Goal: Task Accomplishment & Management: Complete application form

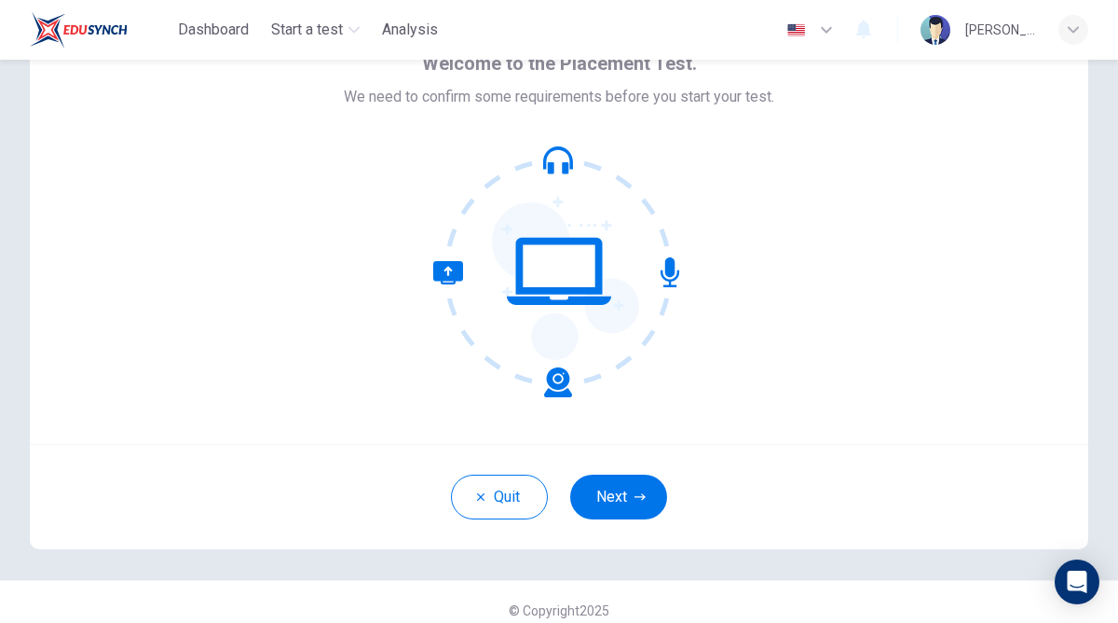
scroll to position [117, 0]
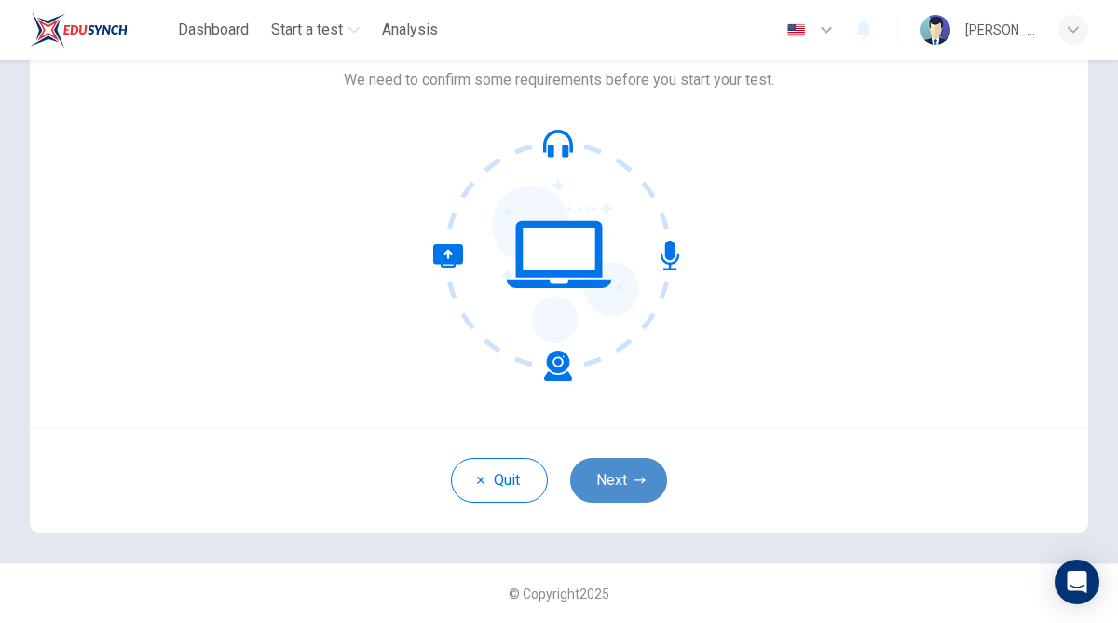
click at [616, 478] on button "Next" at bounding box center [618, 480] width 97 height 45
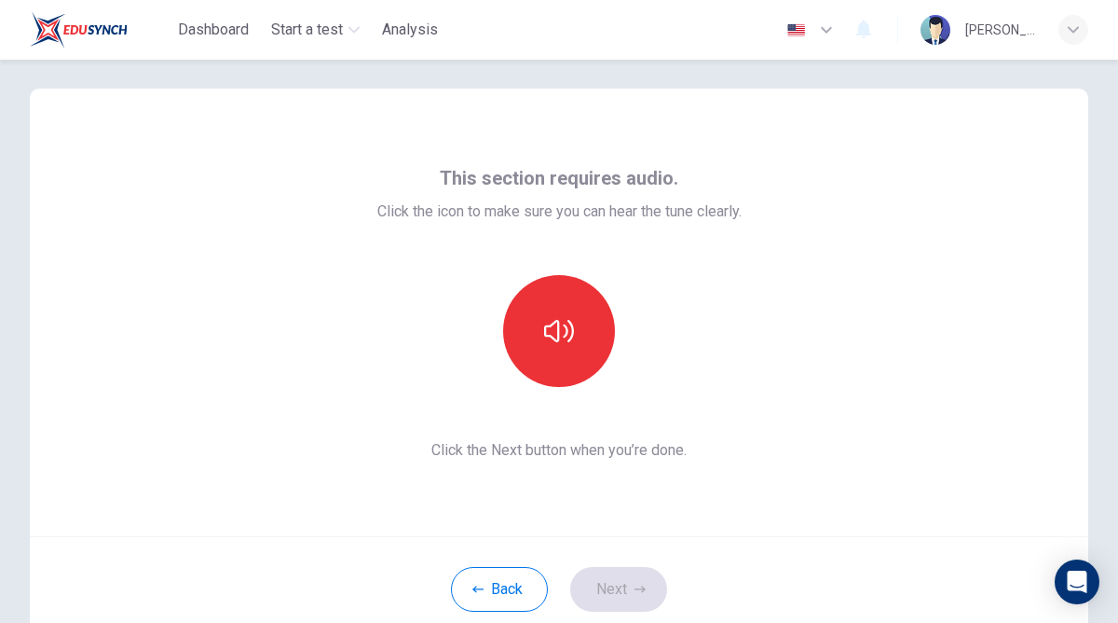
scroll to position [0, 0]
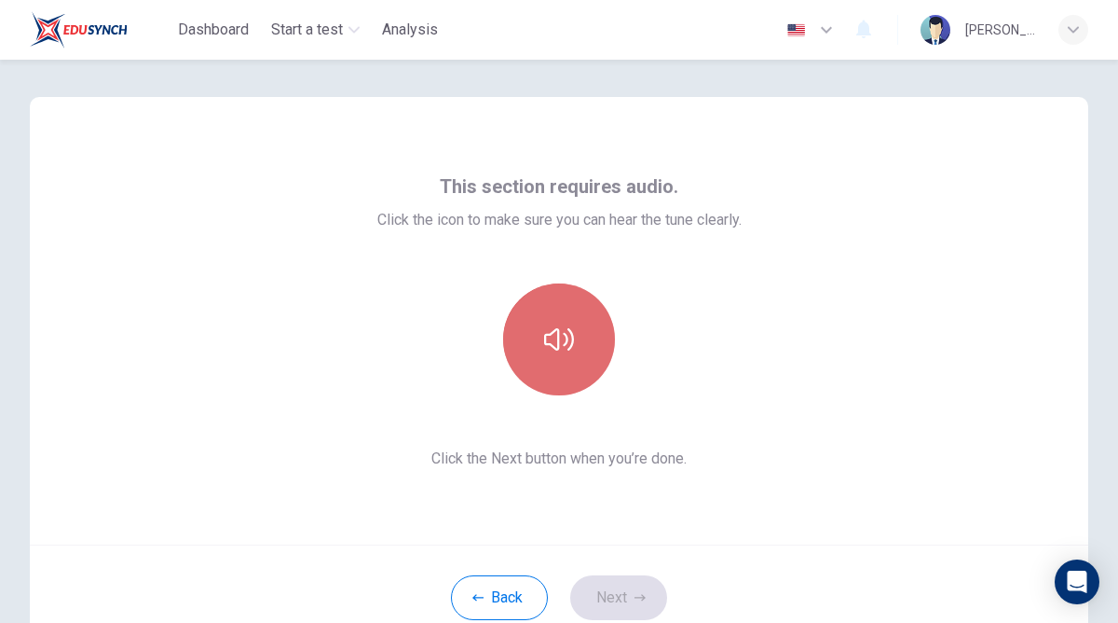
click at [569, 360] on button "button" at bounding box center [559, 339] width 112 height 112
click at [576, 353] on button "button" at bounding box center [559, 339] width 112 height 112
click at [580, 360] on button "button" at bounding box center [559, 339] width 112 height 112
click at [586, 372] on button "button" at bounding box center [559, 339] width 112 height 112
click at [553, 356] on button "button" at bounding box center [559, 339] width 112 height 112
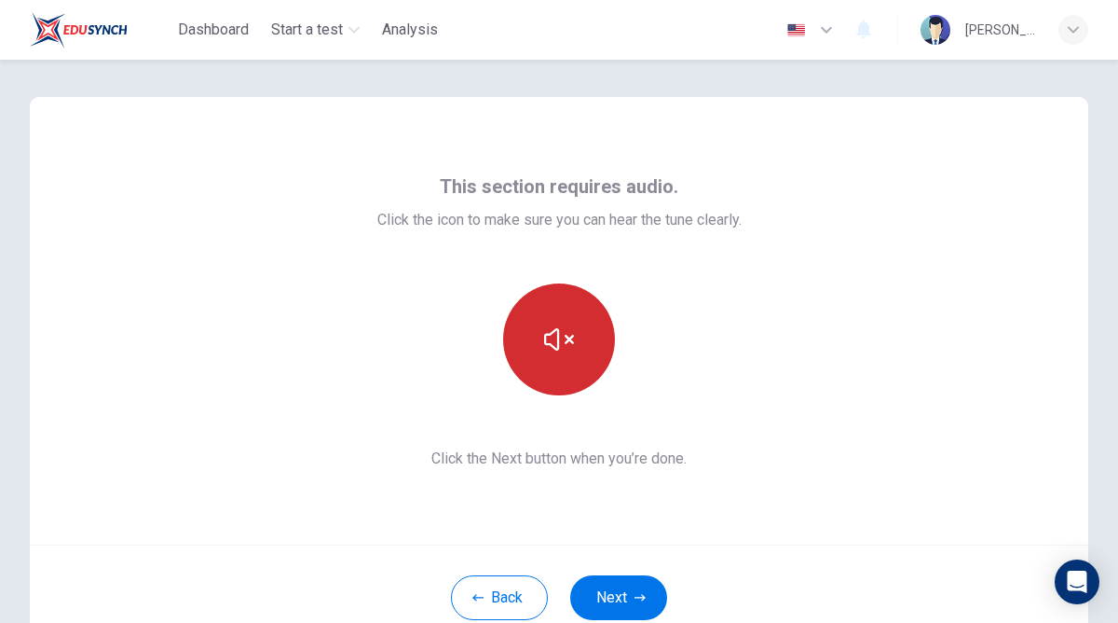
click at [553, 356] on button "button" at bounding box center [559, 339] width 112 height 112
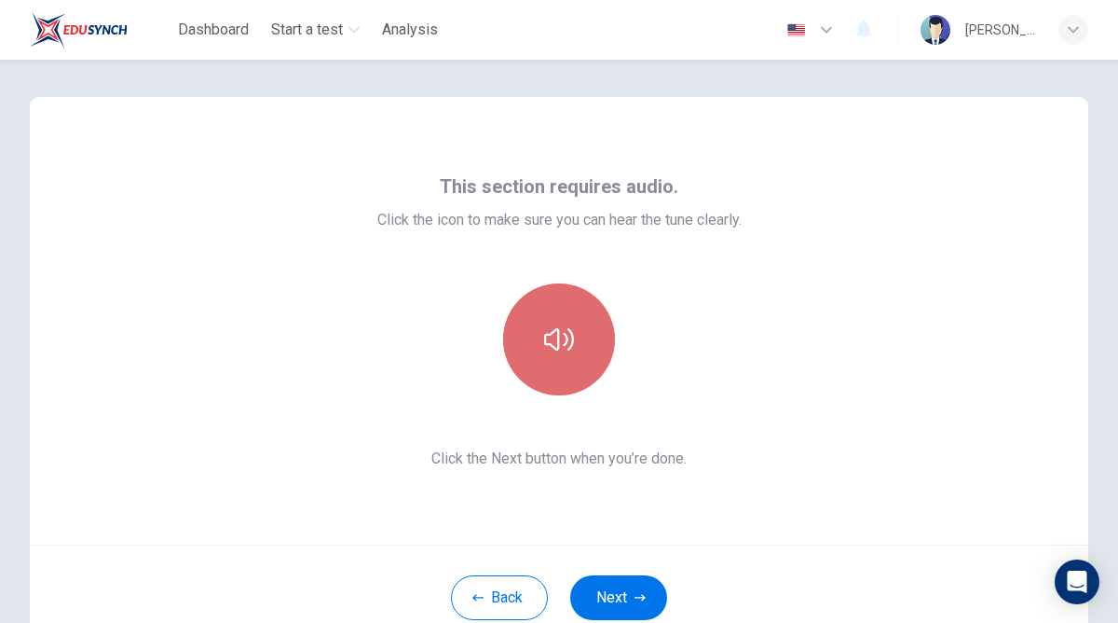
click at [555, 353] on icon "button" at bounding box center [559, 339] width 30 height 30
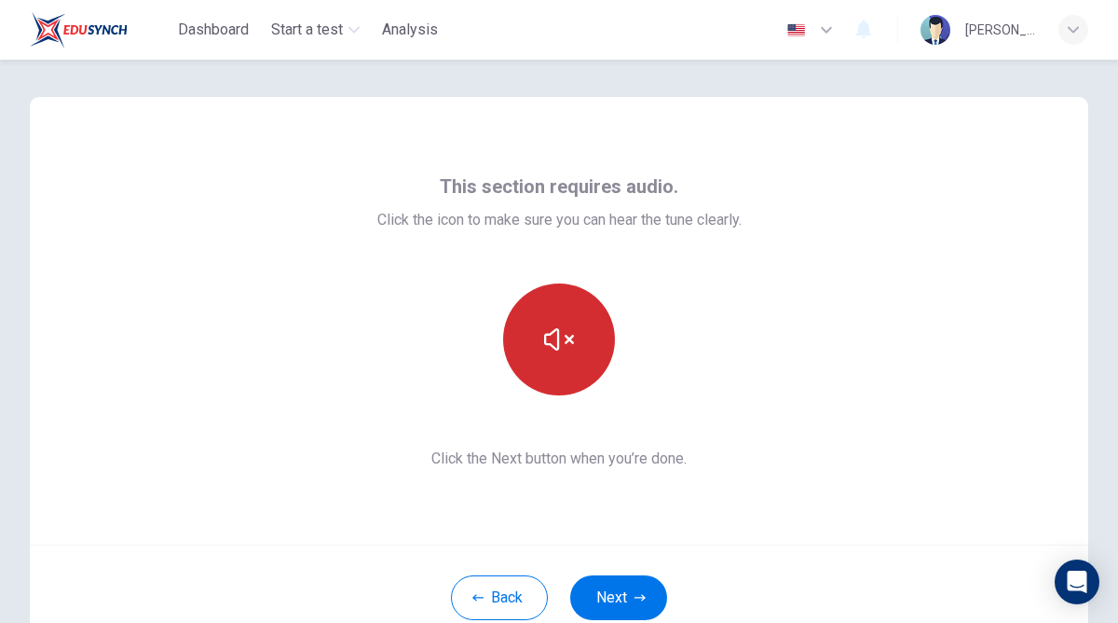
click at [555, 353] on icon "button" at bounding box center [559, 339] width 30 height 30
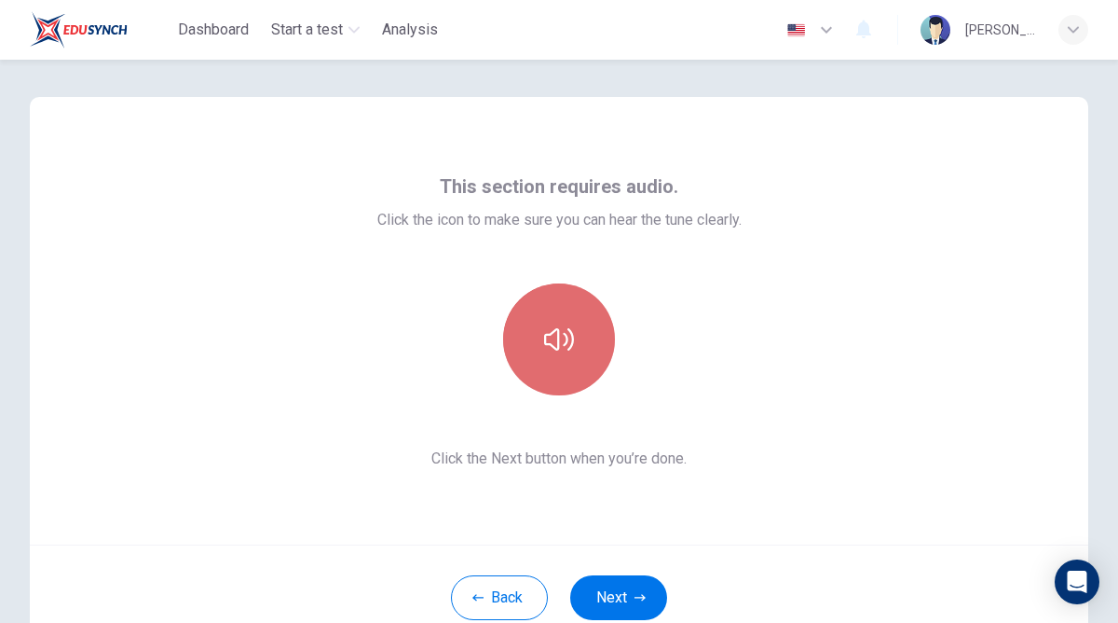
click at [555, 353] on icon "button" at bounding box center [559, 339] width 30 height 30
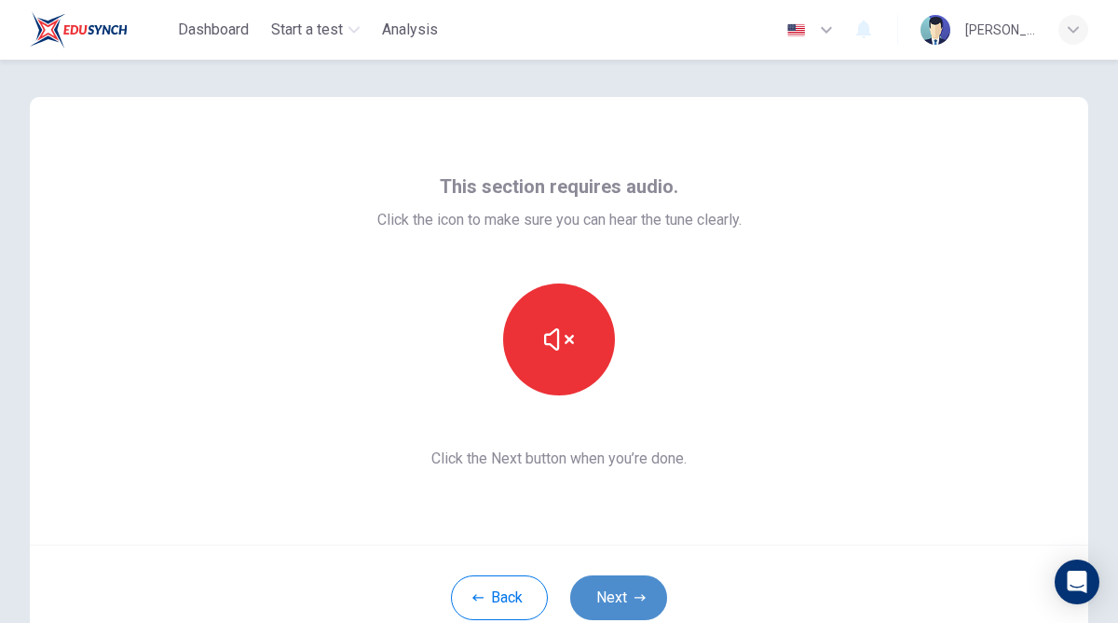
click at [629, 601] on button "Next" at bounding box center [618, 597] width 97 height 45
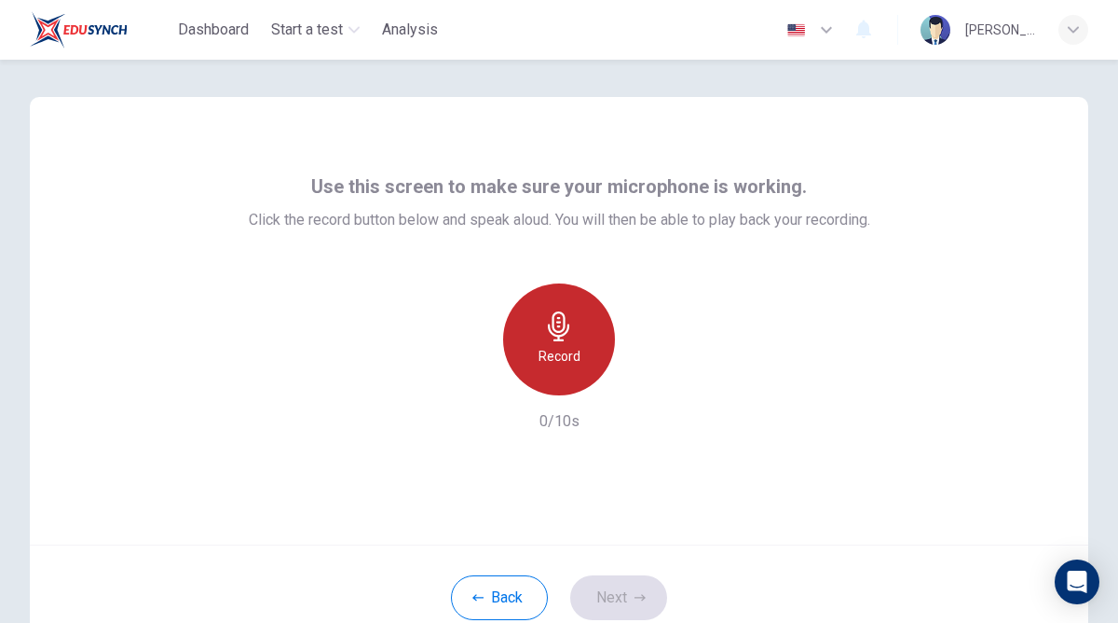
click at [562, 342] on div "Record" at bounding box center [559, 339] width 112 height 112
click at [546, 341] on div "Record" at bounding box center [559, 339] width 112 height 112
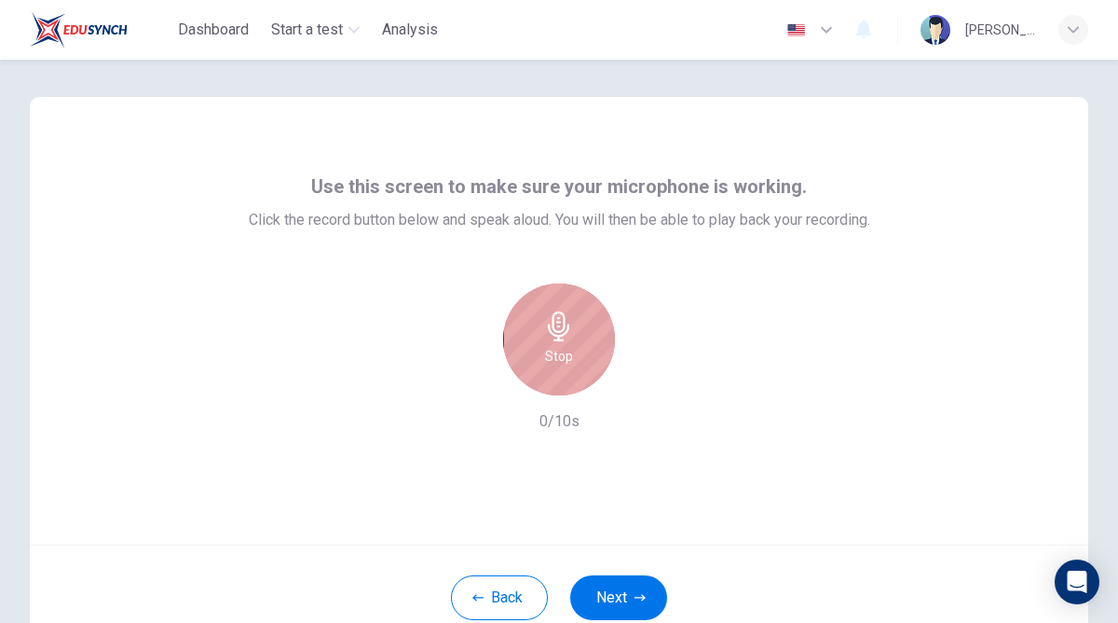
click at [548, 349] on h6 "Stop" at bounding box center [559, 356] width 28 height 22
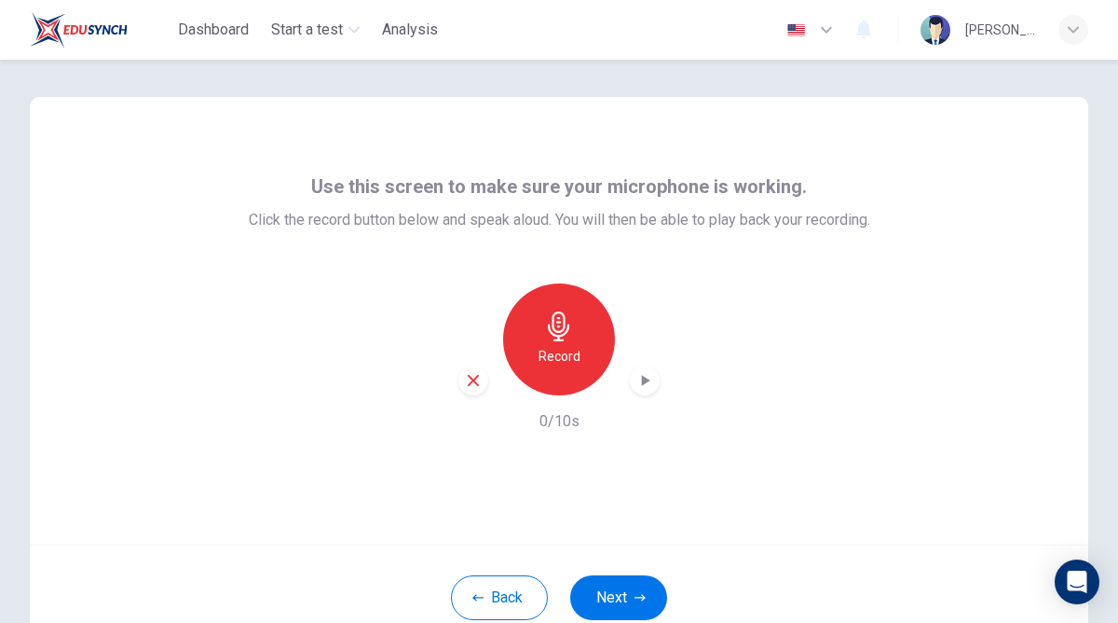
click at [614, 568] on div "Back Next" at bounding box center [559, 596] width 1059 height 105
click at [624, 608] on button "Next" at bounding box center [618, 597] width 97 height 45
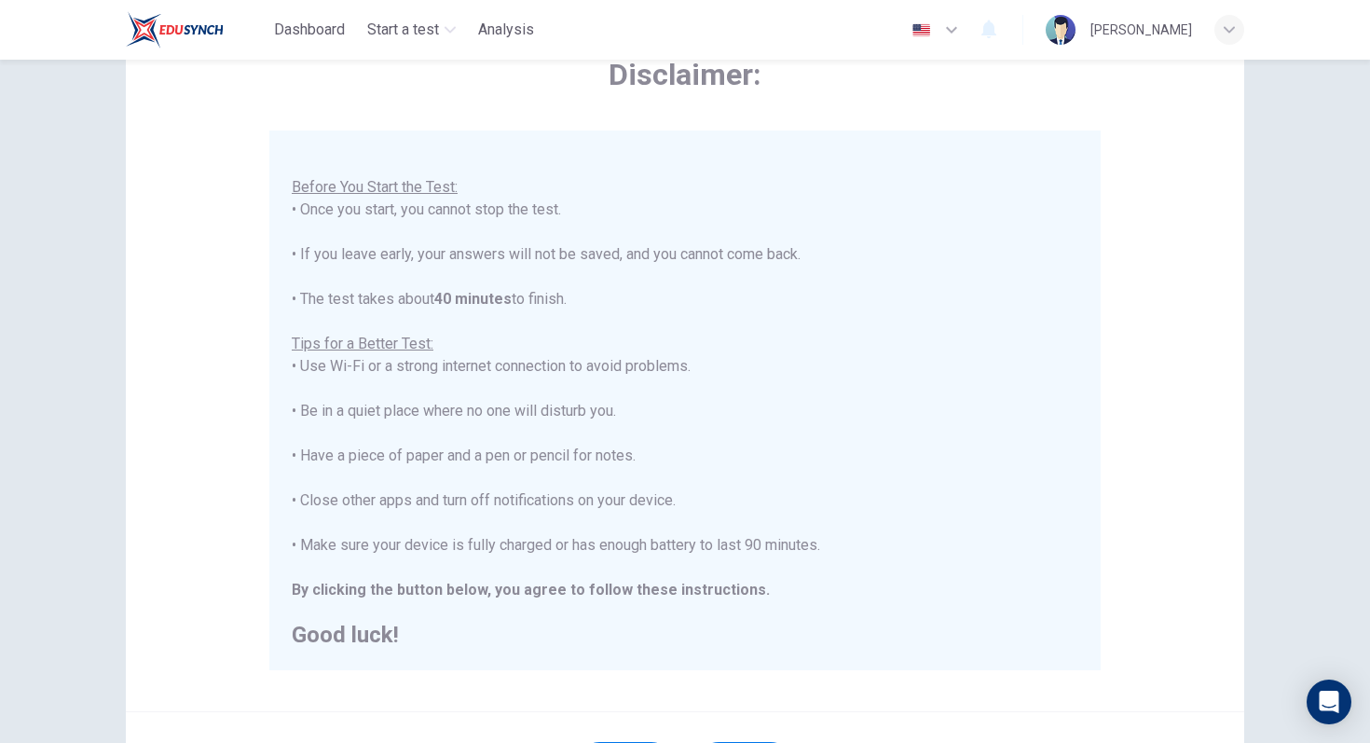
scroll to position [167, 0]
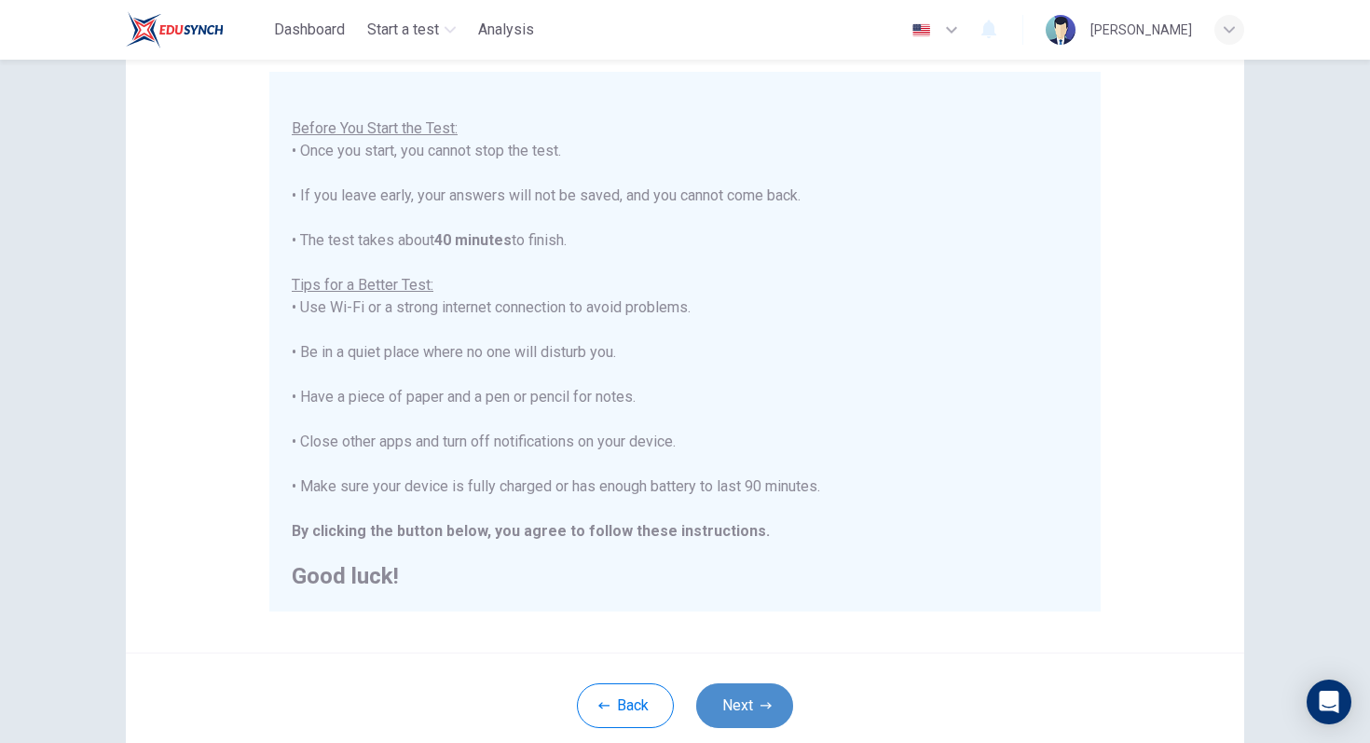
click at [756, 622] on button "Next" at bounding box center [744, 705] width 97 height 45
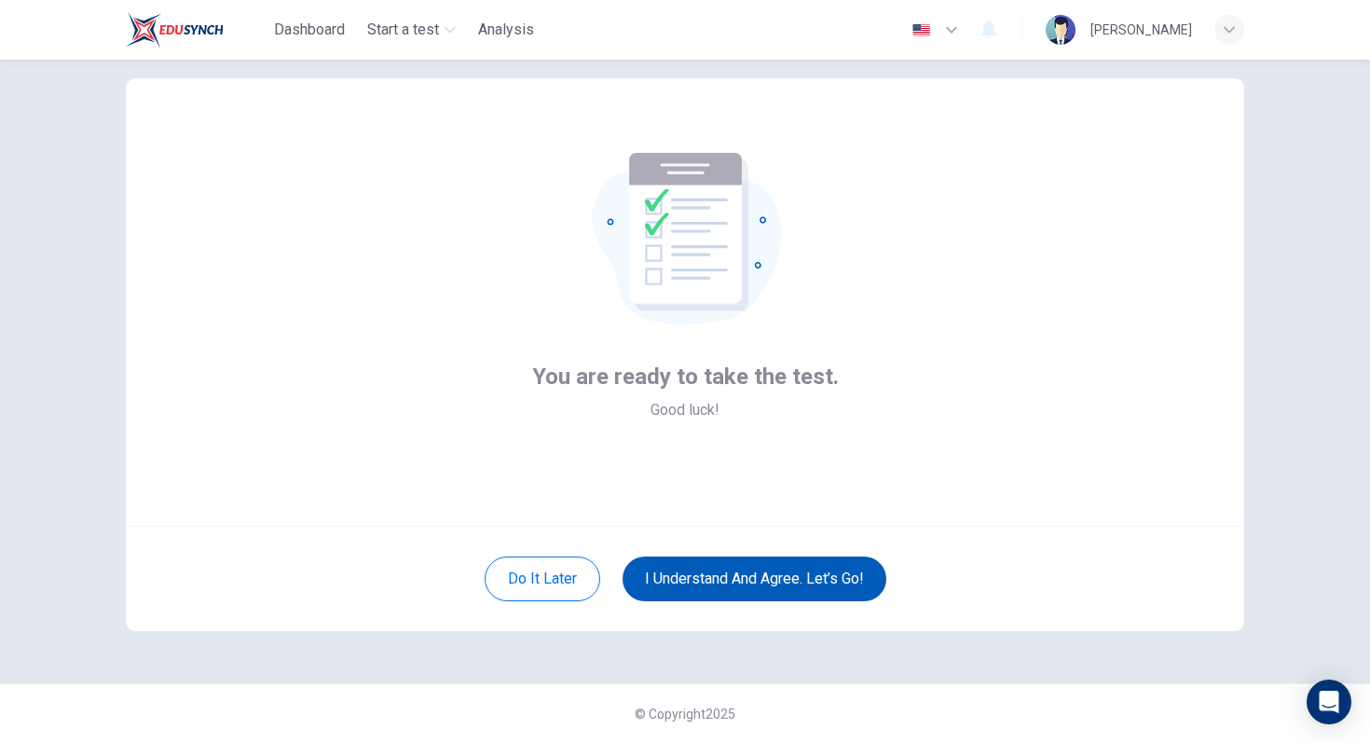
click at [747, 578] on button "I understand and agree. Let’s go!" at bounding box center [755, 578] width 264 height 45
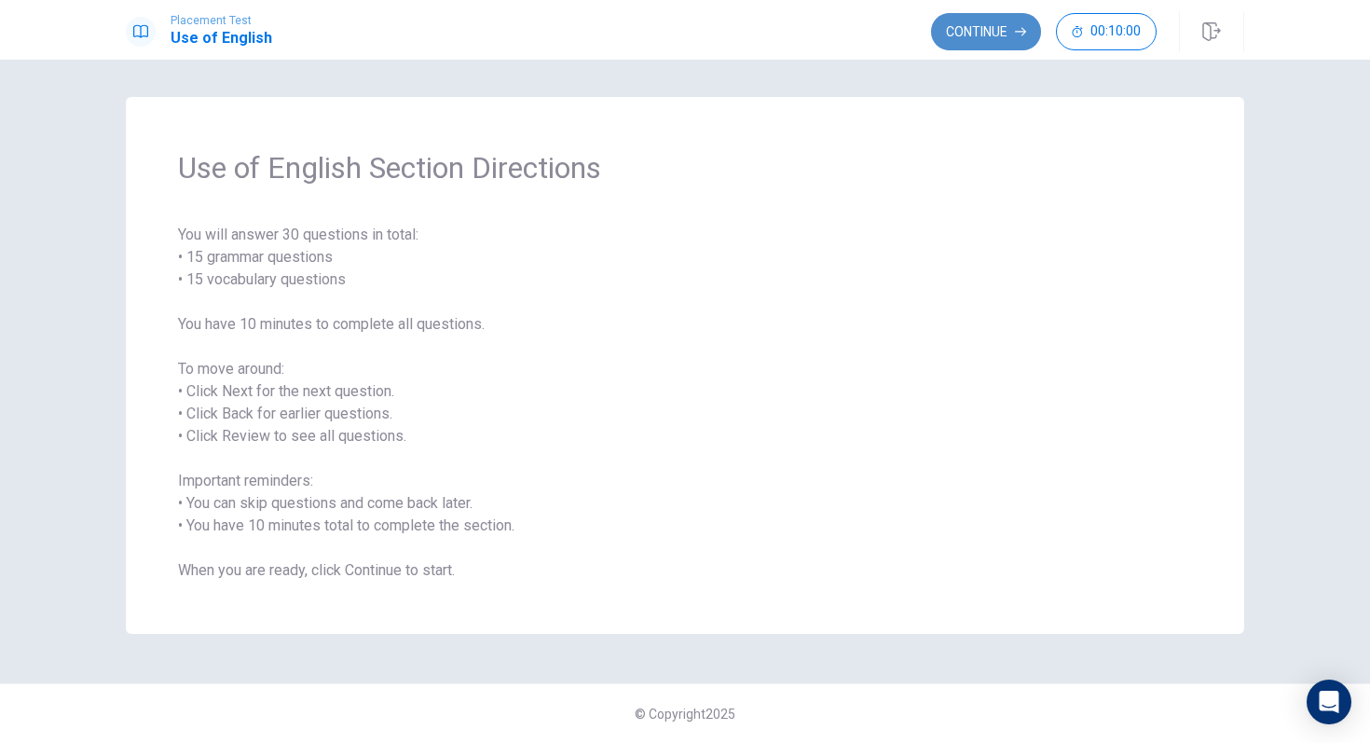
click at [977, 27] on button "Continue" at bounding box center [986, 31] width 110 height 37
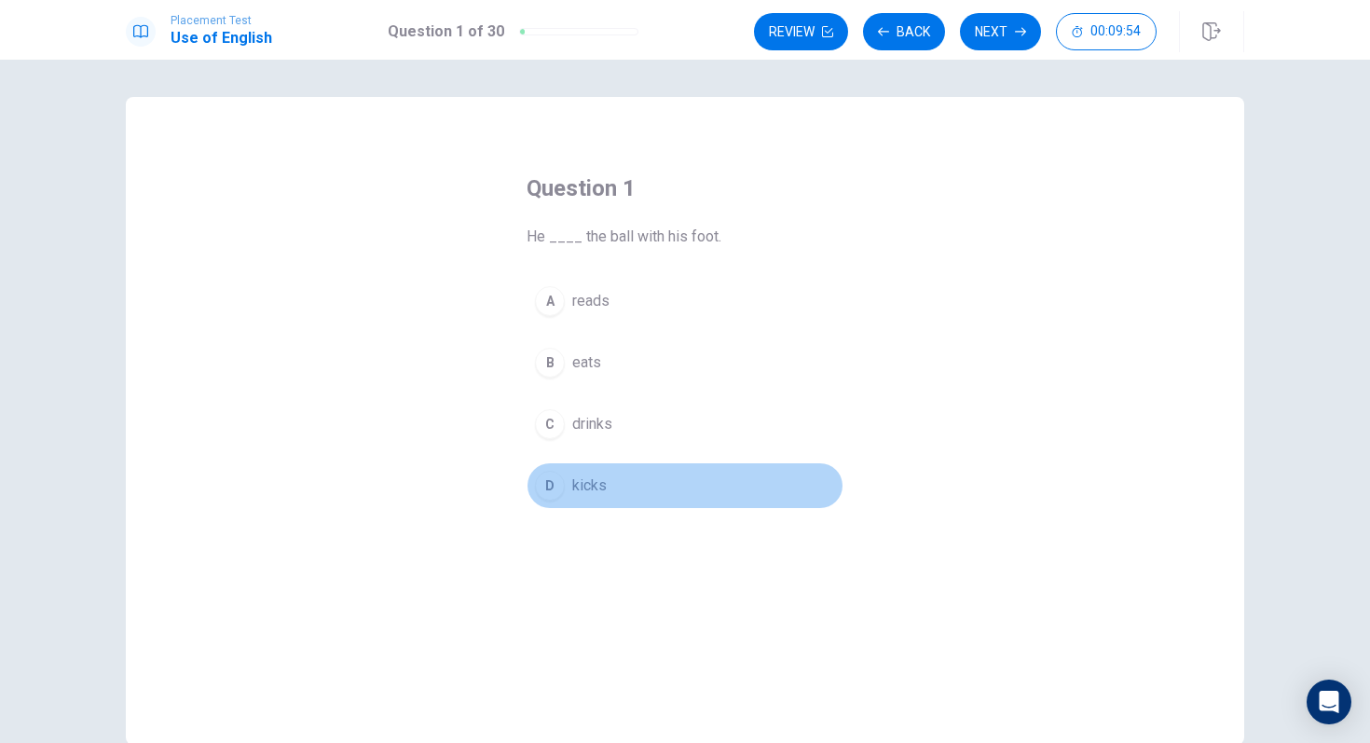
click at [553, 492] on div "D" at bounding box center [550, 486] width 30 height 30
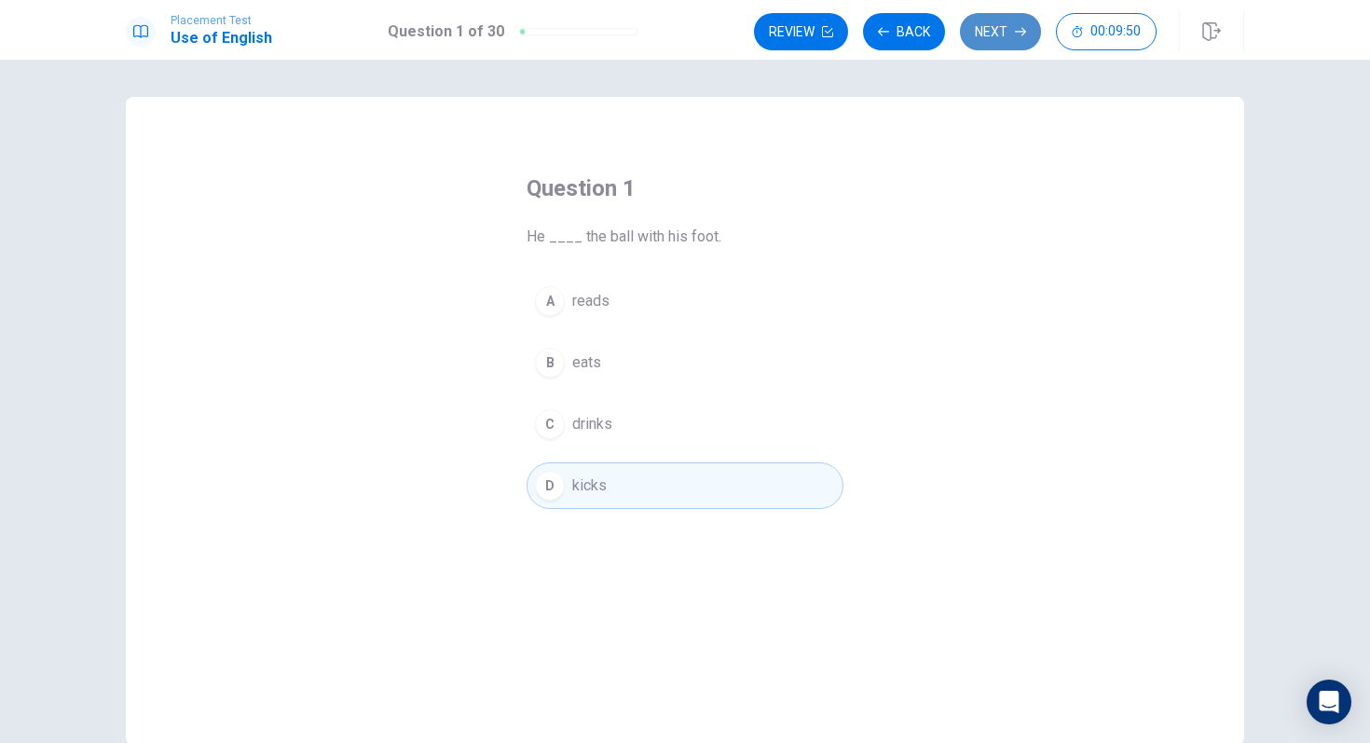
click at [993, 34] on button "Next" at bounding box center [1000, 31] width 81 height 37
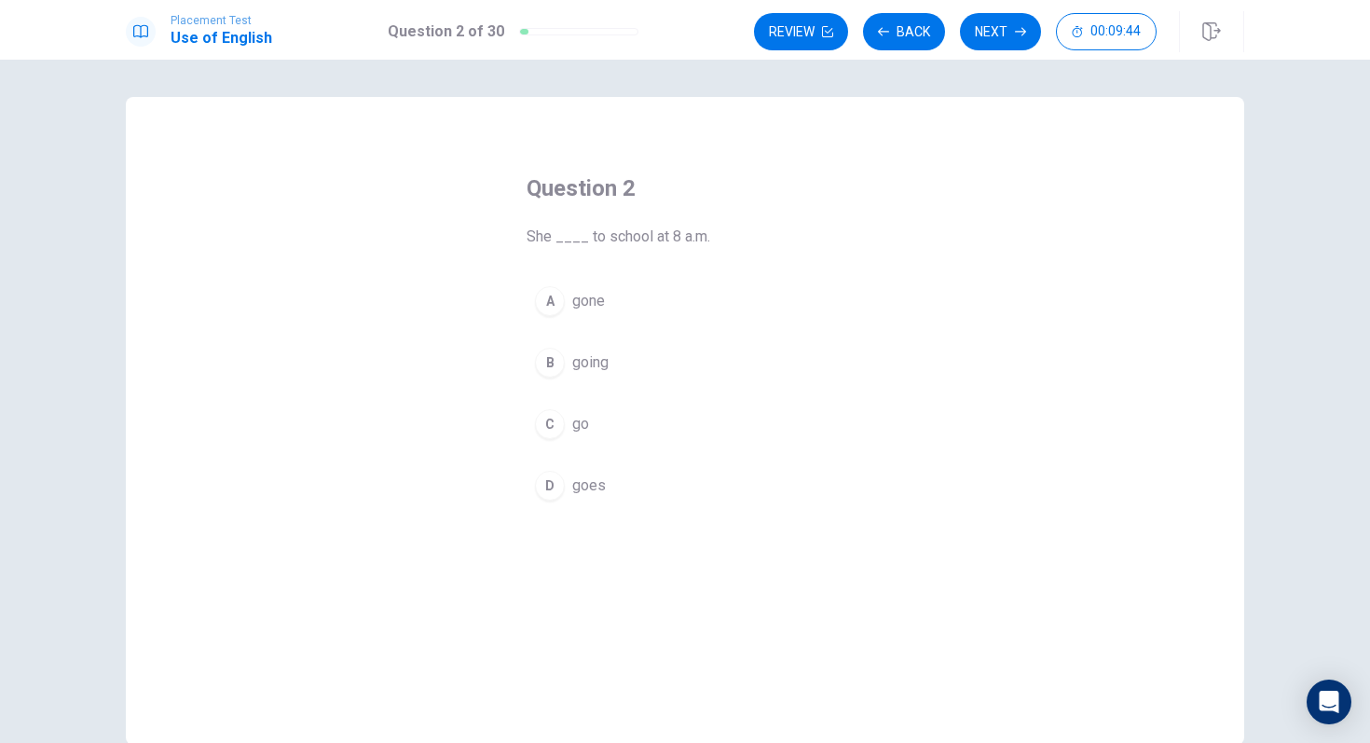
click at [556, 488] on div "D" at bounding box center [550, 486] width 30 height 30
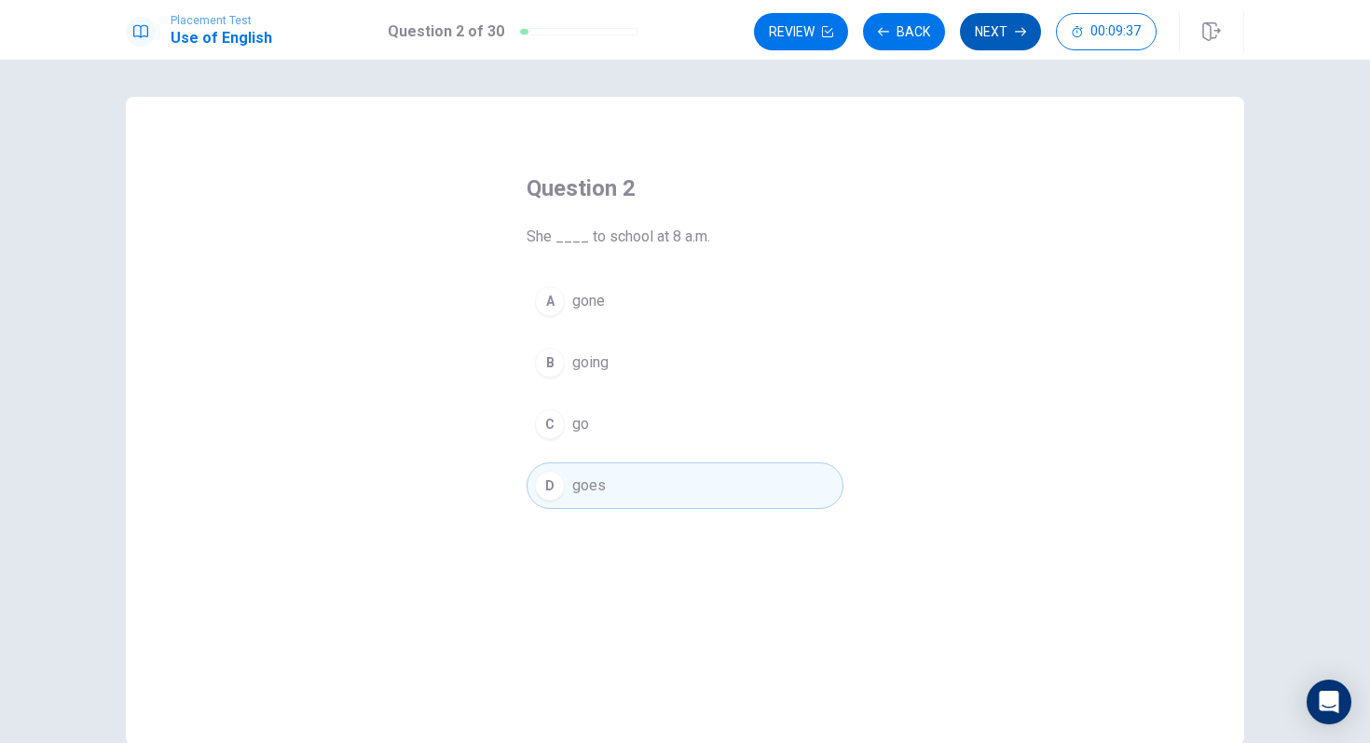
click at [1001, 31] on button "Next" at bounding box center [1000, 31] width 81 height 37
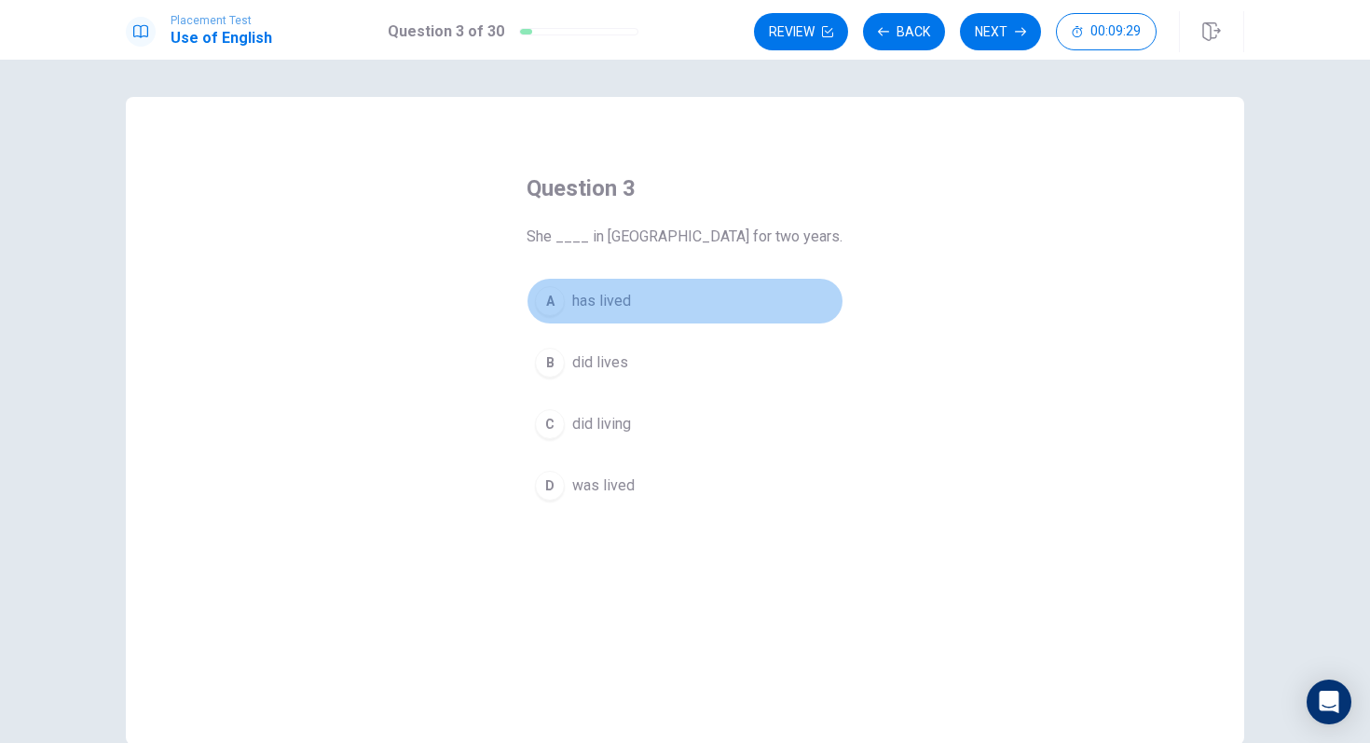
click at [555, 302] on div "A" at bounding box center [550, 301] width 30 height 30
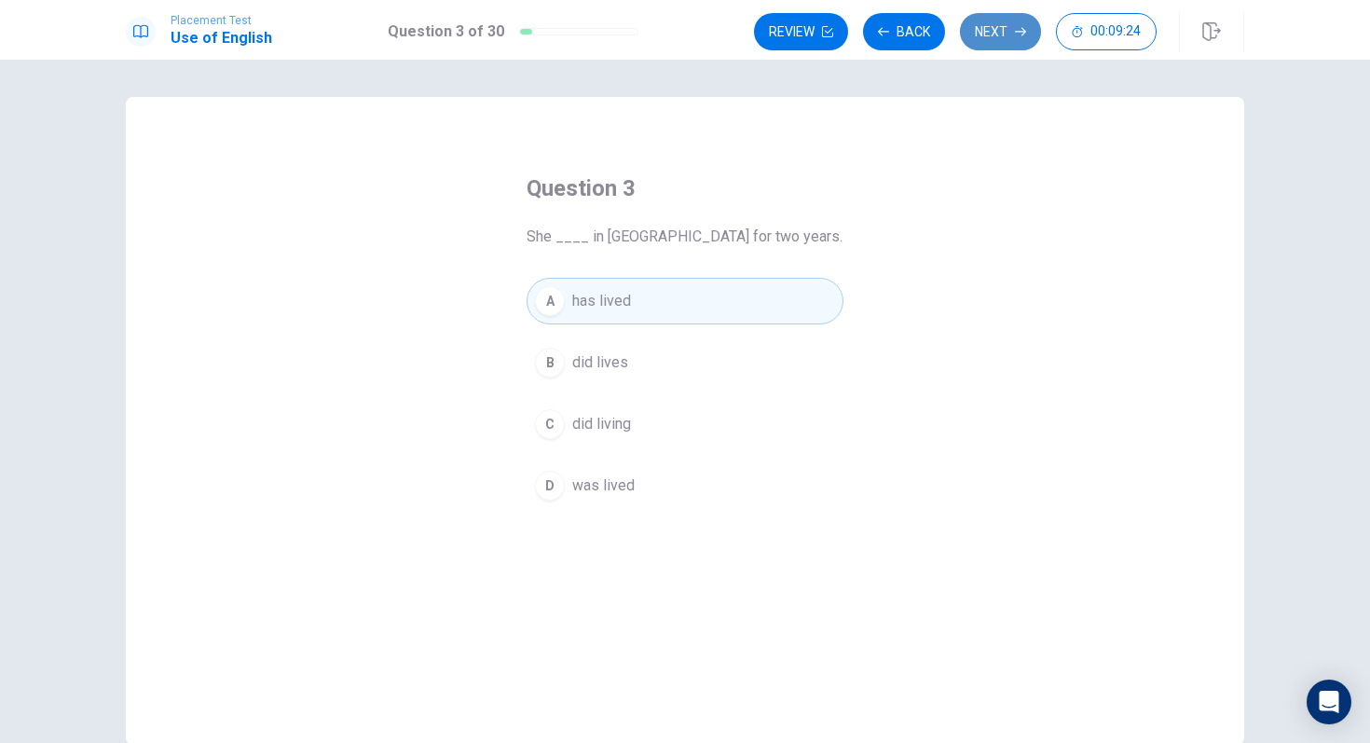
click at [1005, 35] on button "Next" at bounding box center [1000, 31] width 81 height 37
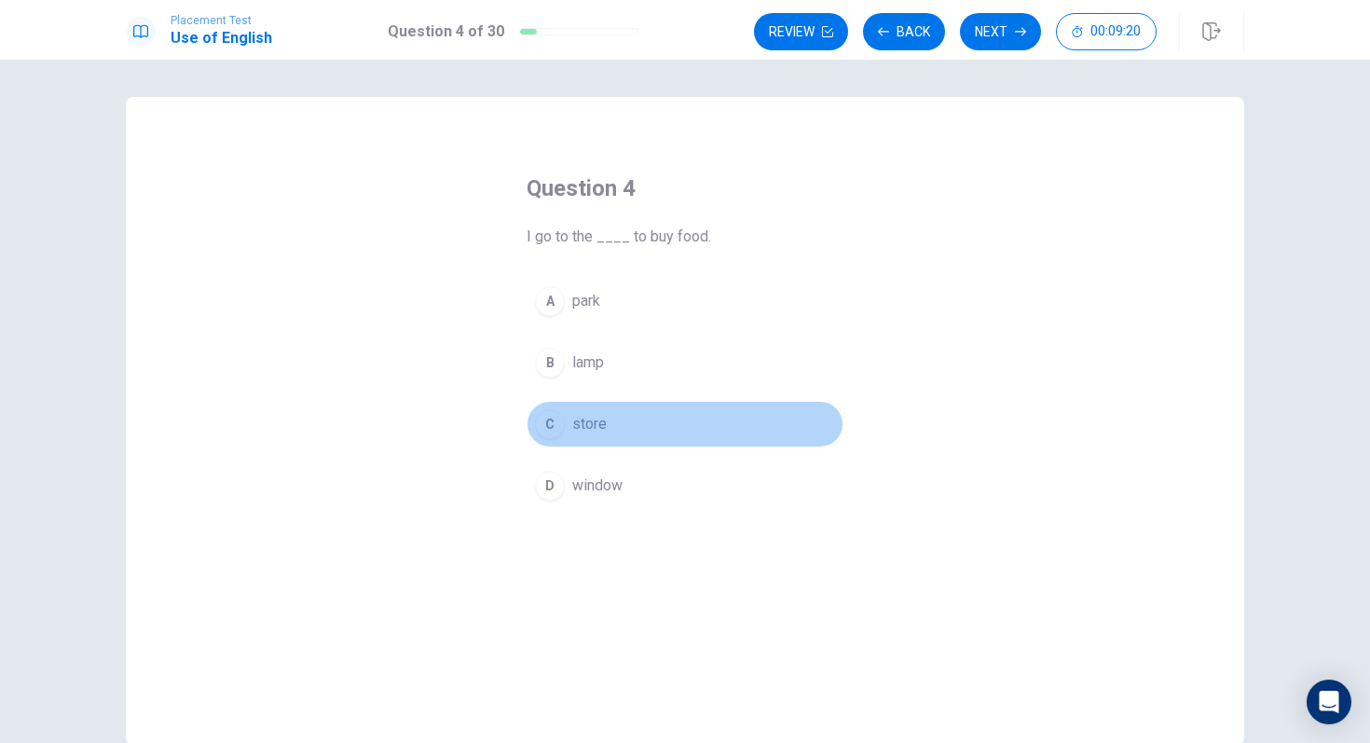
click at [553, 419] on div "C" at bounding box center [550, 424] width 30 height 30
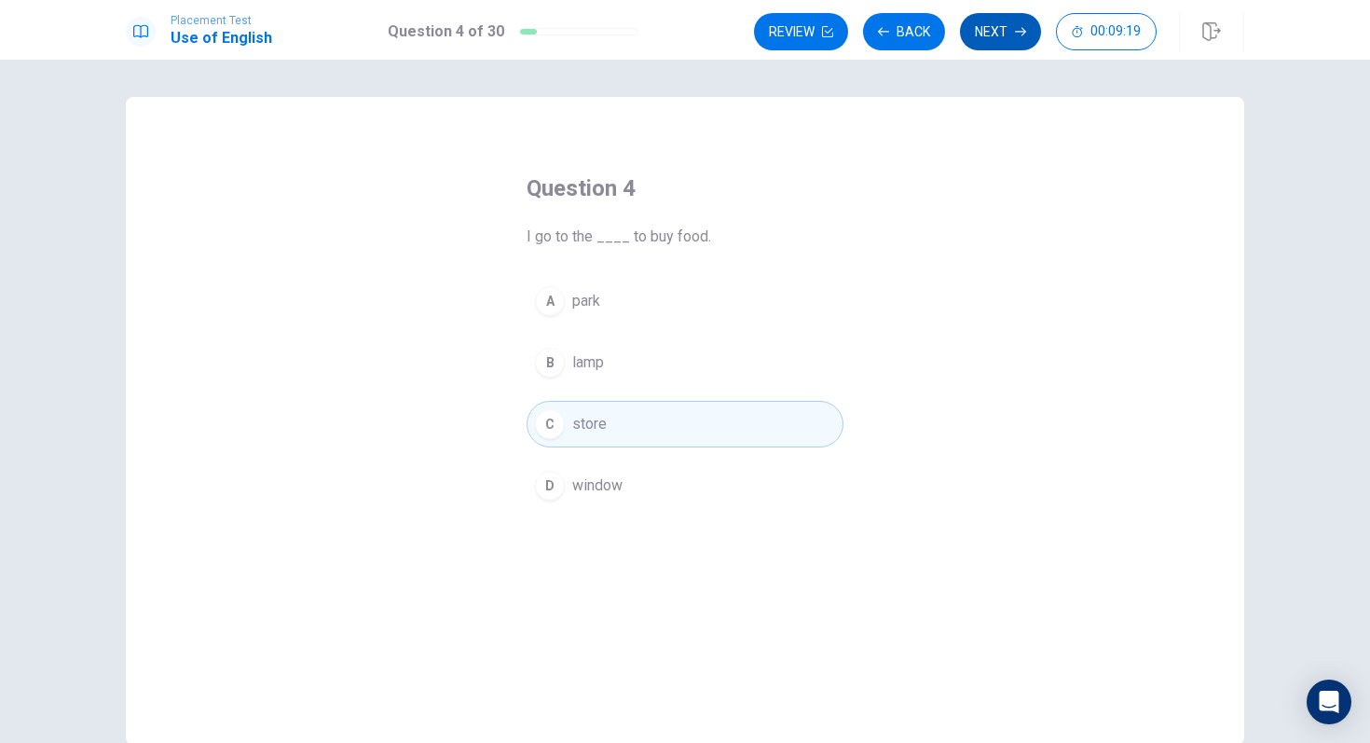
click at [1000, 31] on button "Next" at bounding box center [1000, 31] width 81 height 37
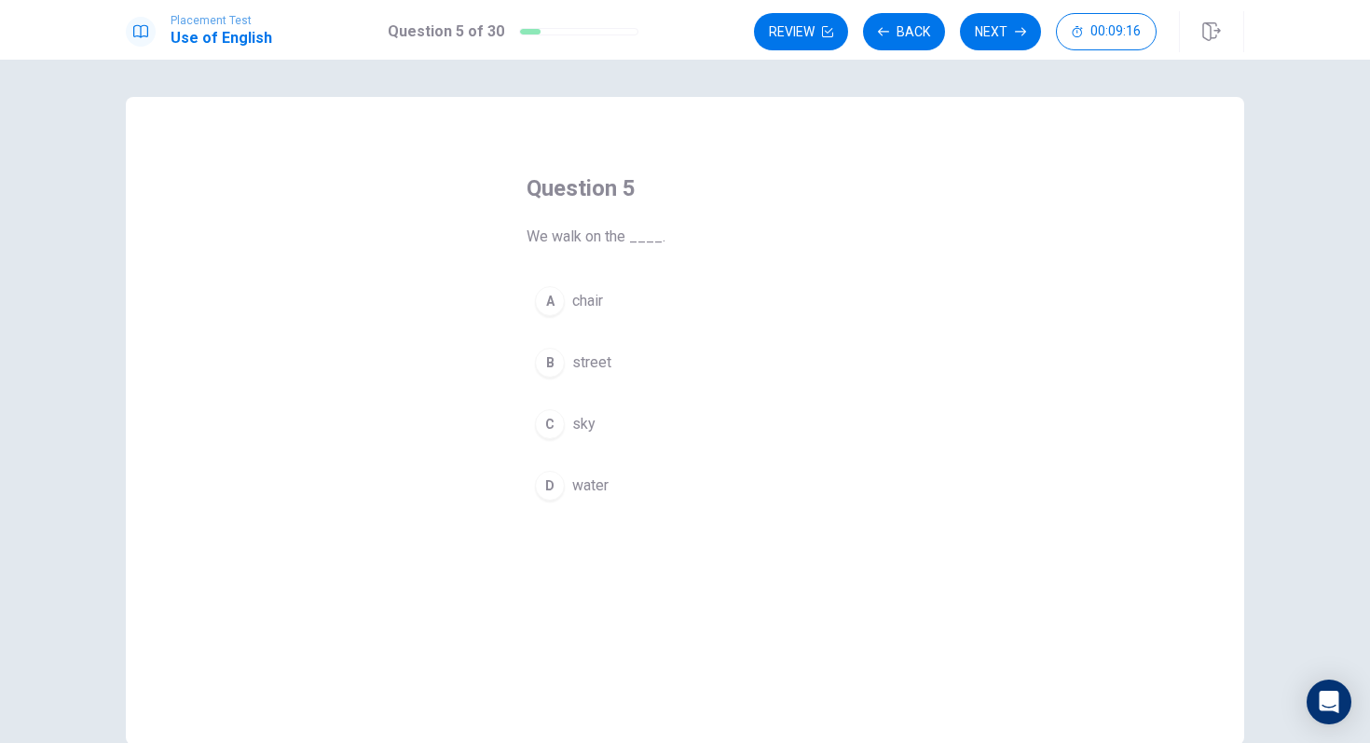
click at [552, 364] on div "B" at bounding box center [550, 363] width 30 height 30
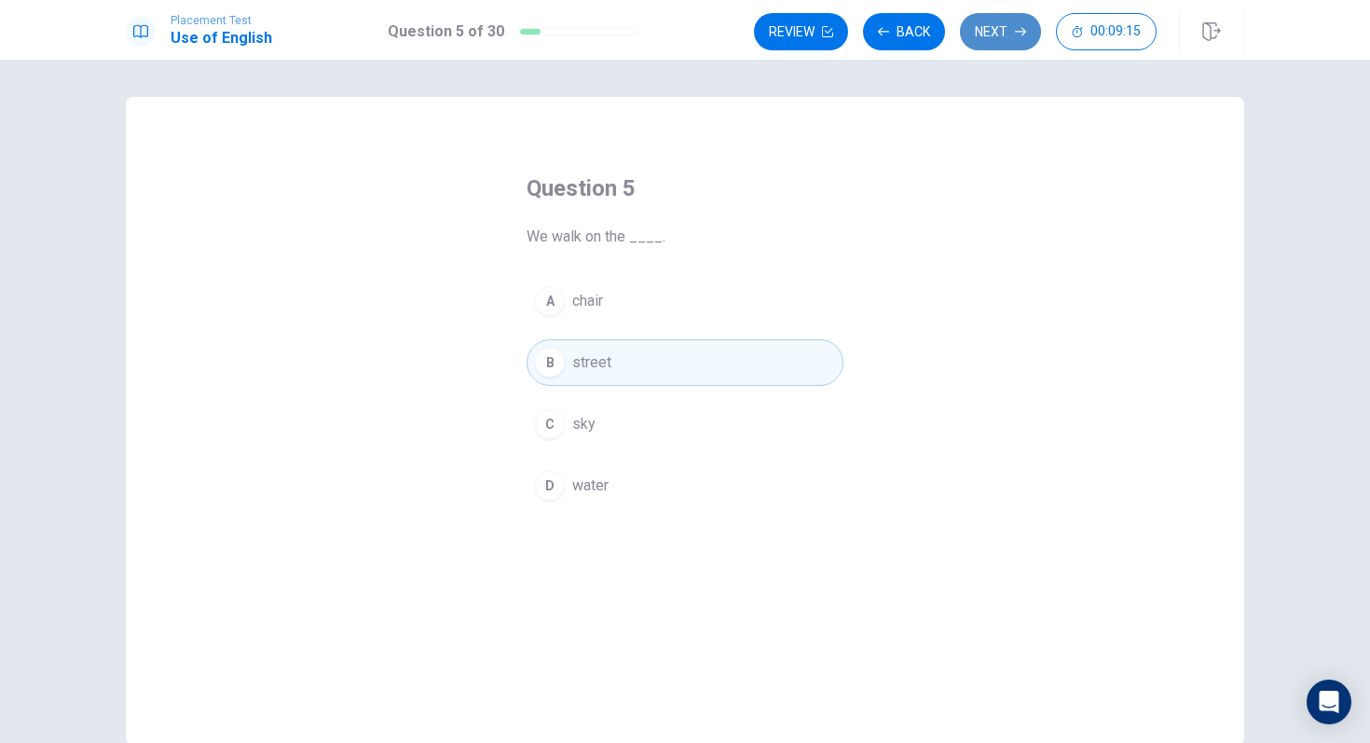
click at [999, 34] on button "Next" at bounding box center [1000, 31] width 81 height 37
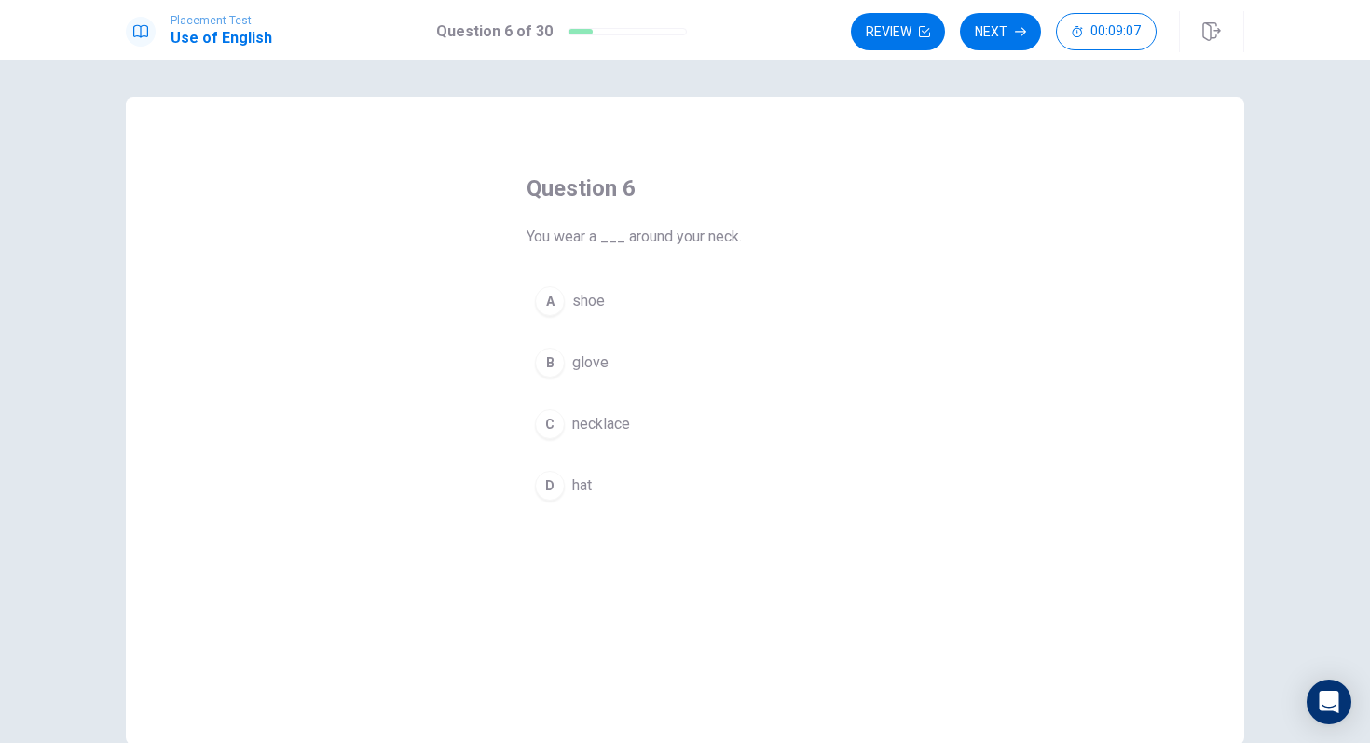
click at [555, 428] on div "C" at bounding box center [550, 424] width 30 height 30
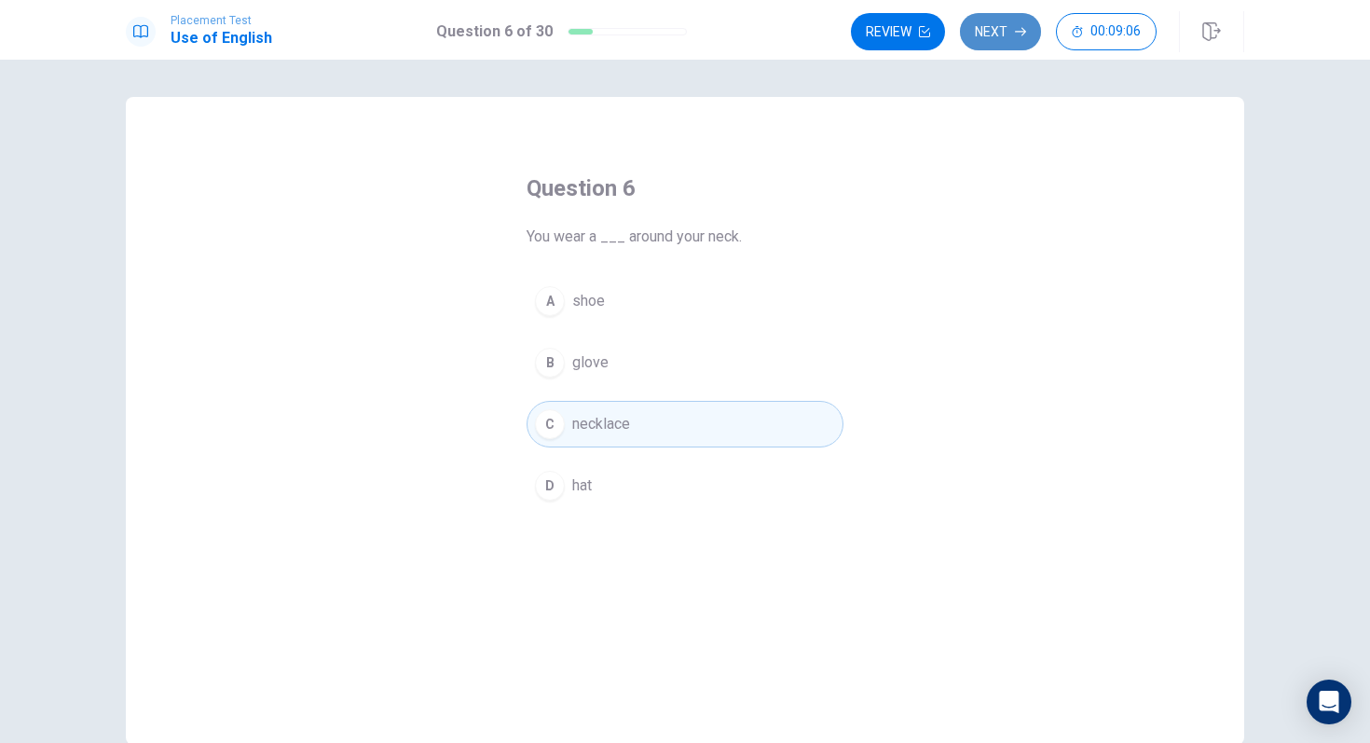
click at [1006, 28] on button "Next" at bounding box center [1000, 31] width 81 height 37
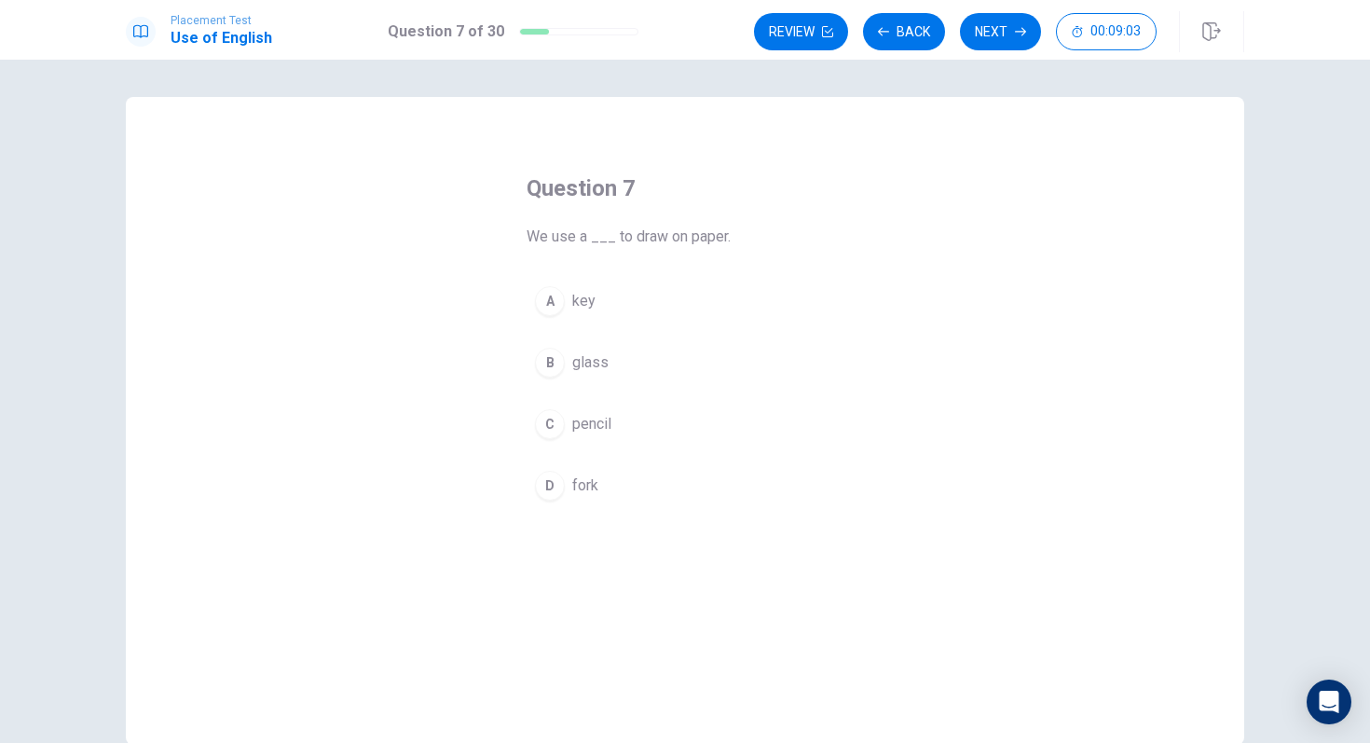
click at [546, 432] on div "C" at bounding box center [550, 424] width 30 height 30
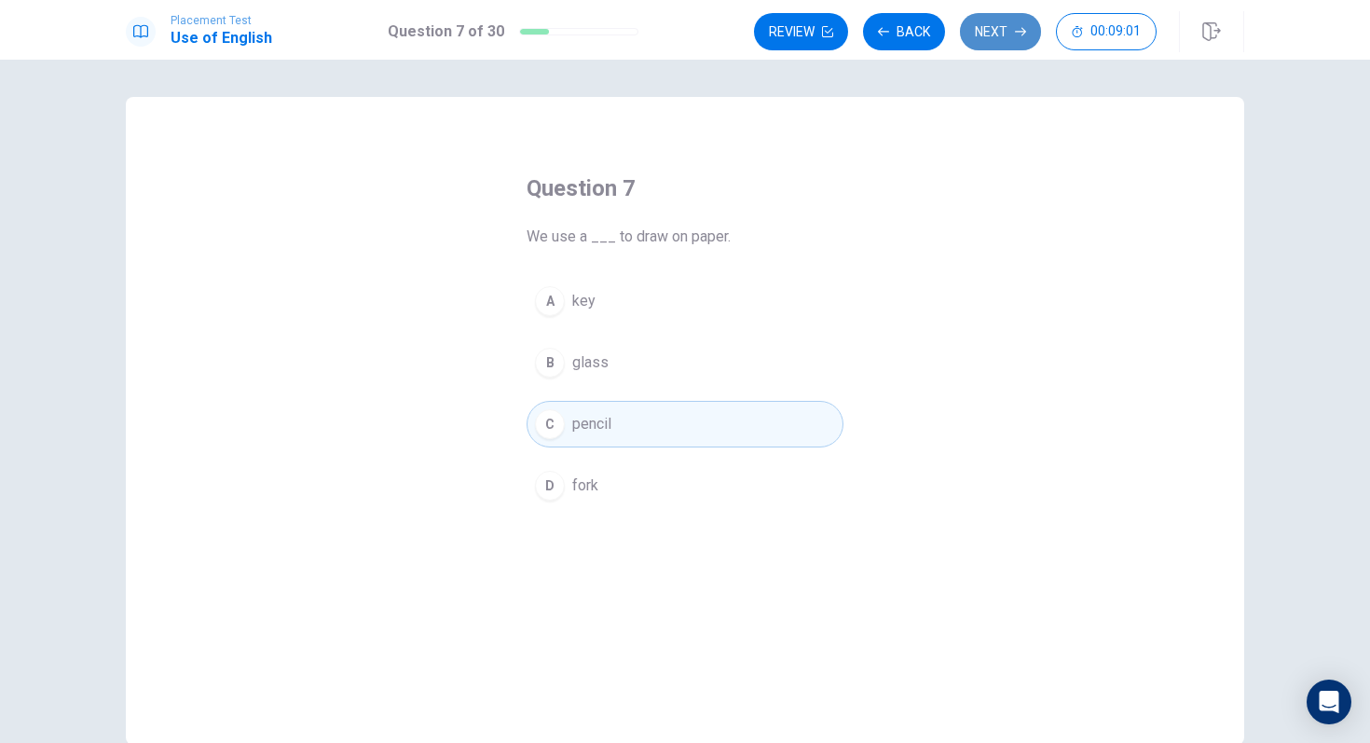
click at [980, 36] on button "Next" at bounding box center [1000, 31] width 81 height 37
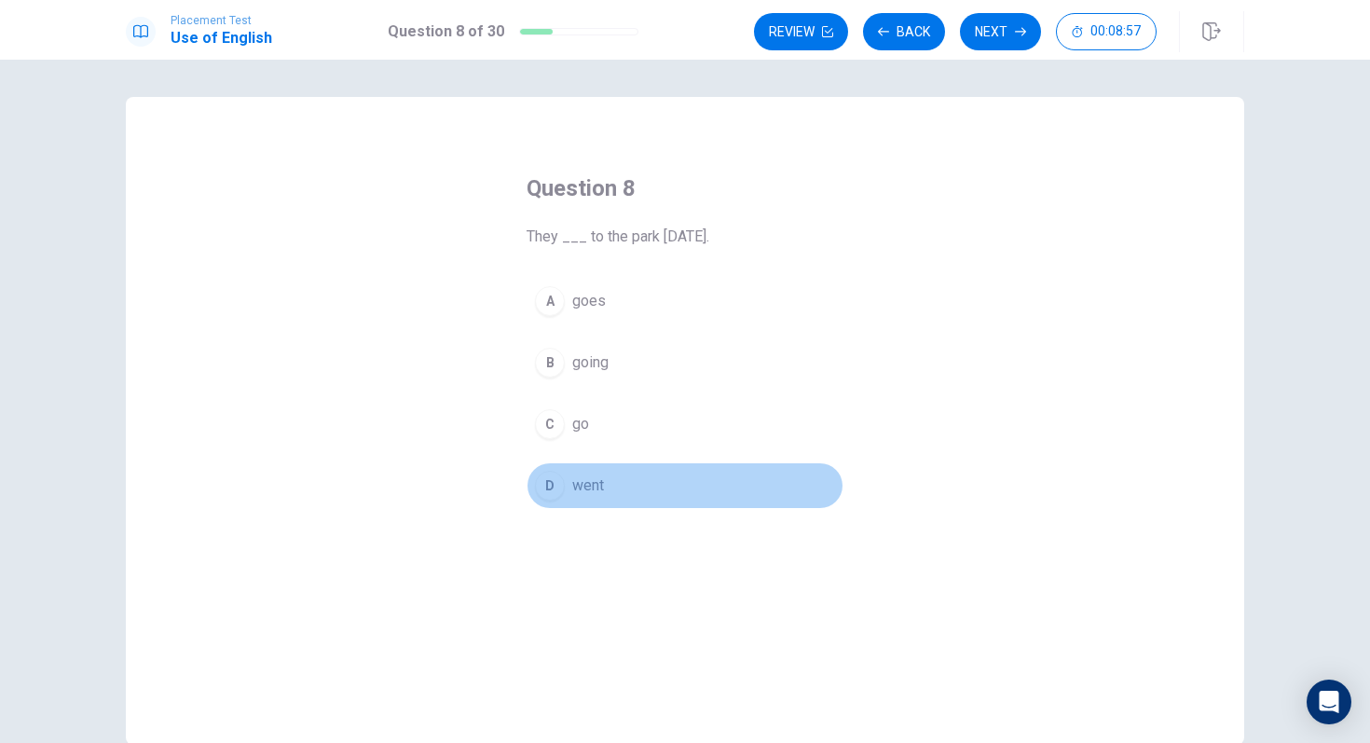
click at [558, 497] on div "D" at bounding box center [550, 486] width 30 height 30
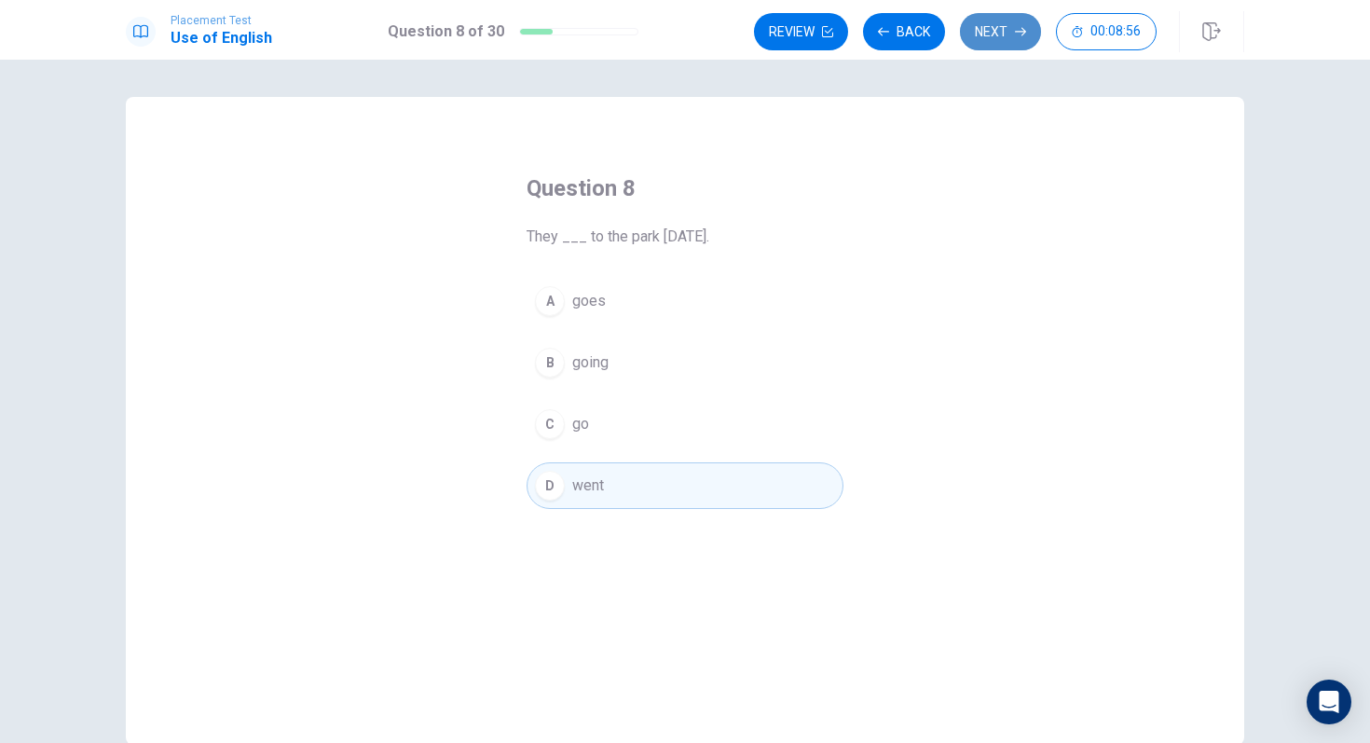
click at [989, 36] on button "Next" at bounding box center [1000, 31] width 81 height 37
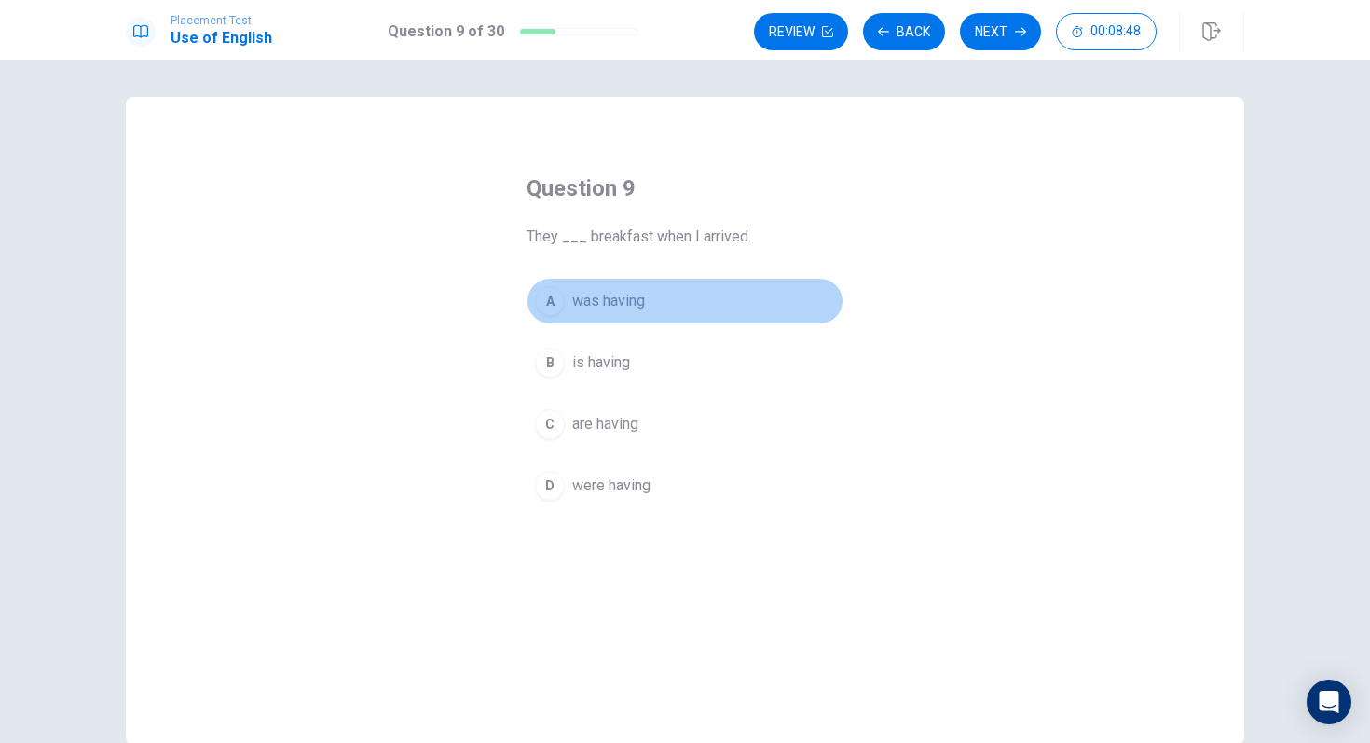
click at [551, 299] on div "A" at bounding box center [550, 301] width 30 height 30
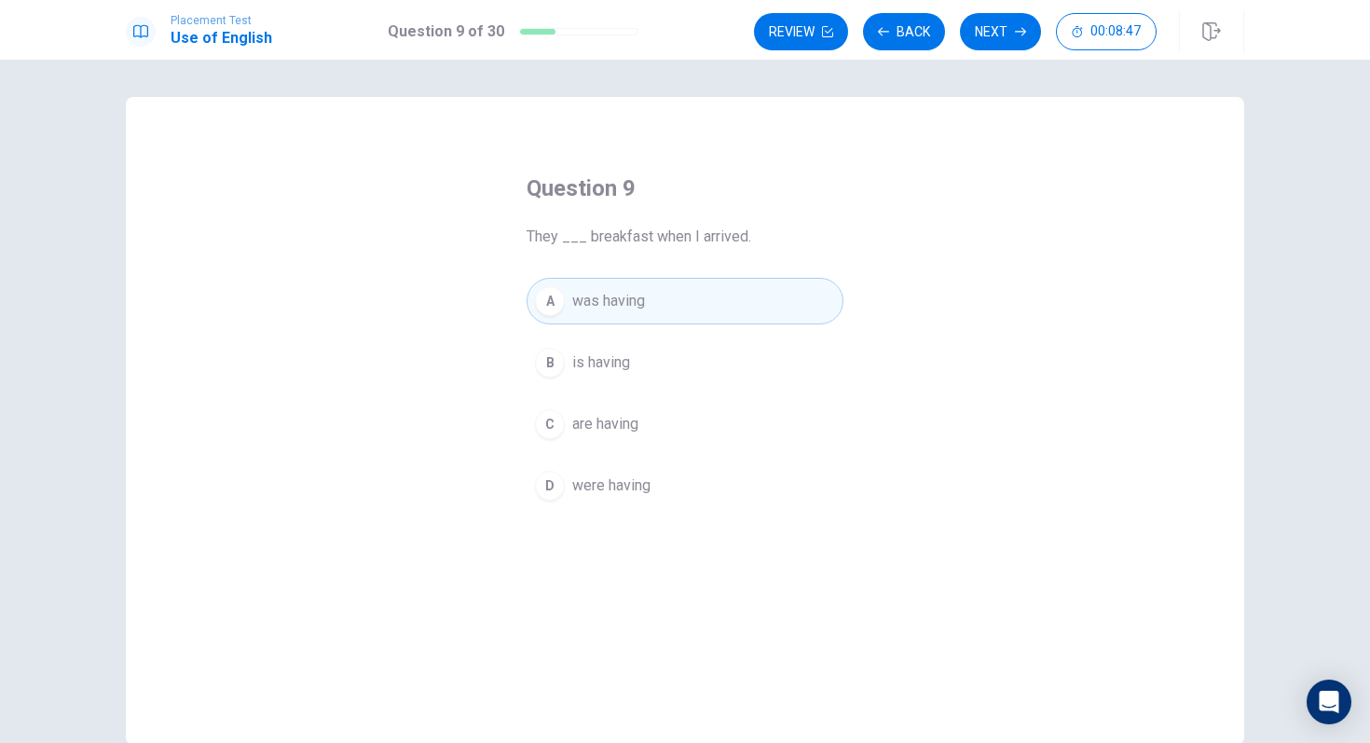
click at [543, 496] on div "D" at bounding box center [550, 486] width 30 height 30
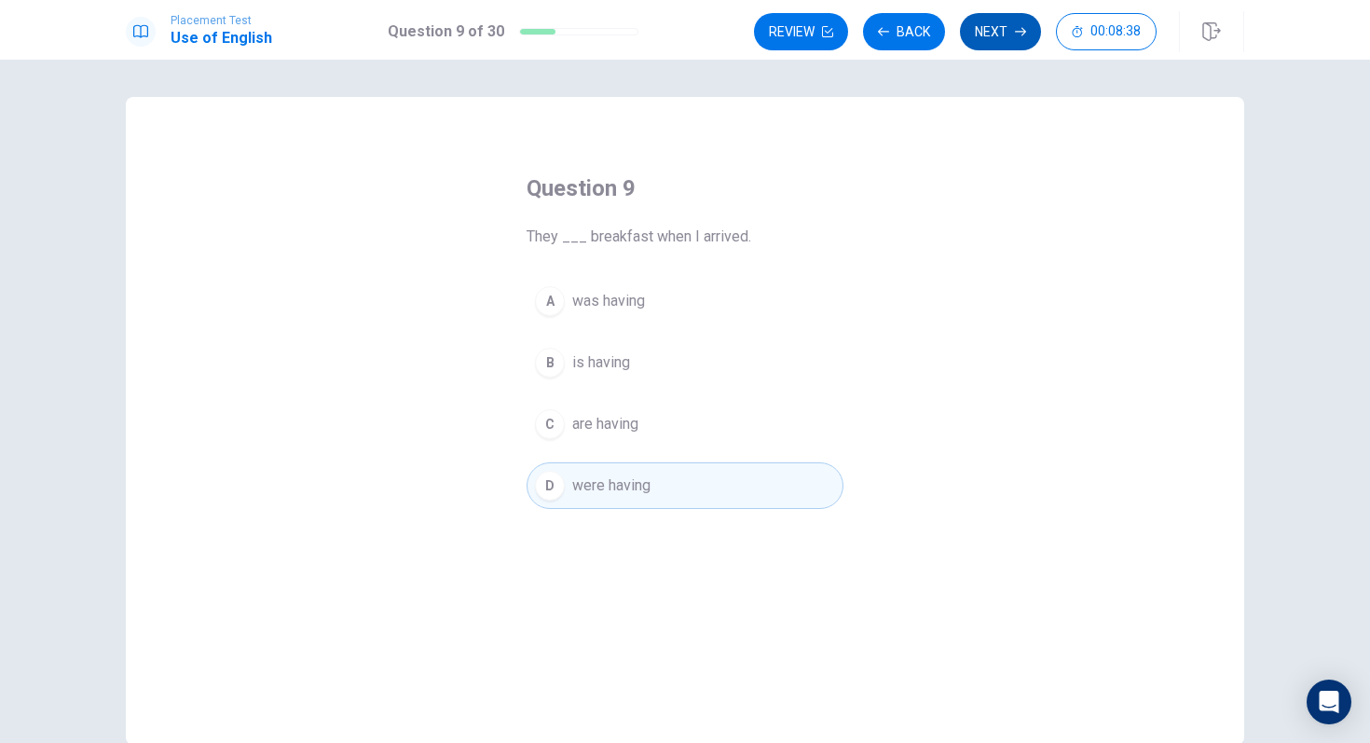
click at [1012, 30] on button "Next" at bounding box center [1000, 31] width 81 height 37
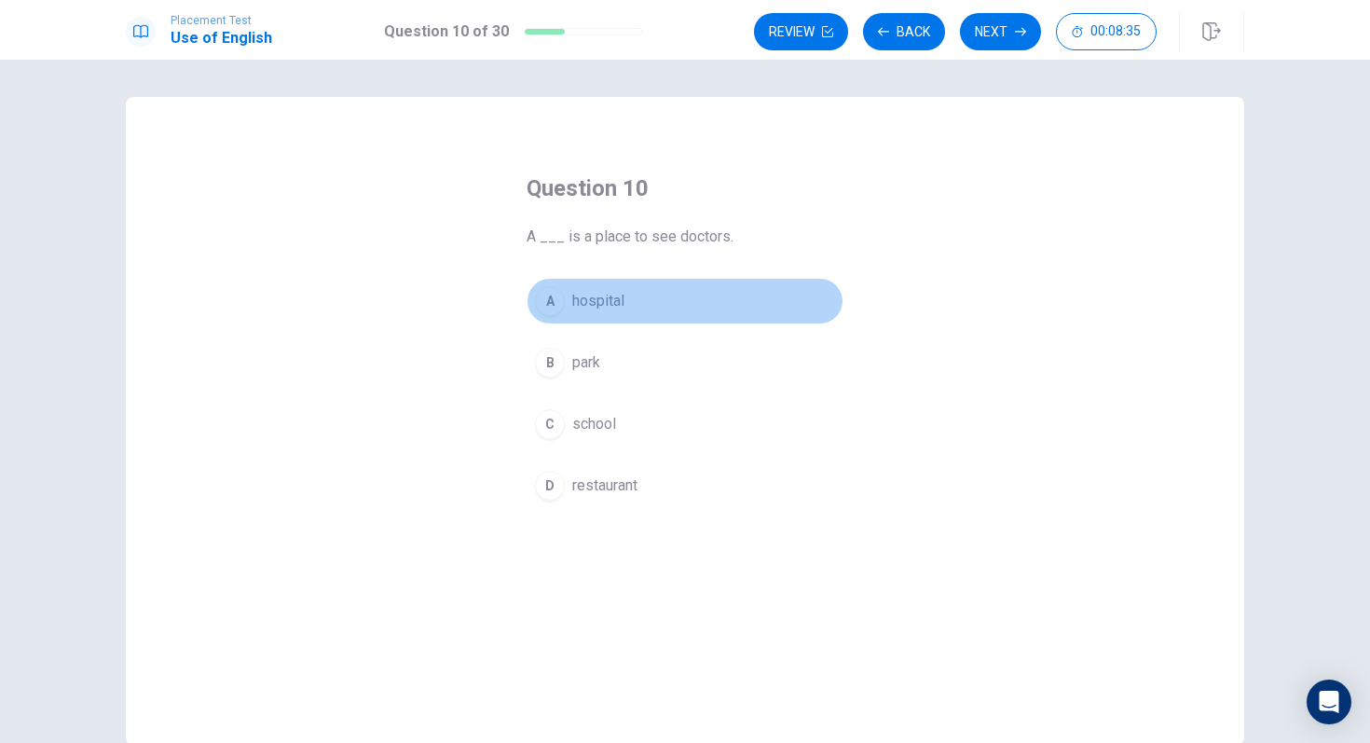
click at [554, 303] on div "A" at bounding box center [550, 301] width 30 height 30
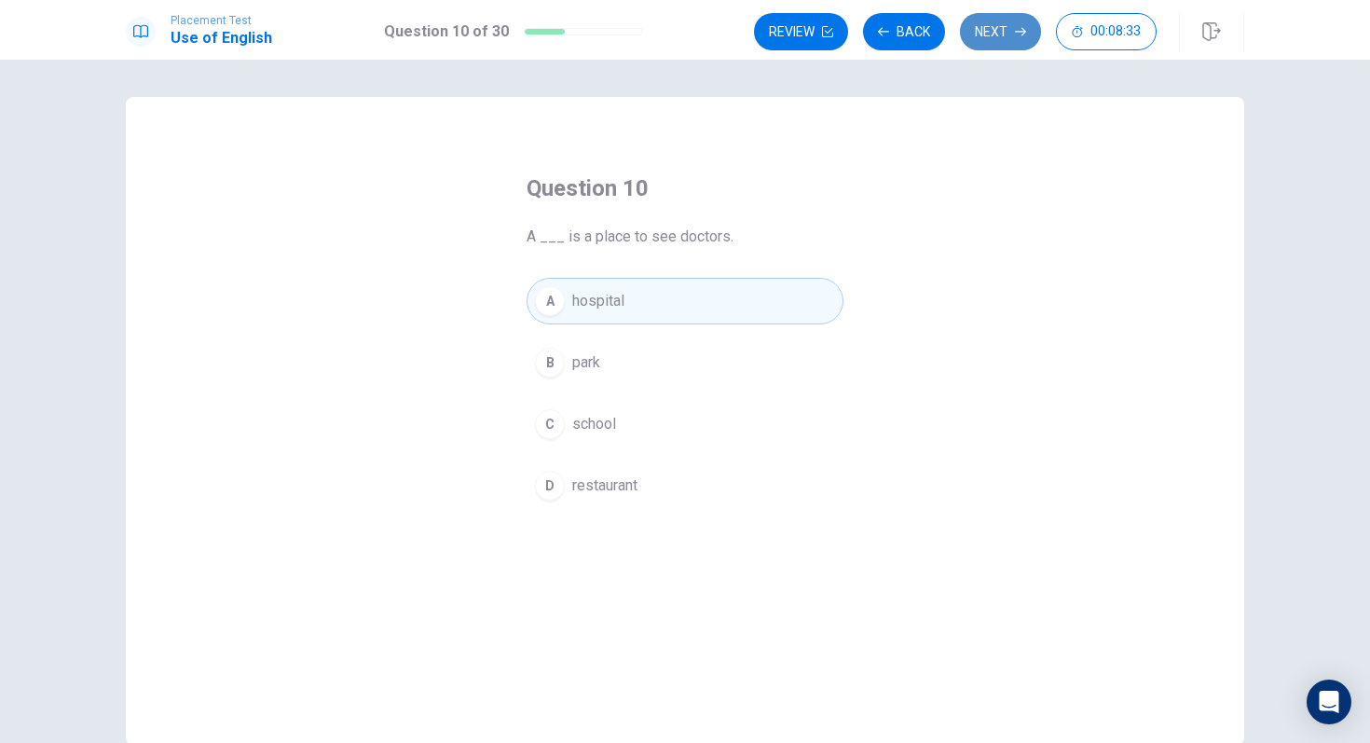
click at [1018, 32] on icon "button" at bounding box center [1020, 31] width 11 height 11
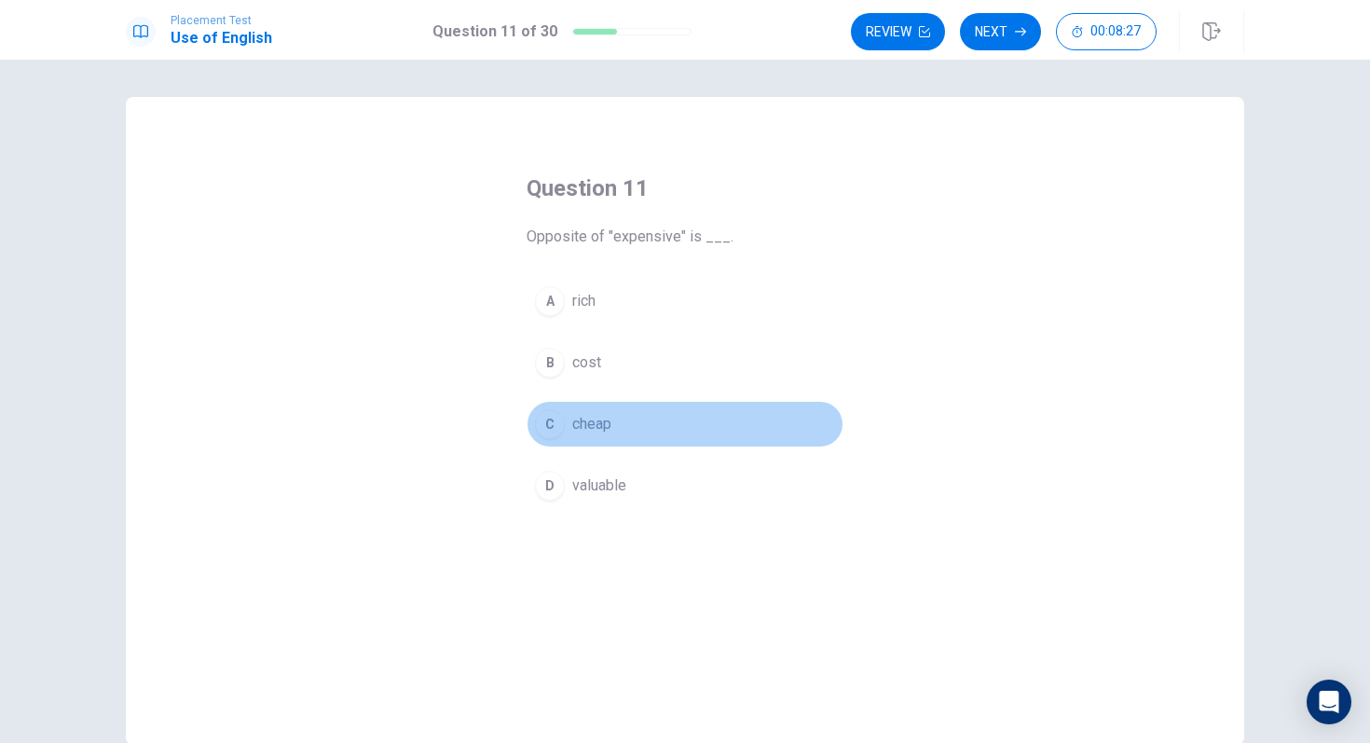
click at [543, 428] on div "C" at bounding box center [550, 424] width 30 height 30
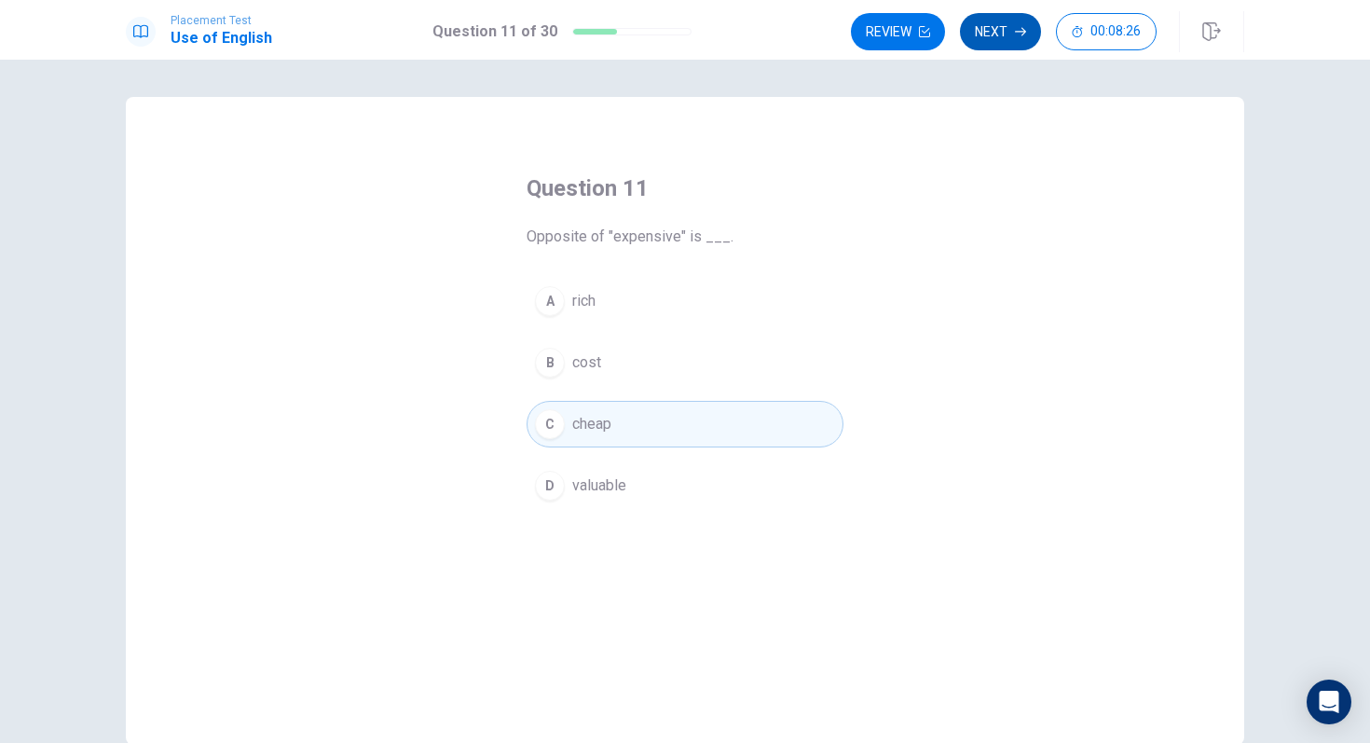
click at [1001, 37] on button "Next" at bounding box center [1000, 31] width 81 height 37
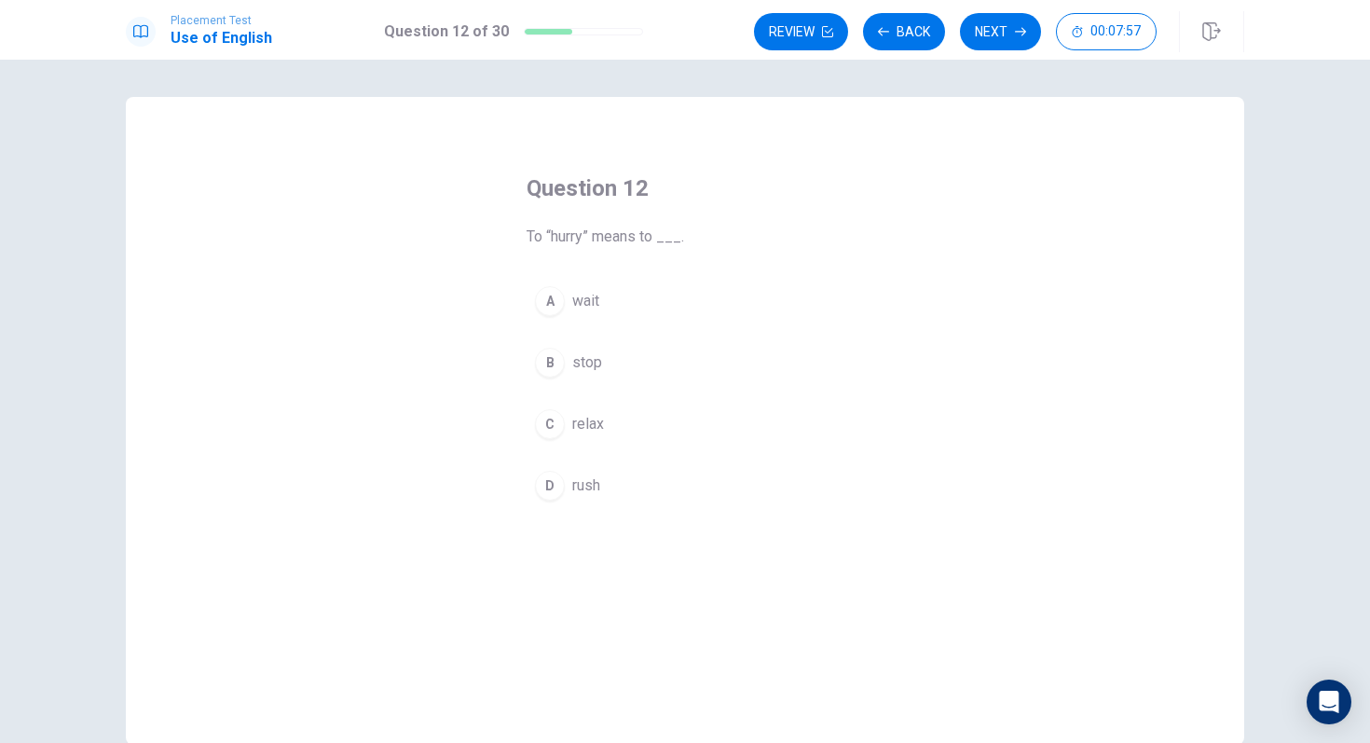
click at [589, 487] on span "rush" at bounding box center [586, 485] width 28 height 22
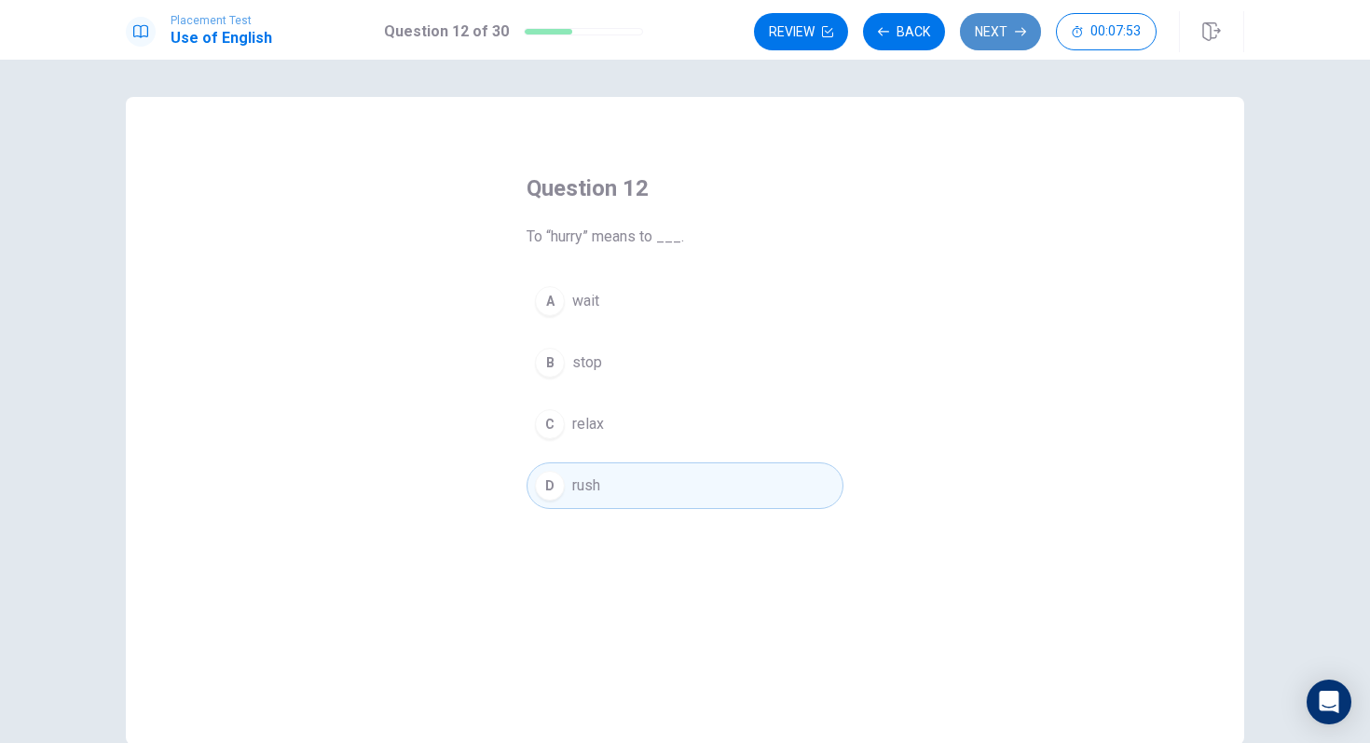
click at [1003, 35] on button "Next" at bounding box center [1000, 31] width 81 height 37
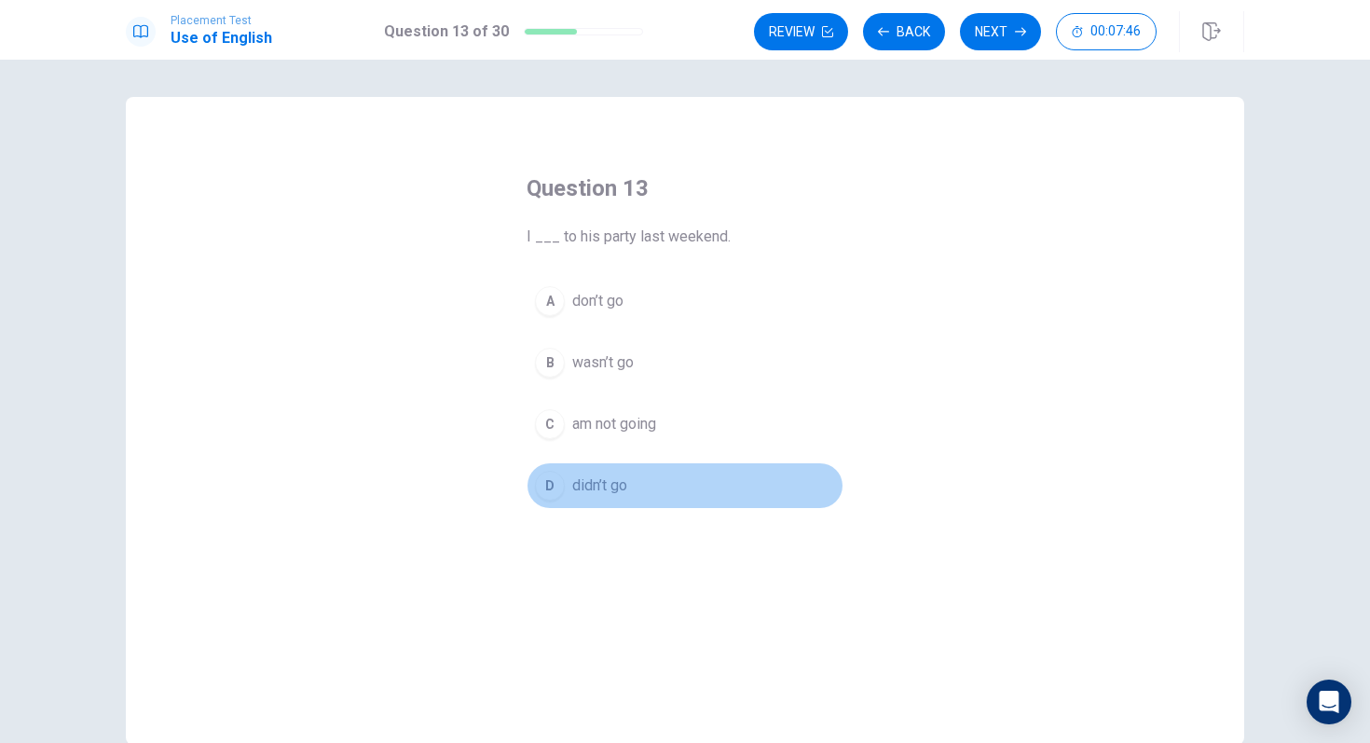
click at [549, 485] on div "D" at bounding box center [550, 486] width 30 height 30
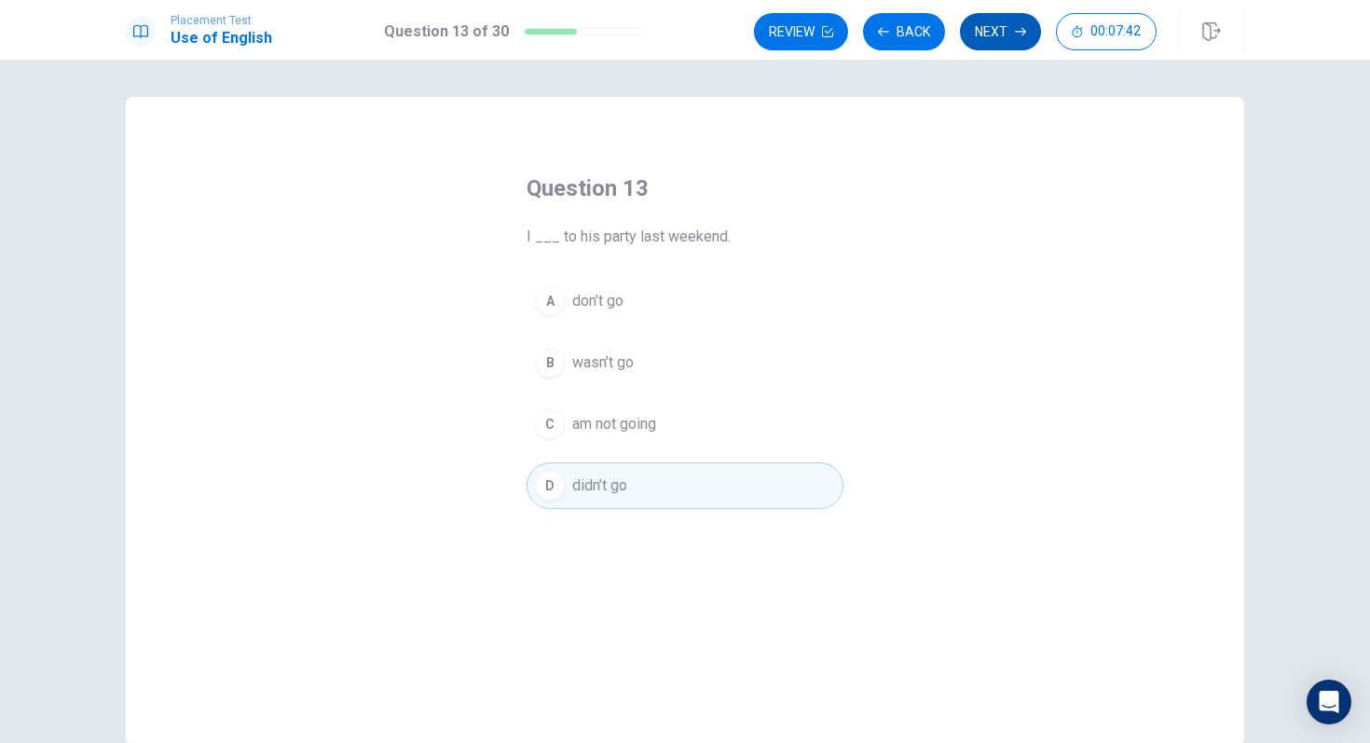
click at [1002, 32] on button "Next" at bounding box center [1000, 31] width 81 height 37
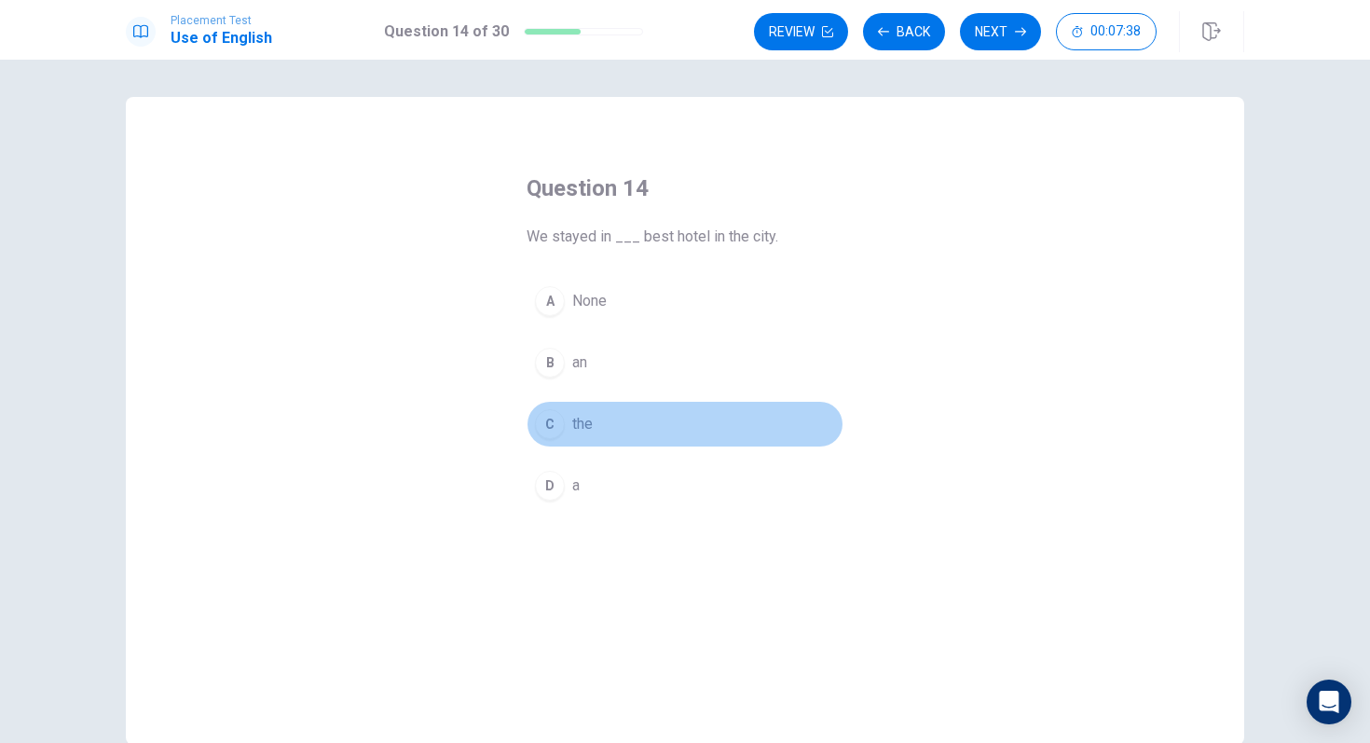
click at [552, 426] on div "C" at bounding box center [550, 424] width 30 height 30
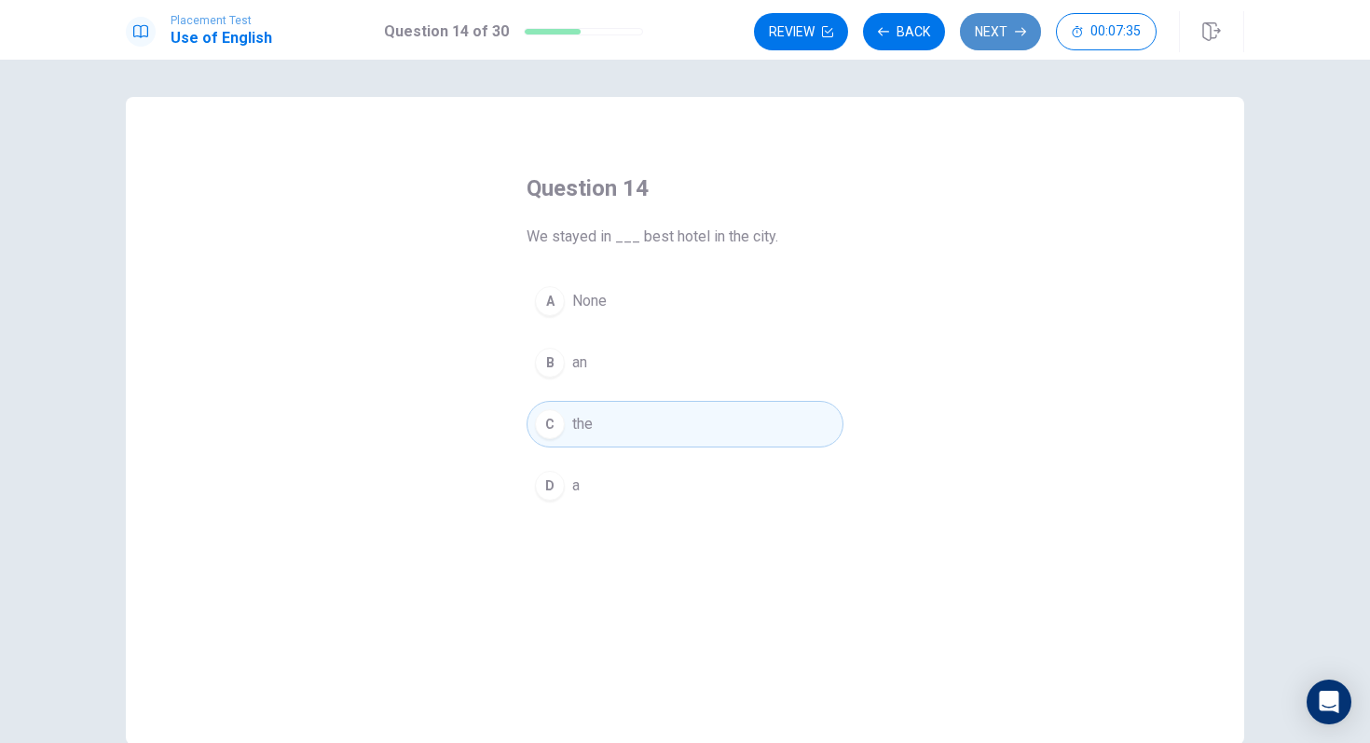
click at [1005, 33] on button "Next" at bounding box center [1000, 31] width 81 height 37
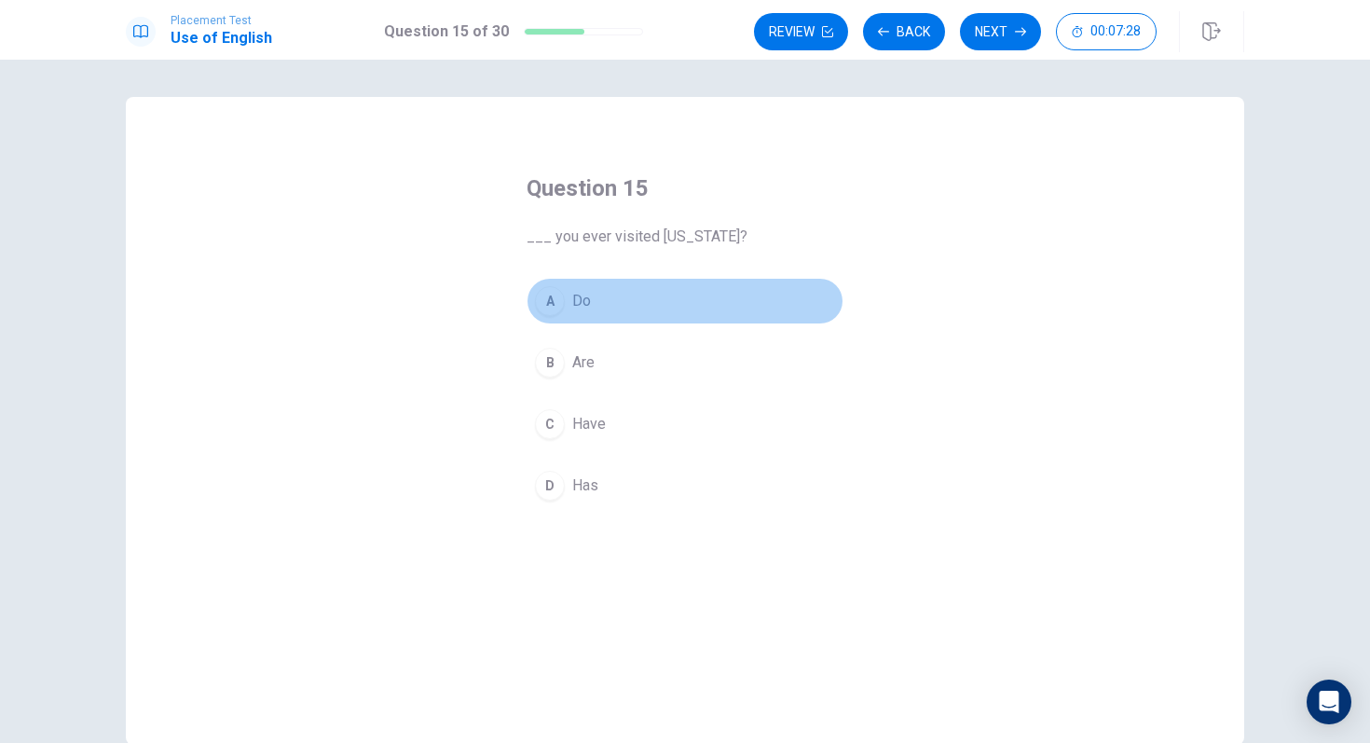
click at [552, 308] on div "A" at bounding box center [550, 301] width 30 height 30
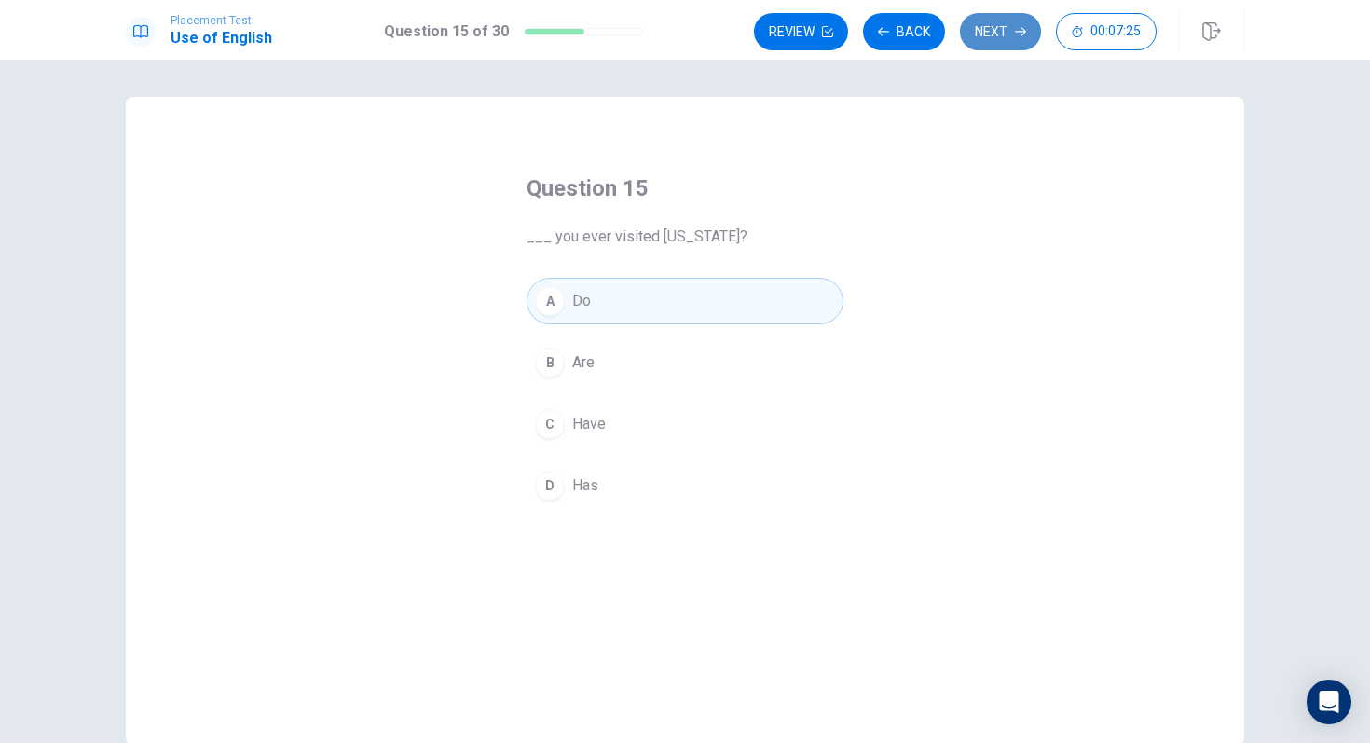
click at [998, 41] on button "Next" at bounding box center [1000, 31] width 81 height 37
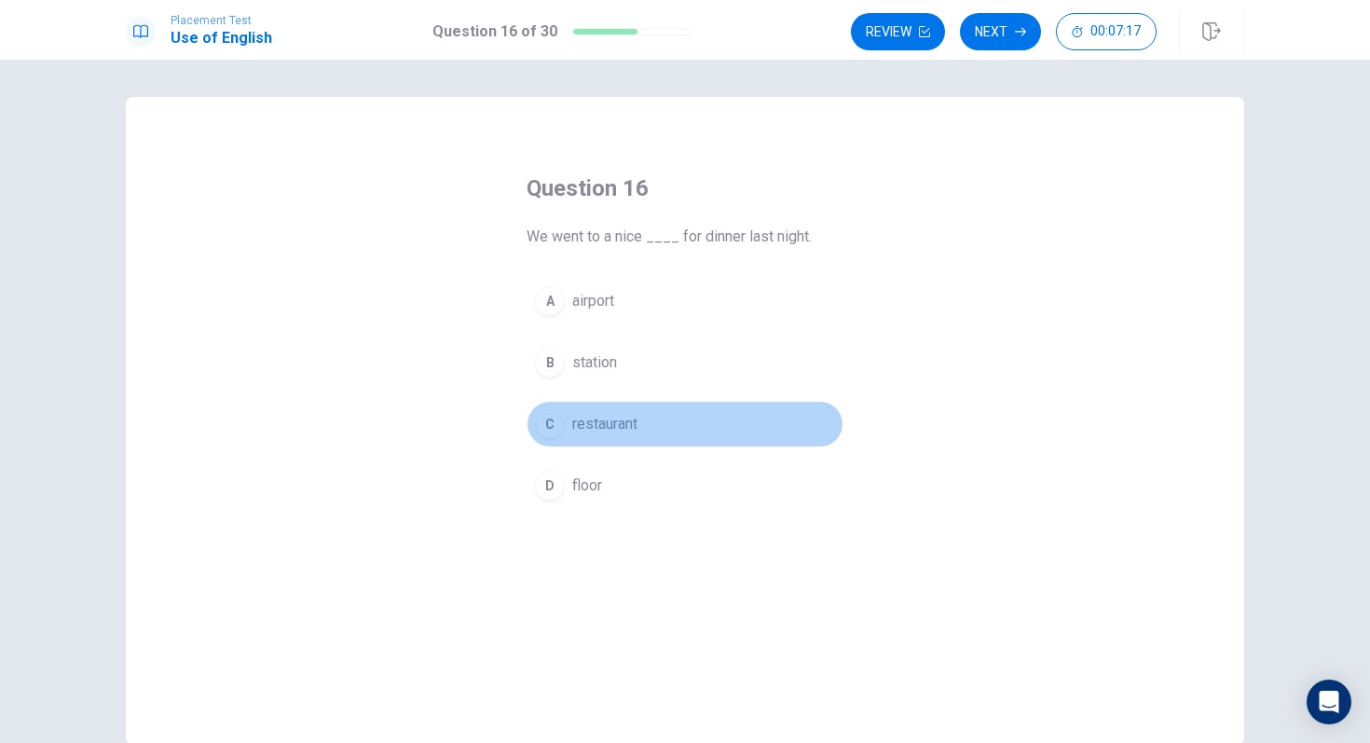
click at [558, 440] on button "C restaurant" at bounding box center [685, 424] width 317 height 47
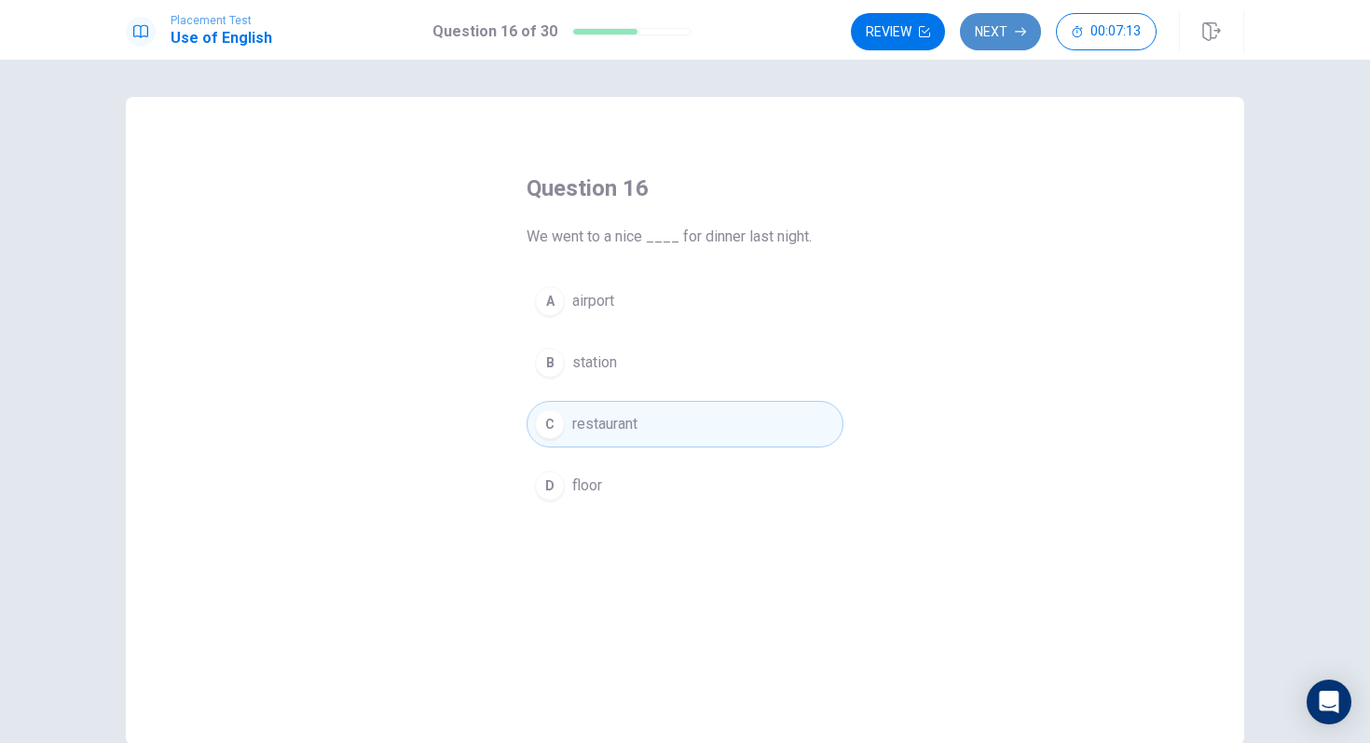
click at [1018, 26] on icon "button" at bounding box center [1020, 31] width 11 height 11
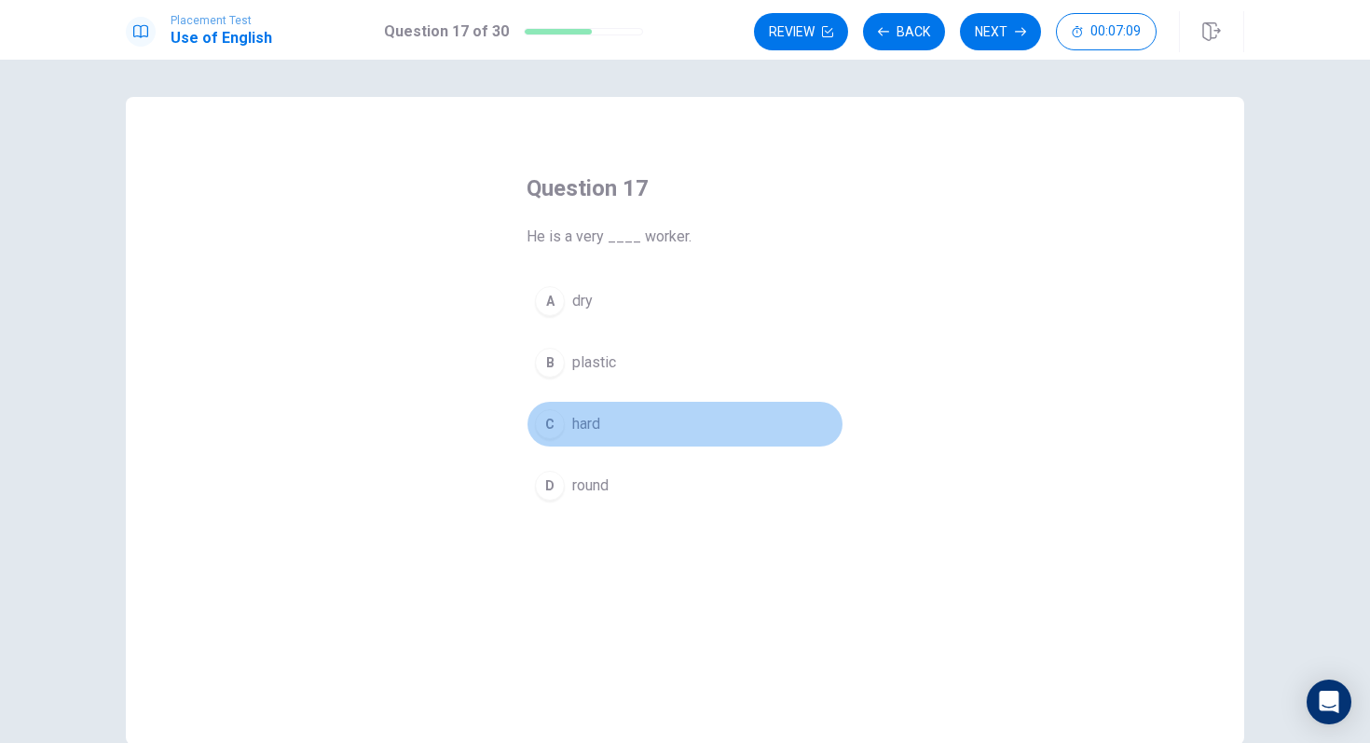
click at [555, 430] on div "C" at bounding box center [550, 424] width 30 height 30
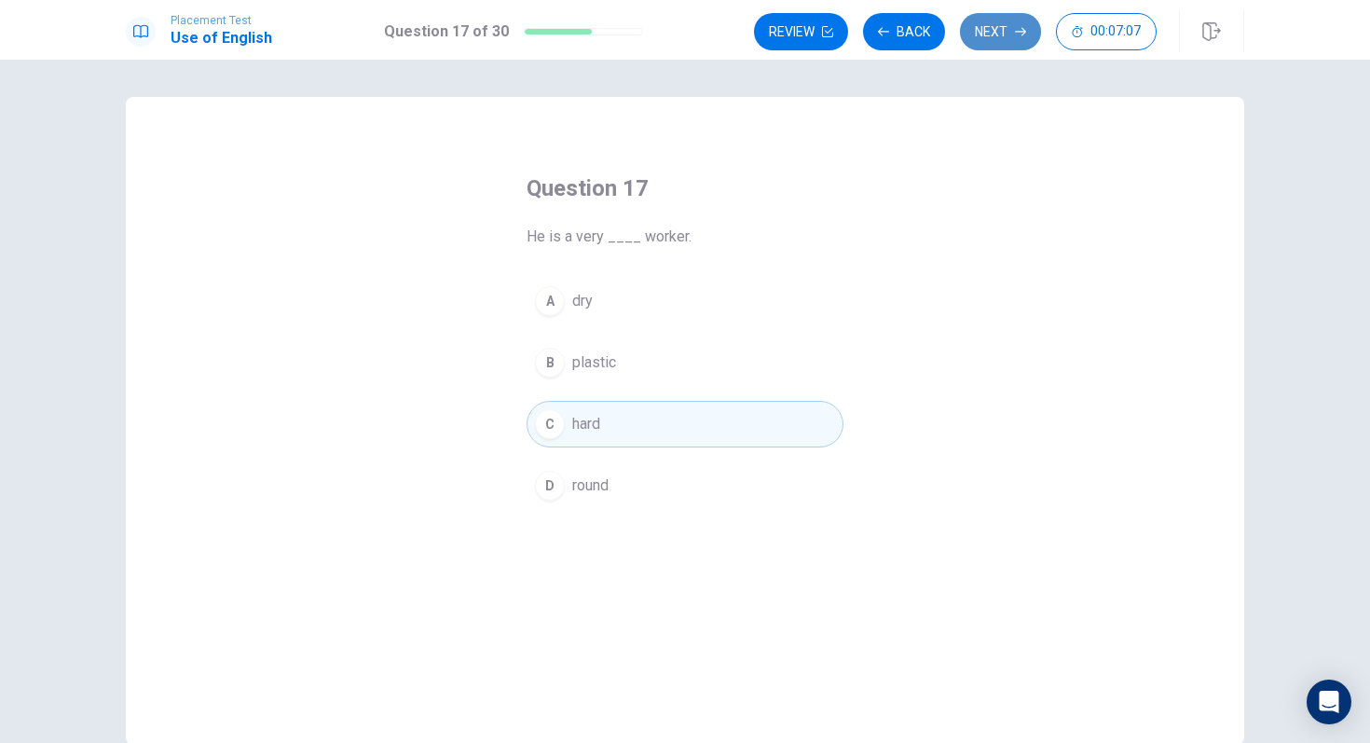
click at [986, 34] on button "Next" at bounding box center [1000, 31] width 81 height 37
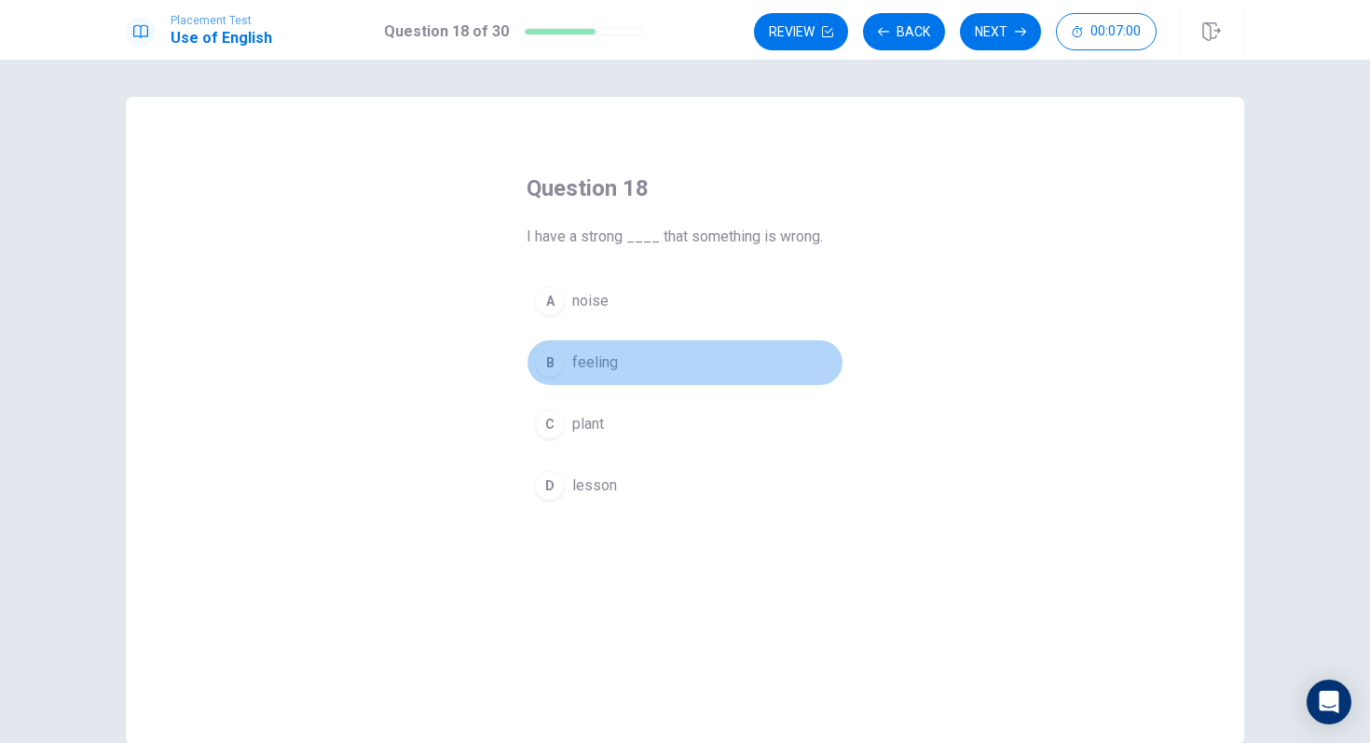
click at [554, 360] on div "B" at bounding box center [550, 363] width 30 height 30
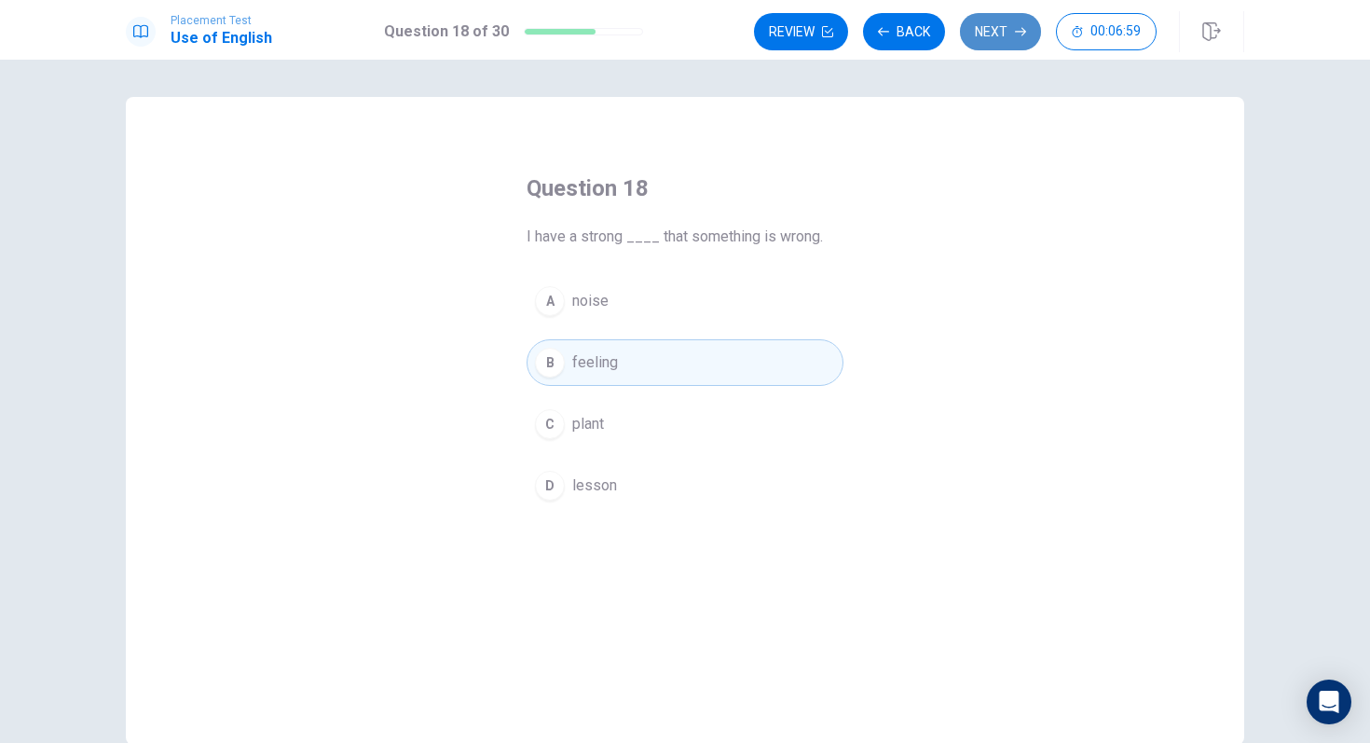
click at [1016, 36] on icon "button" at bounding box center [1020, 31] width 11 height 11
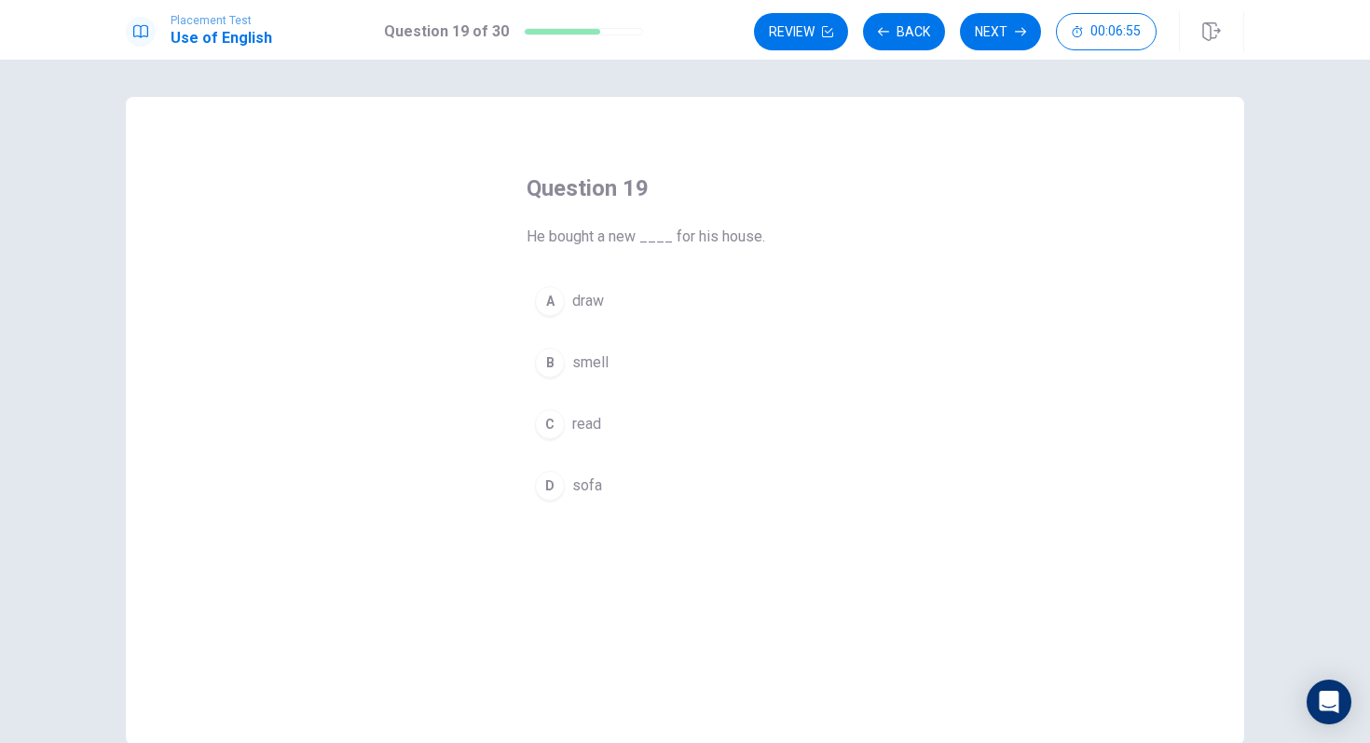
click at [547, 485] on div "D" at bounding box center [550, 486] width 30 height 30
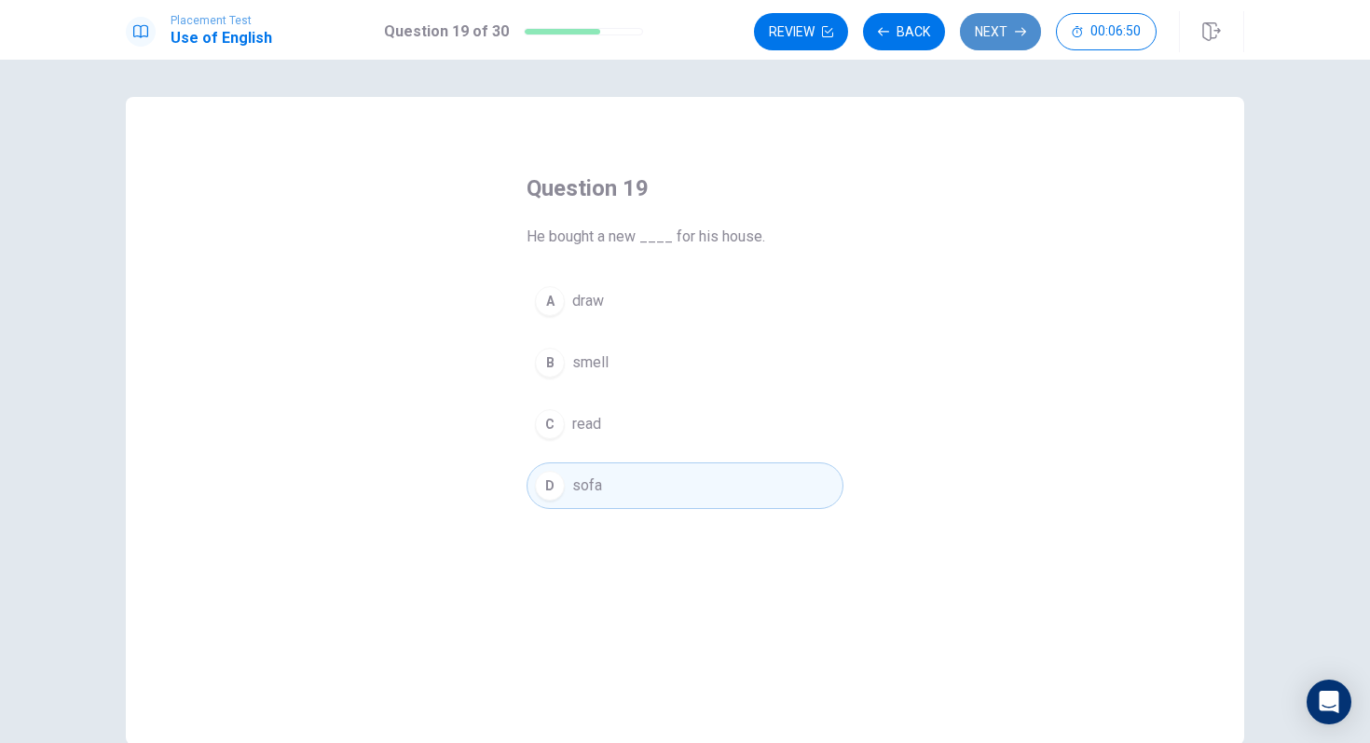
click at [988, 39] on button "Next" at bounding box center [1000, 31] width 81 height 37
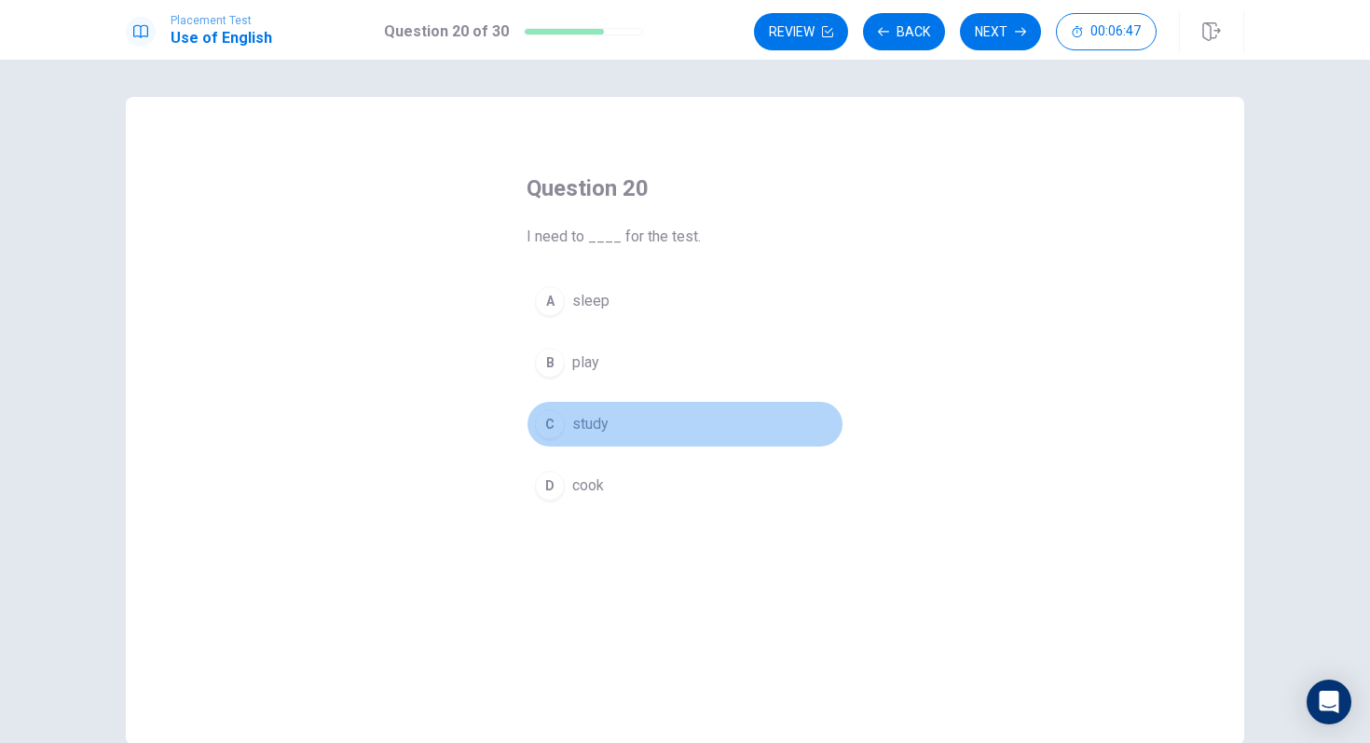
click at [576, 421] on span "study" at bounding box center [590, 424] width 36 height 22
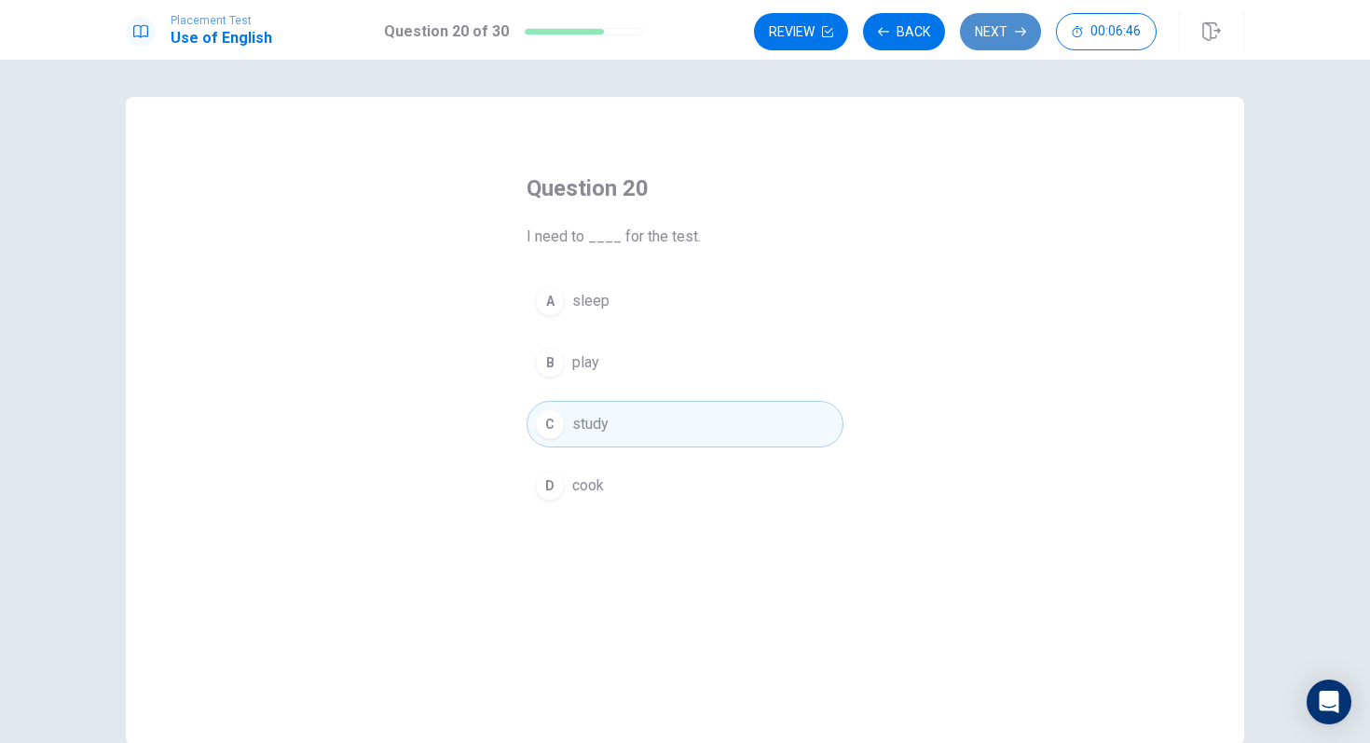
click at [995, 31] on button "Next" at bounding box center [1000, 31] width 81 height 37
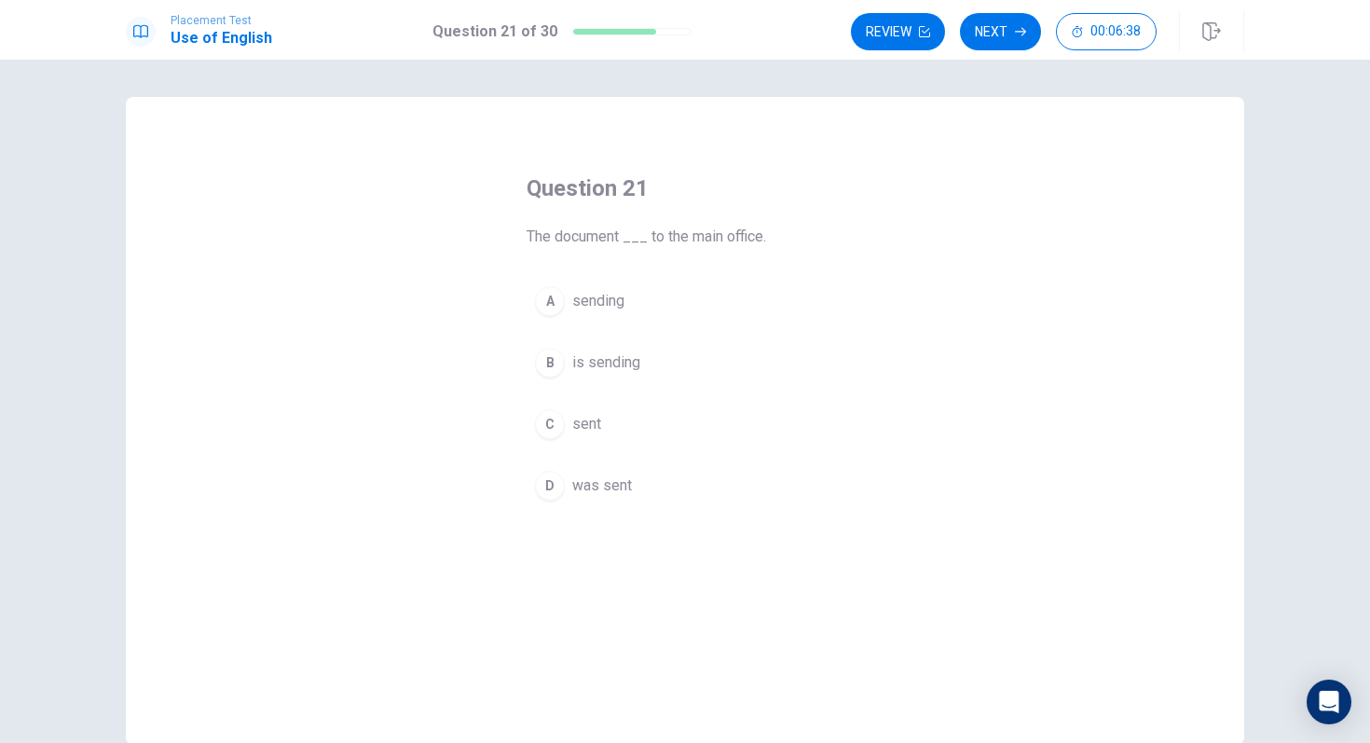
click at [556, 486] on div "D" at bounding box center [550, 486] width 30 height 30
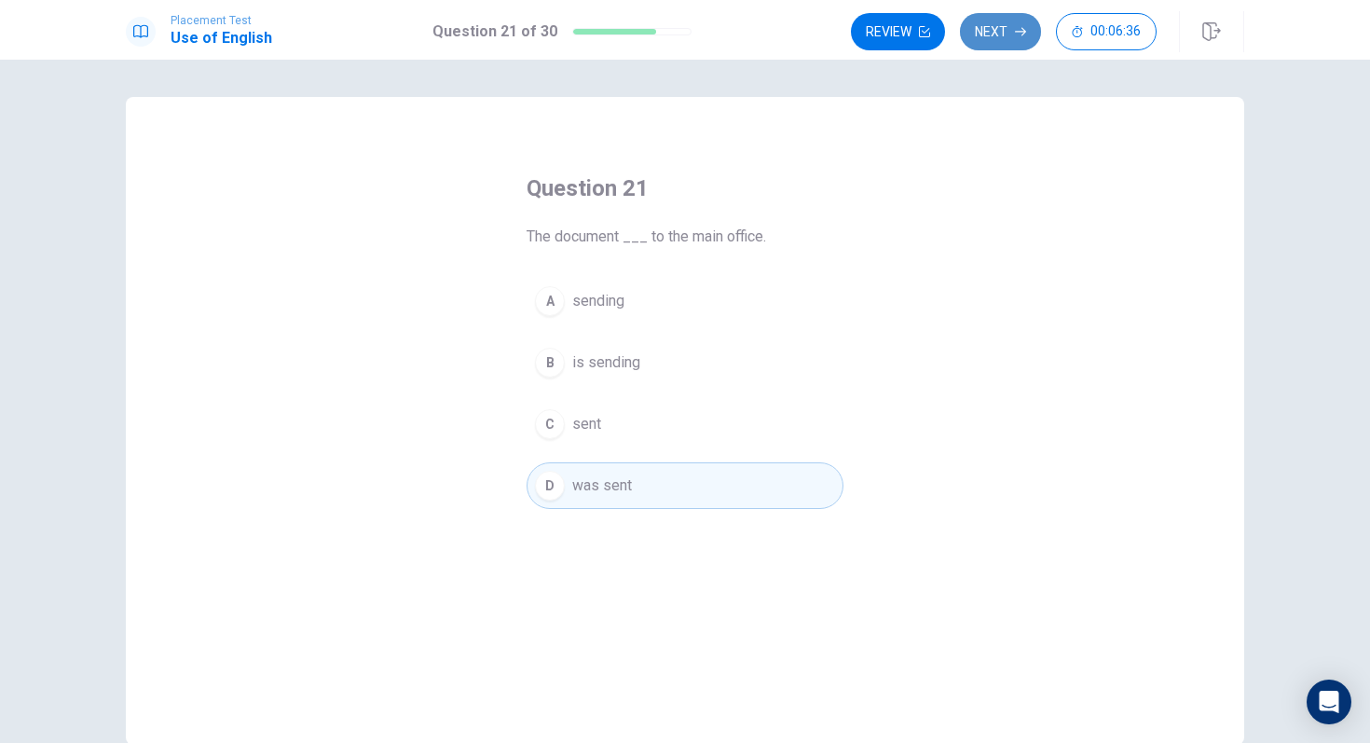
click at [1000, 32] on button "Next" at bounding box center [1000, 31] width 81 height 37
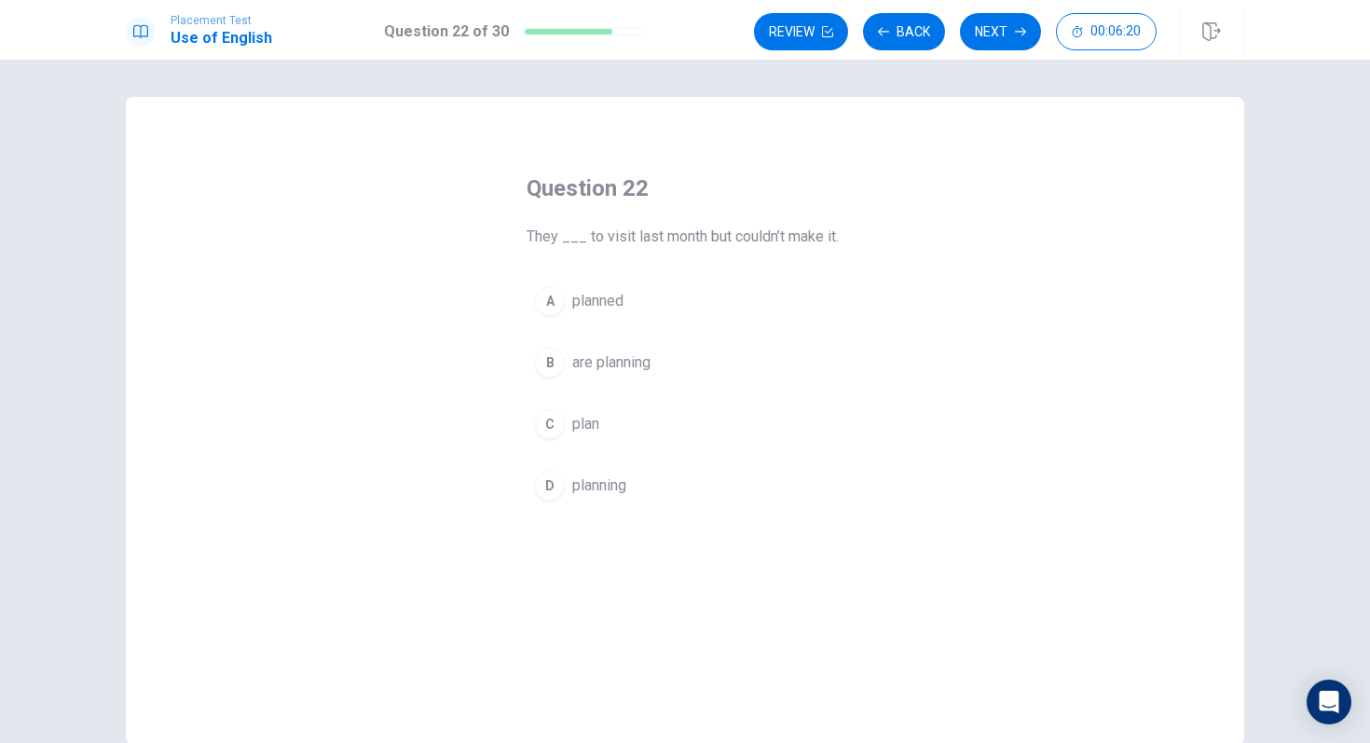
click at [554, 304] on div "A" at bounding box center [550, 301] width 30 height 30
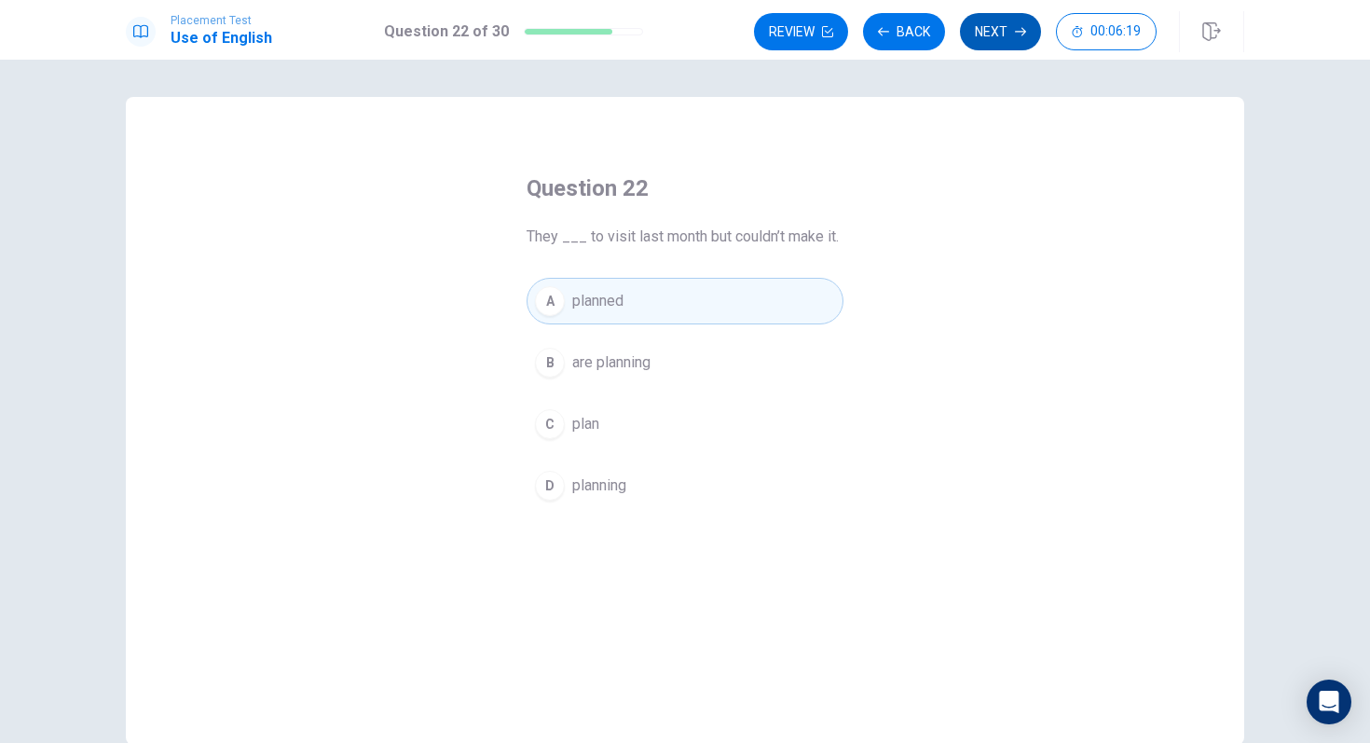
click at [1005, 34] on button "Next" at bounding box center [1000, 31] width 81 height 37
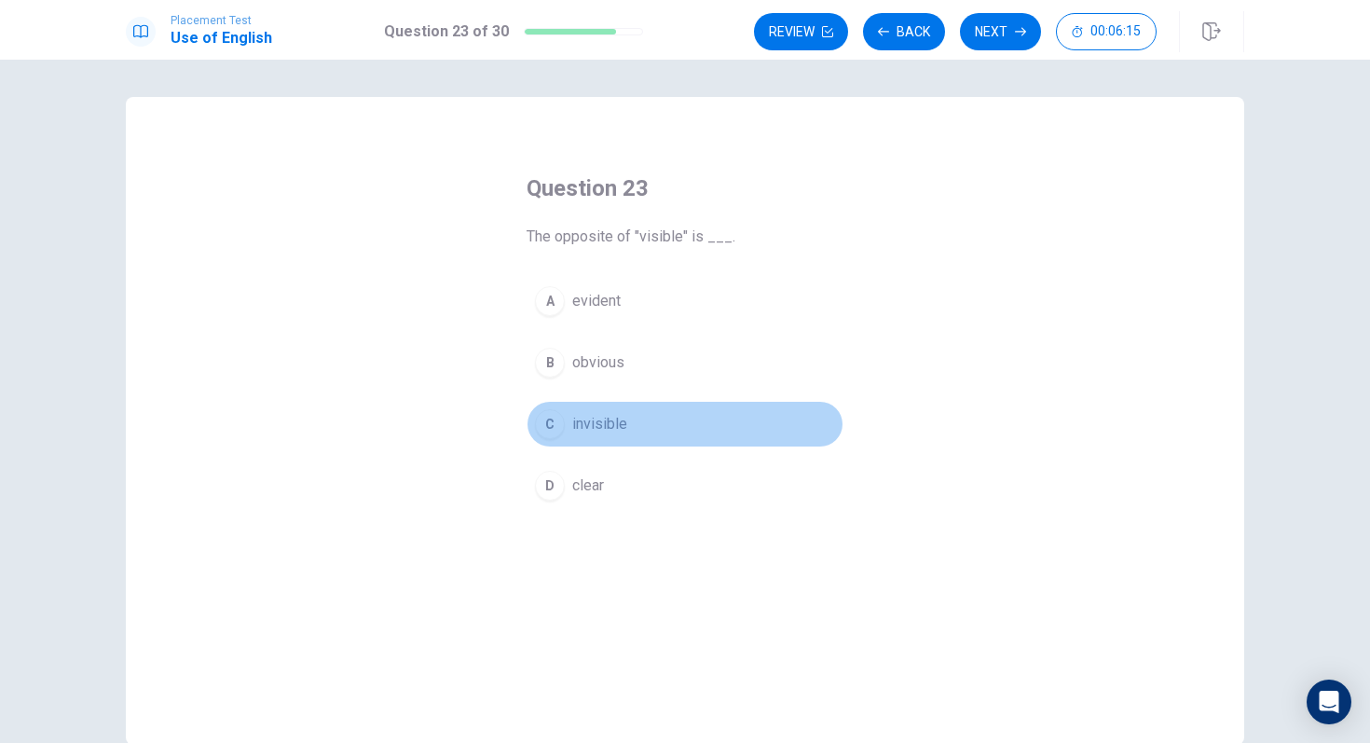
click at [550, 431] on div "C" at bounding box center [550, 424] width 30 height 30
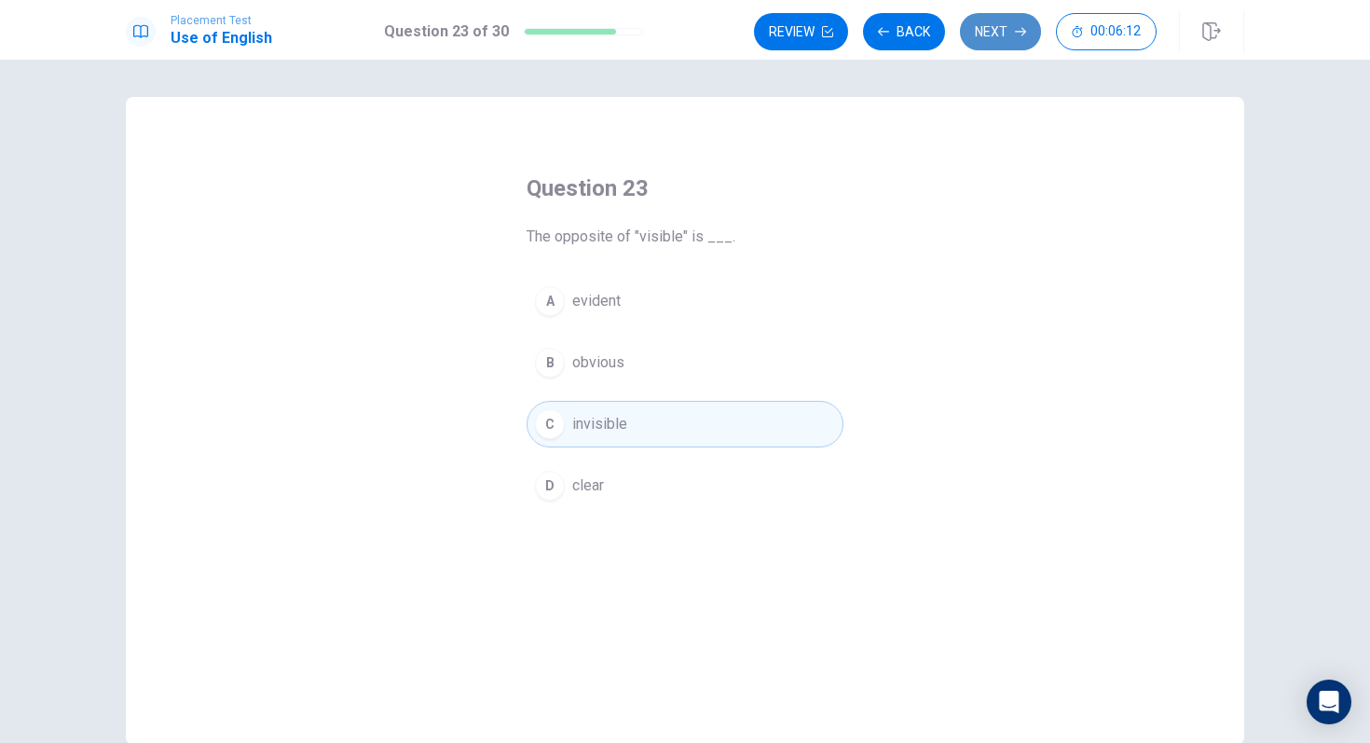
click at [1001, 42] on button "Next" at bounding box center [1000, 31] width 81 height 37
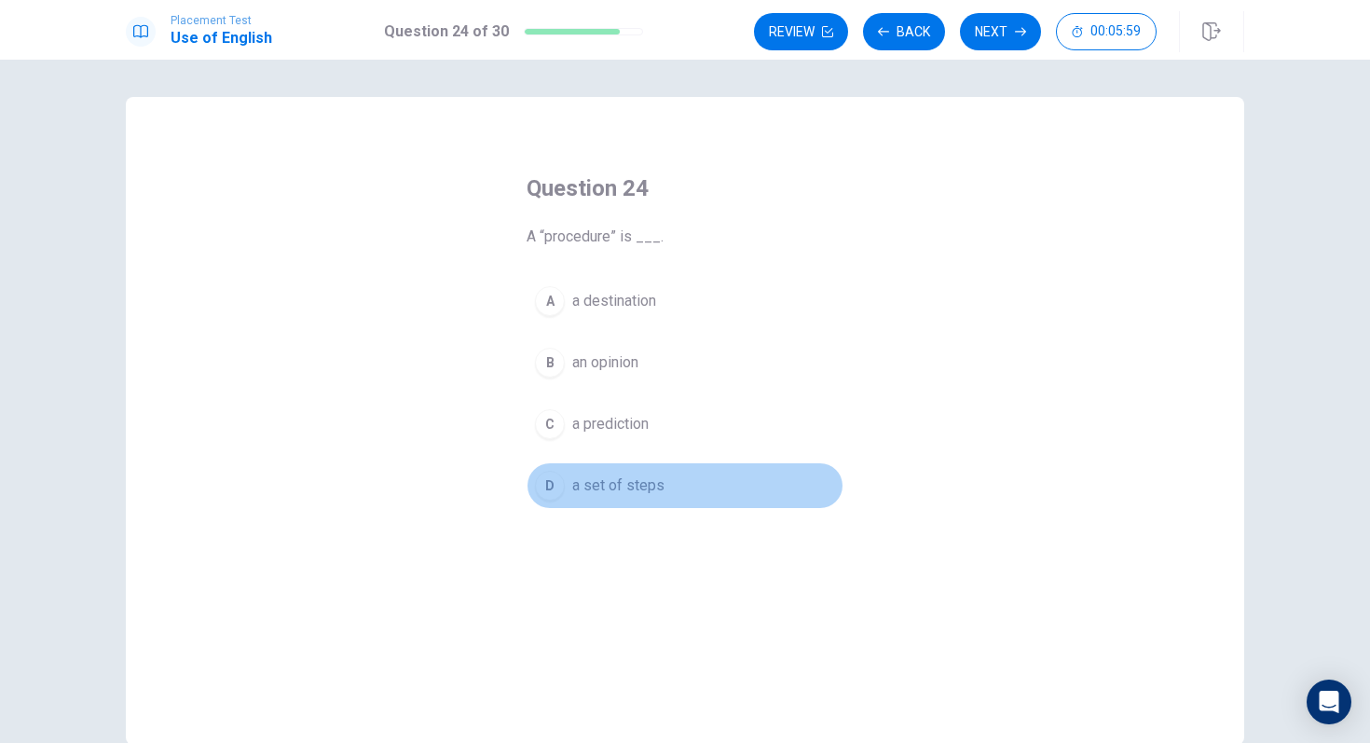
click at [556, 498] on div "D" at bounding box center [550, 486] width 30 height 30
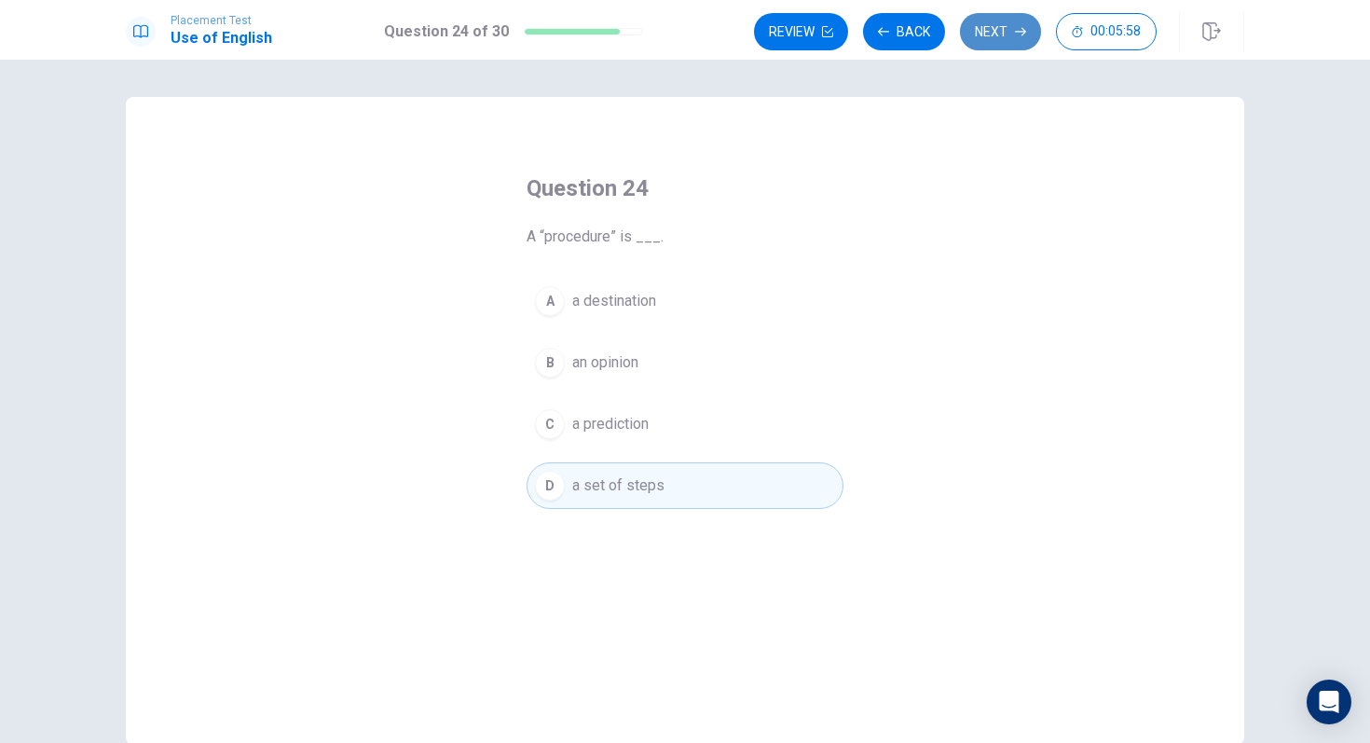
click at [1003, 39] on button "Next" at bounding box center [1000, 31] width 81 height 37
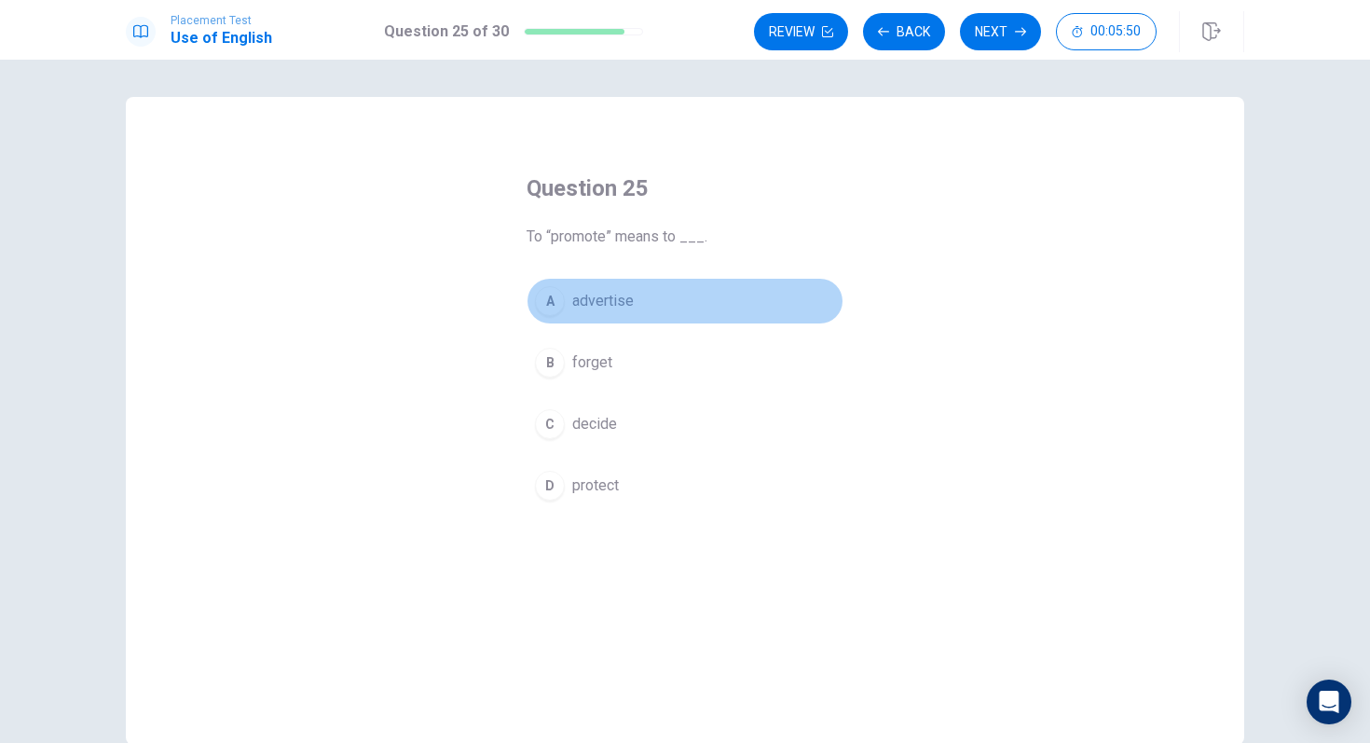
click at [552, 305] on div "A" at bounding box center [550, 301] width 30 height 30
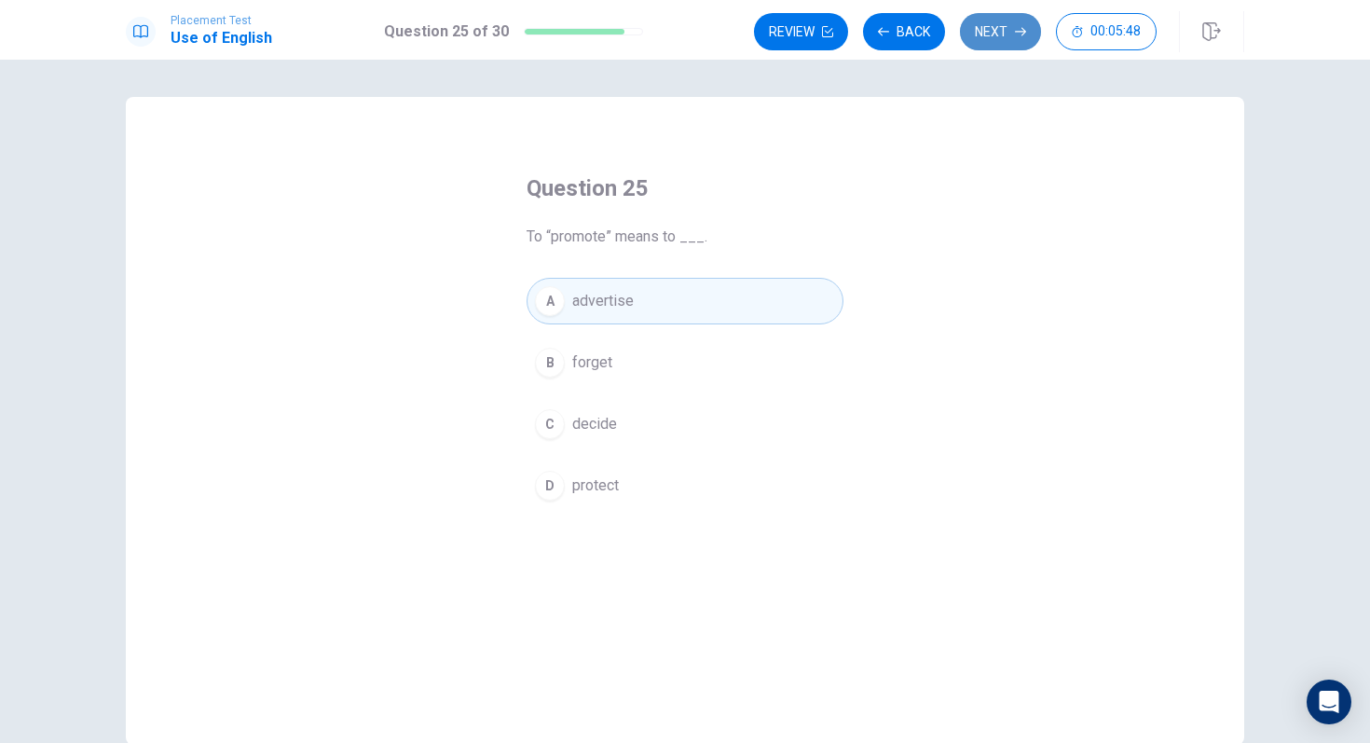
click at [987, 40] on button "Next" at bounding box center [1000, 31] width 81 height 37
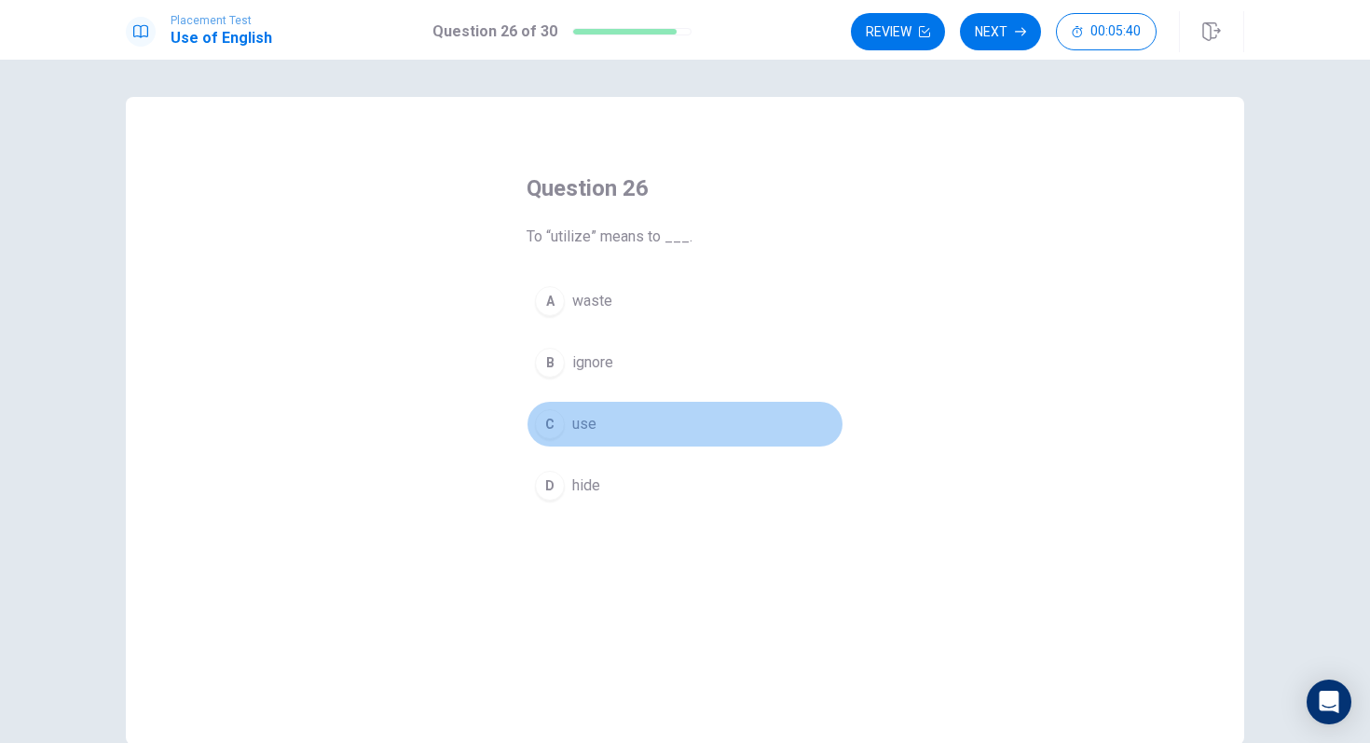
click at [570, 432] on button "C use" at bounding box center [685, 424] width 317 height 47
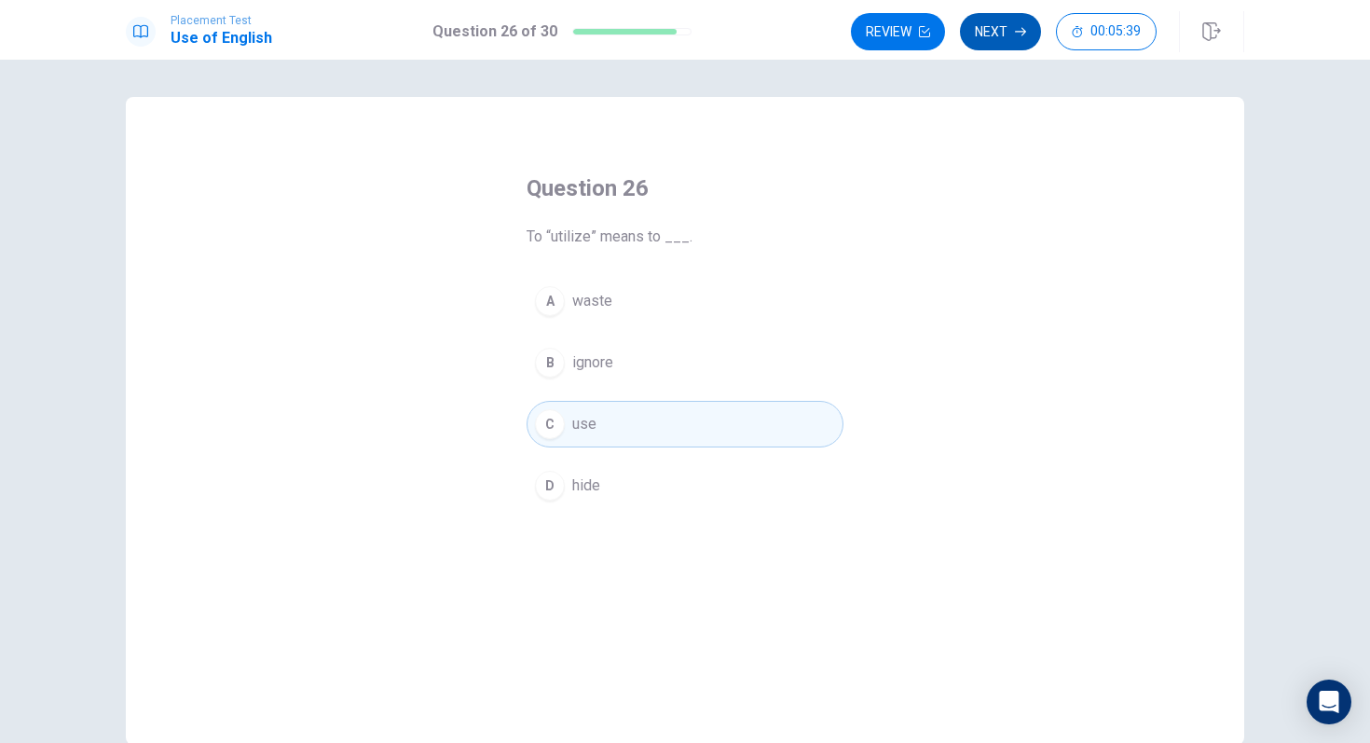
click at [1004, 41] on button "Next" at bounding box center [1000, 31] width 81 height 37
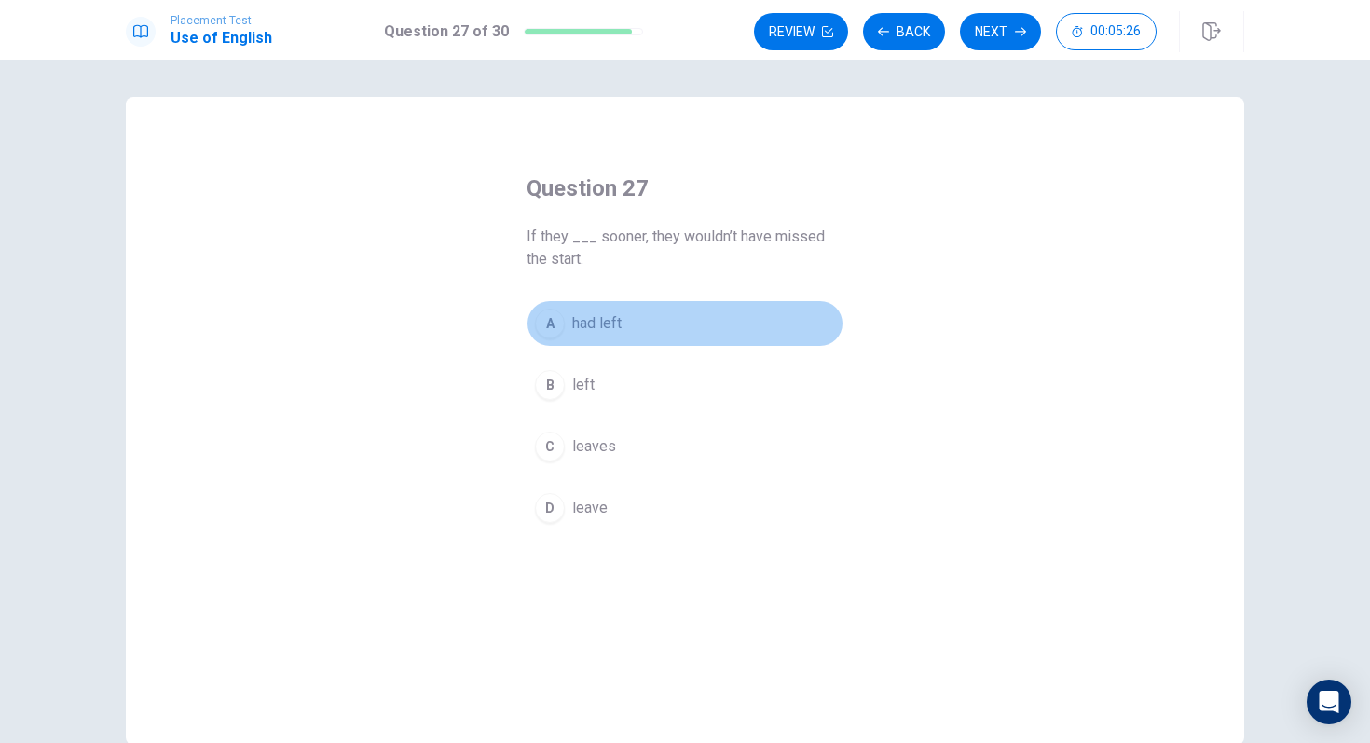
click at [550, 328] on div "A" at bounding box center [550, 323] width 30 height 30
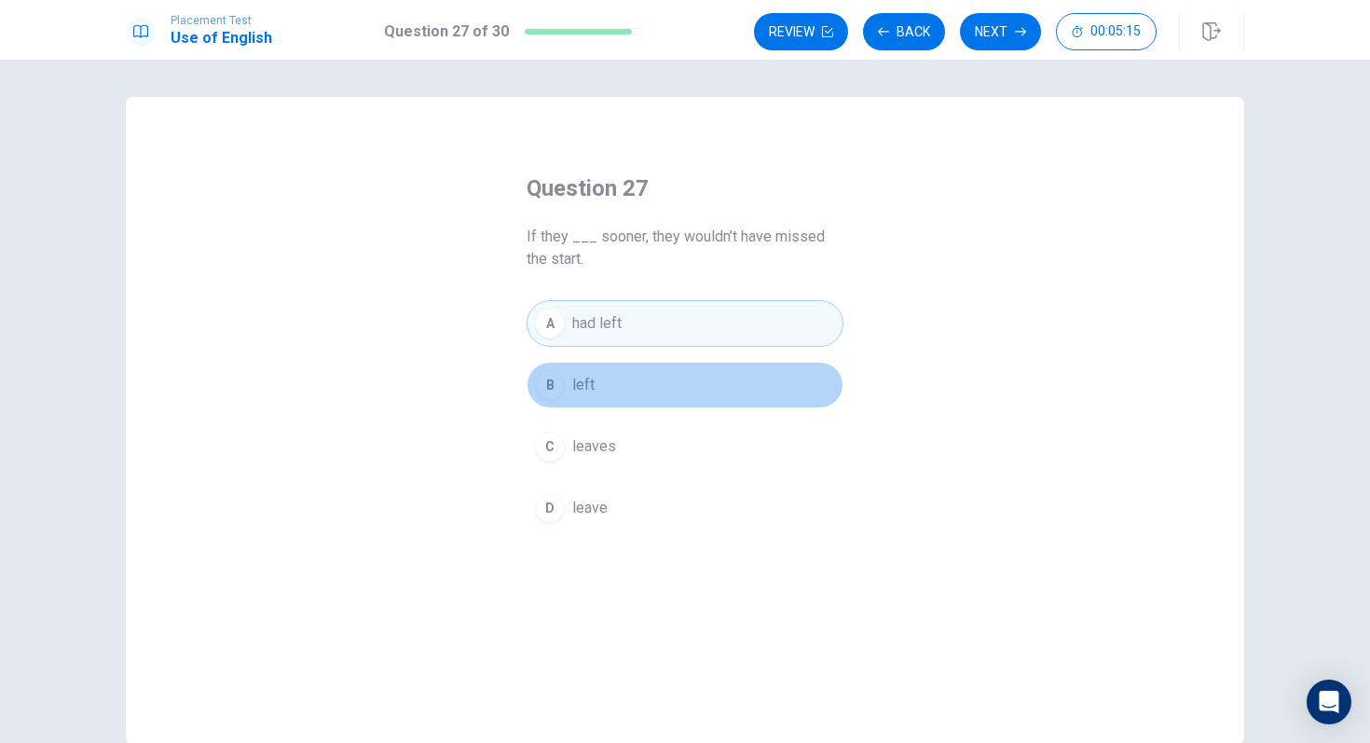
click at [598, 384] on button "B left" at bounding box center [685, 385] width 317 height 47
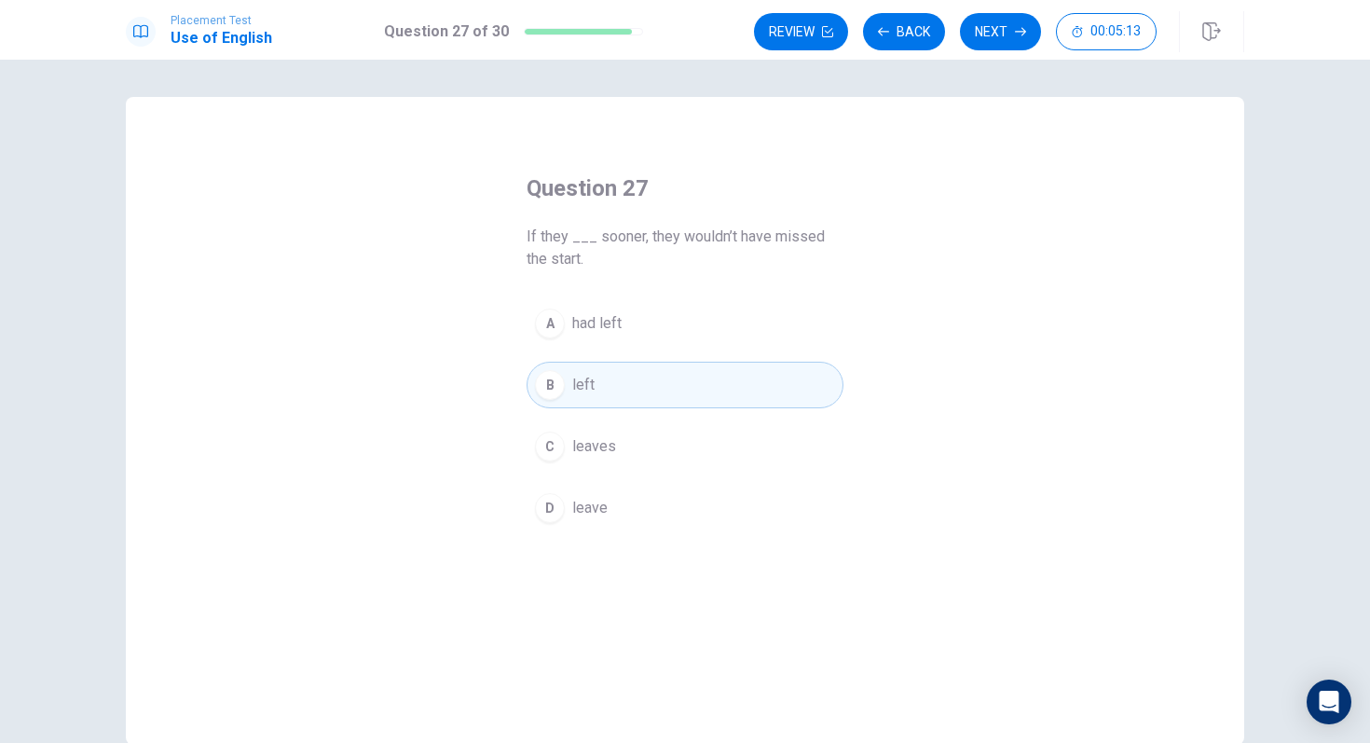
click at [602, 338] on button "A had left" at bounding box center [685, 323] width 317 height 47
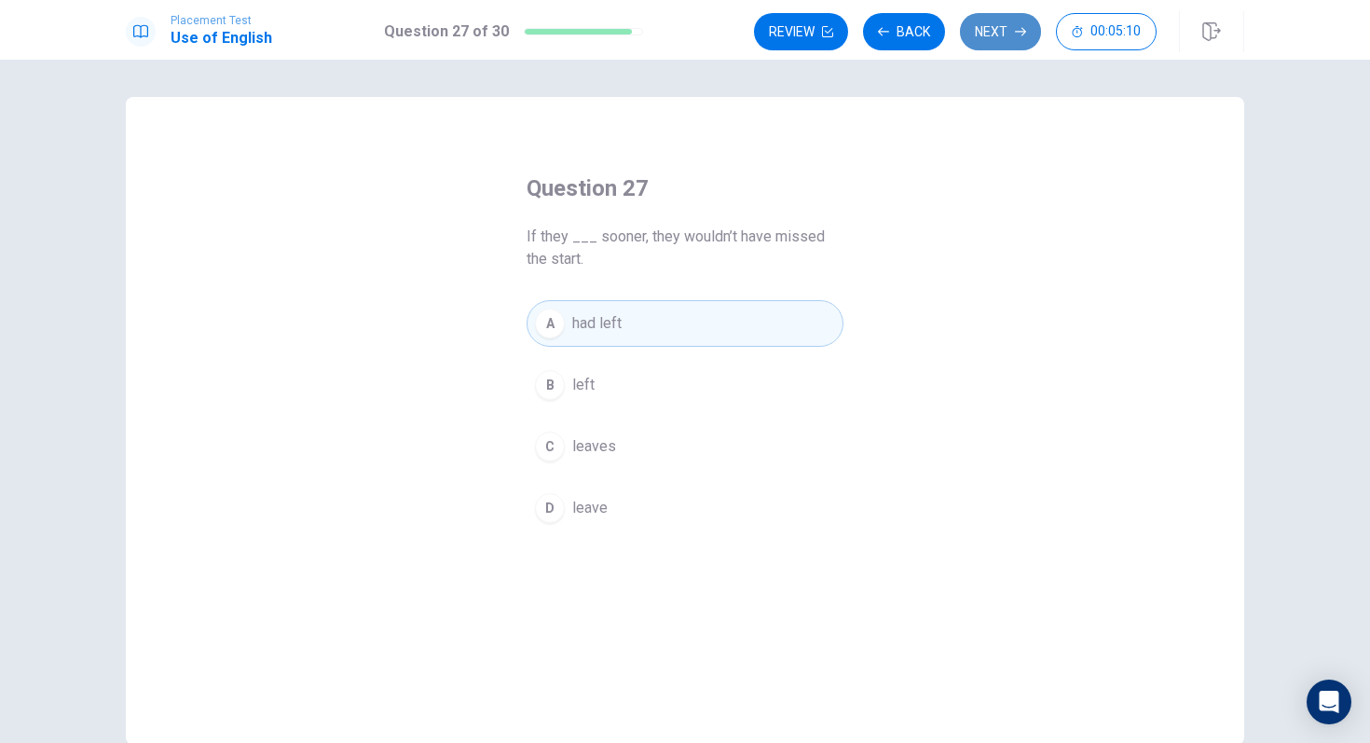
click at [1005, 44] on button "Next" at bounding box center [1000, 31] width 81 height 37
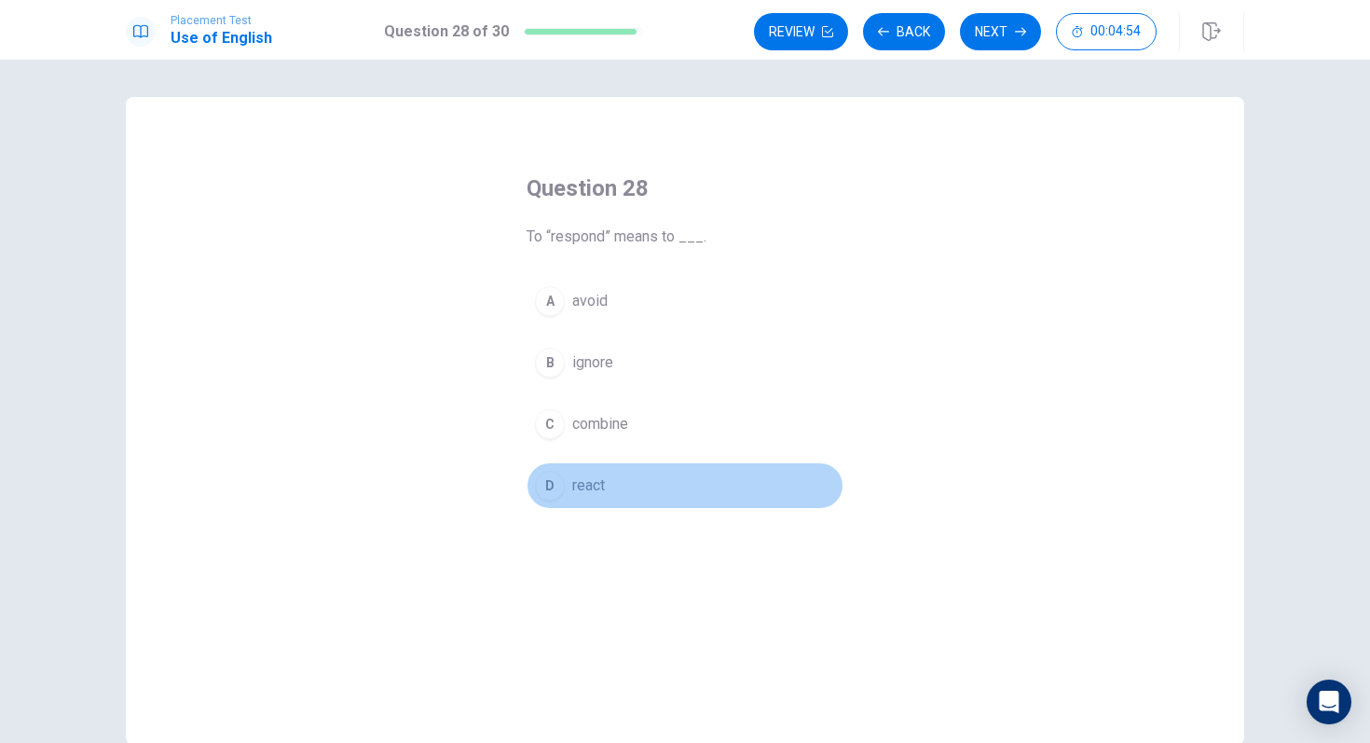
click at [587, 486] on span "react" at bounding box center [588, 485] width 33 height 22
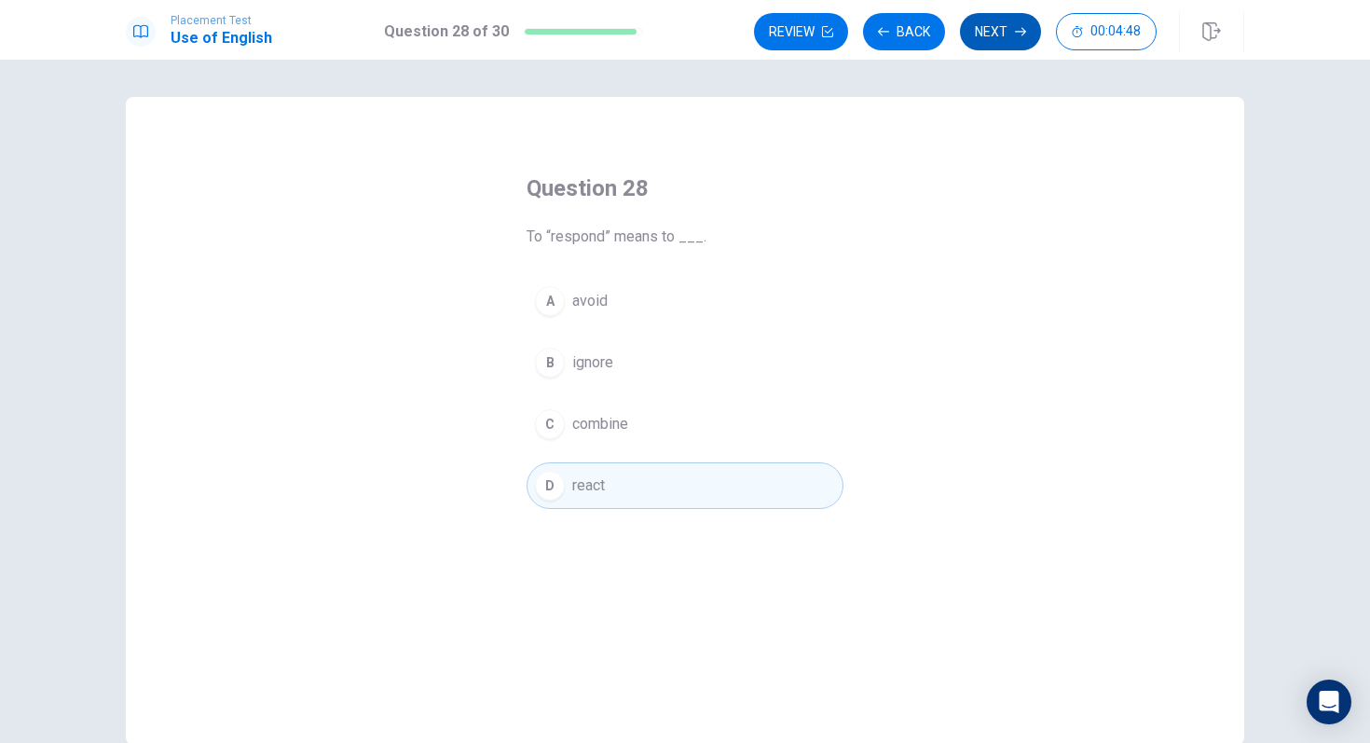
click at [1006, 43] on button "Next" at bounding box center [1000, 31] width 81 height 37
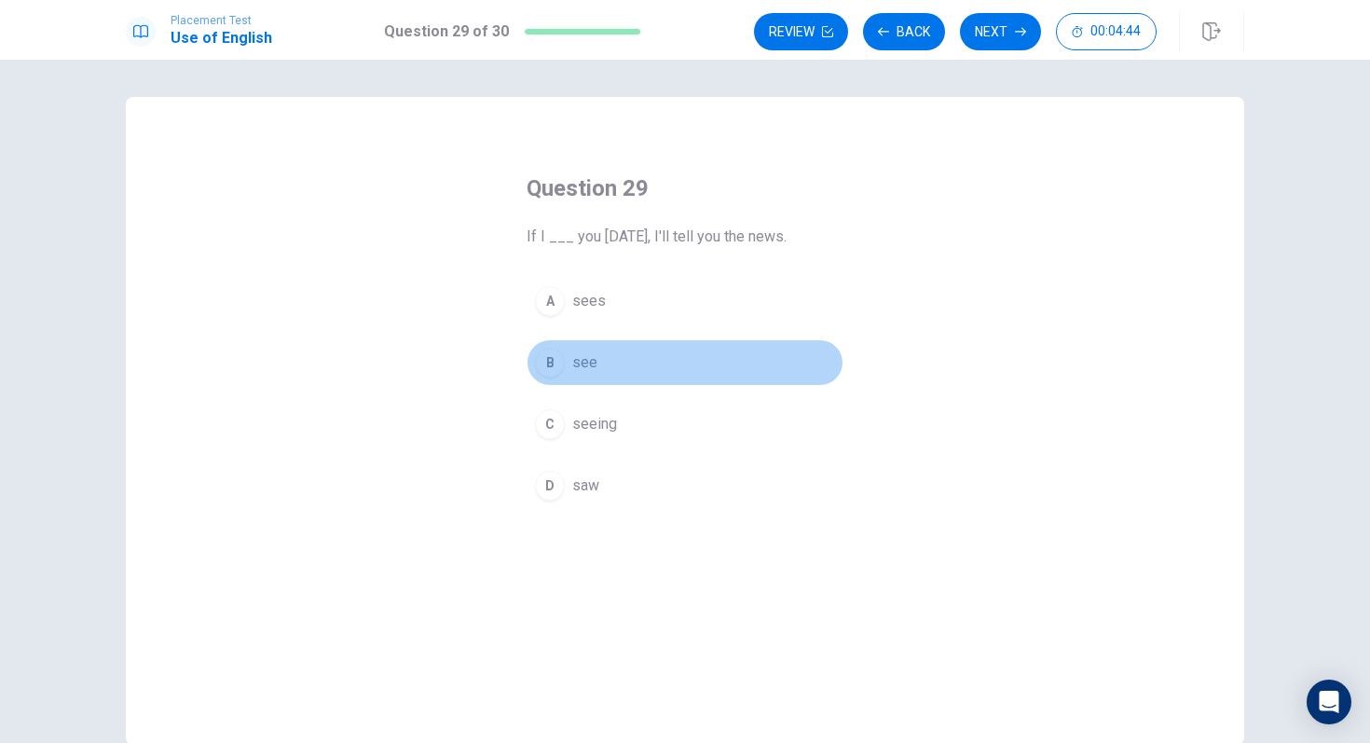
click at [594, 373] on span "see" at bounding box center [584, 362] width 25 height 22
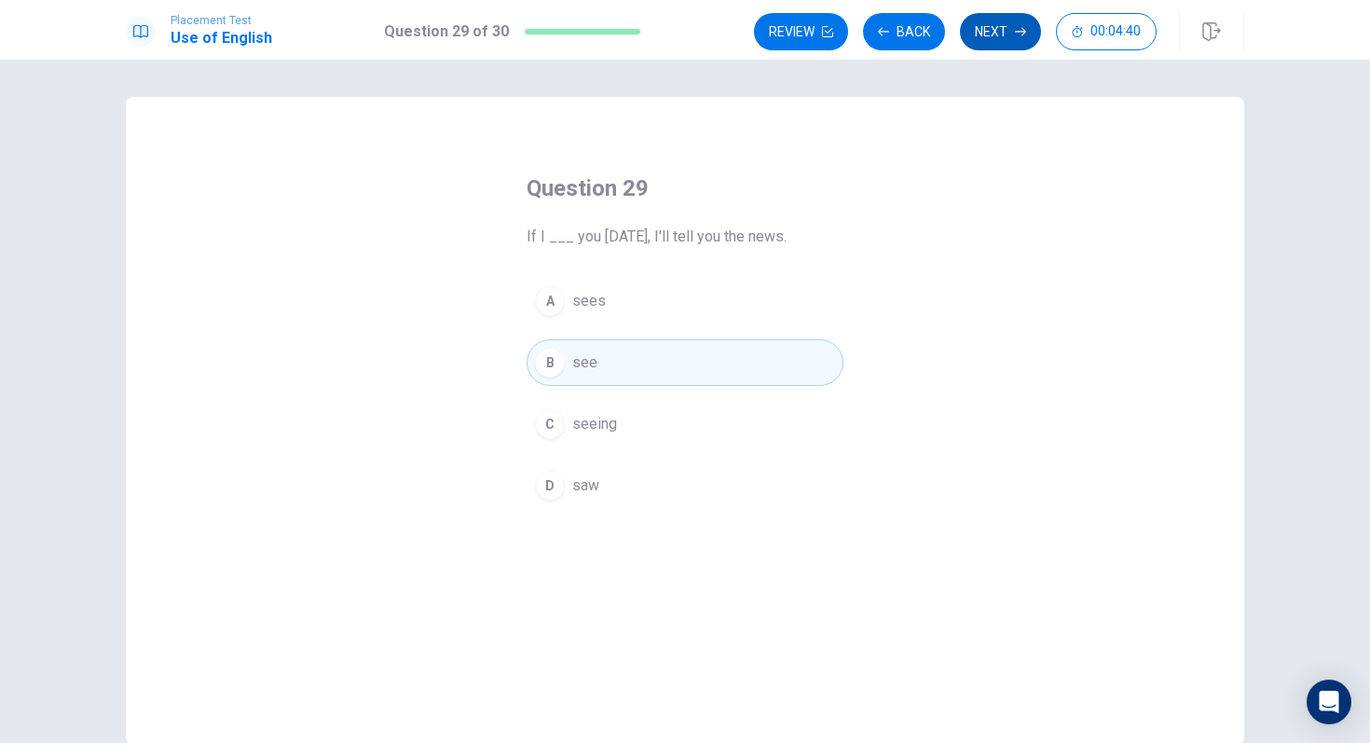
click at [1009, 37] on button "Next" at bounding box center [1000, 31] width 81 height 37
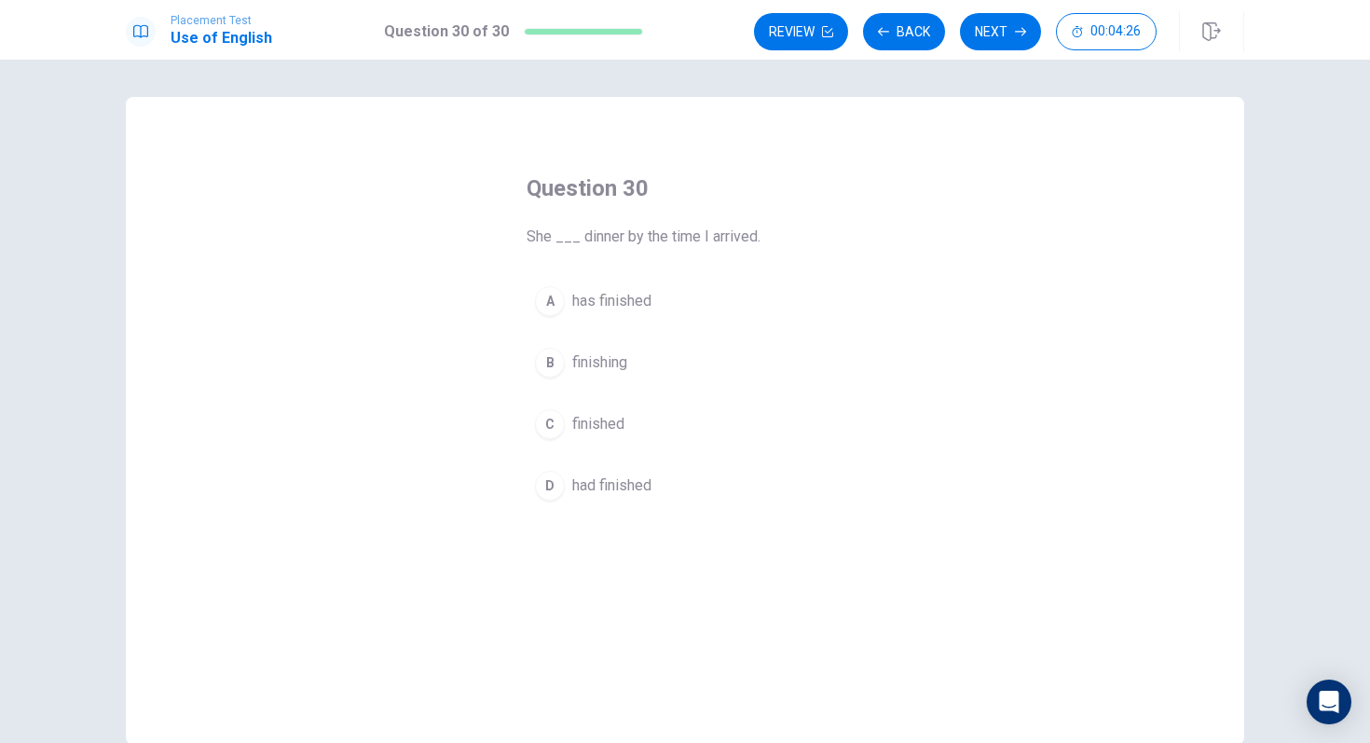
click at [602, 475] on span "had finished" at bounding box center [611, 485] width 79 height 22
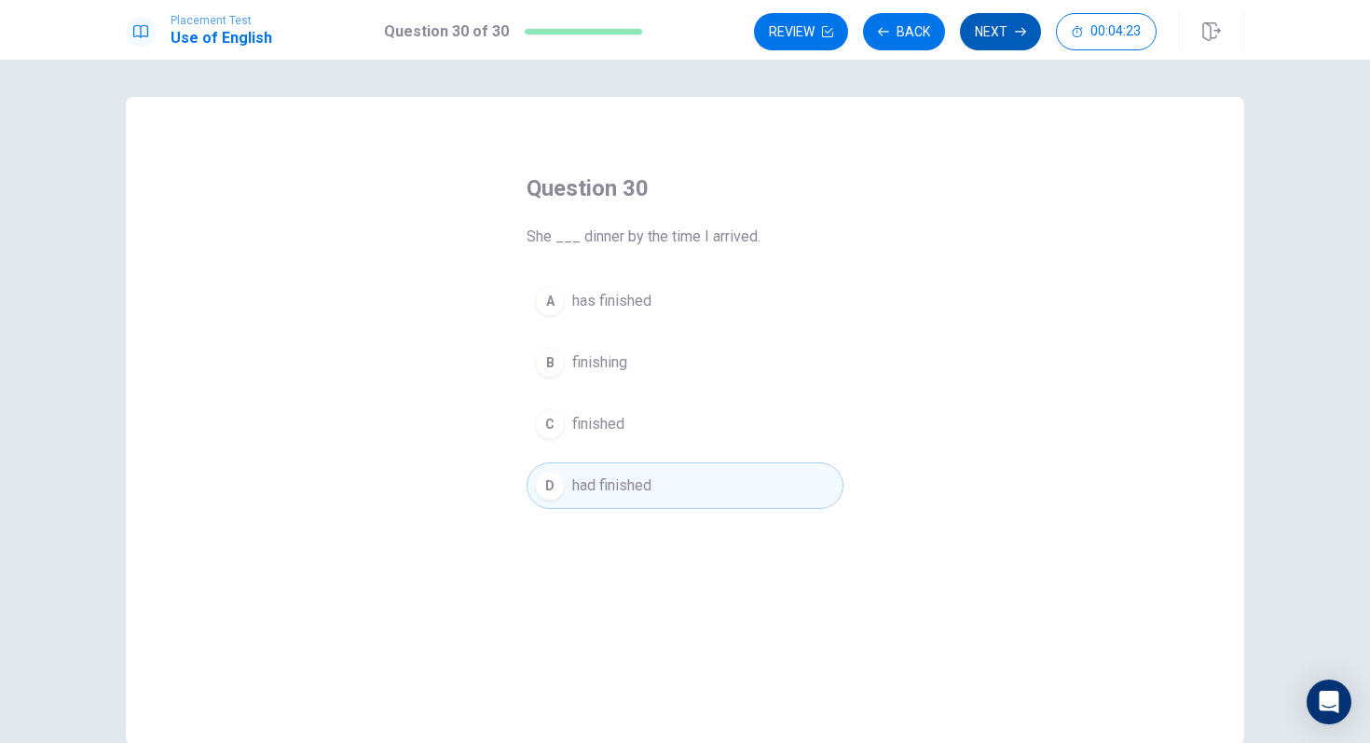
click at [992, 38] on button "Next" at bounding box center [1000, 31] width 81 height 37
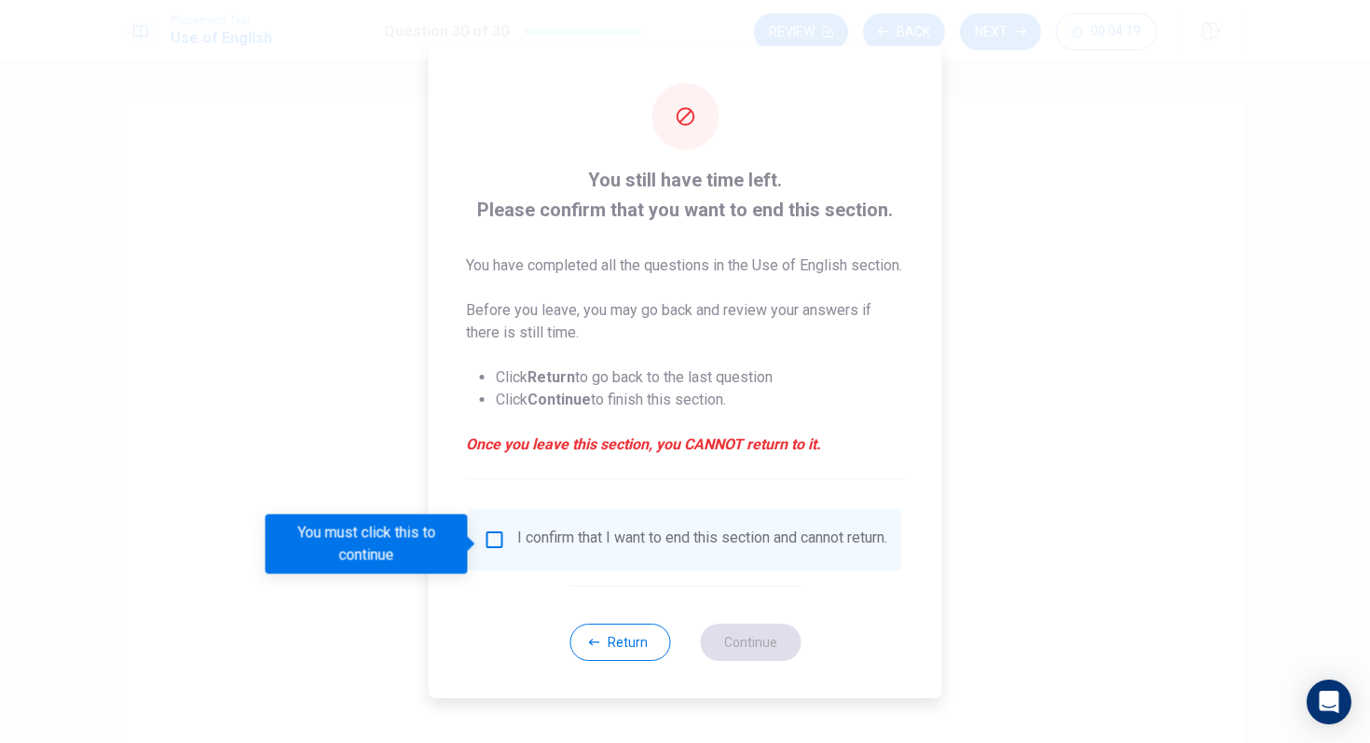
click at [487, 544] on input "You must click this to continue" at bounding box center [495, 539] width 22 height 22
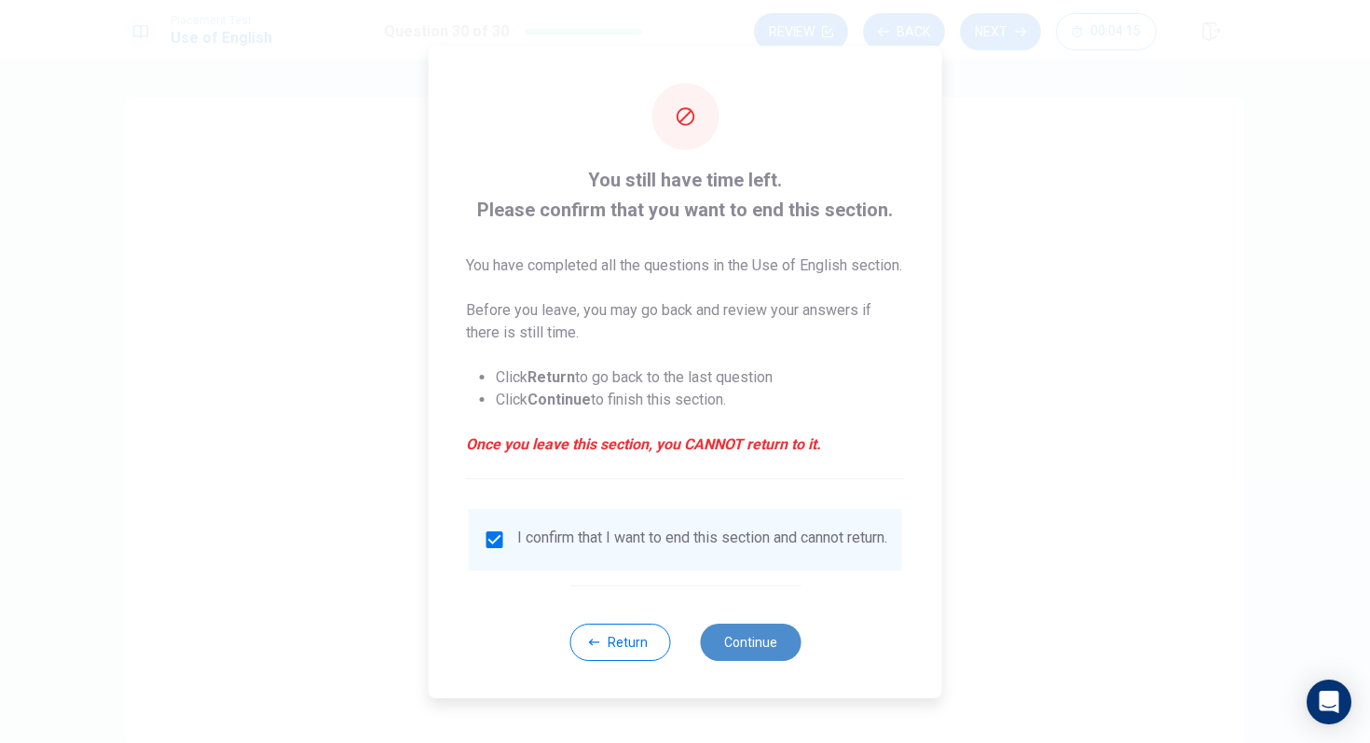
click at [764, 622] on button "Continue" at bounding box center [750, 641] width 101 height 37
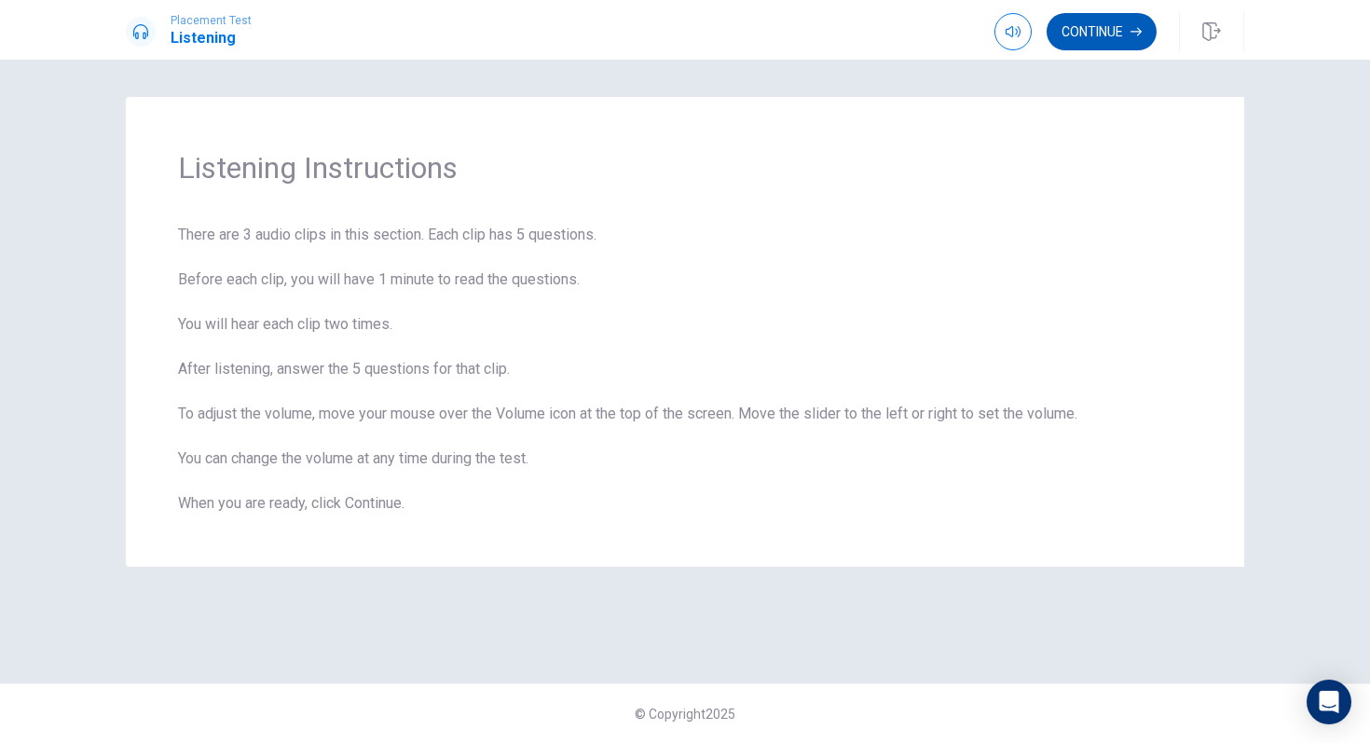
click at [1107, 26] on button "Continue" at bounding box center [1102, 31] width 110 height 37
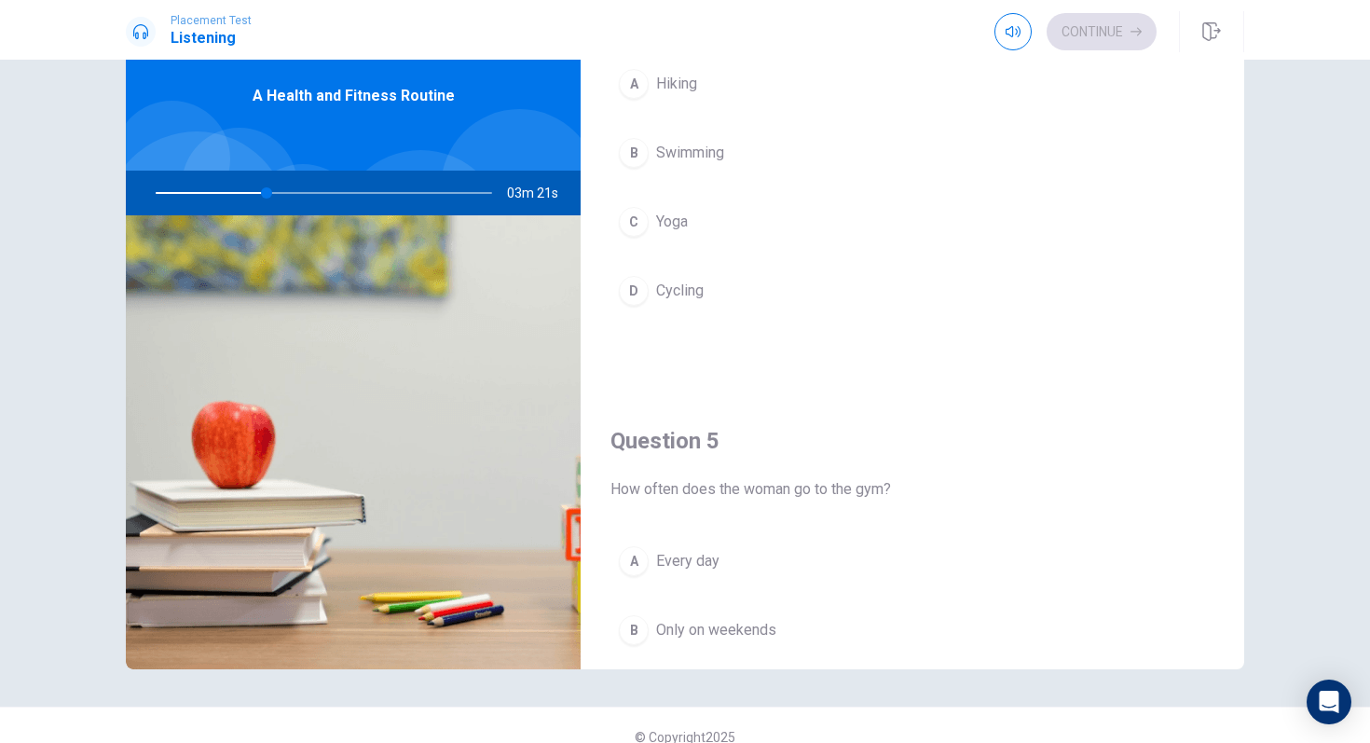
scroll to position [1428, 0]
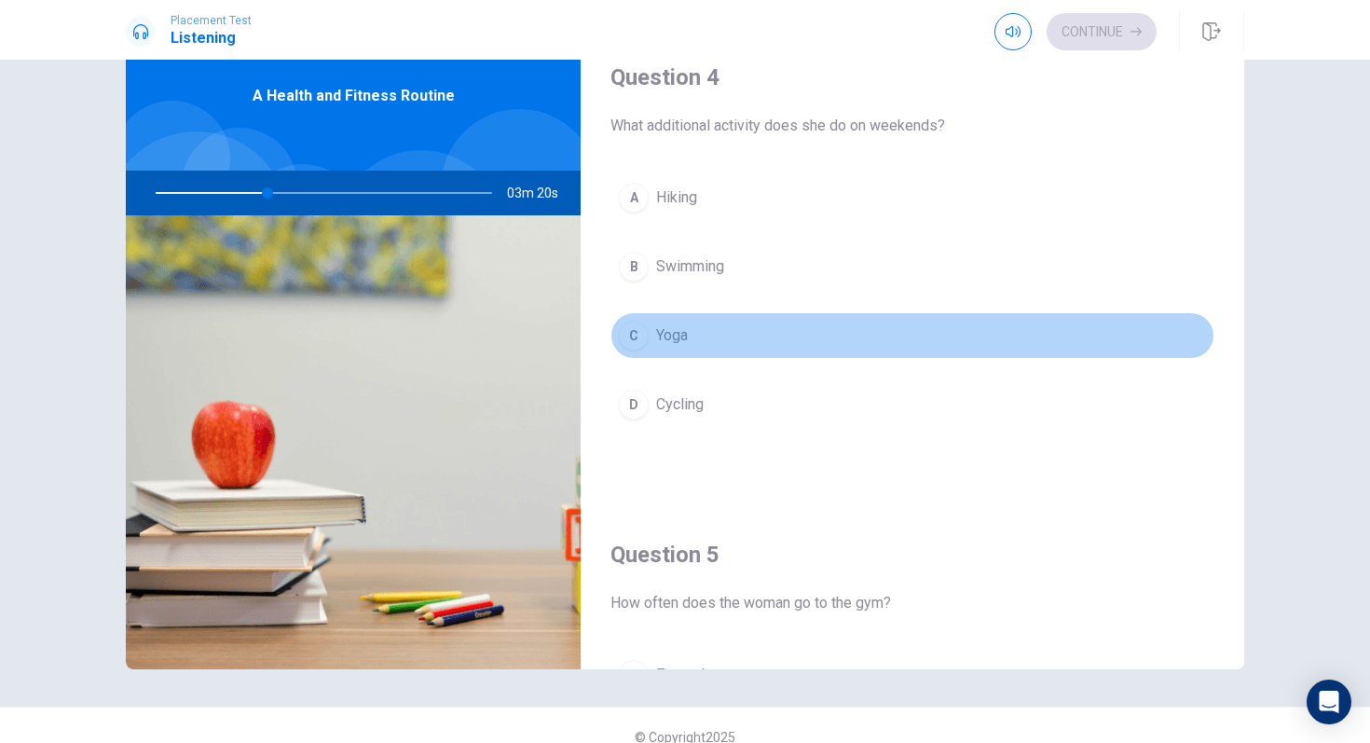
click at [619, 334] on div "C" at bounding box center [634, 336] width 30 height 30
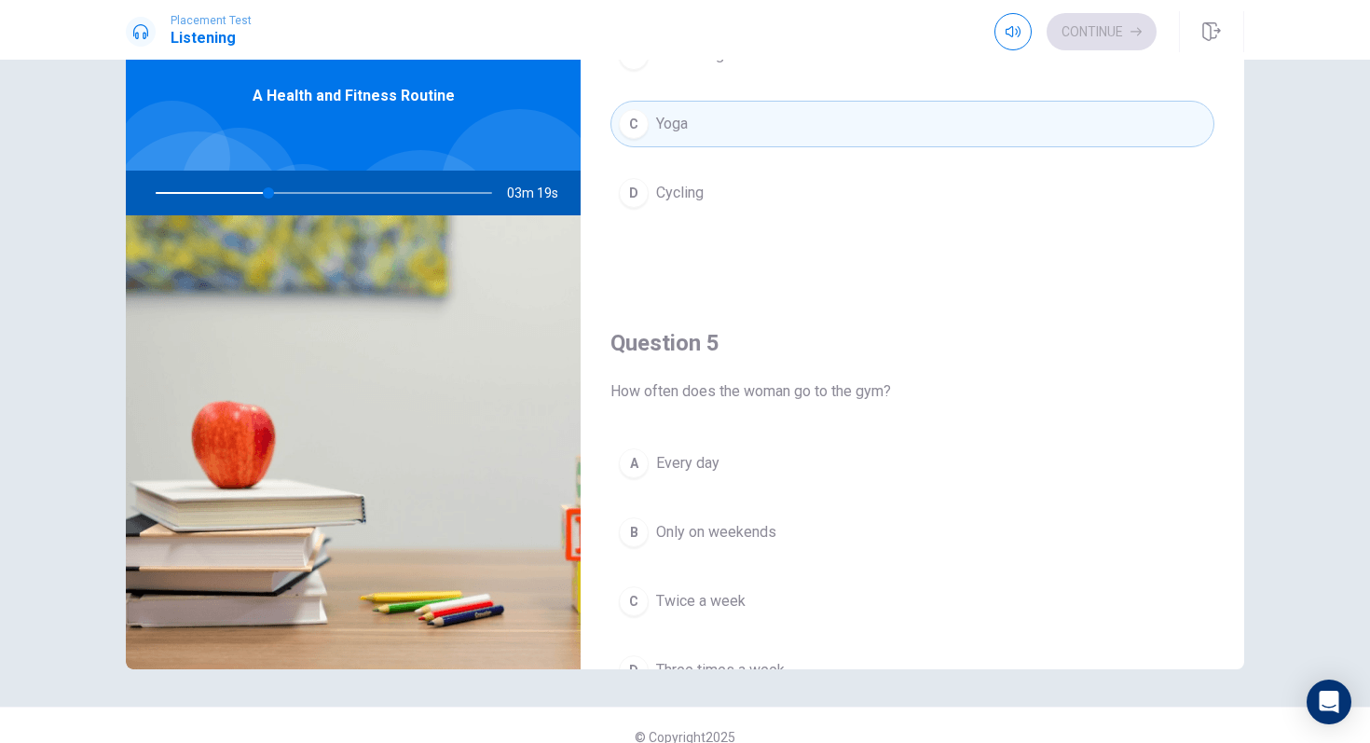
scroll to position [1709, 0]
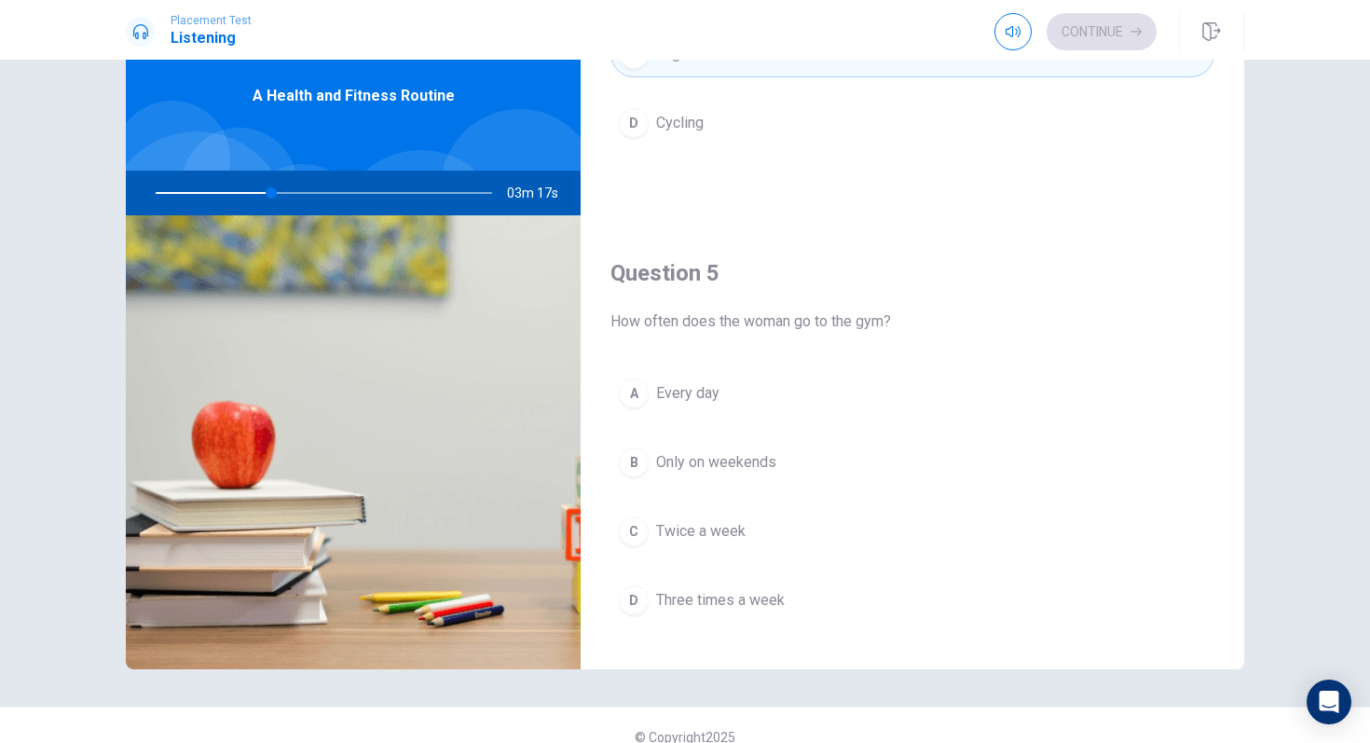
click at [644, 615] on button "D Three times a week" at bounding box center [912, 600] width 604 height 47
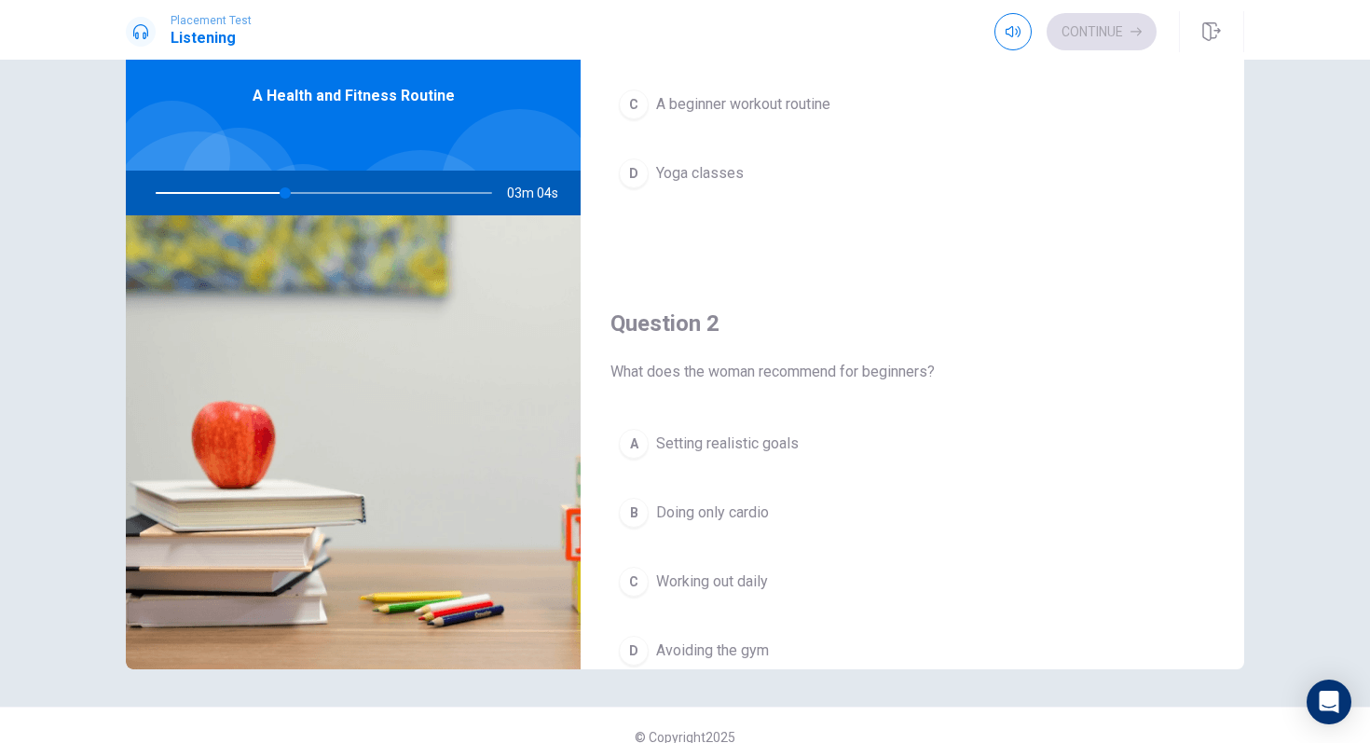
scroll to position [246, 0]
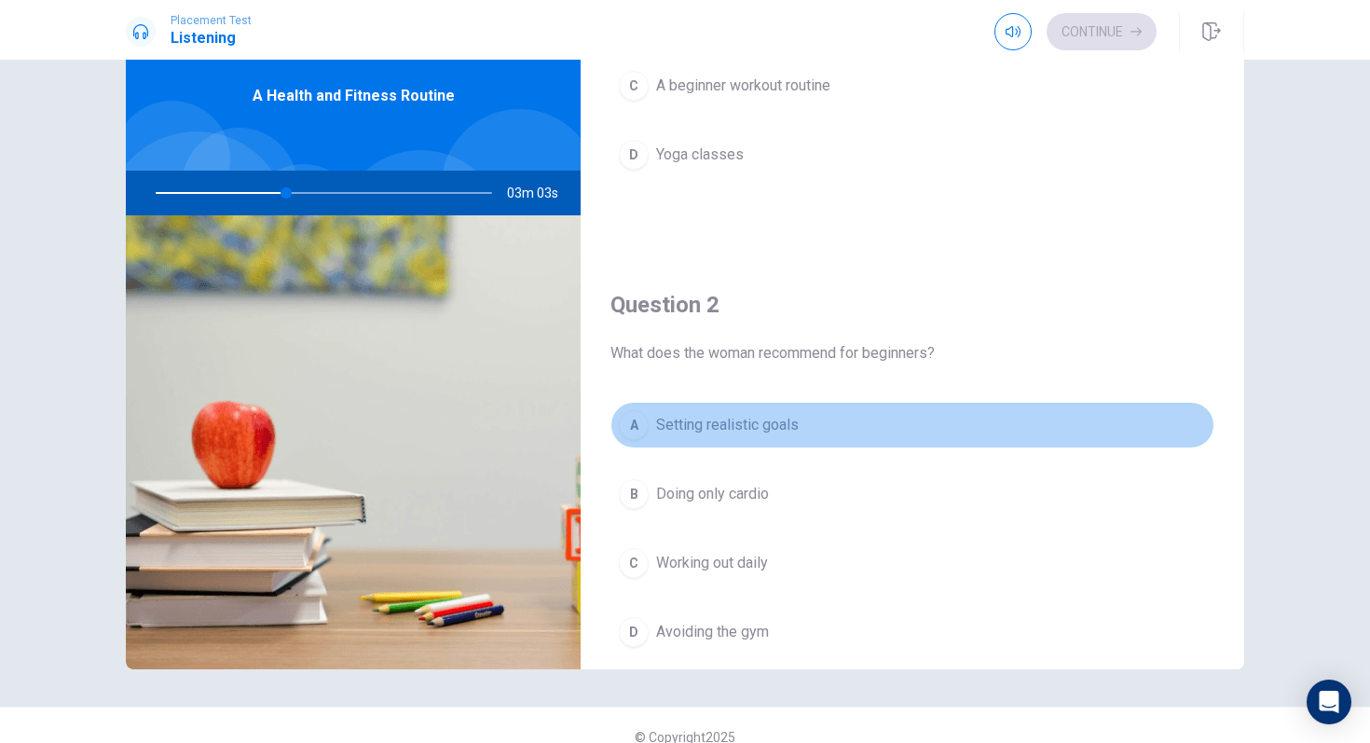
click at [709, 415] on span "Setting realistic goals" at bounding box center [727, 425] width 143 height 22
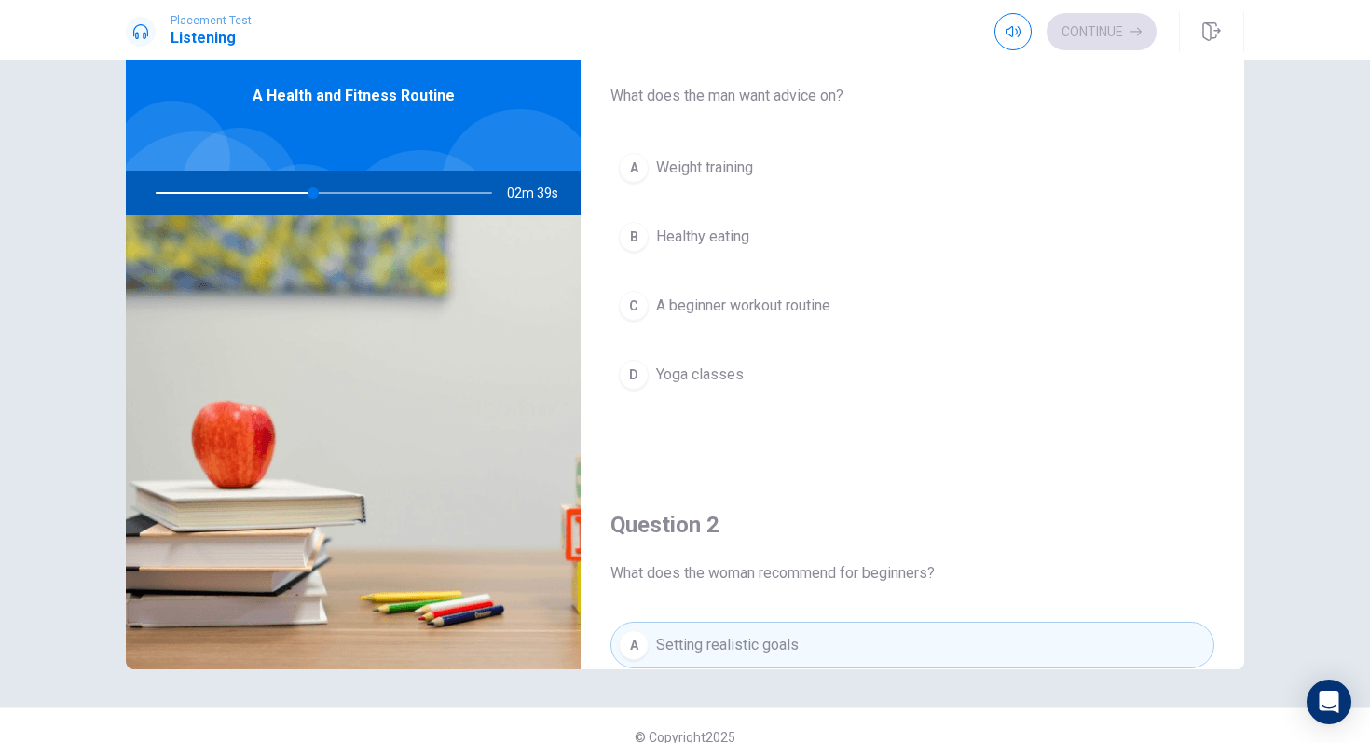
scroll to position [0, 0]
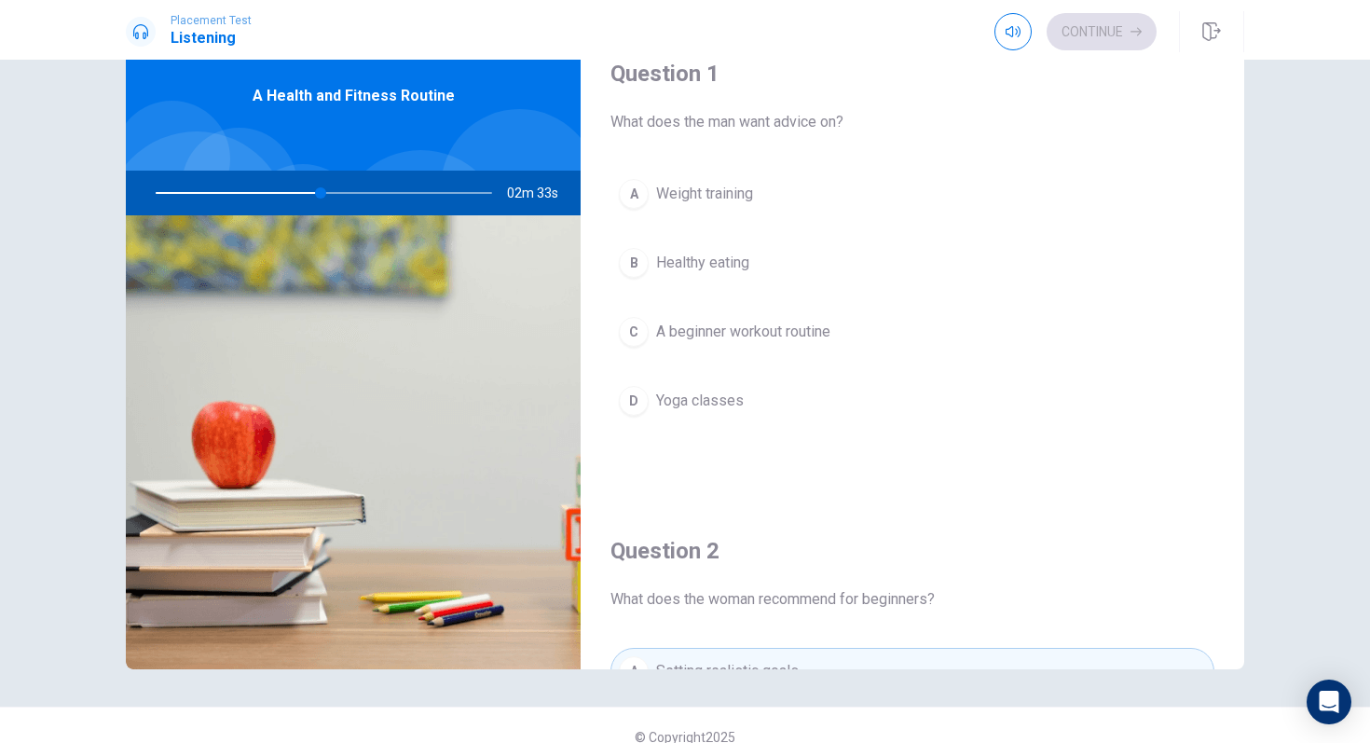
click at [760, 196] on button "A Weight training" at bounding box center [912, 194] width 604 height 47
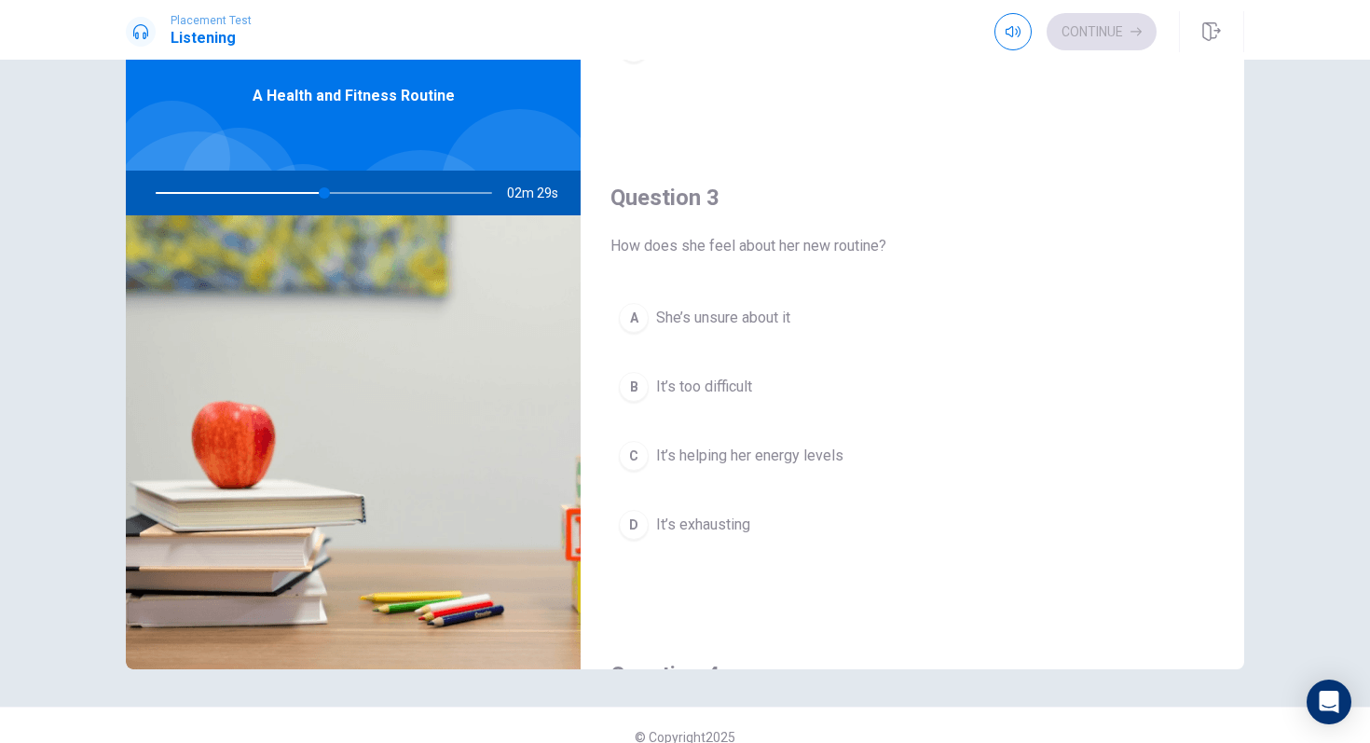
scroll to position [926, 0]
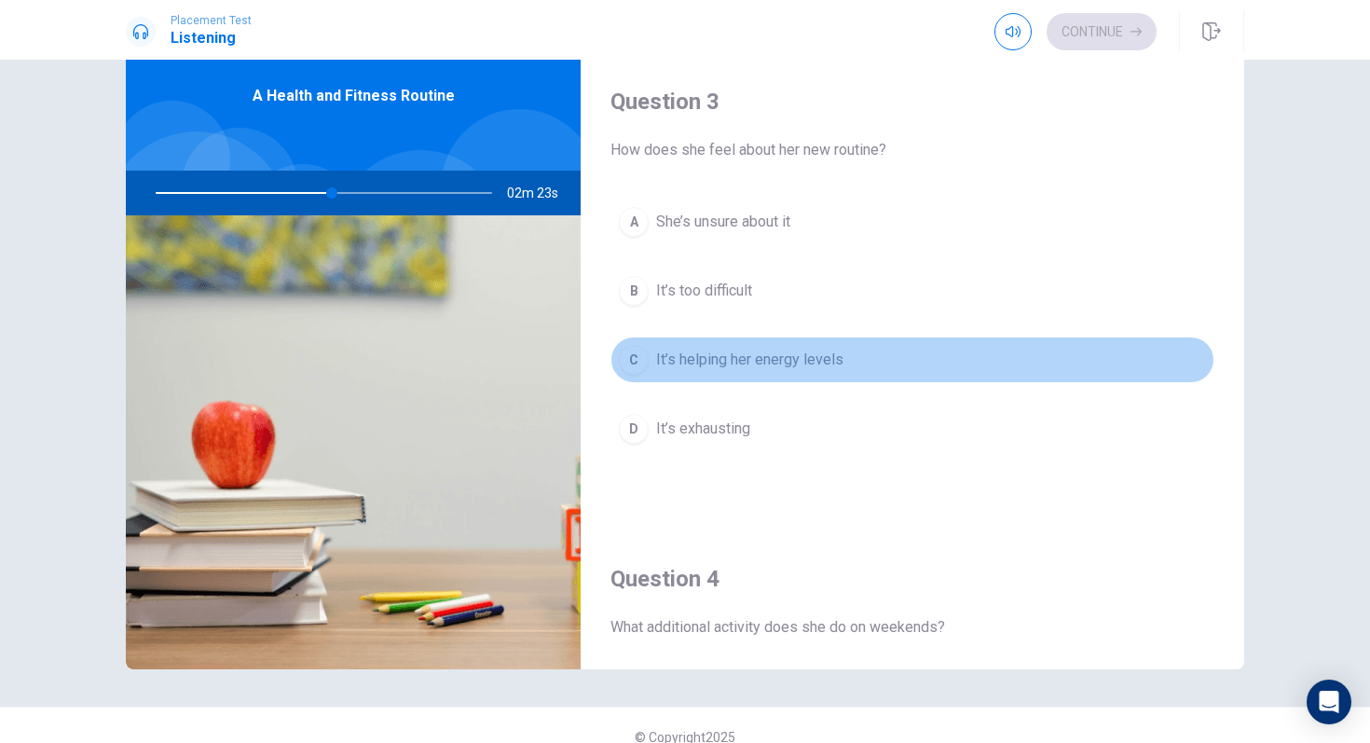
click at [735, 371] on button "C It’s helping her energy levels" at bounding box center [912, 359] width 604 height 47
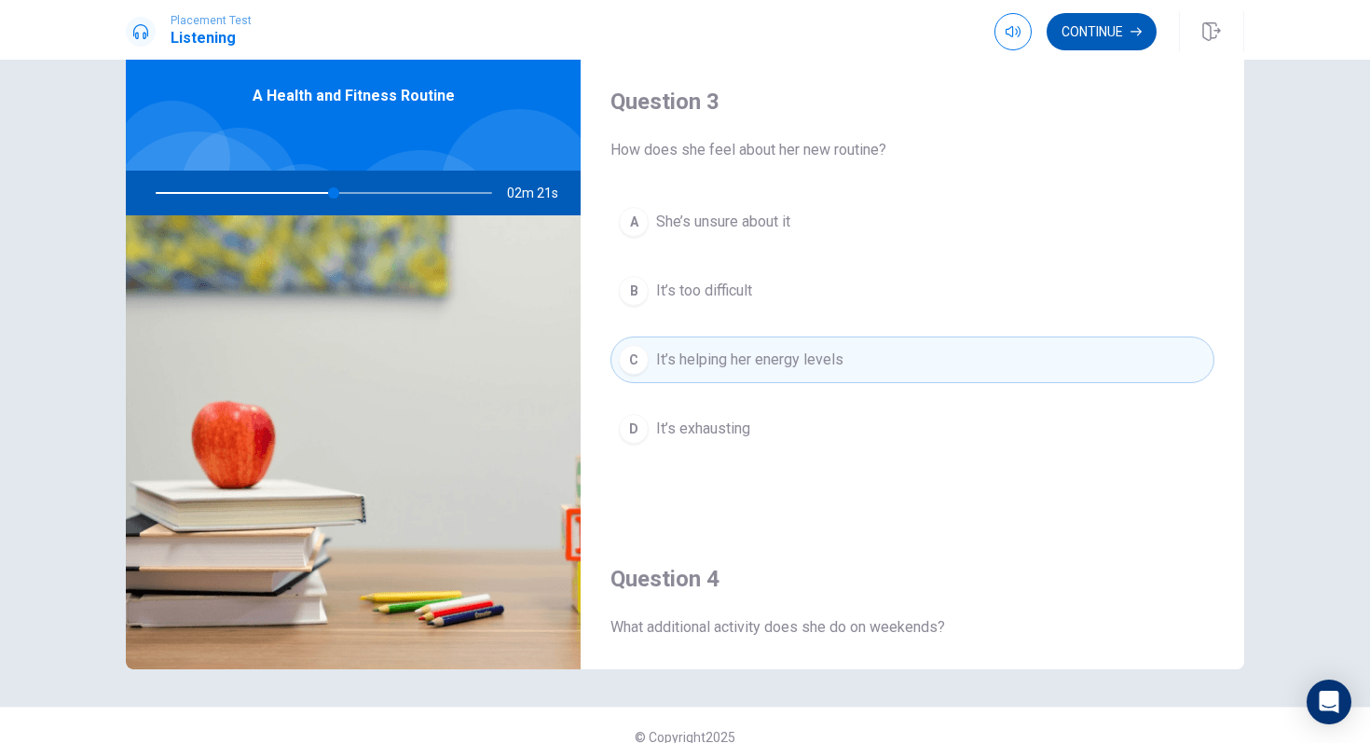
click at [1117, 37] on button "Continue" at bounding box center [1102, 31] width 110 height 37
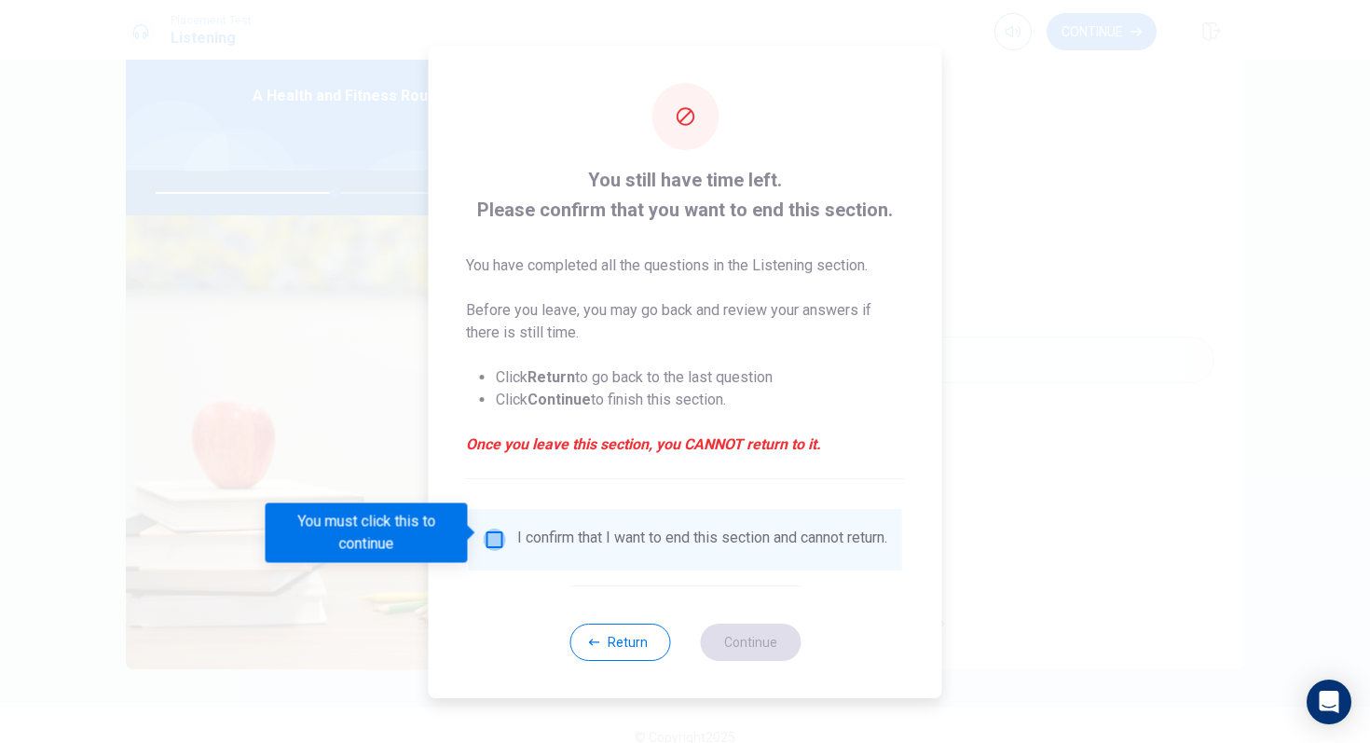
click at [489, 542] on input "You must click this to continue" at bounding box center [495, 539] width 22 height 22
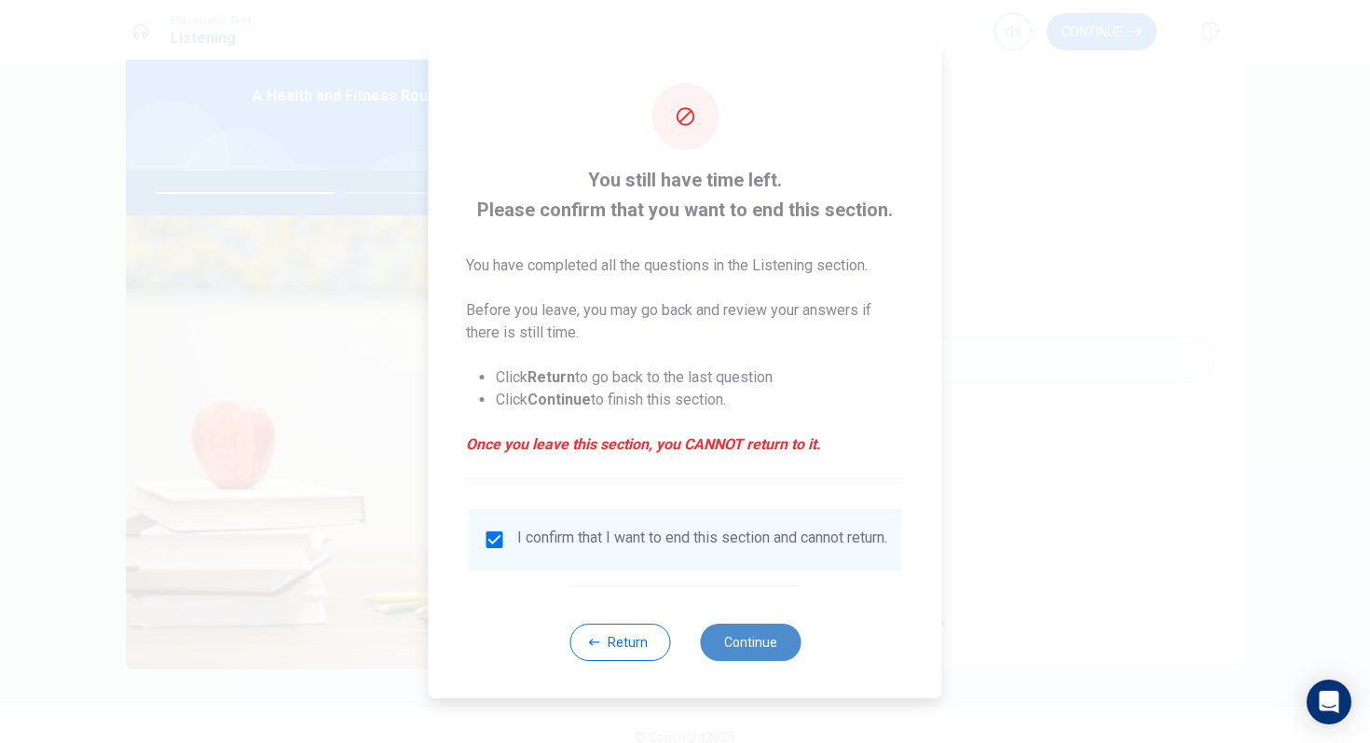
click at [743, 622] on button "Continue" at bounding box center [750, 641] width 101 height 37
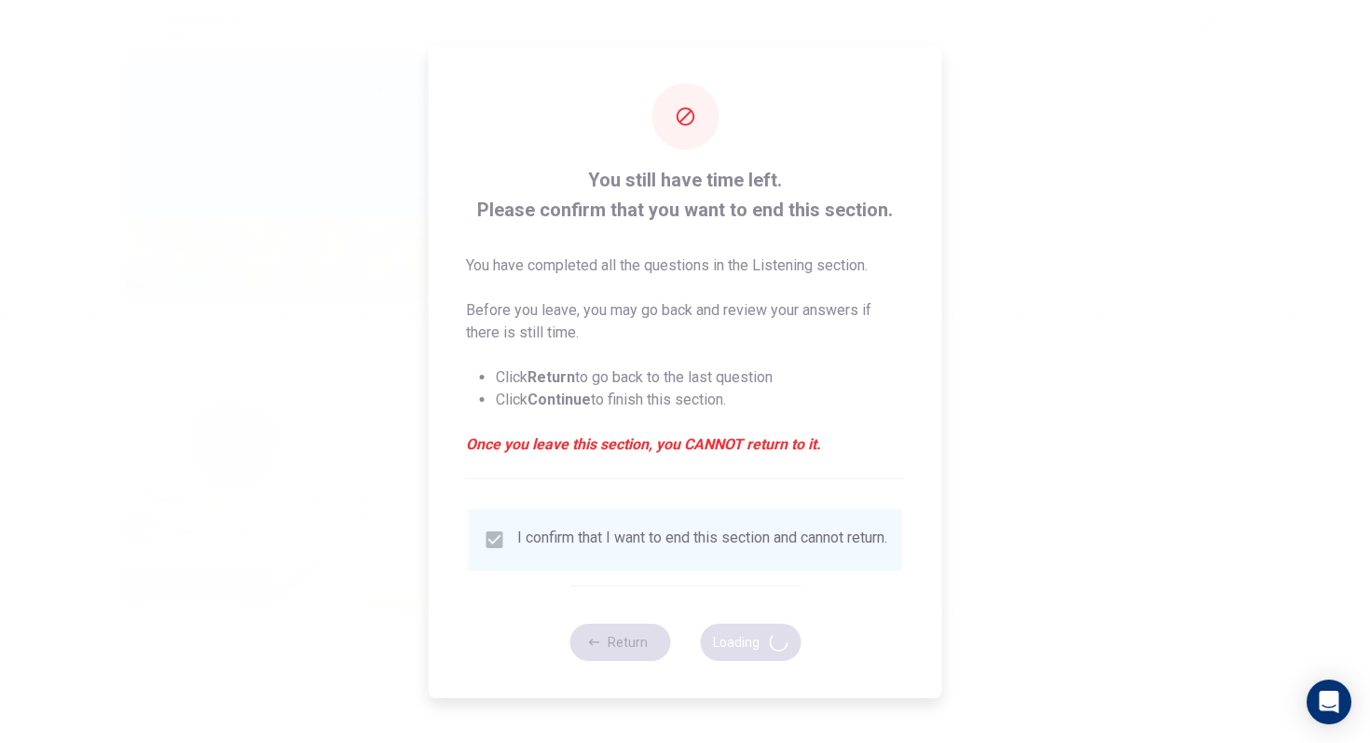
type input "56"
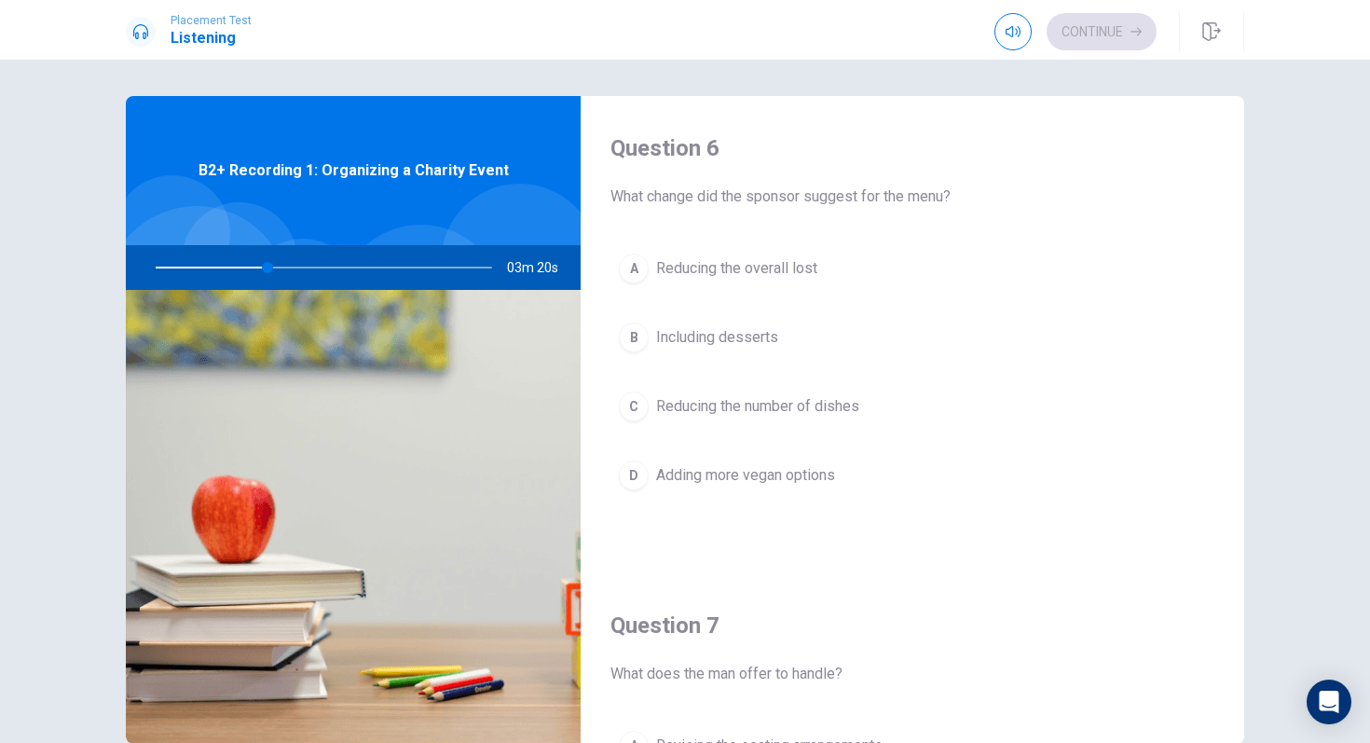
scroll to position [0, 0]
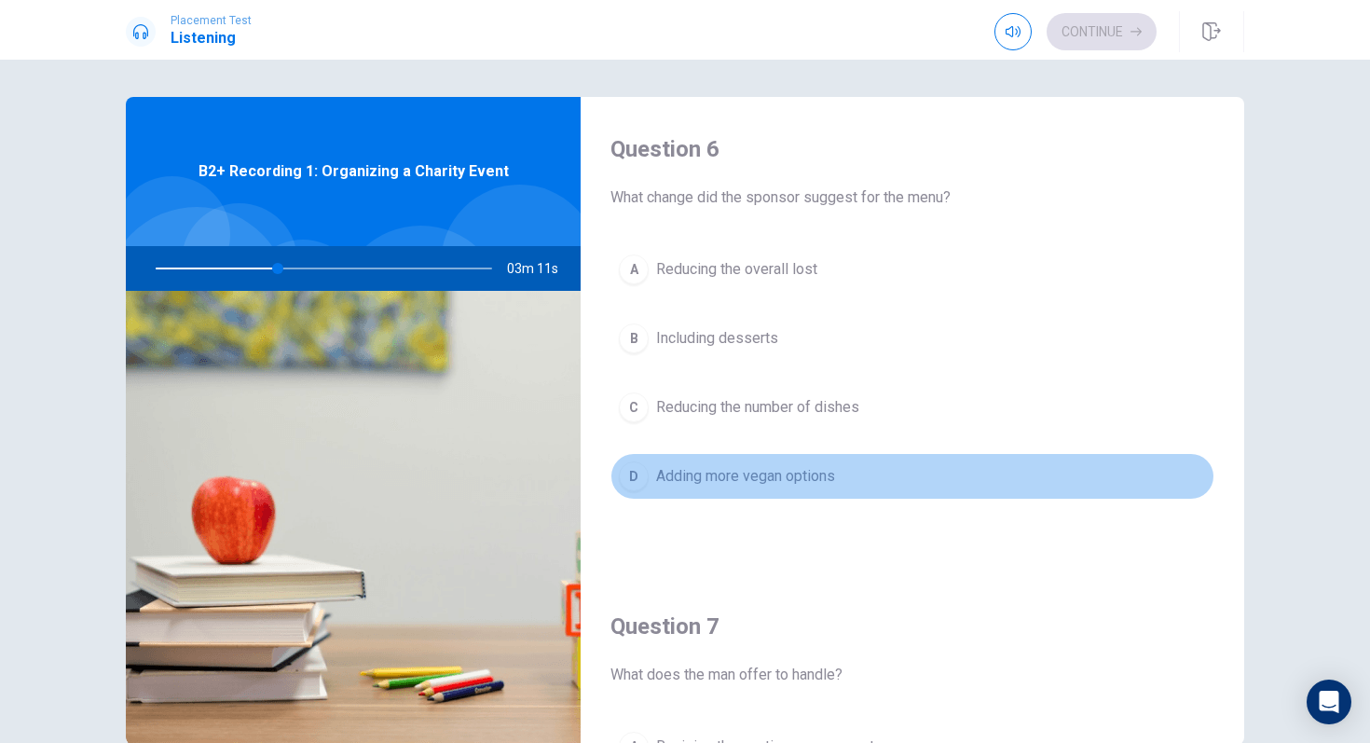
click at [632, 472] on div "D" at bounding box center [634, 476] width 30 height 30
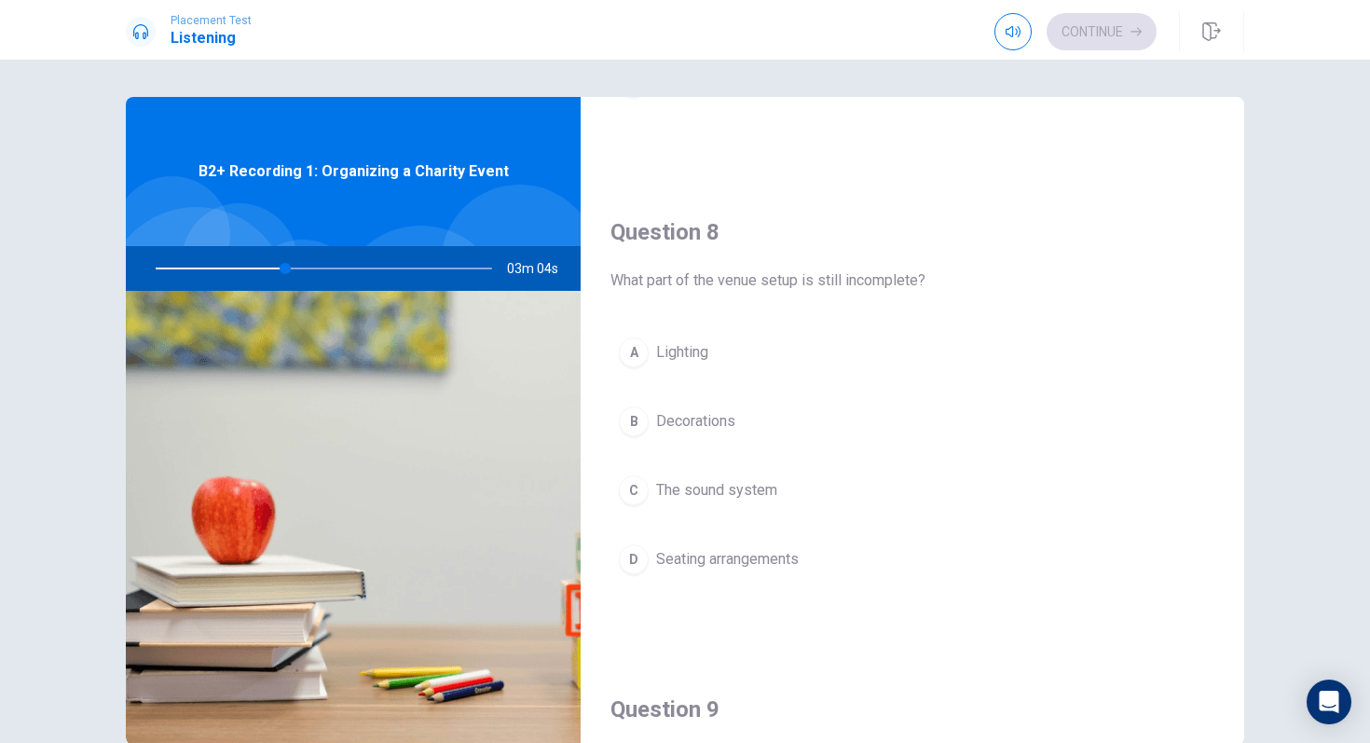
scroll to position [884, 0]
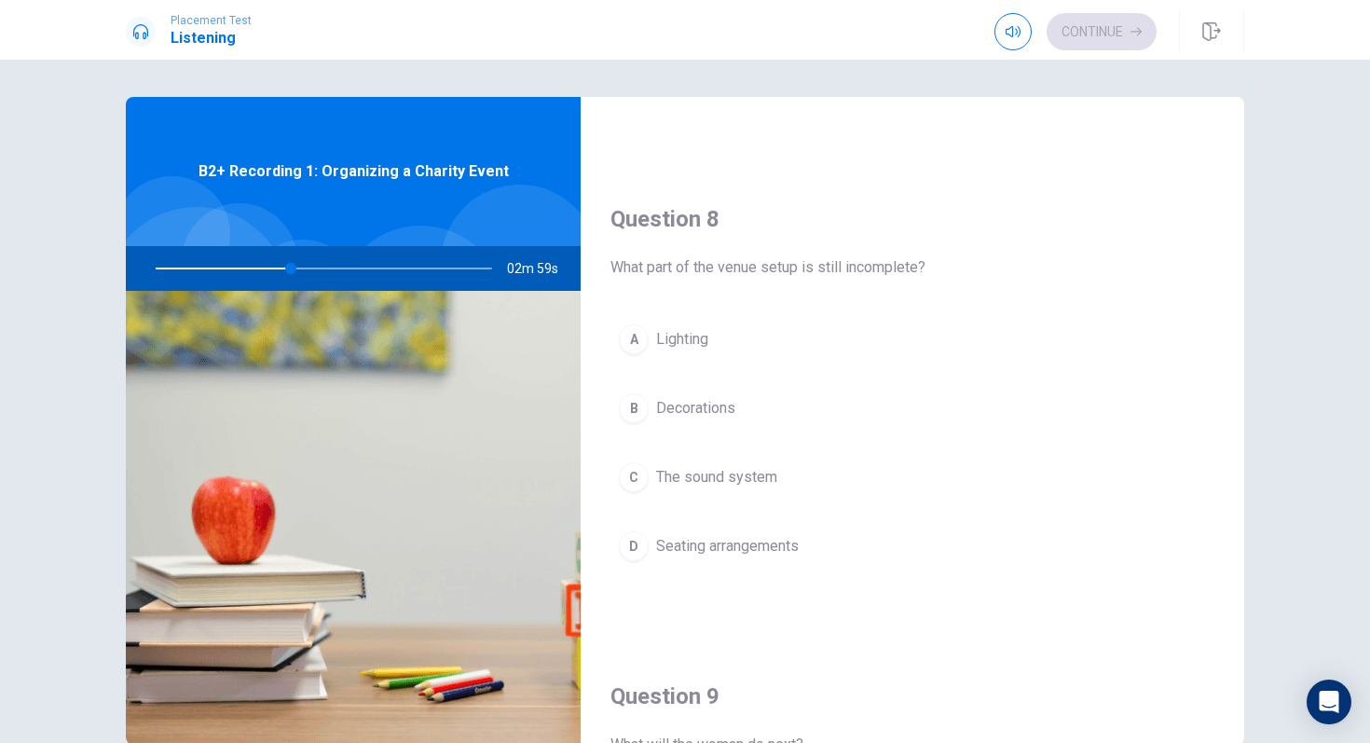
click at [636, 497] on button "C The sound system" at bounding box center [912, 477] width 604 height 47
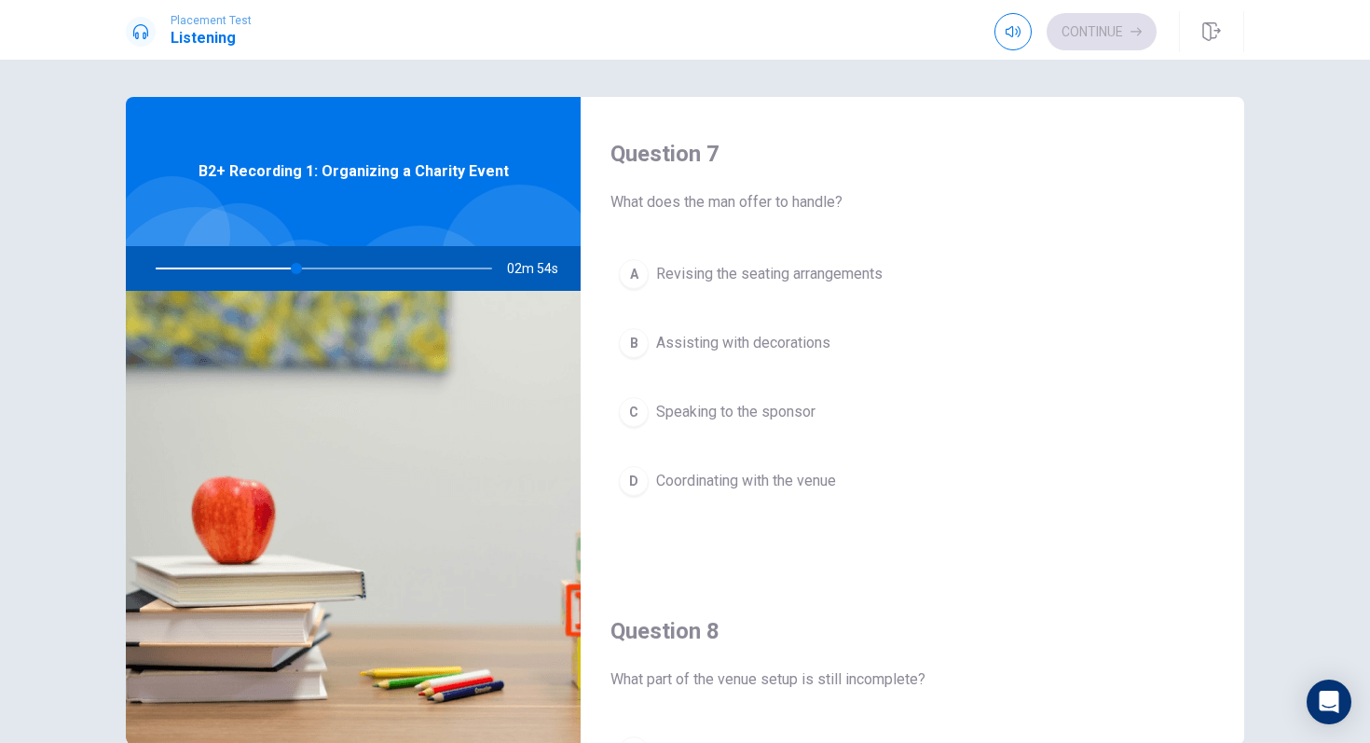
scroll to position [460, 0]
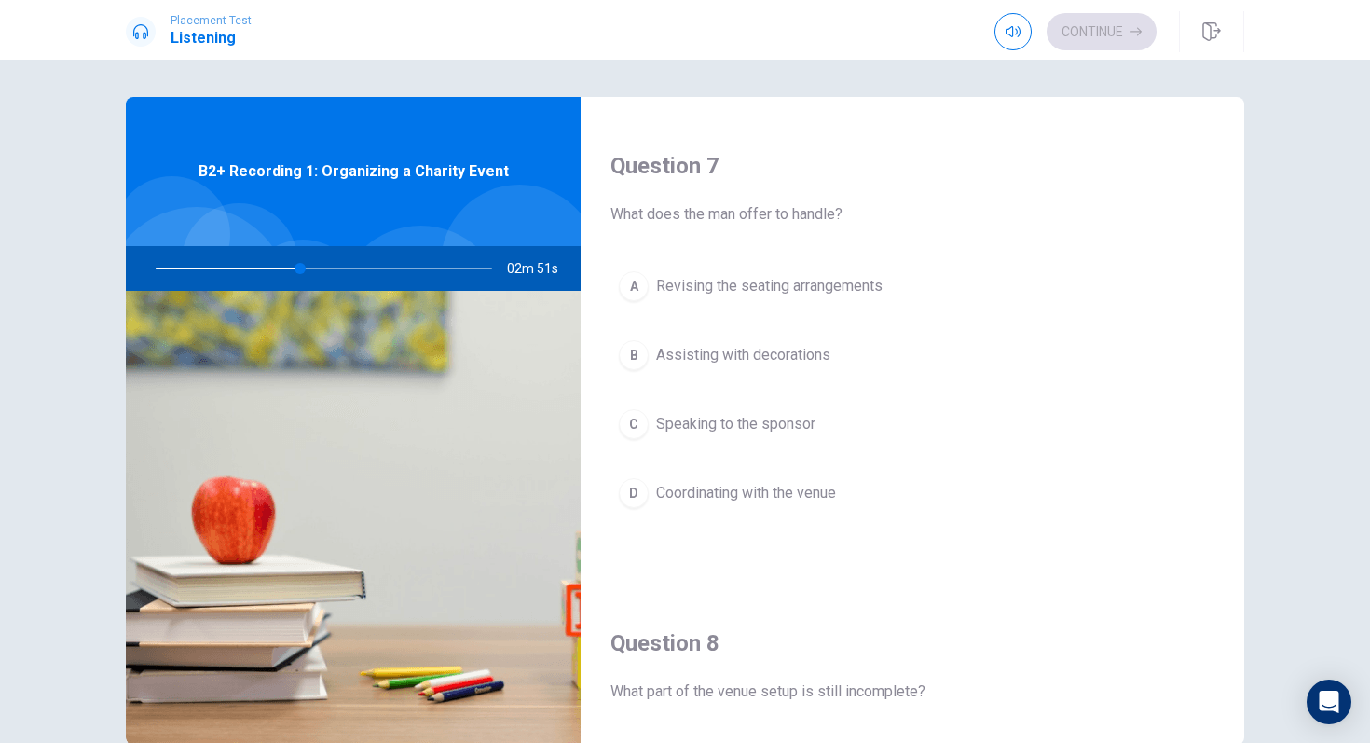
click at [712, 492] on span "Coordinating with the venue" at bounding box center [746, 493] width 180 height 22
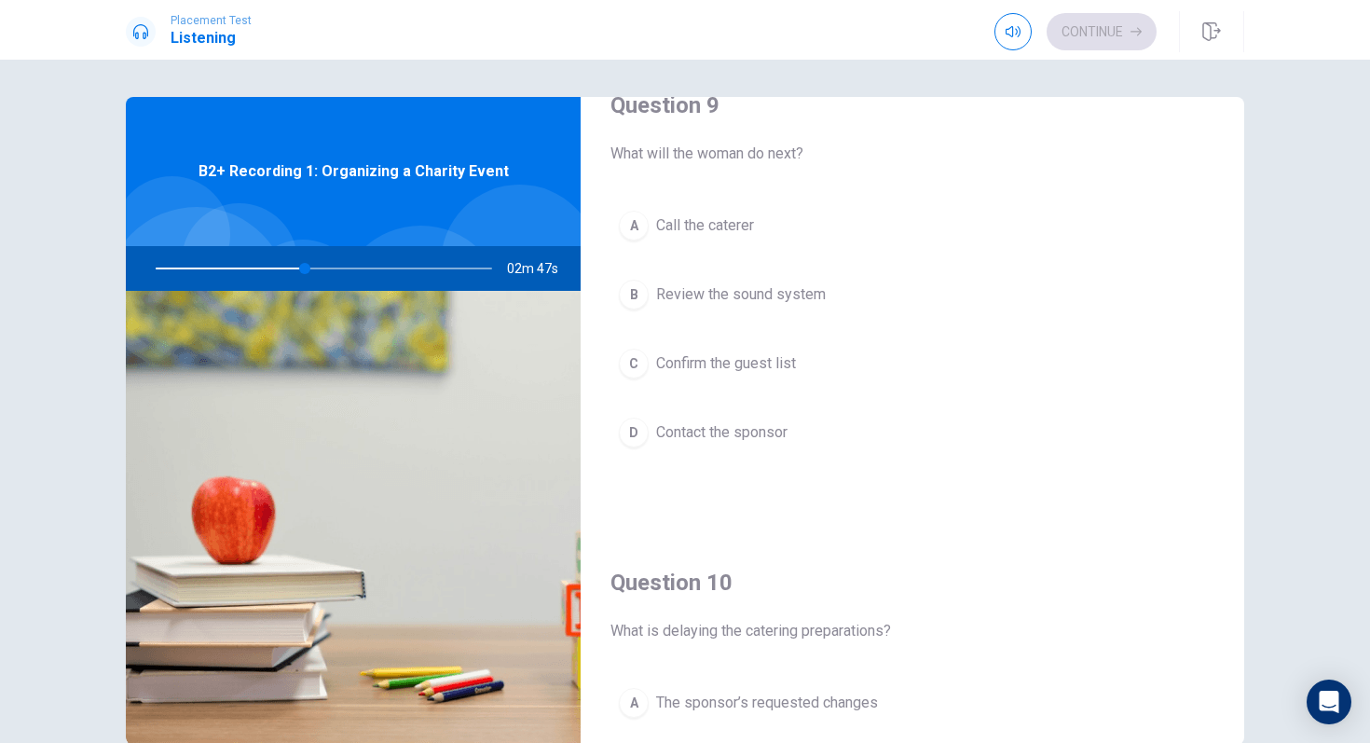
scroll to position [1481, 0]
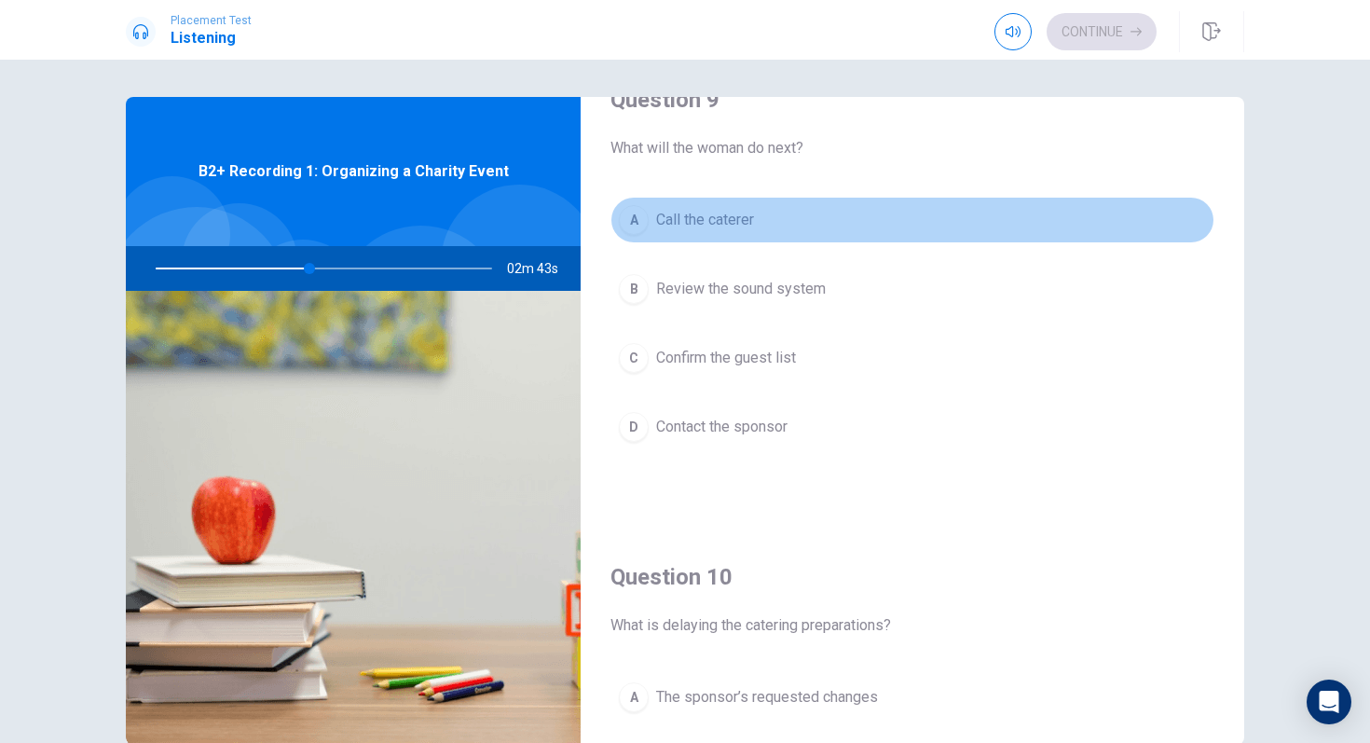
click at [692, 225] on span "Call the caterer" at bounding box center [705, 220] width 98 height 22
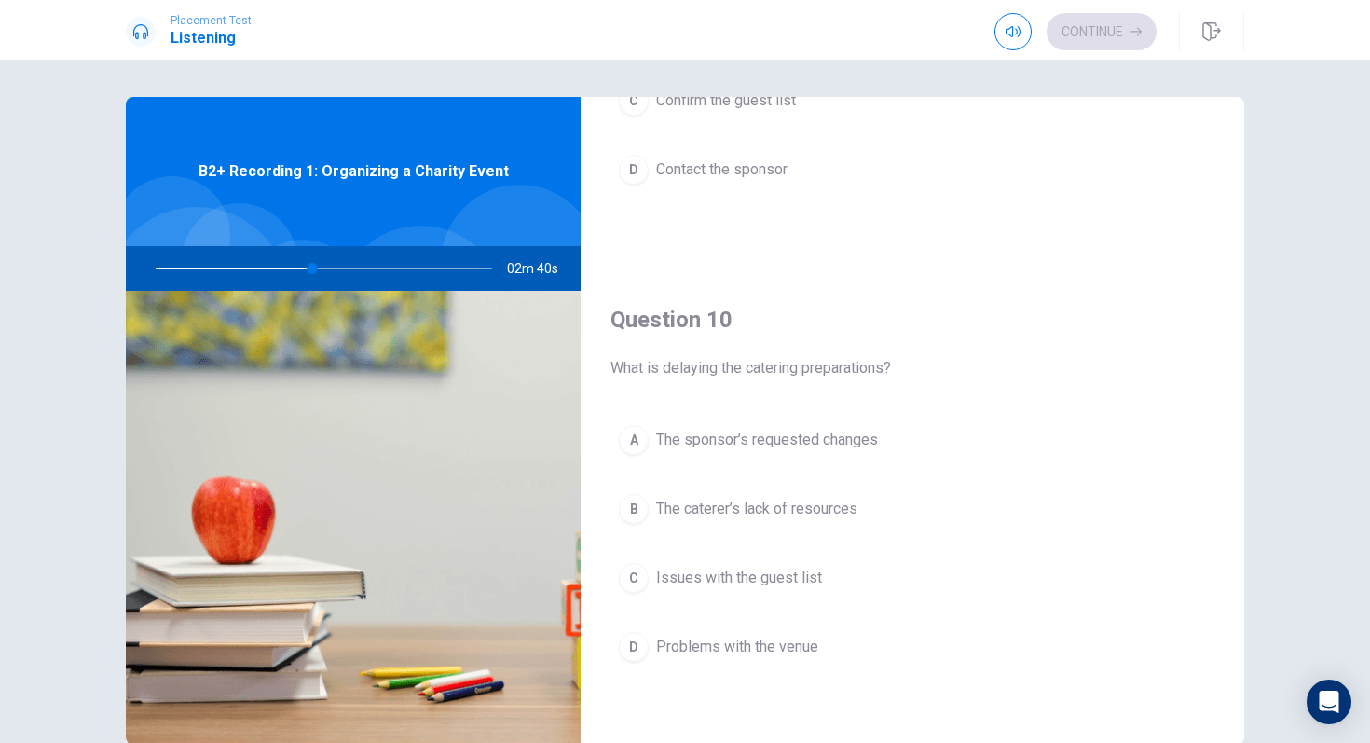
scroll to position [99, 0]
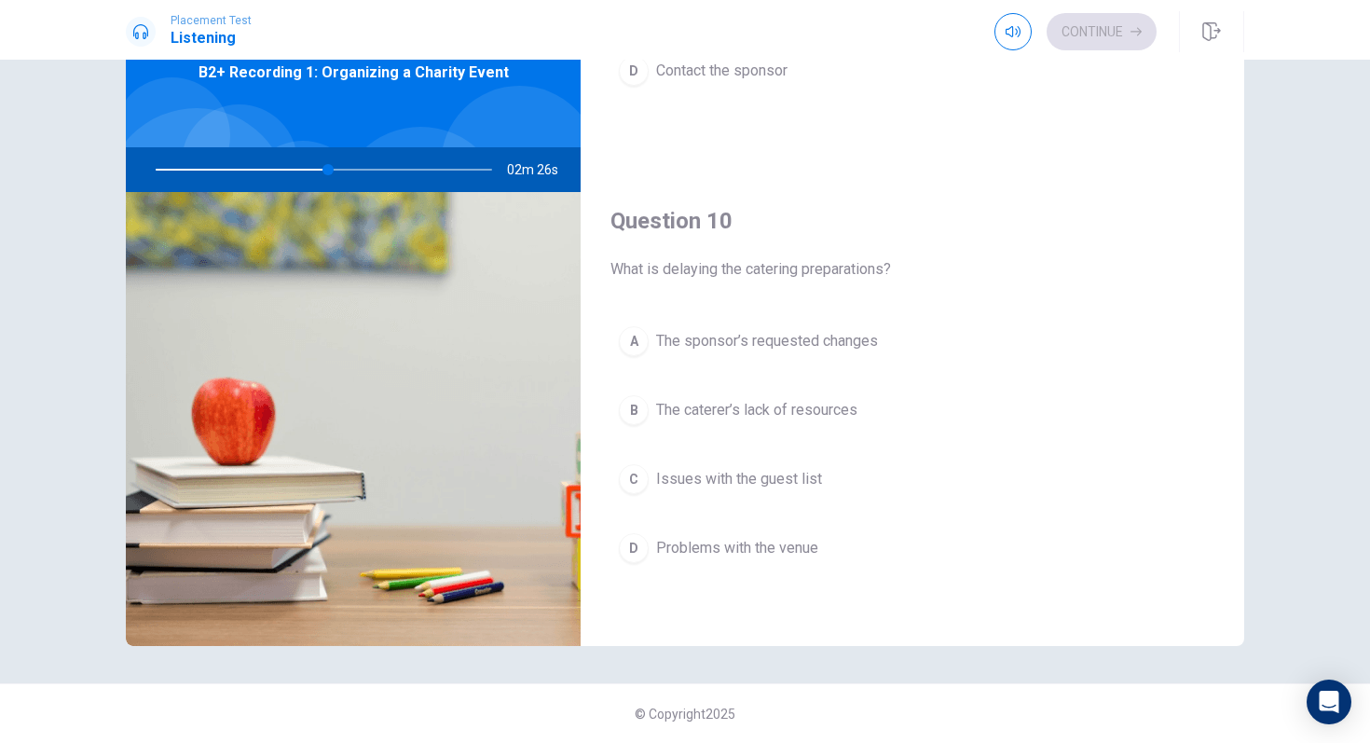
click at [778, 344] on span "The sponsor’s requested changes" at bounding box center [767, 341] width 222 height 22
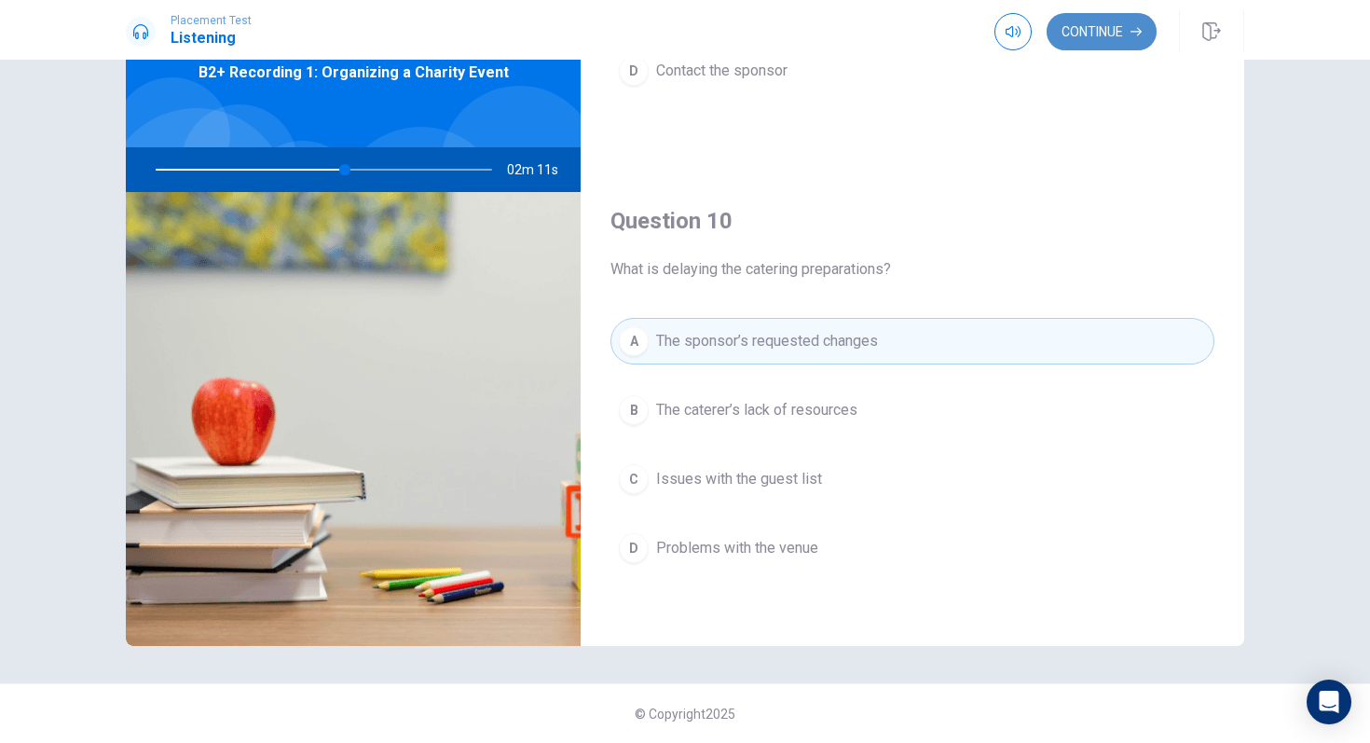
click at [1103, 36] on button "Continue" at bounding box center [1102, 31] width 110 height 37
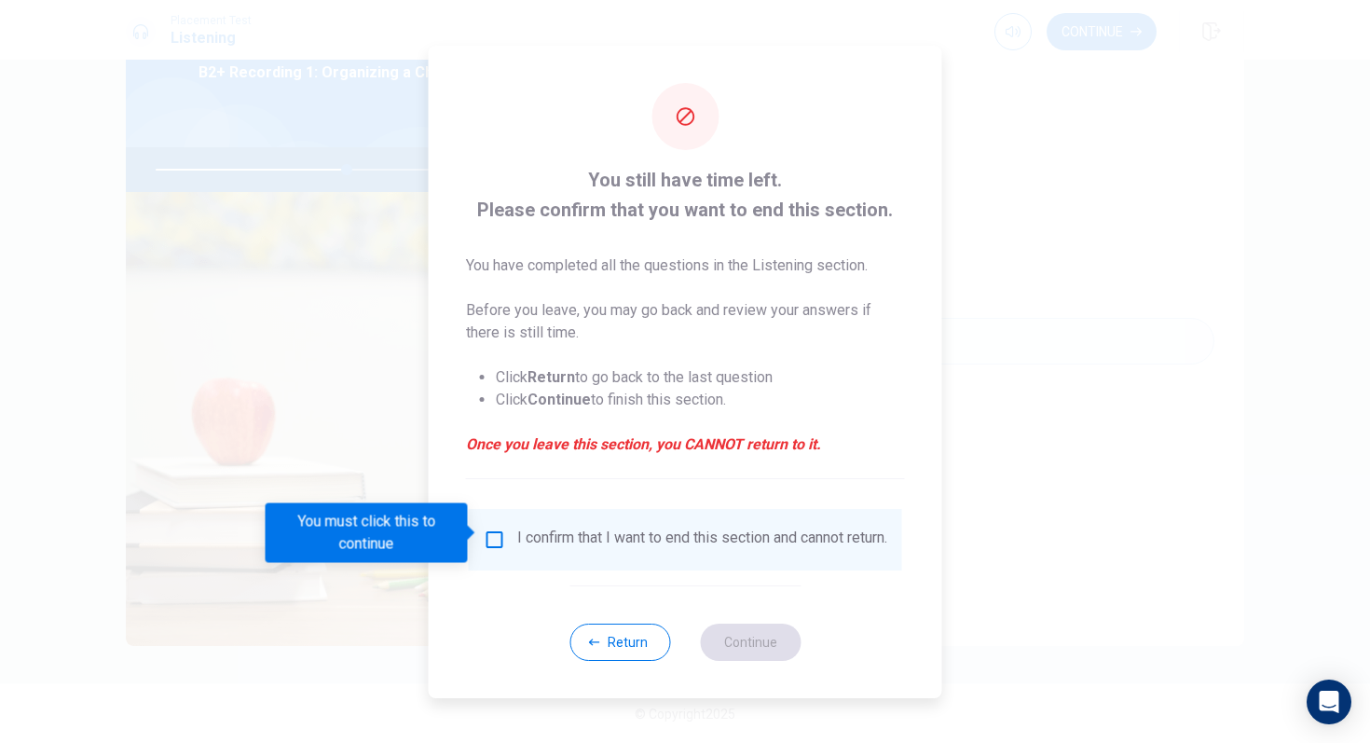
click at [503, 528] on div "I confirm that I want to end this section and cannot return." at bounding box center [686, 539] width 404 height 22
click at [495, 534] on input "You must click this to continue" at bounding box center [495, 539] width 22 height 22
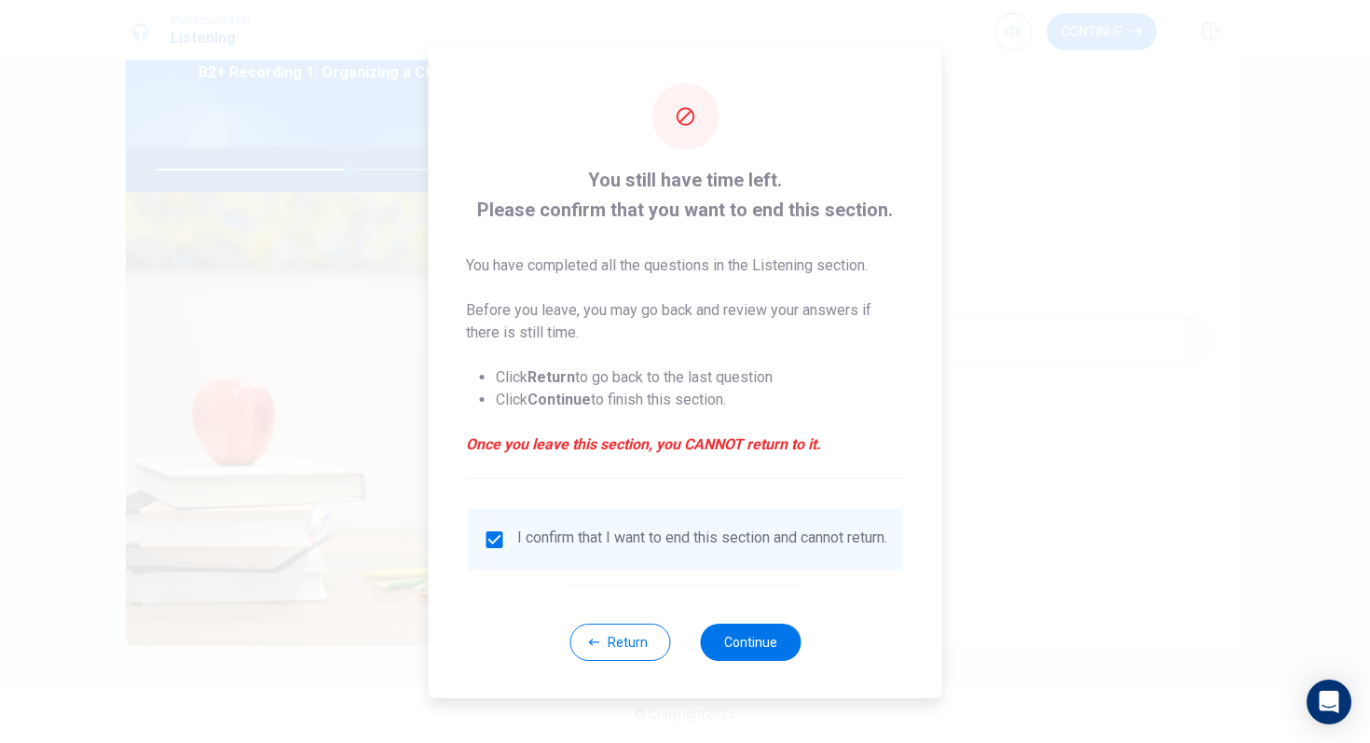
click at [758, 622] on div "Return Continue" at bounding box center [684, 641] width 231 height 113
click at [758, 622] on button "Continue" at bounding box center [750, 641] width 101 height 37
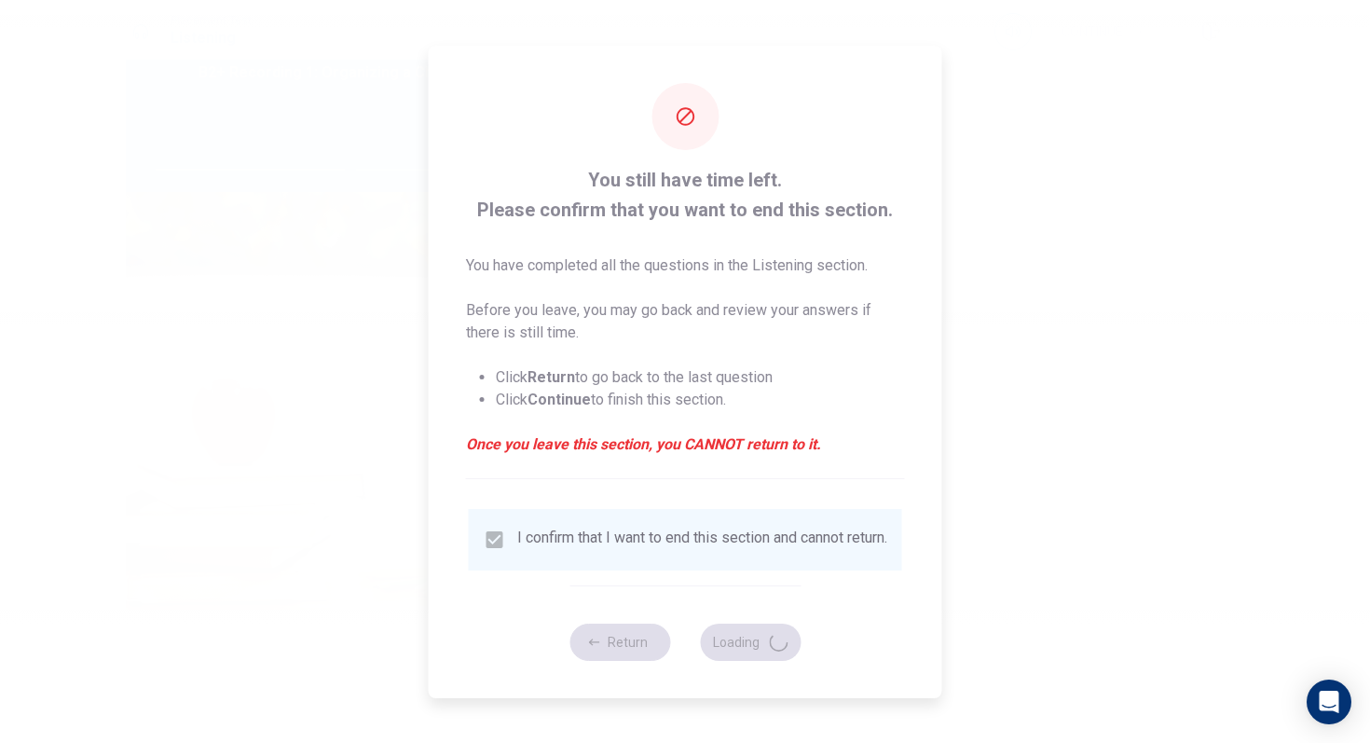
type input "58"
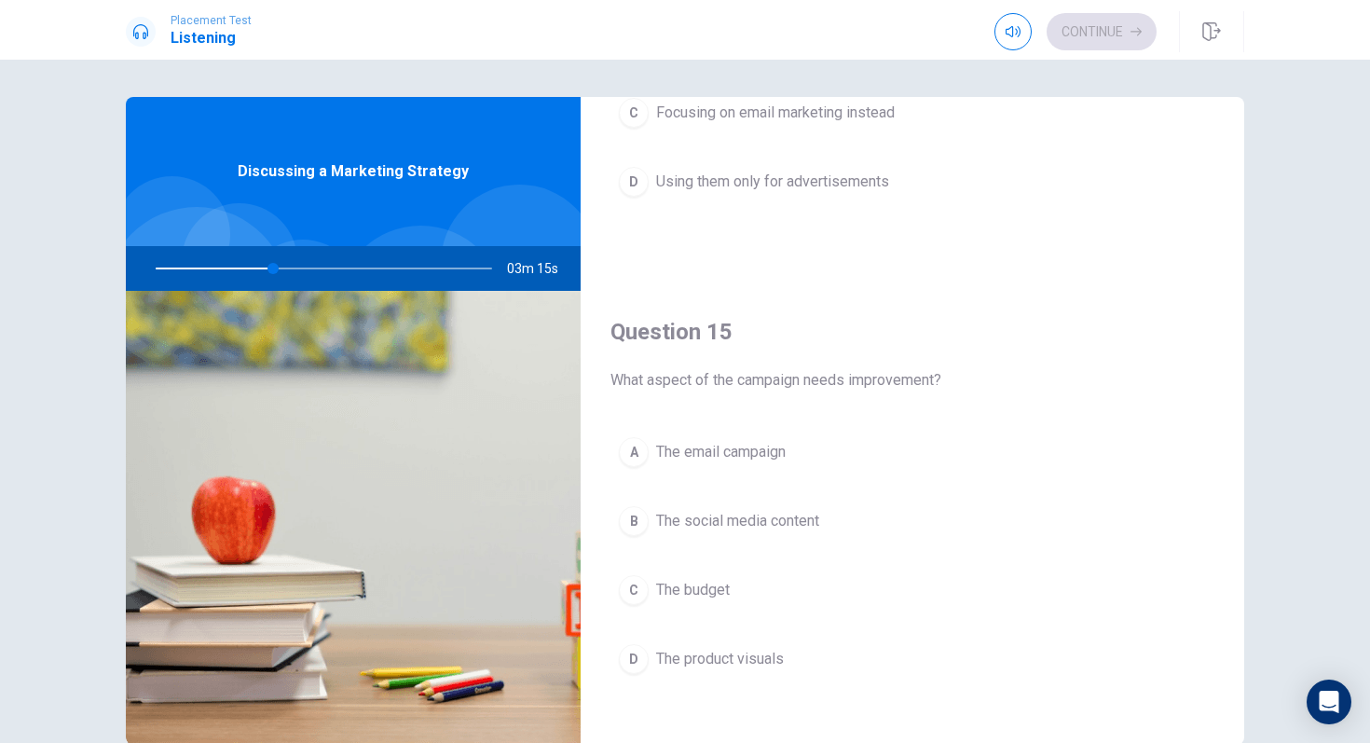
scroll to position [1738, 0]
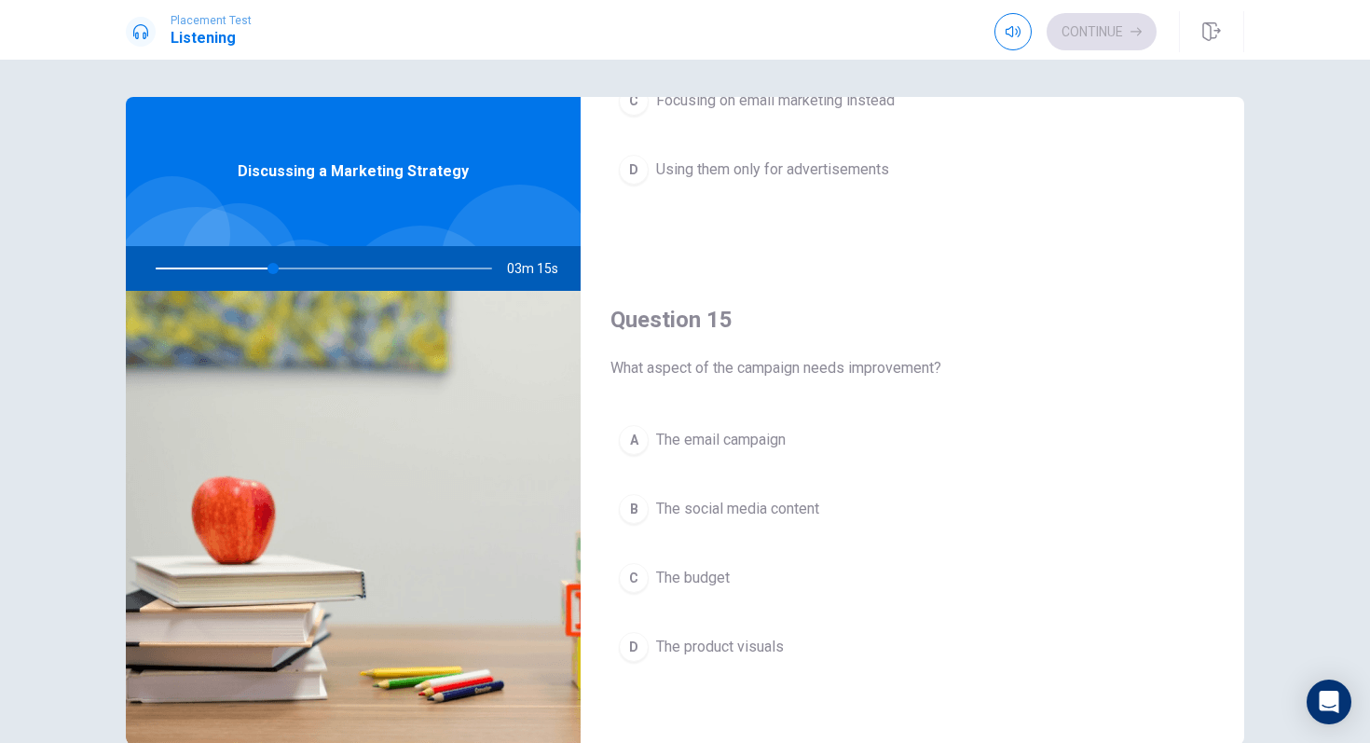
click at [736, 514] on span "The social media content" at bounding box center [737, 509] width 163 height 22
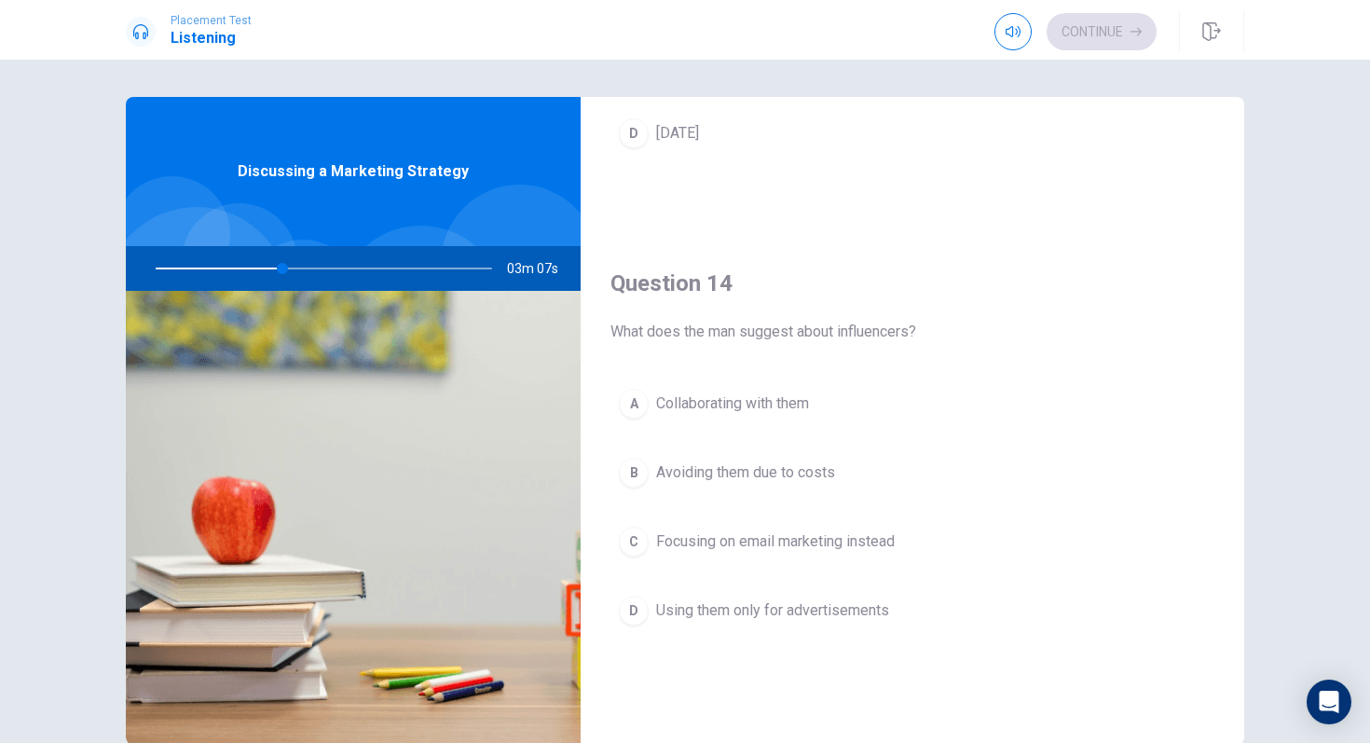
scroll to position [1298, 0]
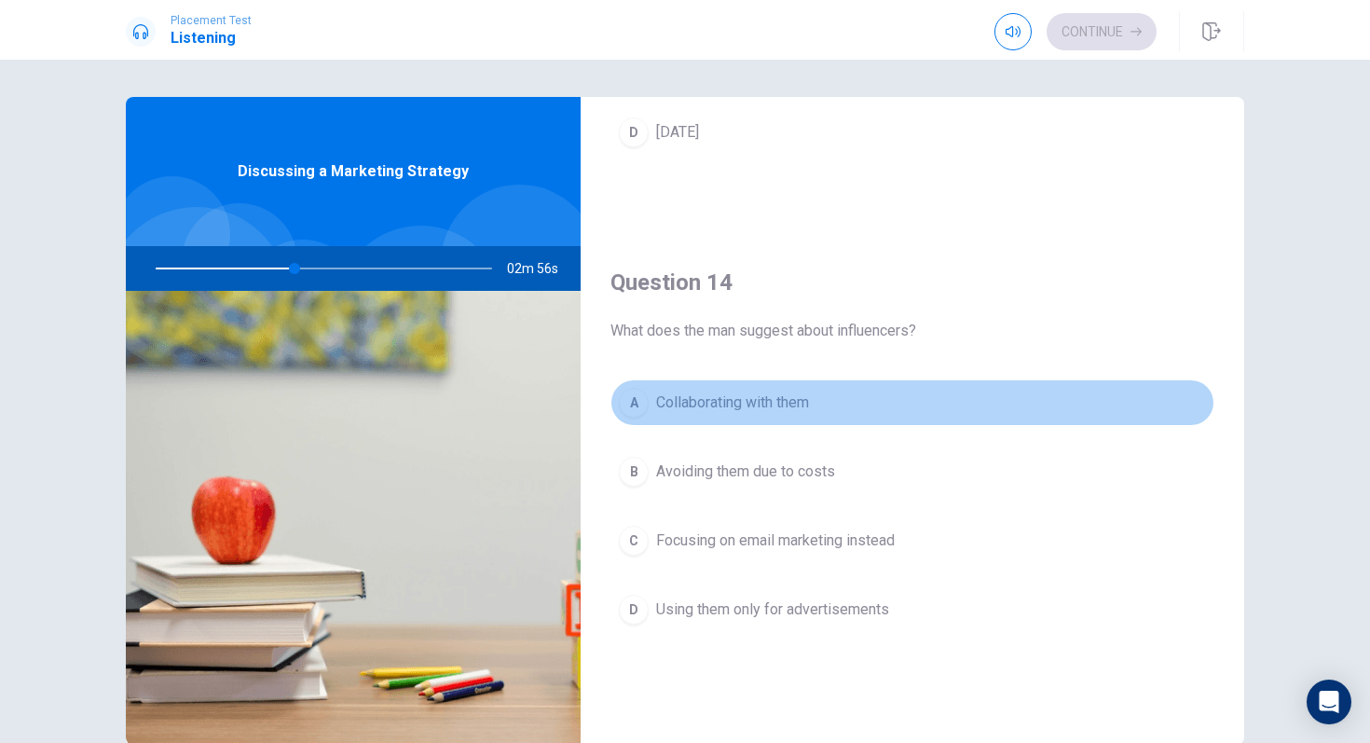
click at [725, 411] on span "Collaborating with them" at bounding box center [732, 402] width 153 height 22
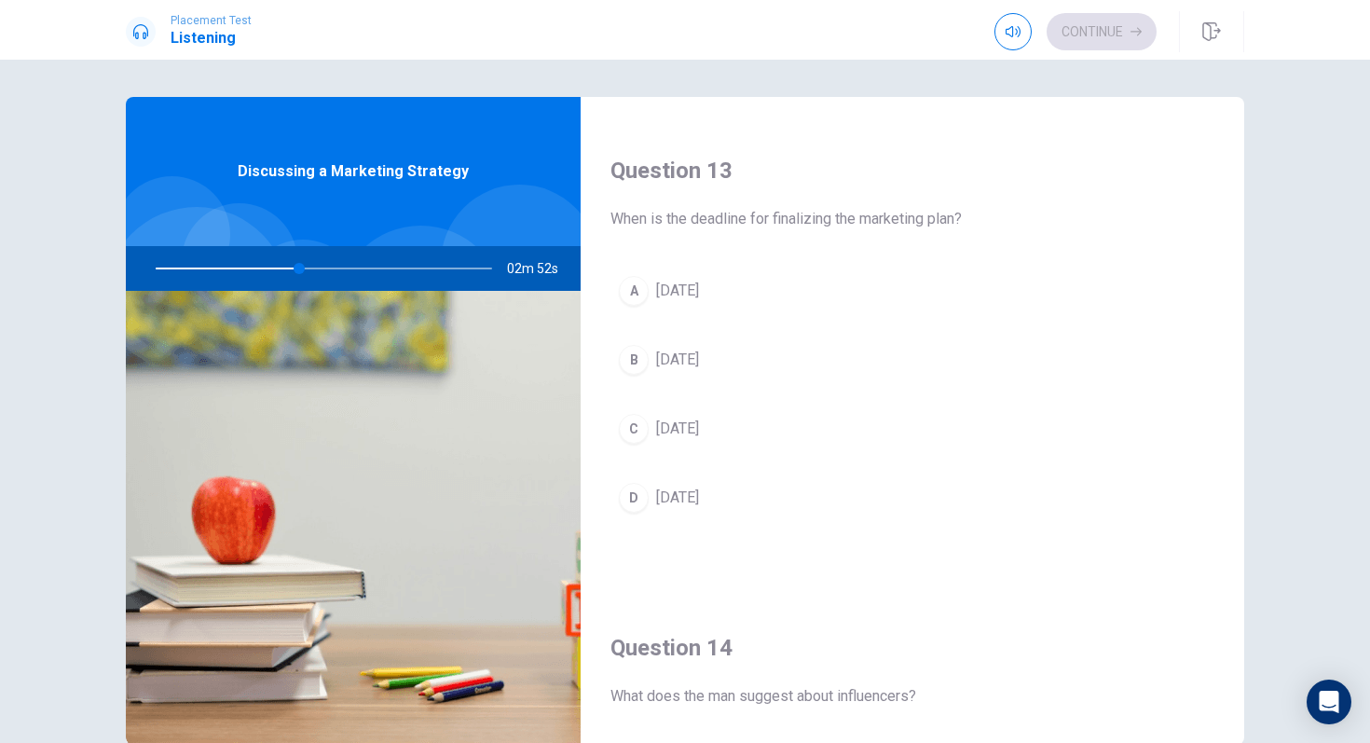
scroll to position [932, 0]
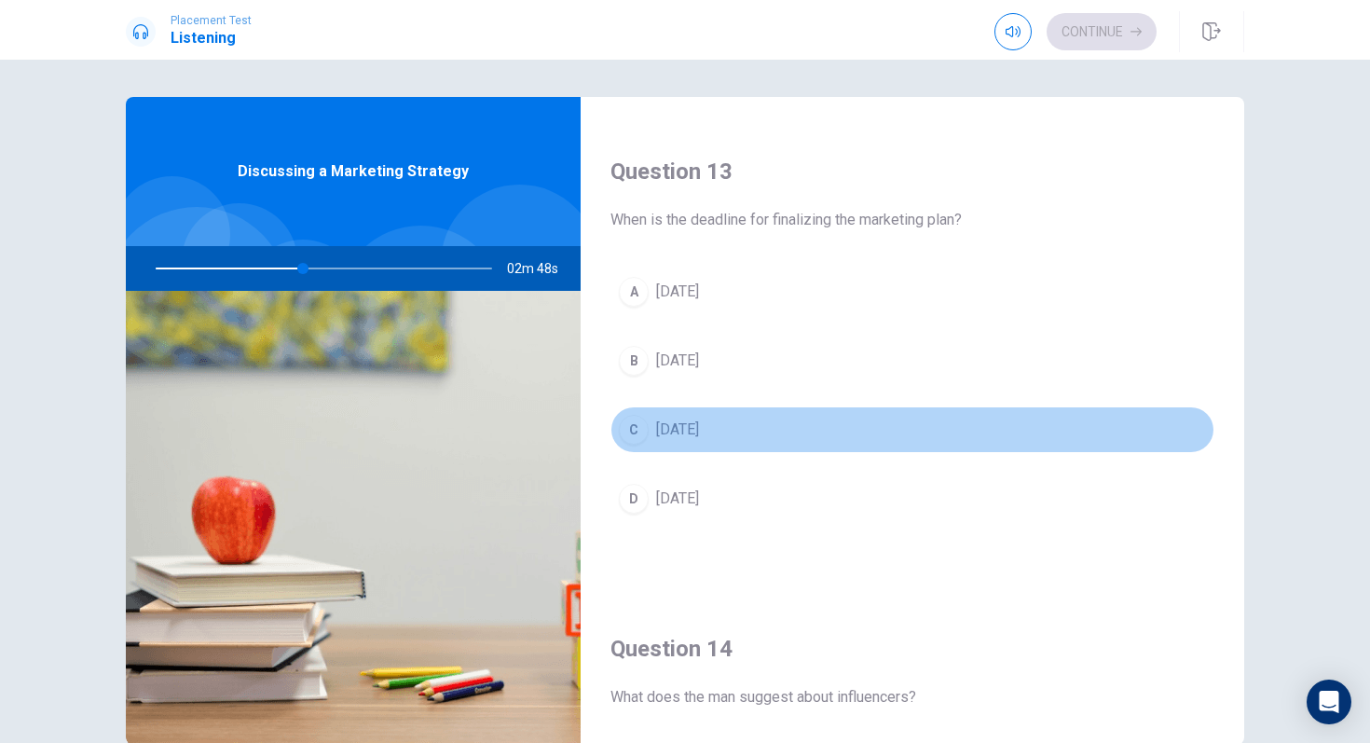
click at [691, 434] on span "[DATE]" at bounding box center [677, 429] width 43 height 22
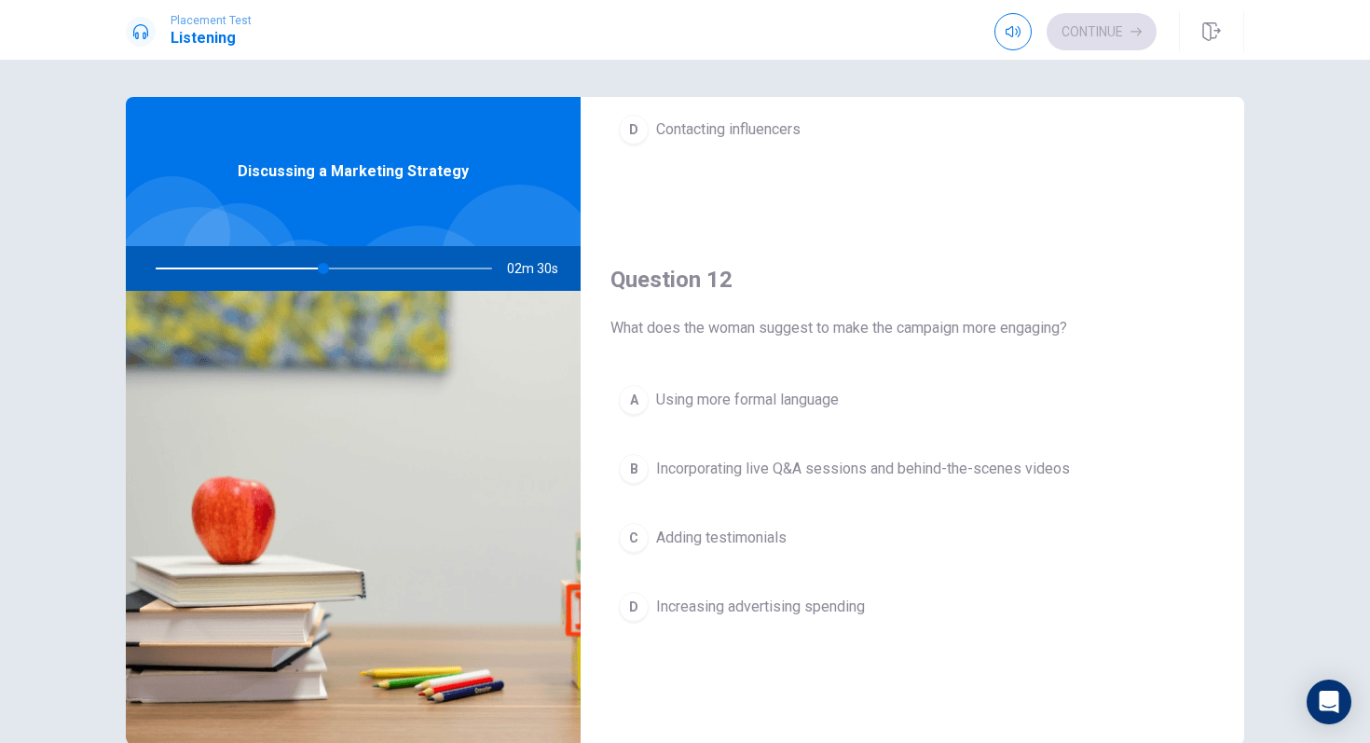
scroll to position [349, 0]
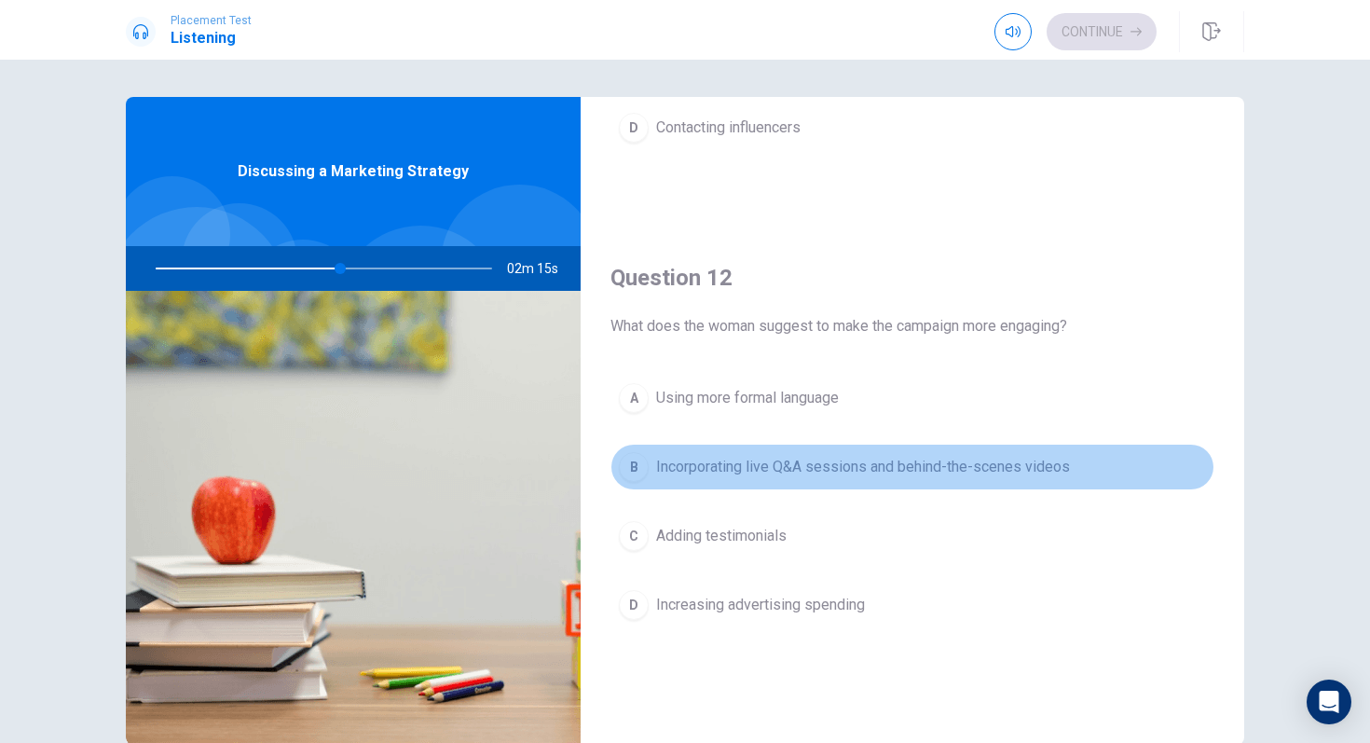
click at [642, 476] on div "B" at bounding box center [634, 467] width 30 height 30
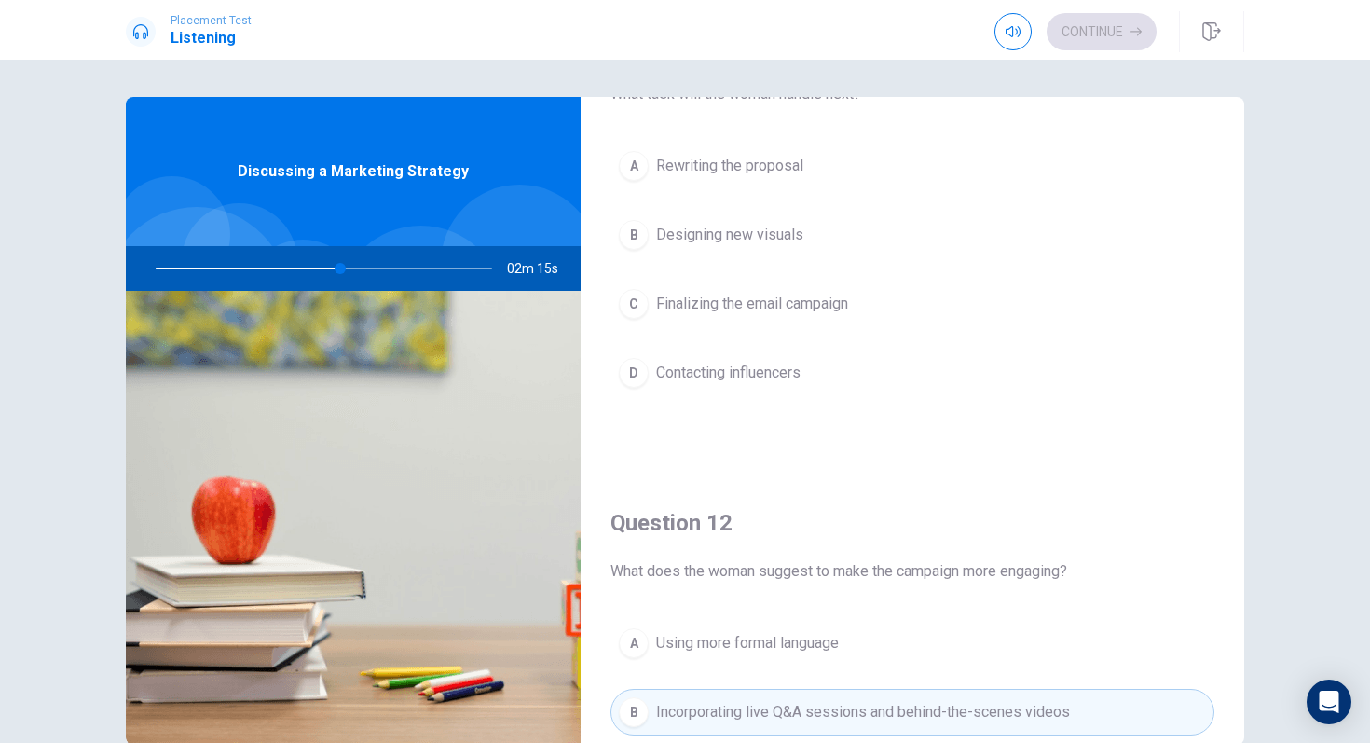
scroll to position [0, 0]
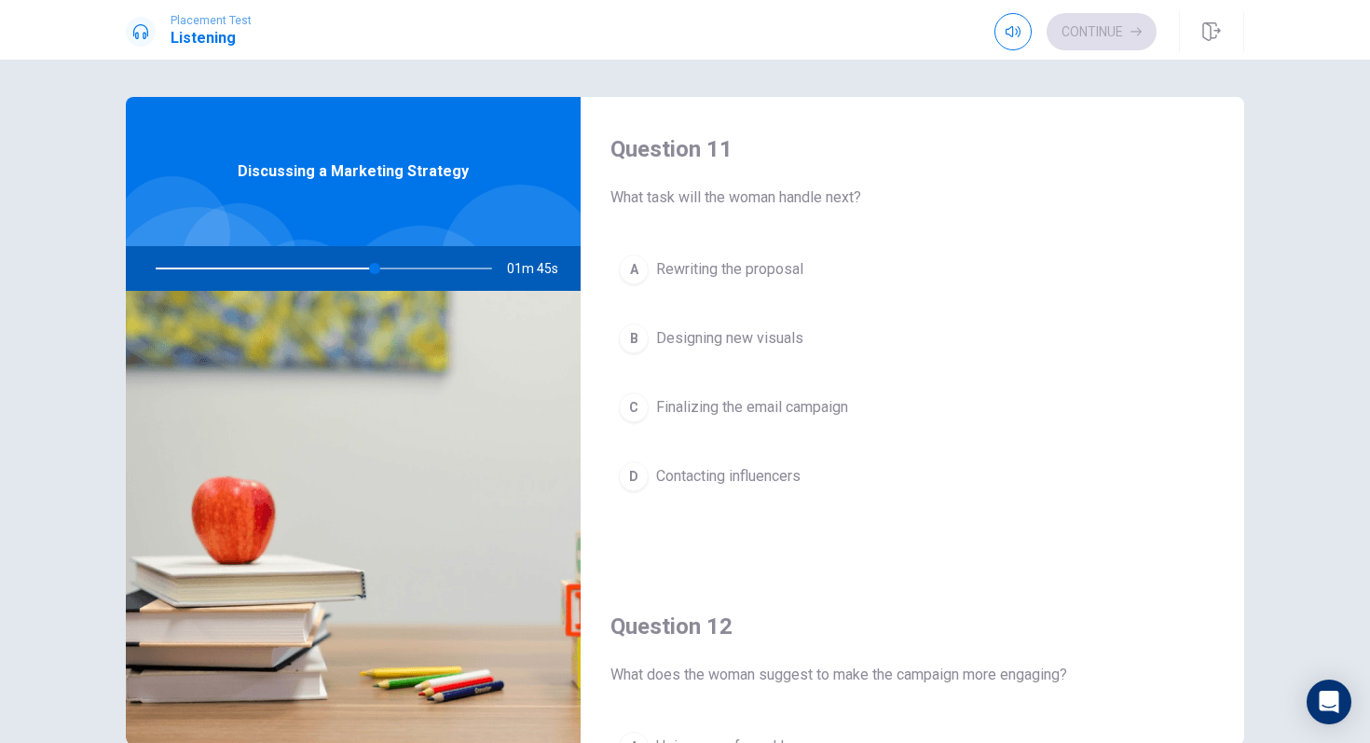
click at [728, 486] on span "Contacting influencers" at bounding box center [728, 476] width 144 height 22
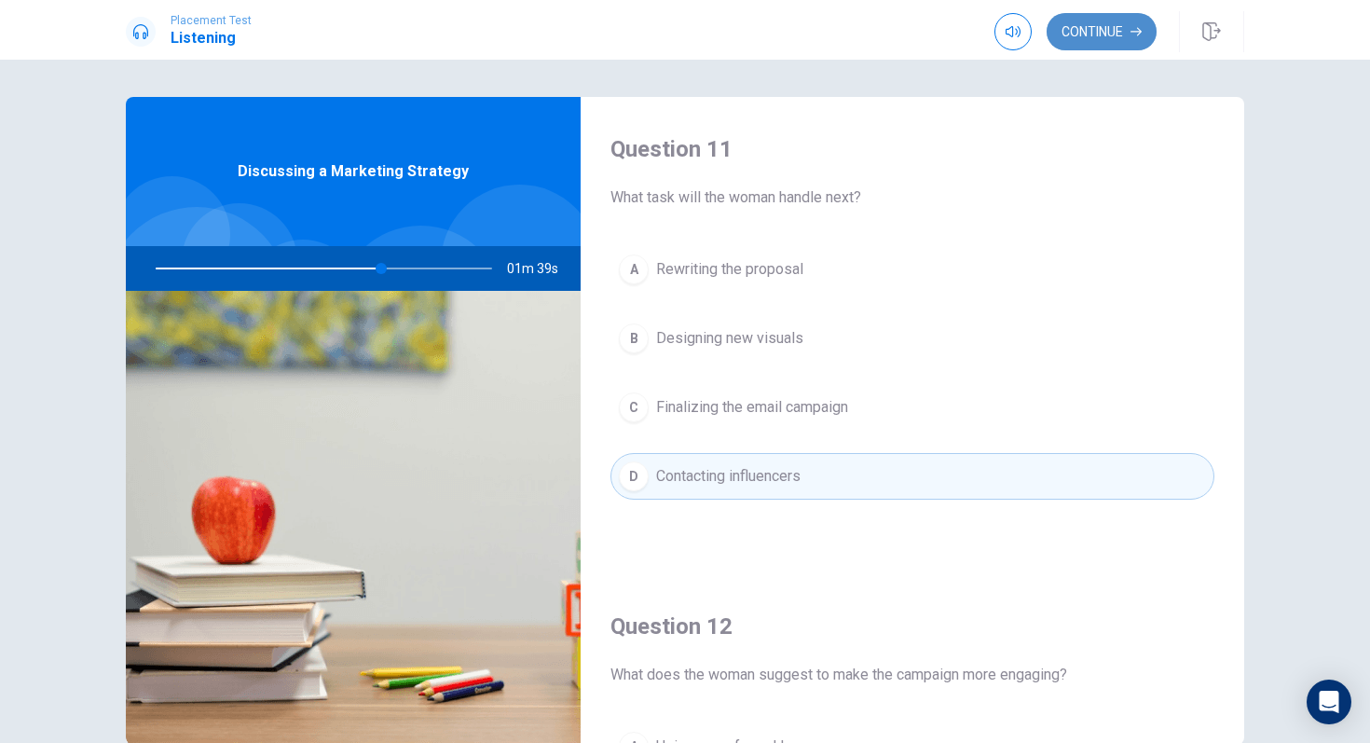
click at [1113, 37] on button "Continue" at bounding box center [1102, 31] width 110 height 37
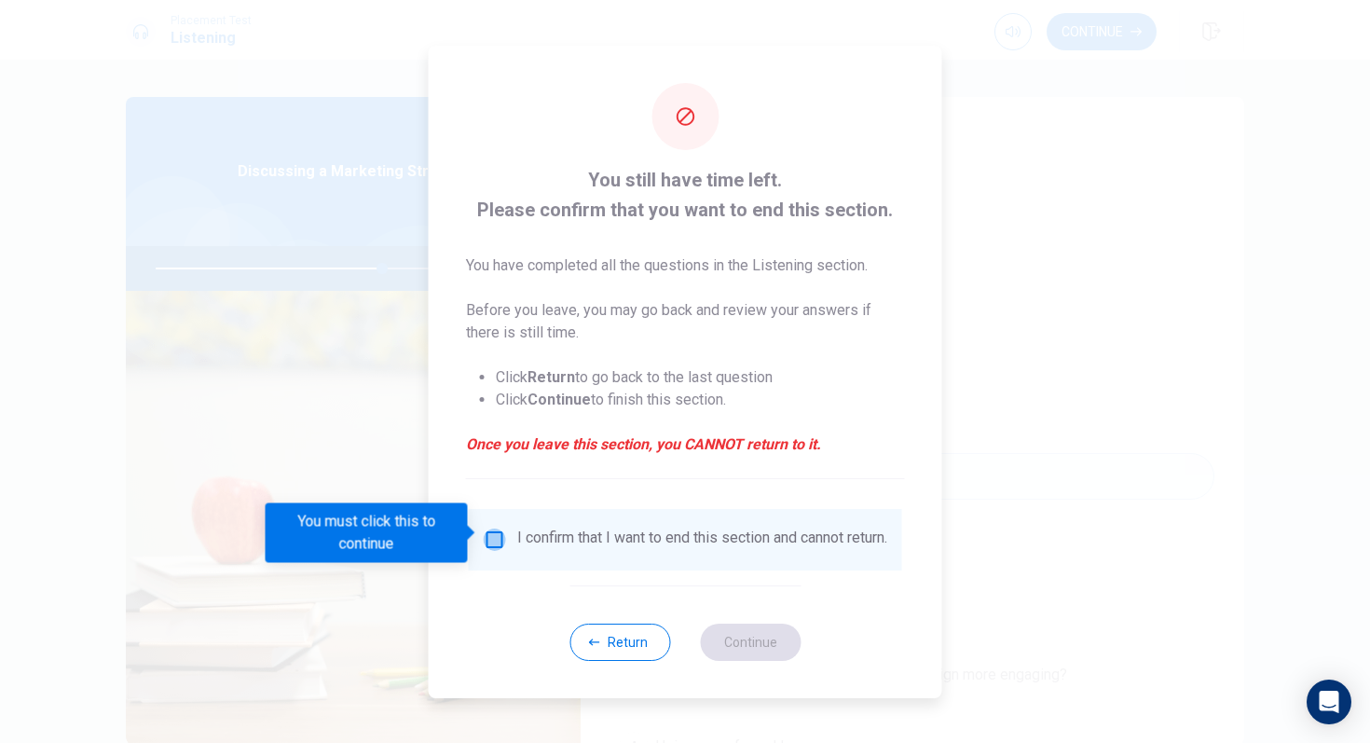
click at [490, 531] on input "You must click this to continue" at bounding box center [495, 539] width 22 height 22
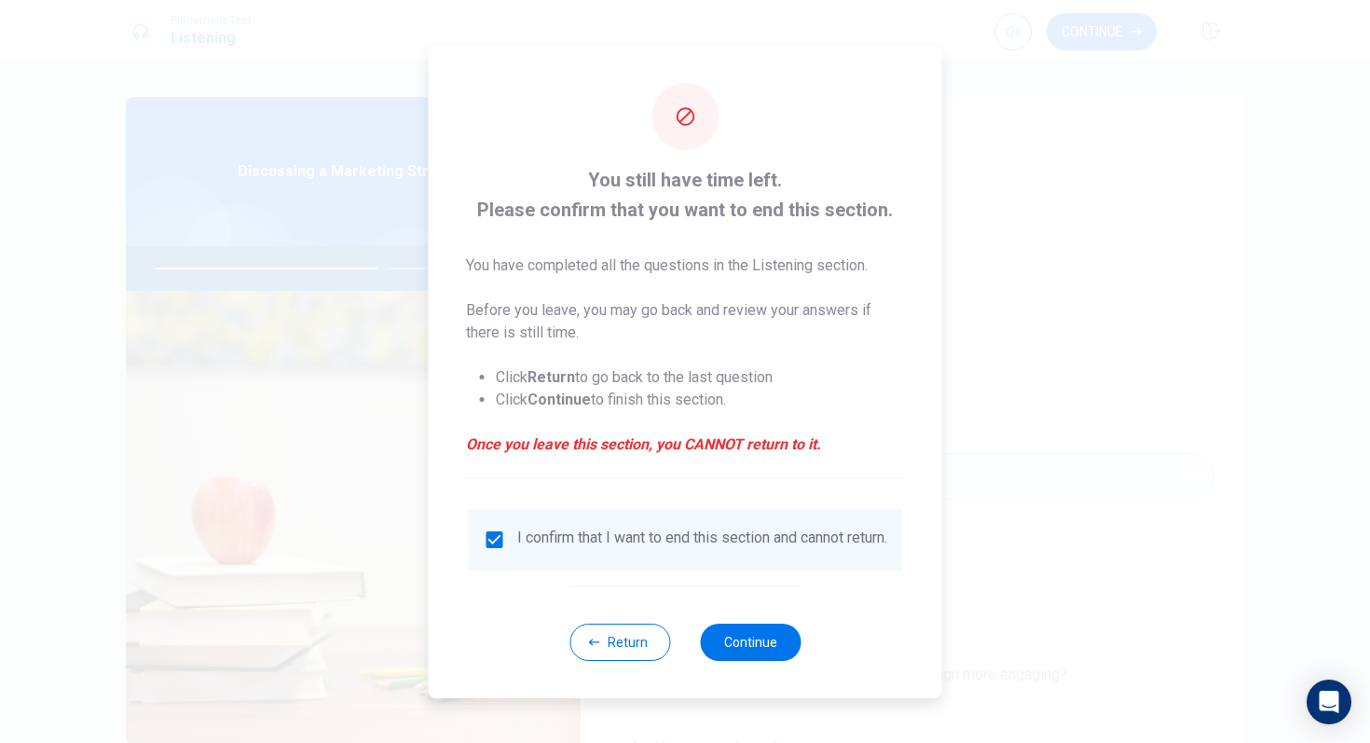
click at [652, 622] on div "Return Continue" at bounding box center [684, 641] width 231 height 113
click at [638, 622] on button "Return" at bounding box center [619, 641] width 101 height 37
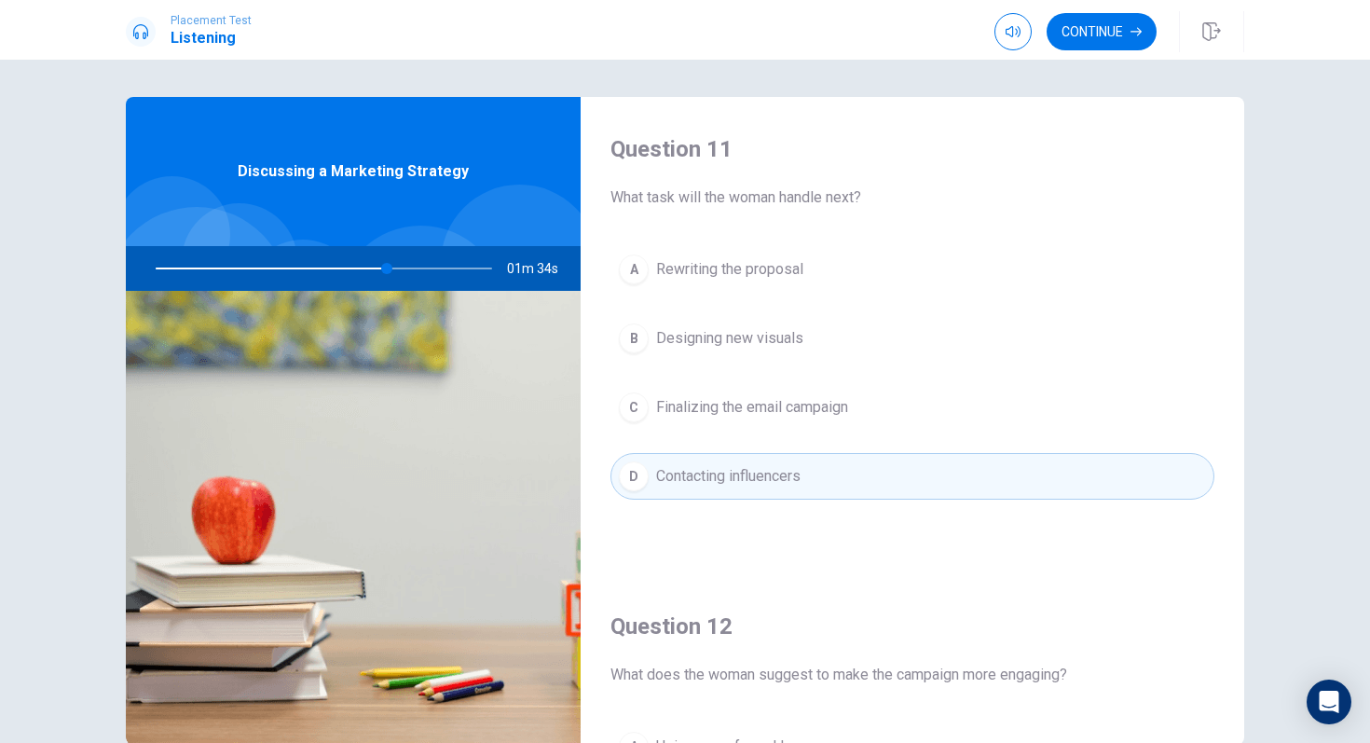
click at [1111, 50] on div "Continue" at bounding box center [1119, 31] width 250 height 41
click at [1103, 36] on button "Continue" at bounding box center [1102, 31] width 110 height 37
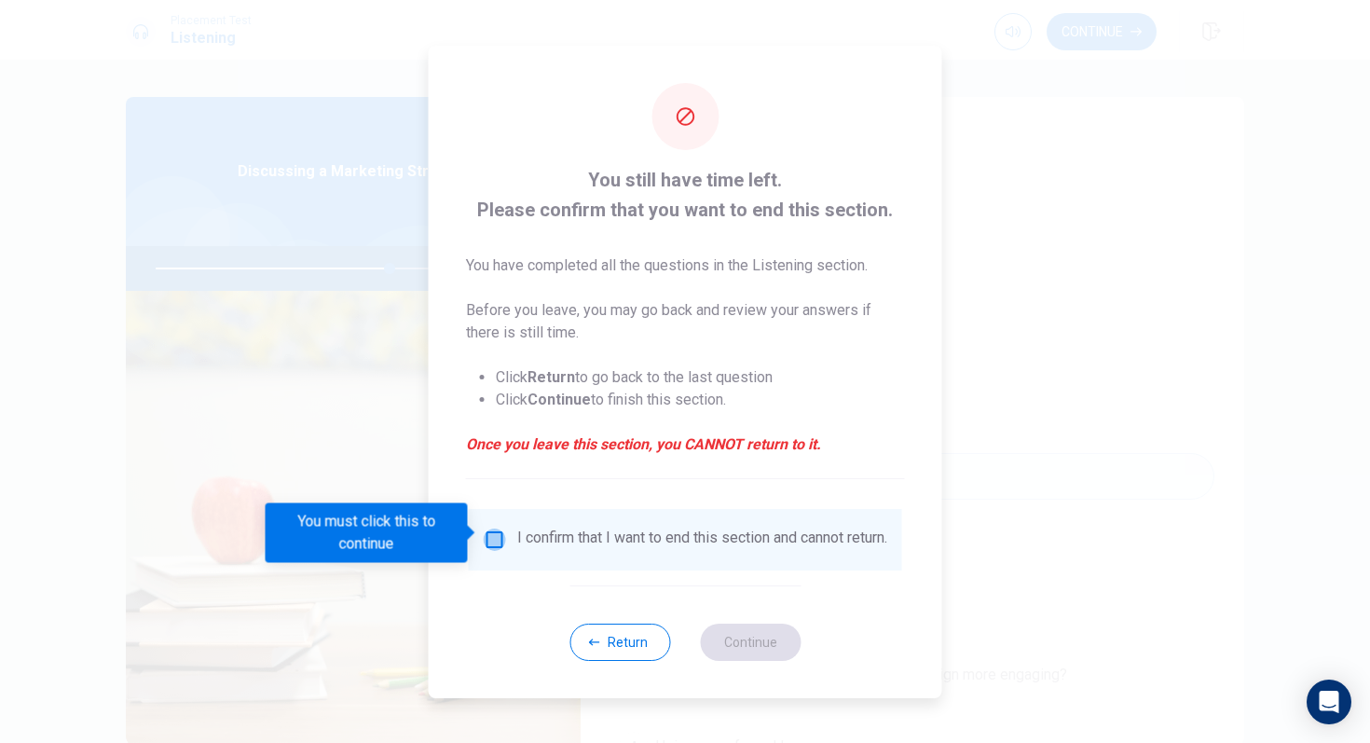
click at [500, 535] on input "You must click this to continue" at bounding box center [495, 539] width 22 height 22
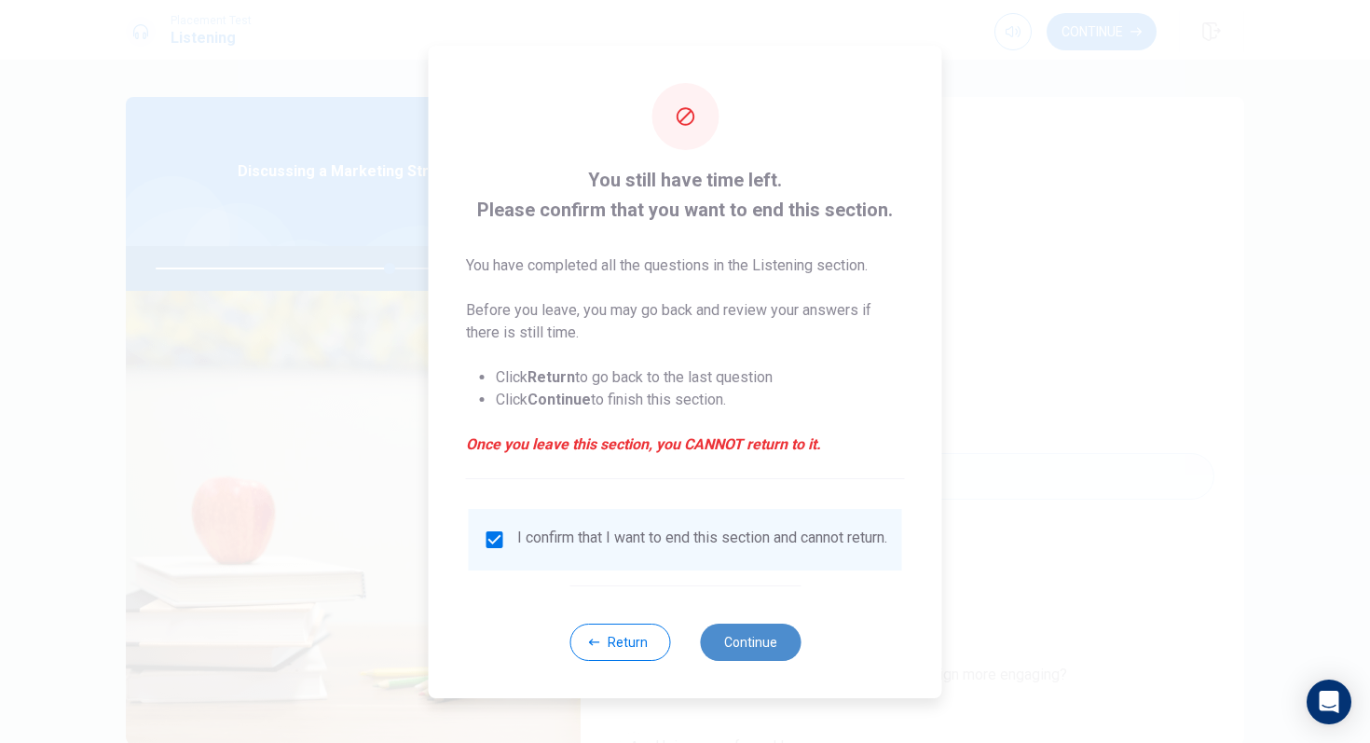
click at [752, 622] on button "Continue" at bounding box center [750, 641] width 101 height 37
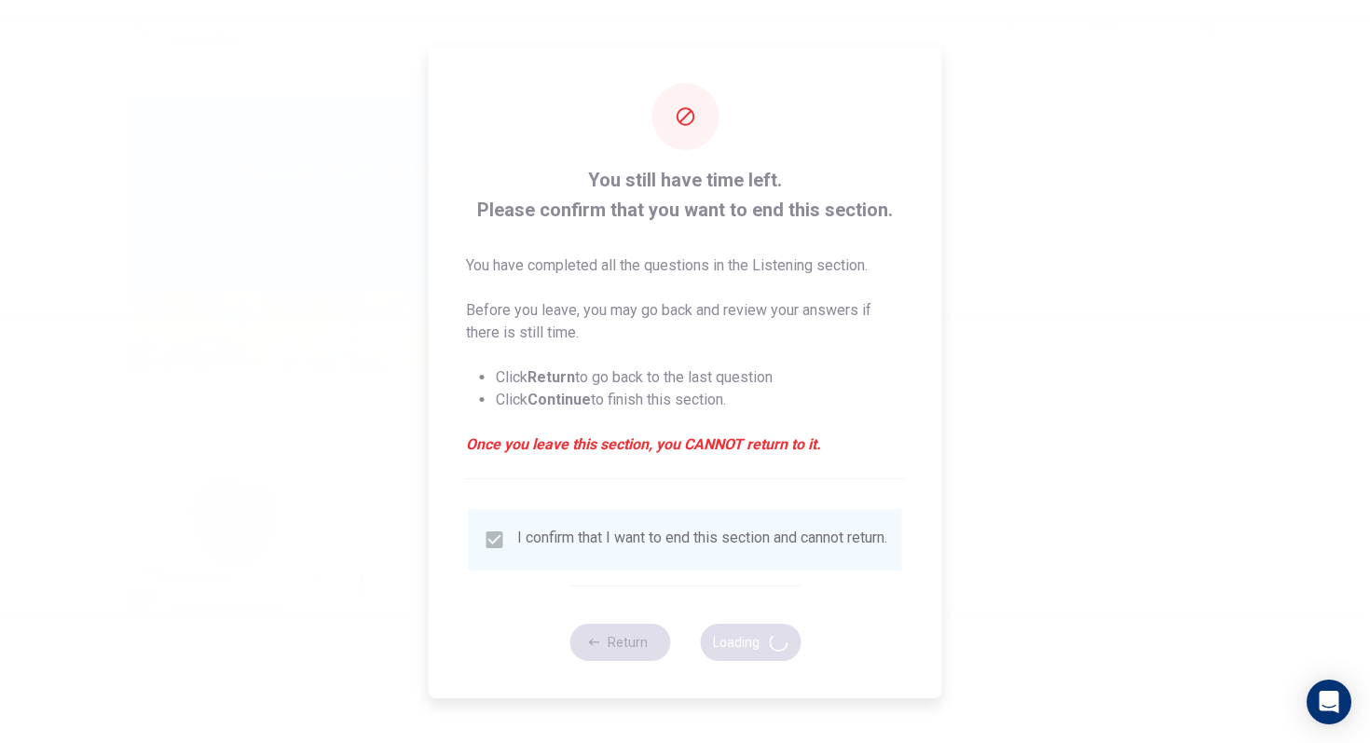
type input "70"
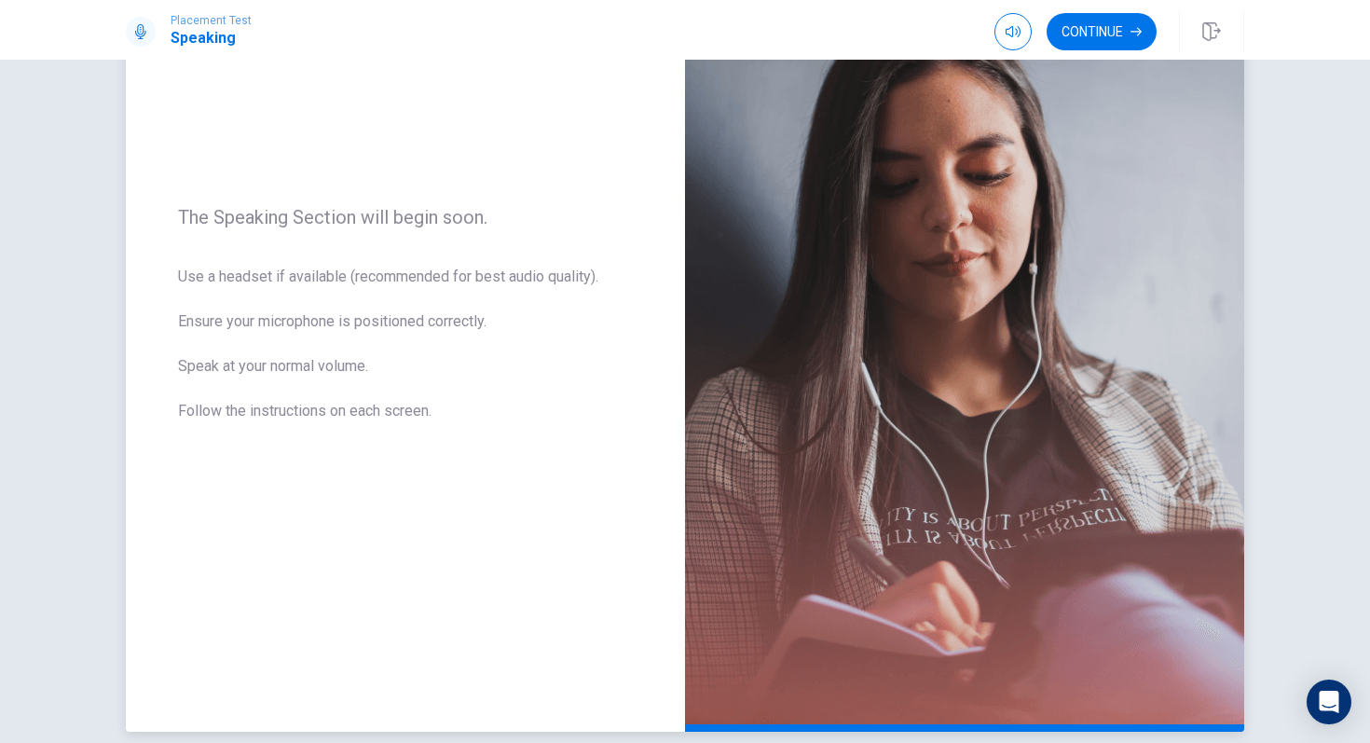
scroll to position [264, 0]
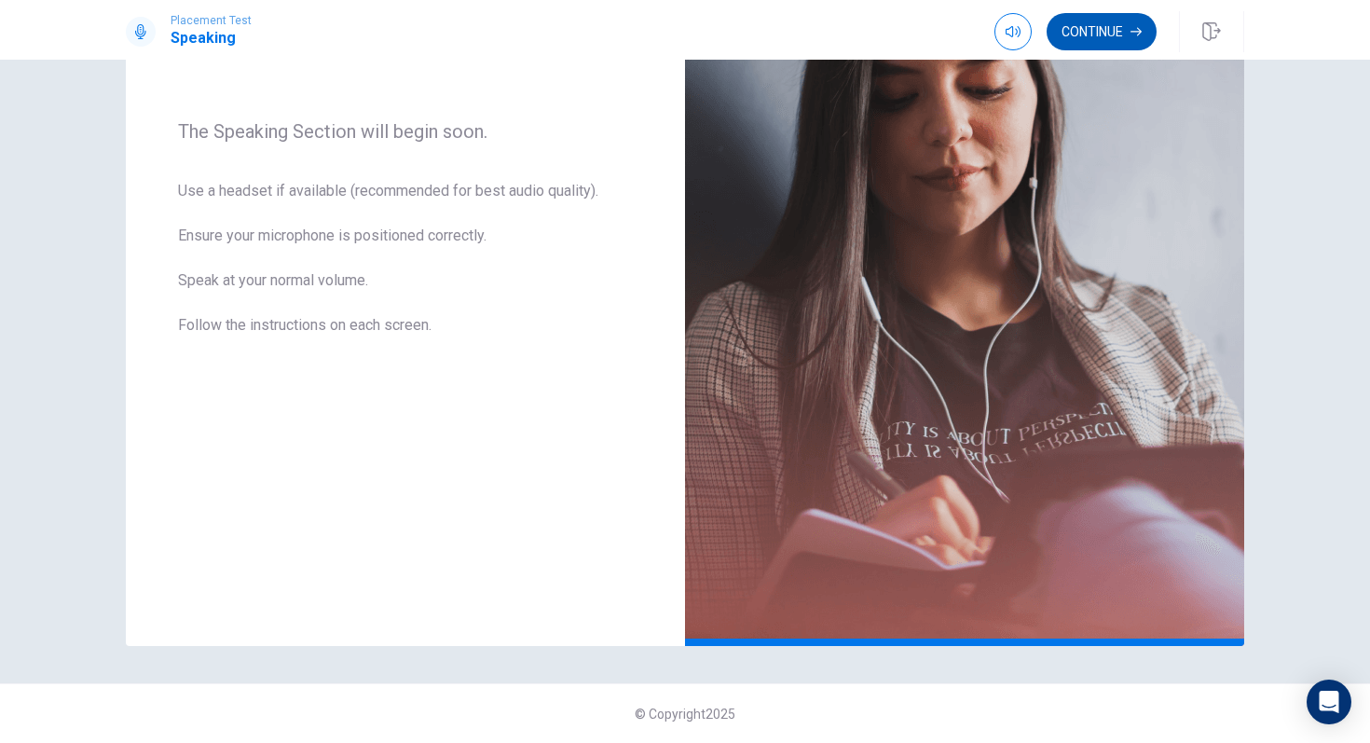
click at [1117, 34] on button "Continue" at bounding box center [1102, 31] width 110 height 37
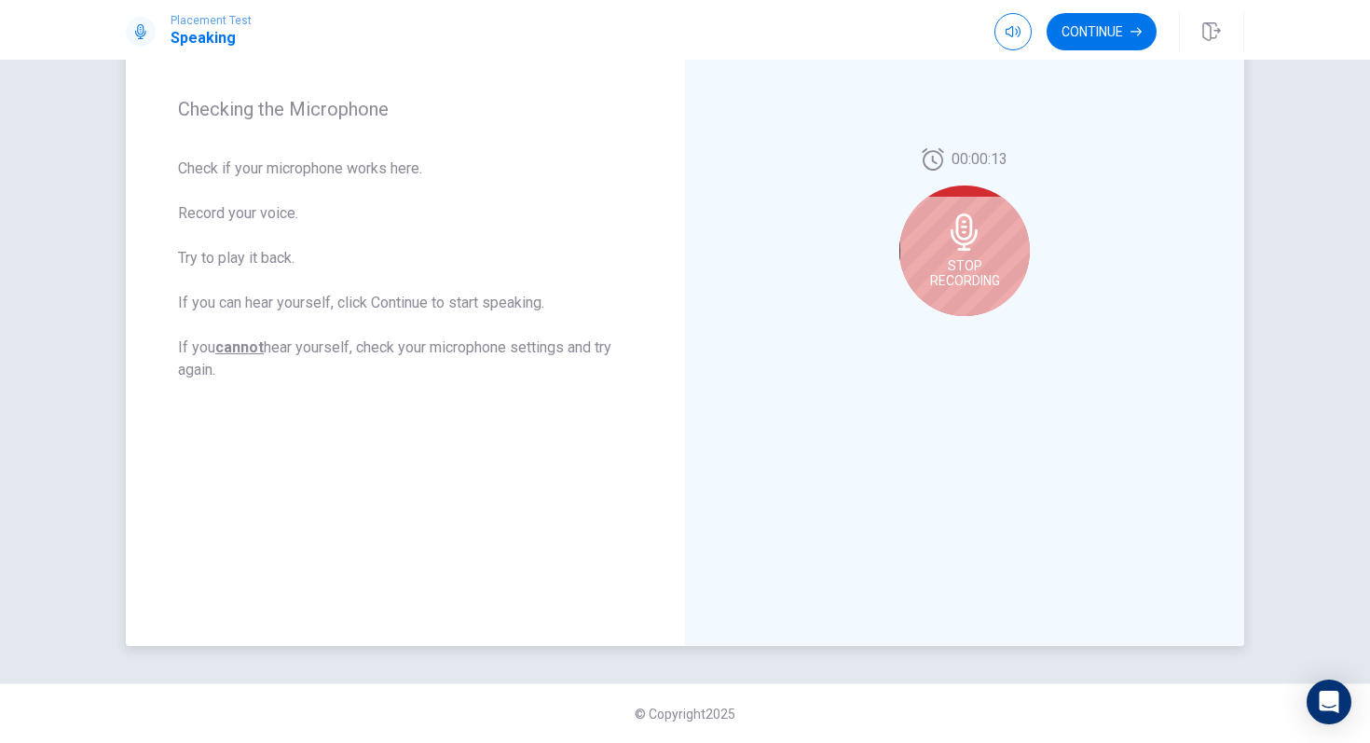
drag, startPoint x: 976, startPoint y: 201, endPoint x: 931, endPoint y: 201, distance: 44.7
click at [934, 201] on div "Stop Recording" at bounding box center [964, 250] width 130 height 130
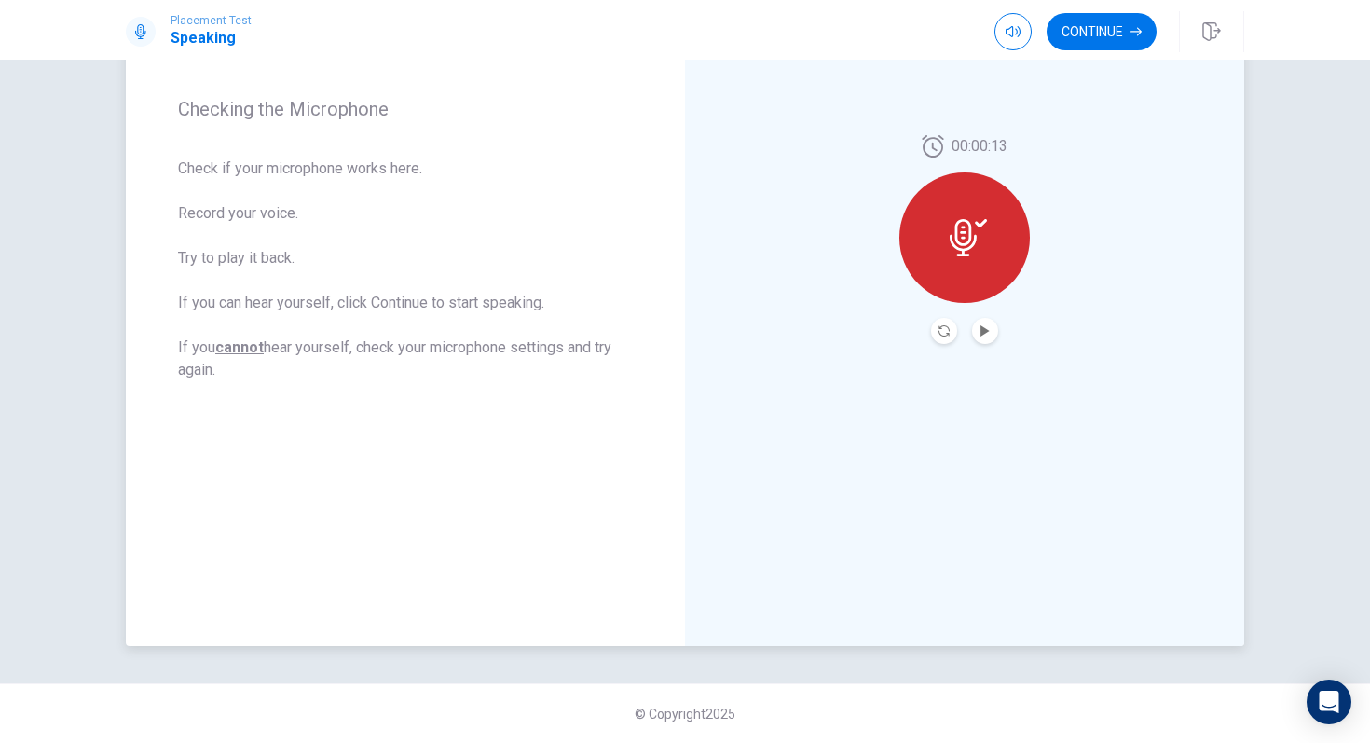
click at [966, 253] on icon at bounding box center [968, 237] width 37 height 37
click at [942, 246] on div at bounding box center [964, 237] width 130 height 130
click at [944, 336] on icon "Record Again" at bounding box center [943, 330] width 11 height 11
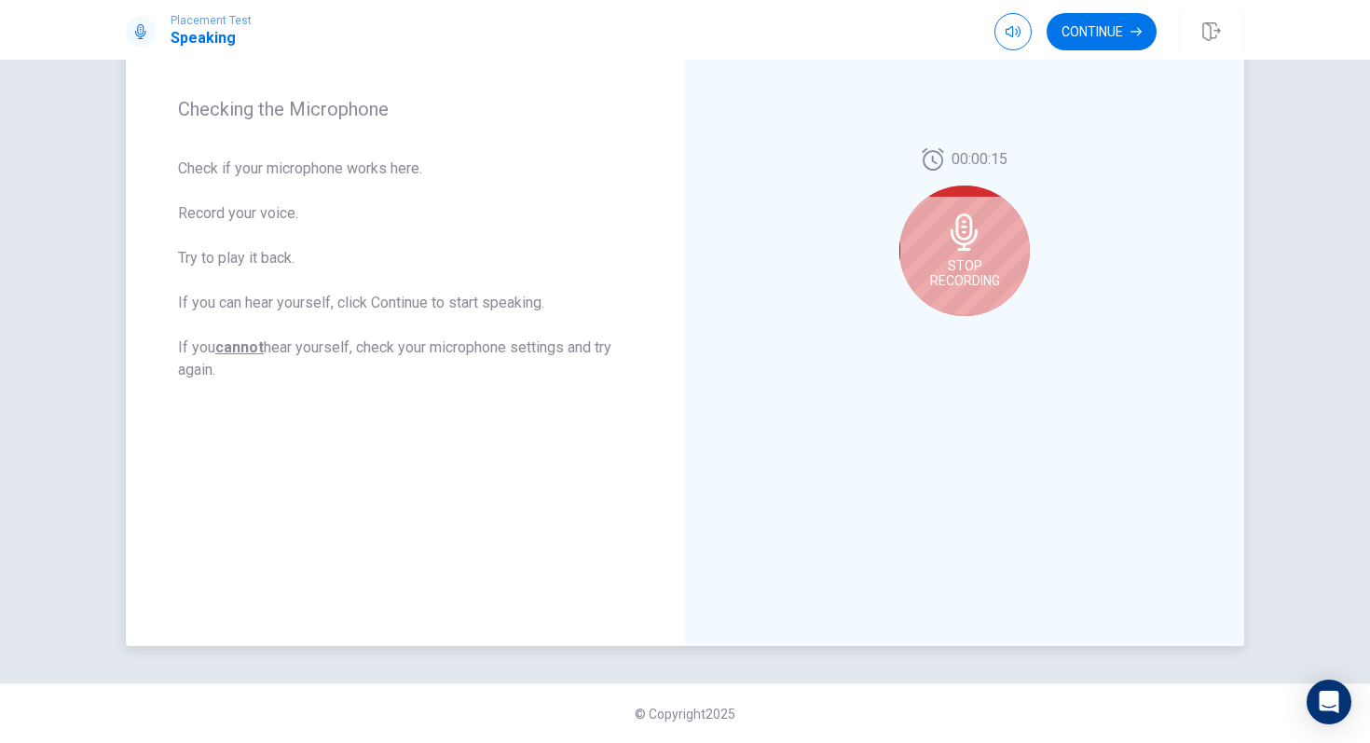
click at [981, 246] on div "Stop Recording" at bounding box center [964, 250] width 130 height 130
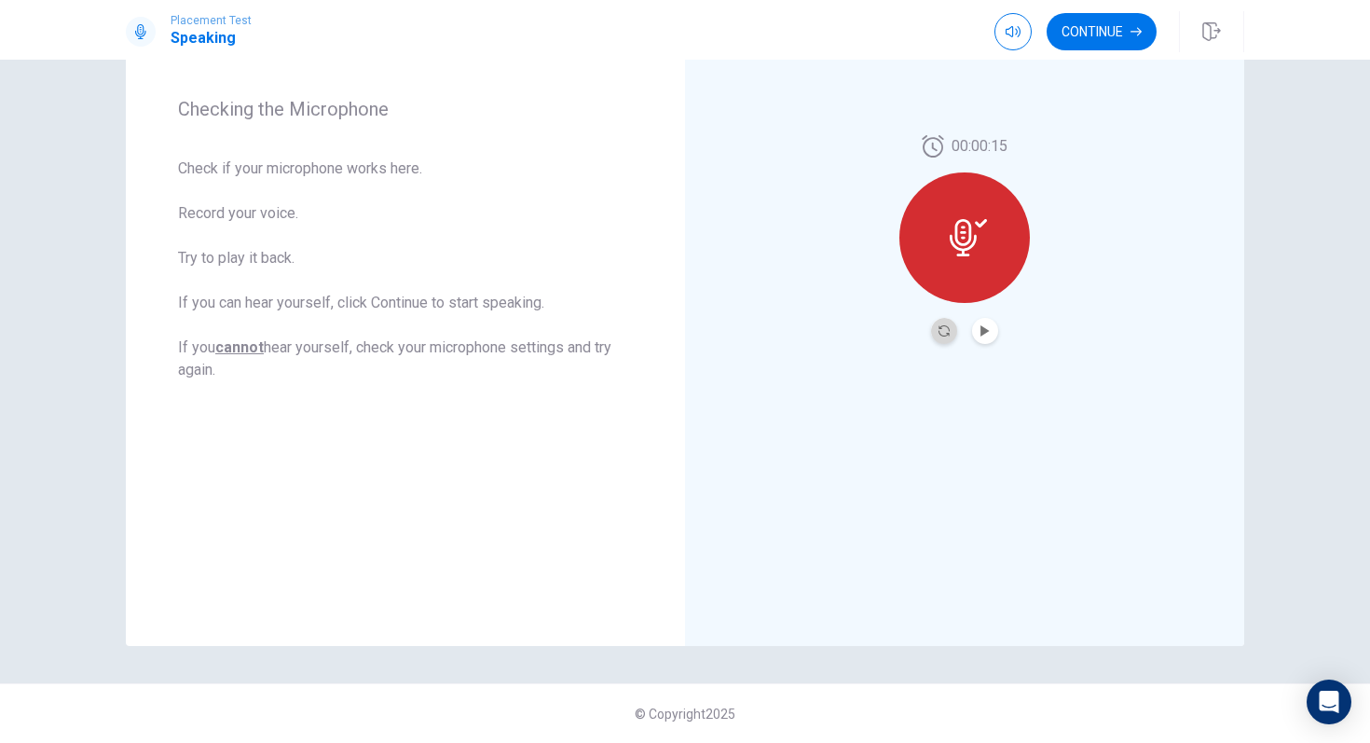
click at [936, 336] on button "Record Again" at bounding box center [944, 331] width 26 height 26
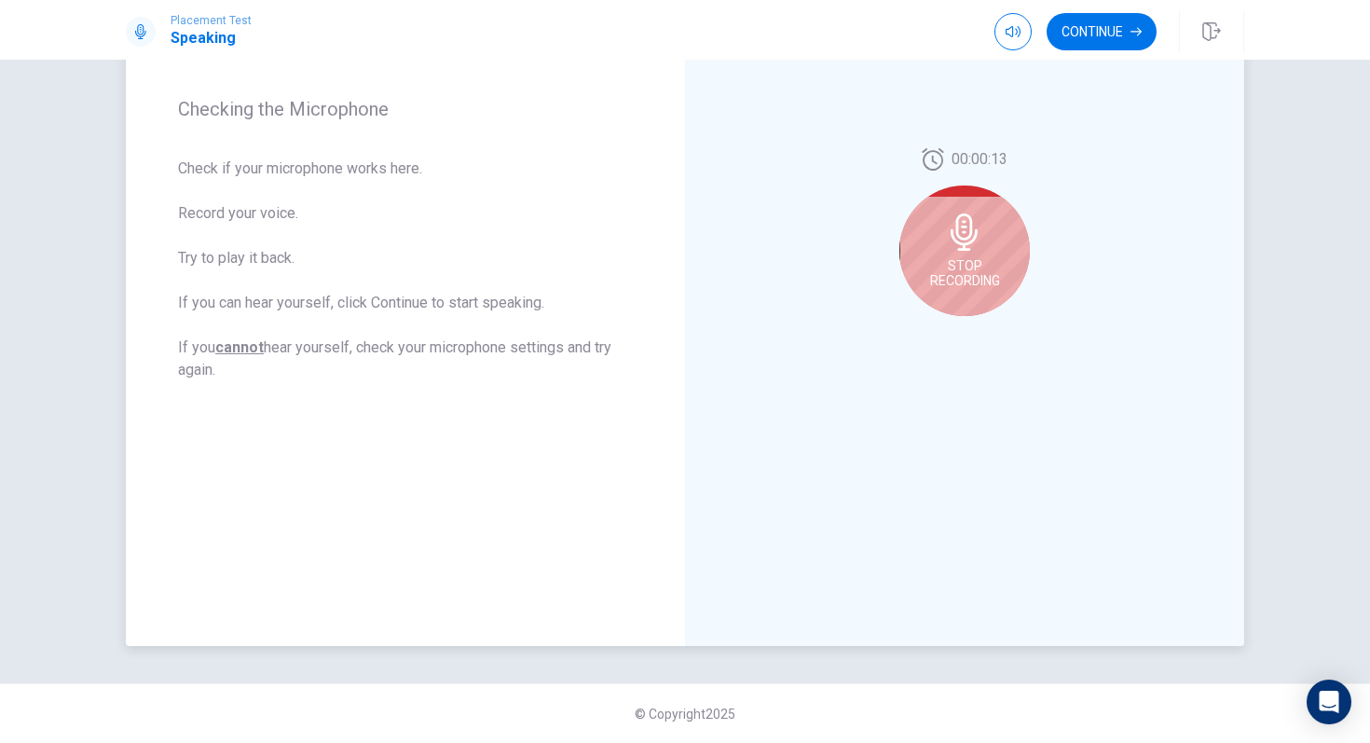
click at [993, 246] on div "Stop Recording" at bounding box center [964, 250] width 130 height 130
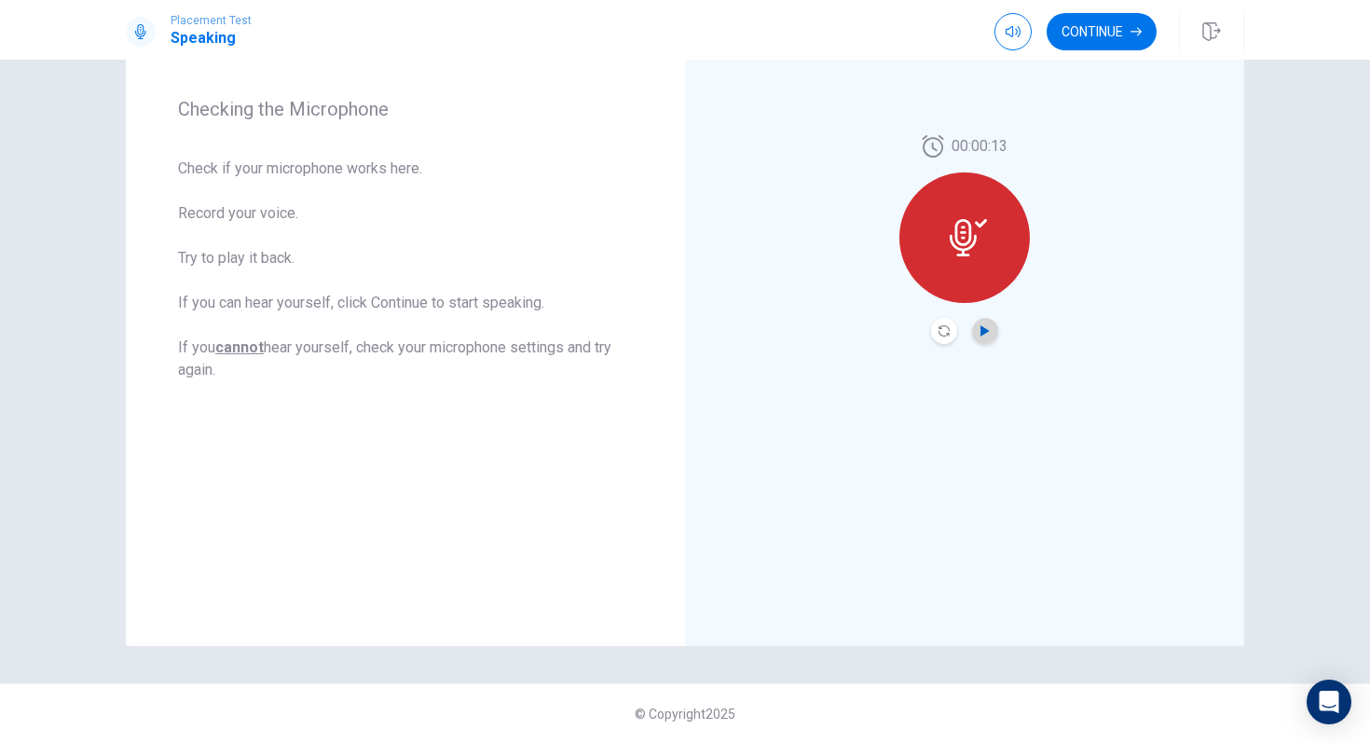
click at [989, 331] on icon "Play Audio" at bounding box center [984, 330] width 8 height 11
click at [956, 248] on icon at bounding box center [963, 237] width 27 height 37
click at [1098, 41] on button "Continue" at bounding box center [1102, 31] width 110 height 37
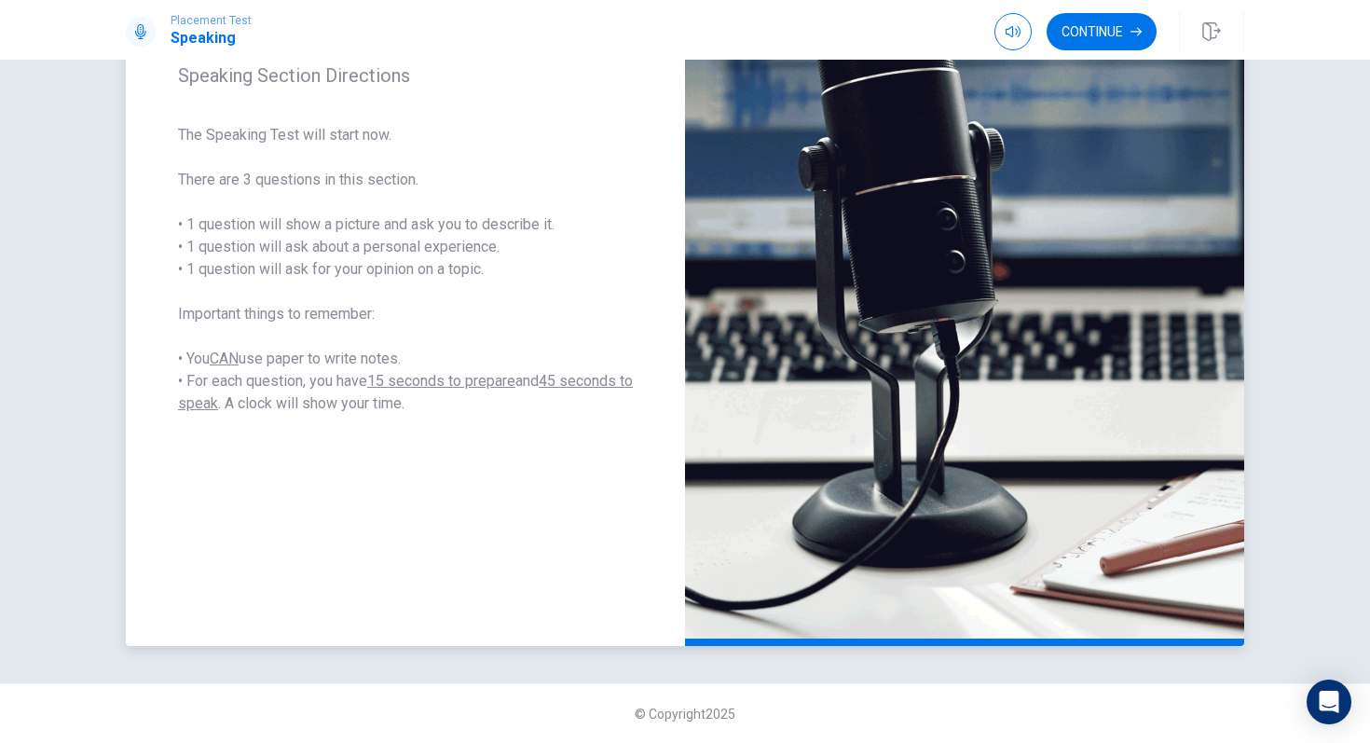
scroll to position [212, 0]
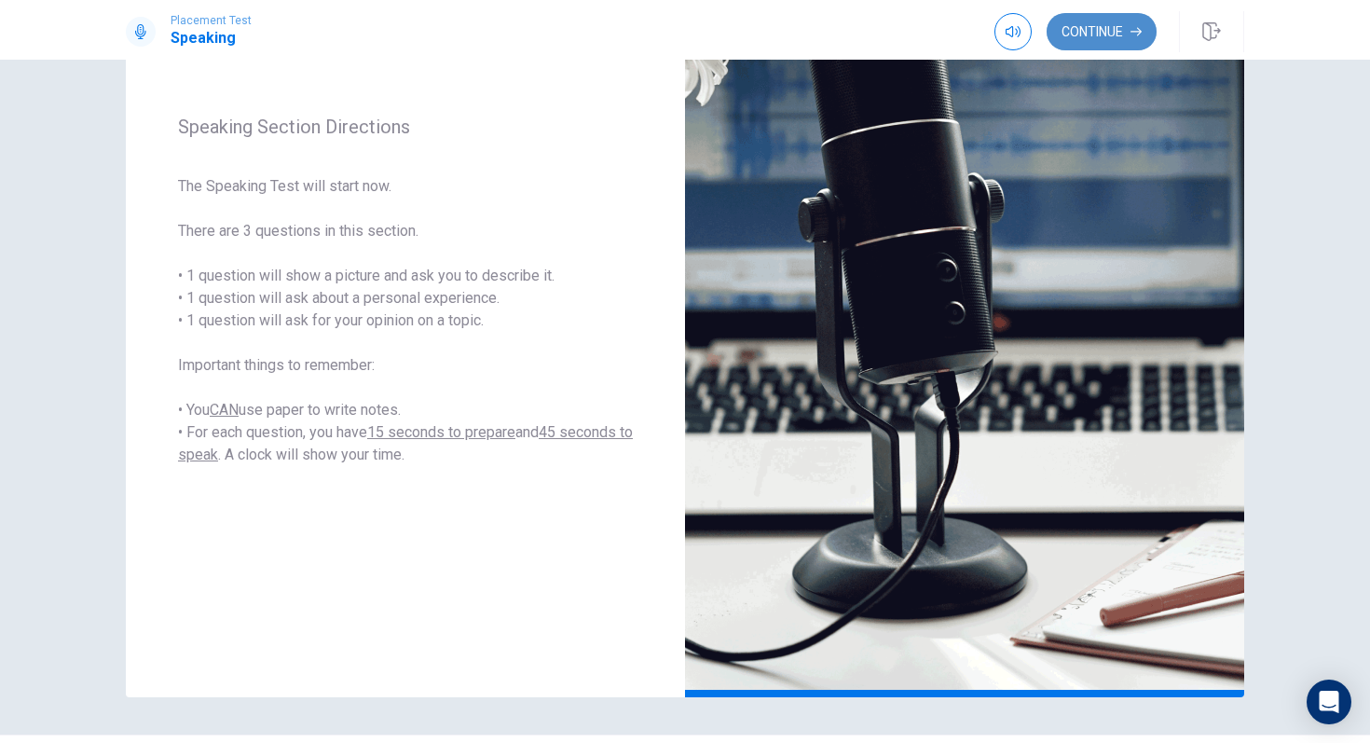
click at [1111, 34] on button "Continue" at bounding box center [1102, 31] width 110 height 37
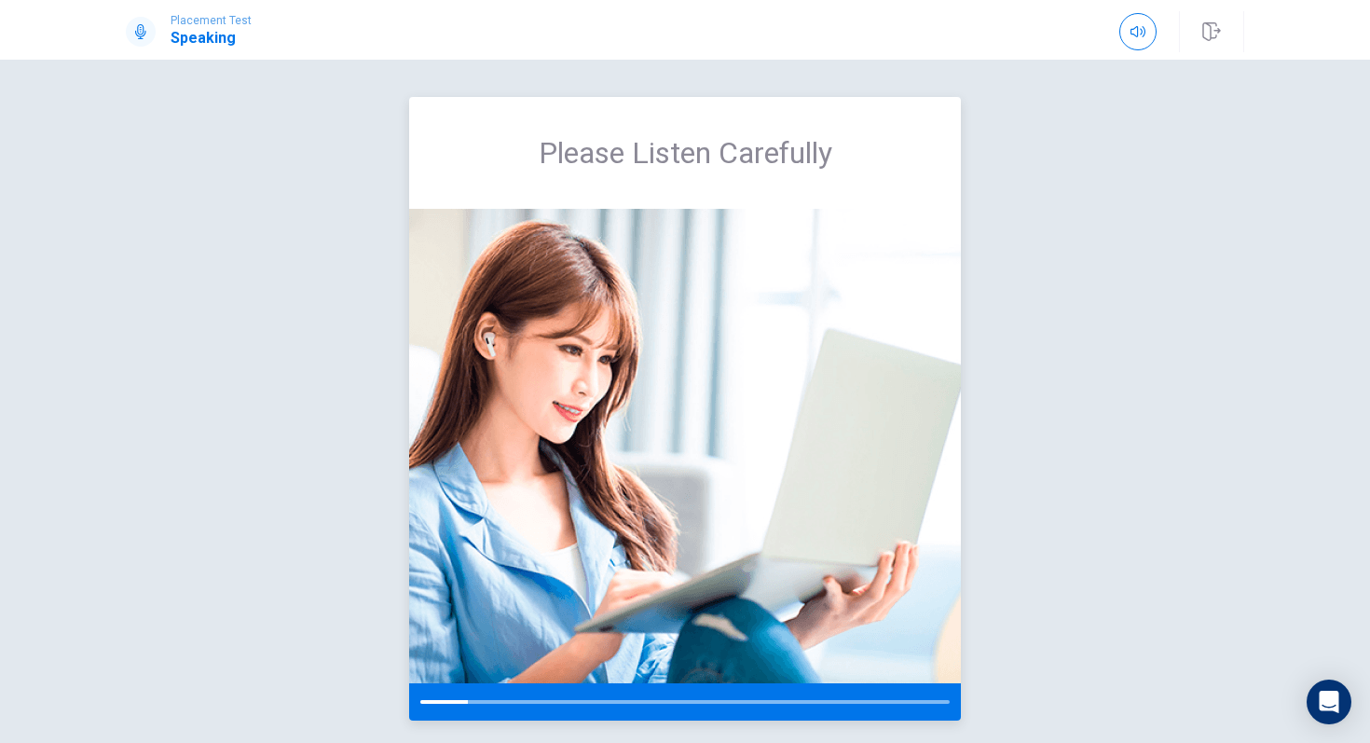
scroll to position [75, 0]
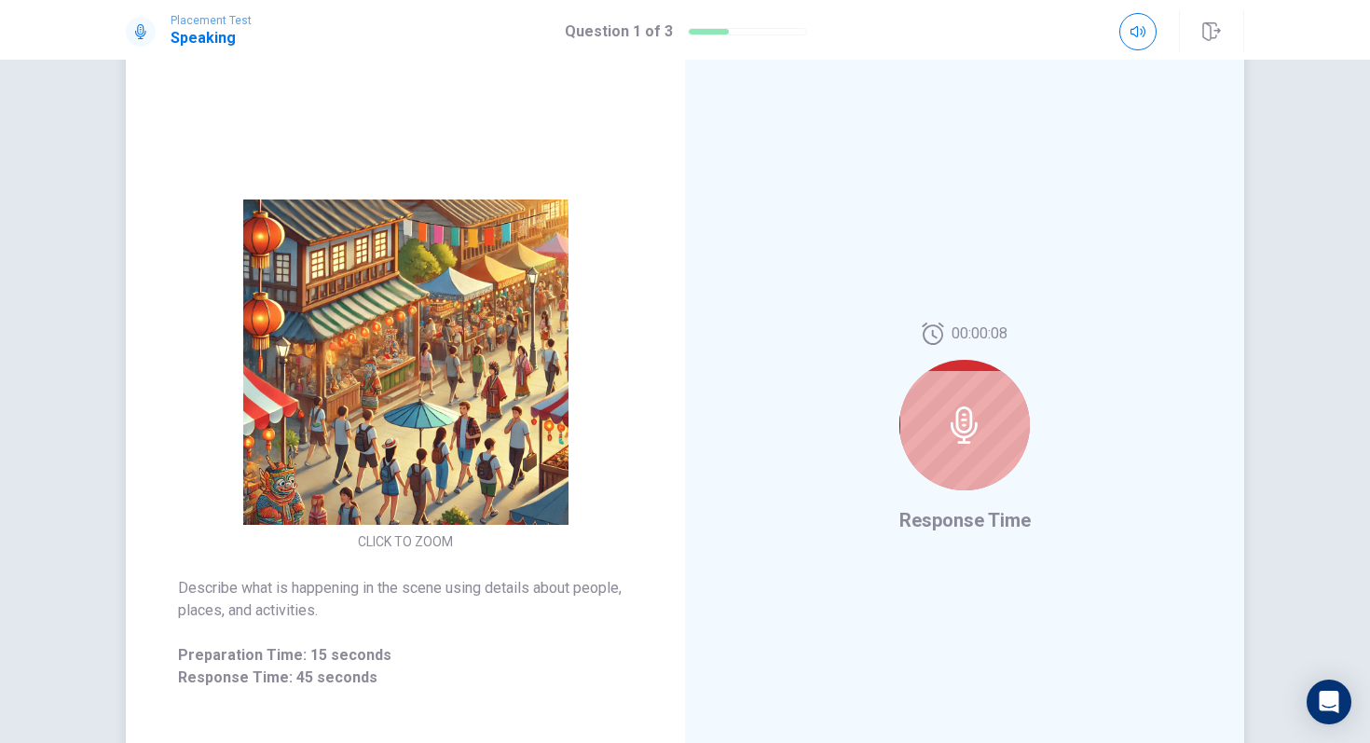
click at [959, 426] on icon at bounding box center [964, 424] width 37 height 37
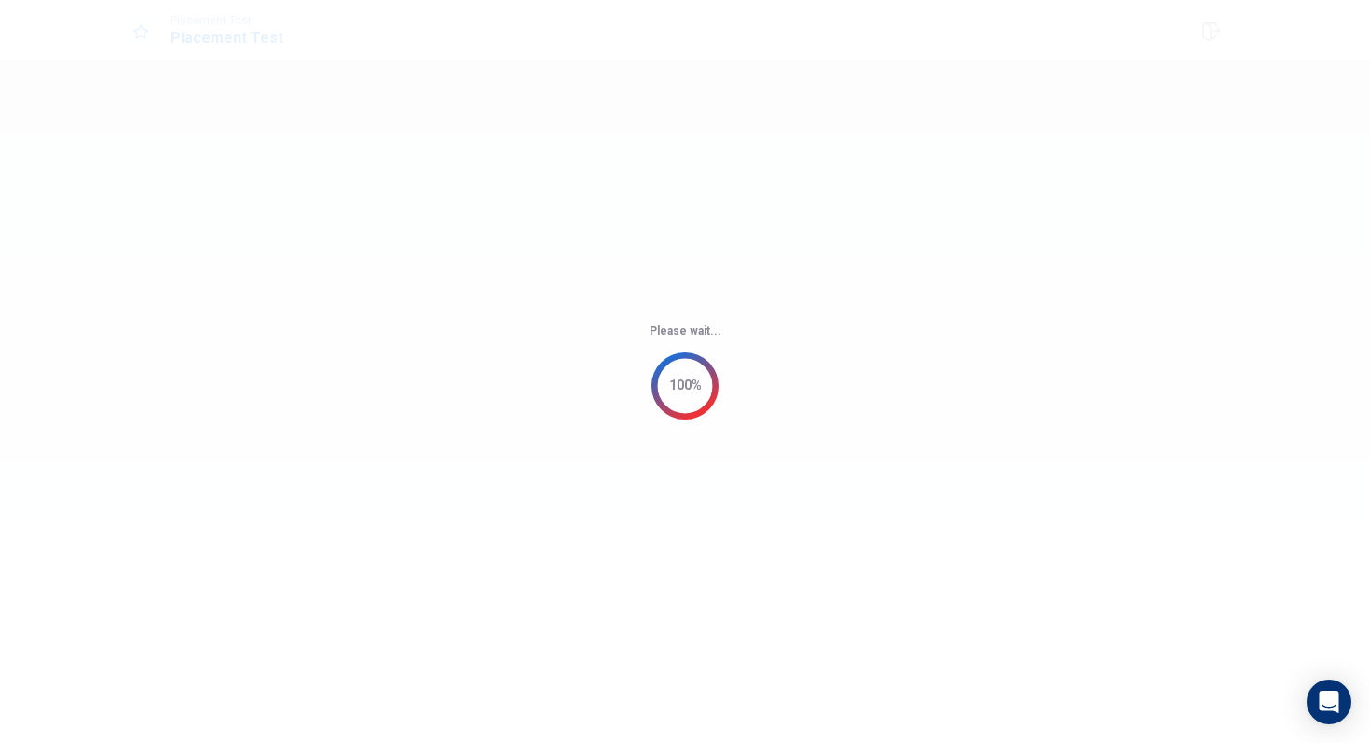
scroll to position [0, 0]
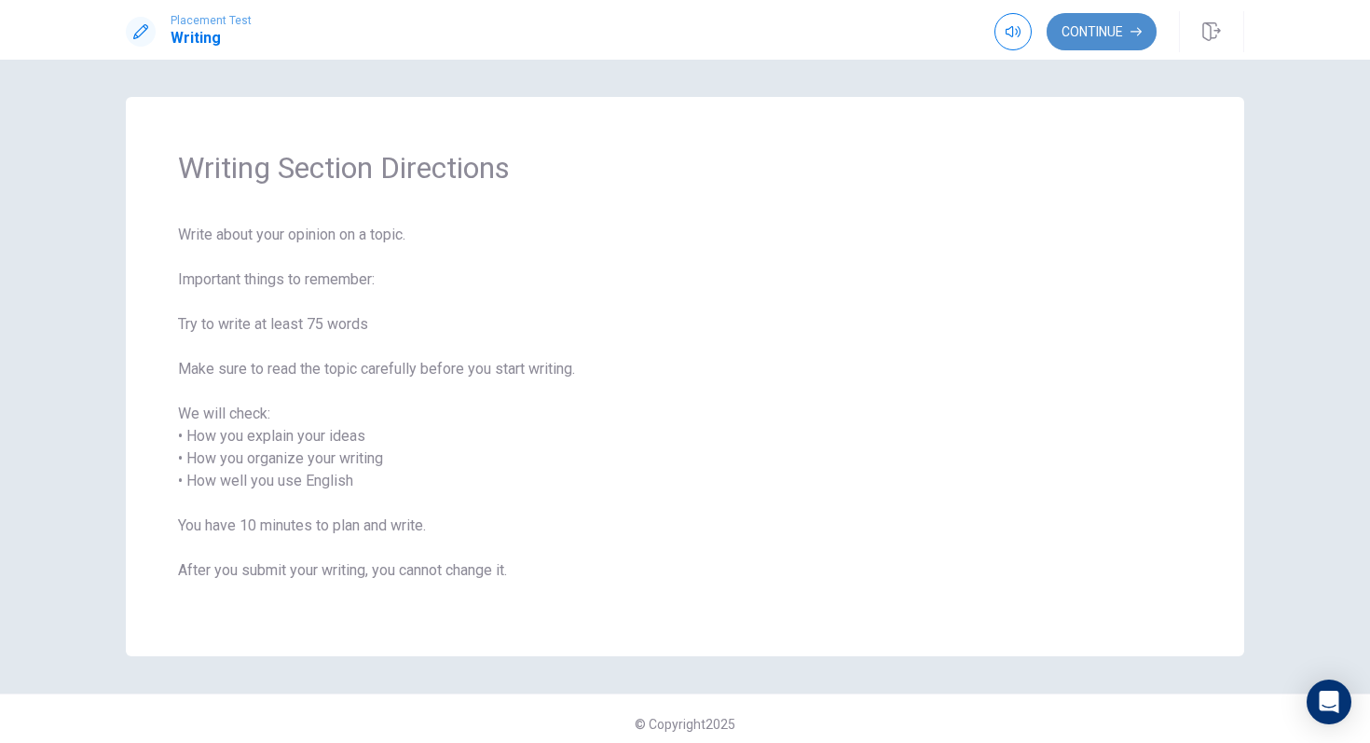
click at [1096, 38] on button "Continue" at bounding box center [1102, 31] width 110 height 37
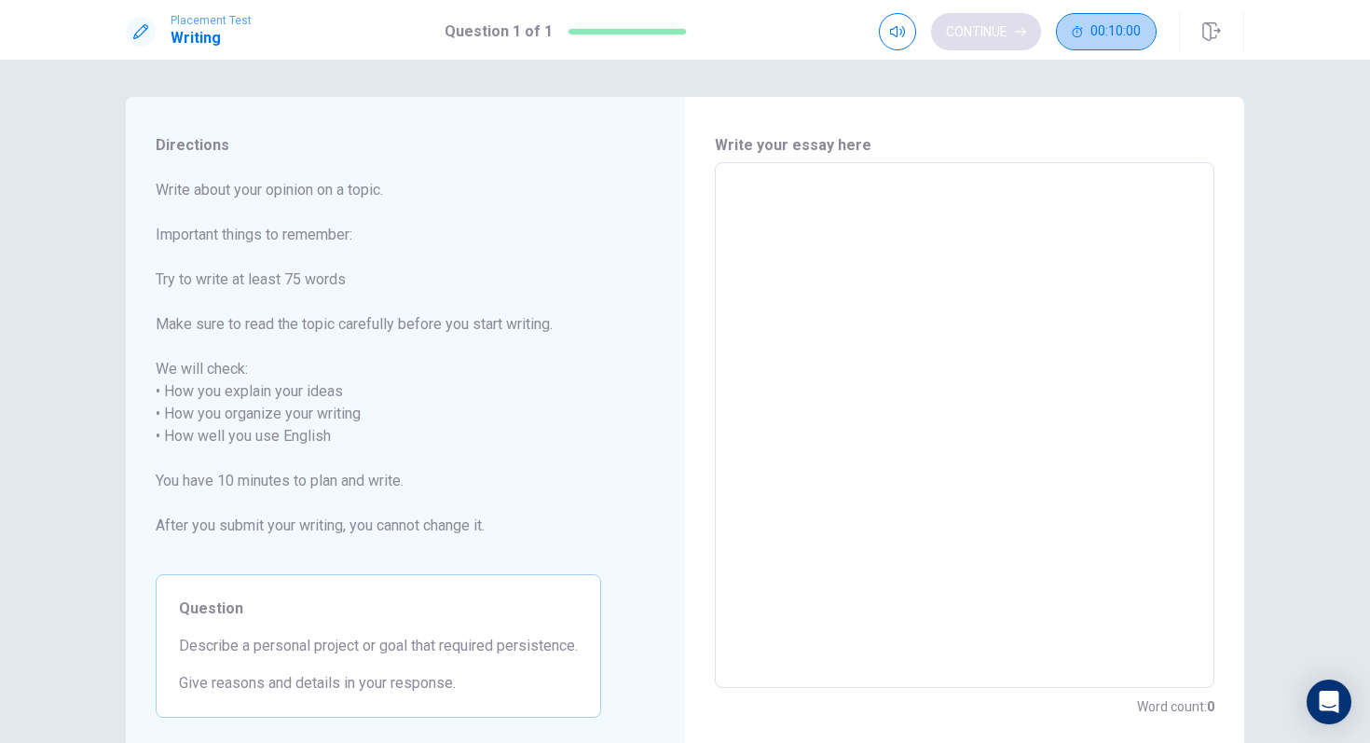
click at [1096, 38] on span "00:10:00" at bounding box center [1115, 31] width 50 height 15
click at [802, 214] on textarea at bounding box center [964, 425] width 473 height 495
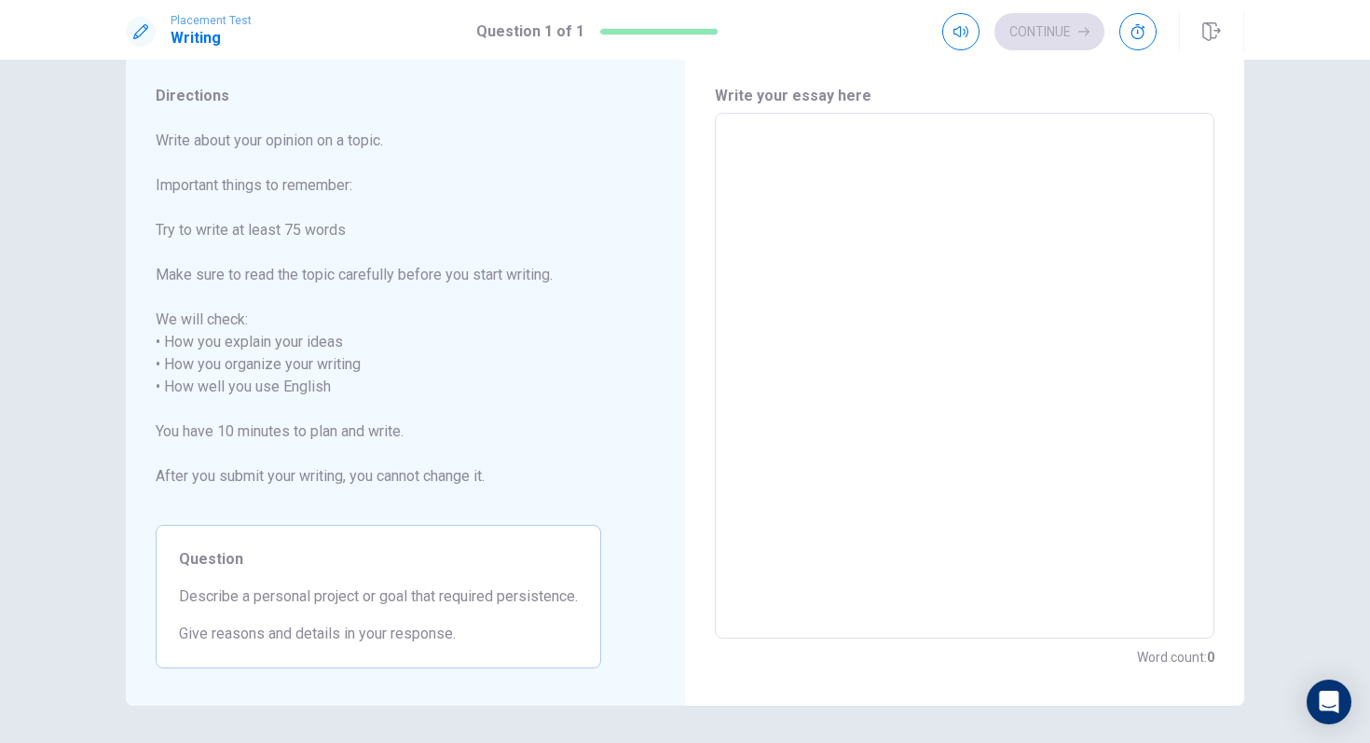
scroll to position [48, 0]
click at [776, 158] on textarea at bounding box center [964, 377] width 473 height 495
click at [778, 155] on textarea at bounding box center [964, 377] width 473 height 495
type textarea "G"
type textarea "x"
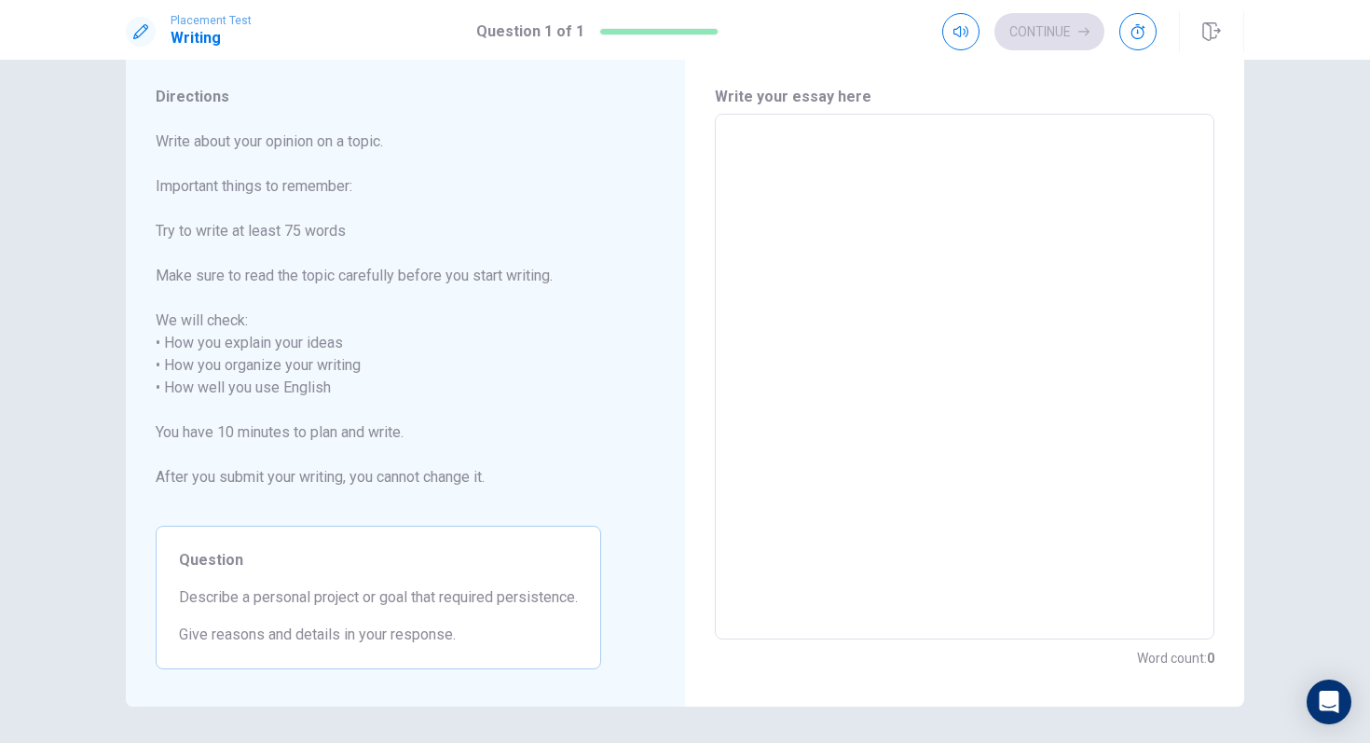
type textarea "G"
type textarea "x"
type textarea "Ge"
type textarea "x"
type textarea "Get"
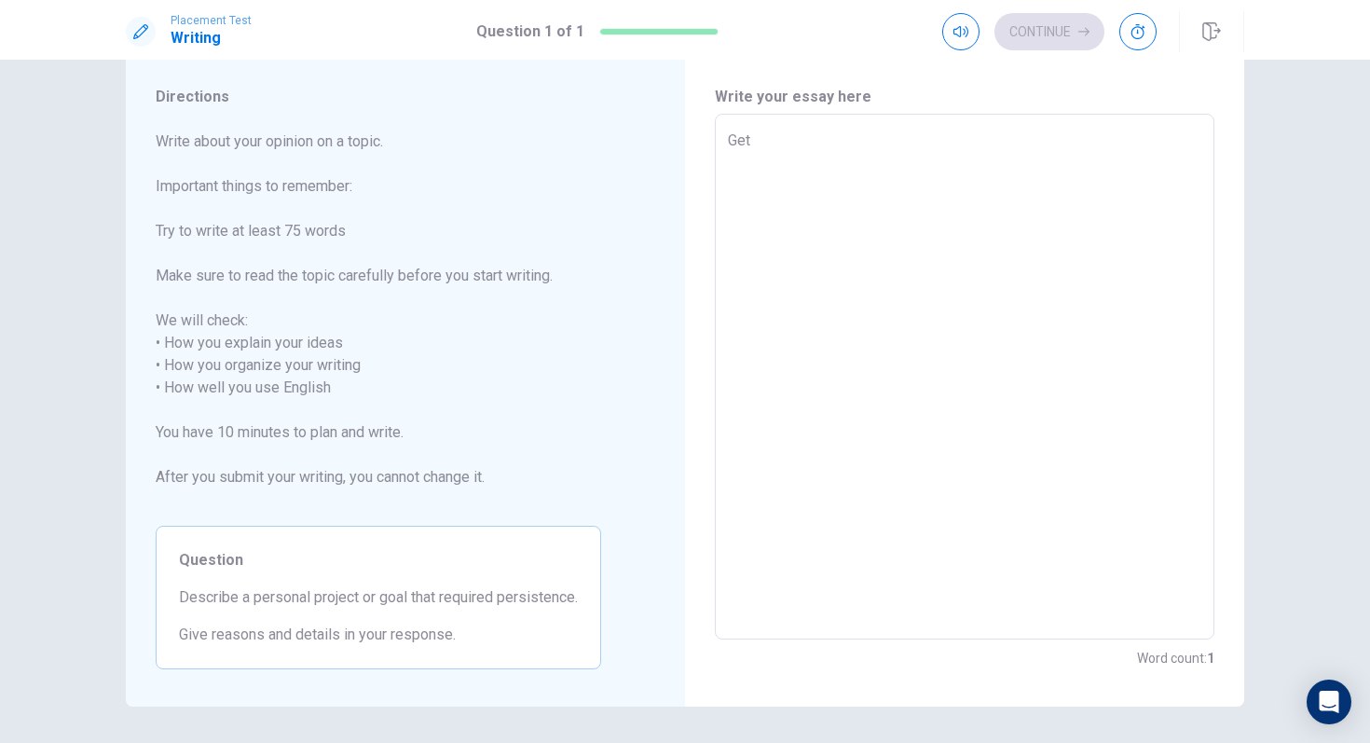
type textarea "x"
type textarea "Ge"
type textarea "x"
type textarea "G"
type textarea "x"
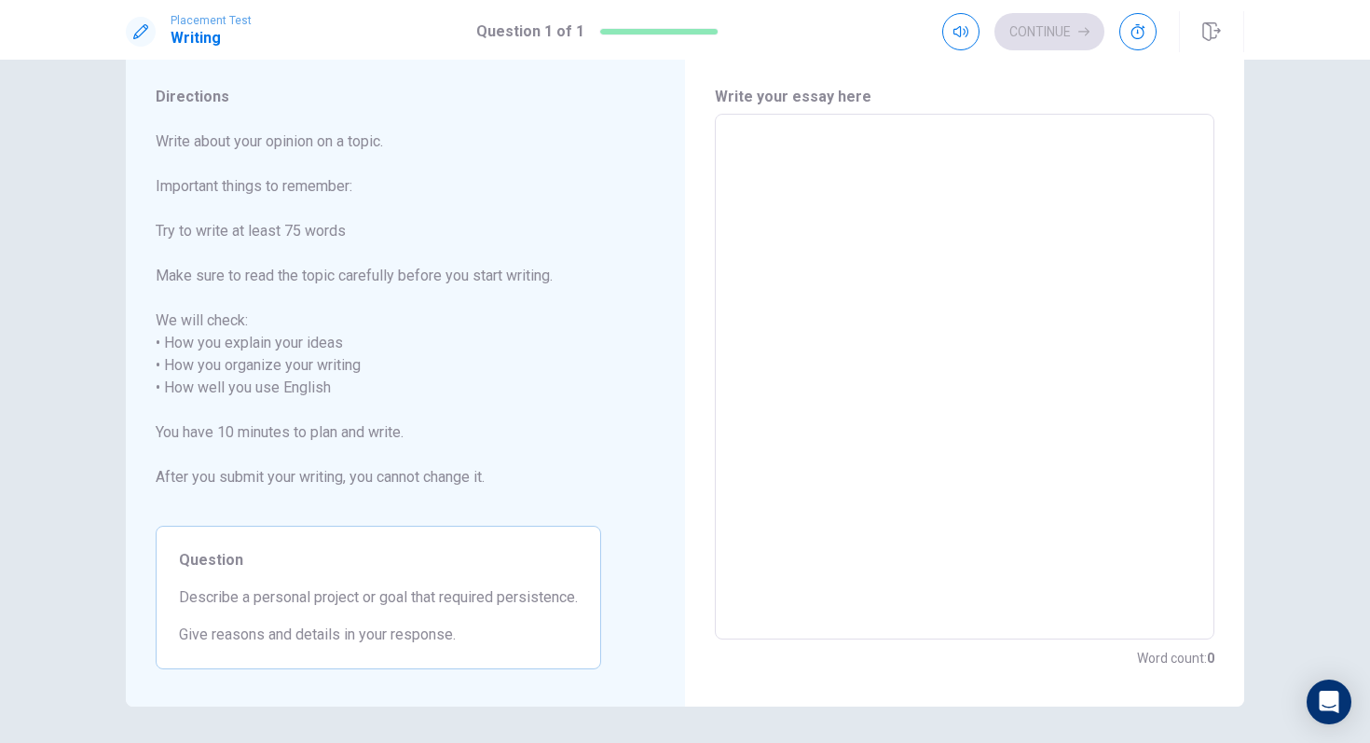
type textarea "F"
type textarea "x"
type textarea "FO"
type textarea "x"
type textarea "F"
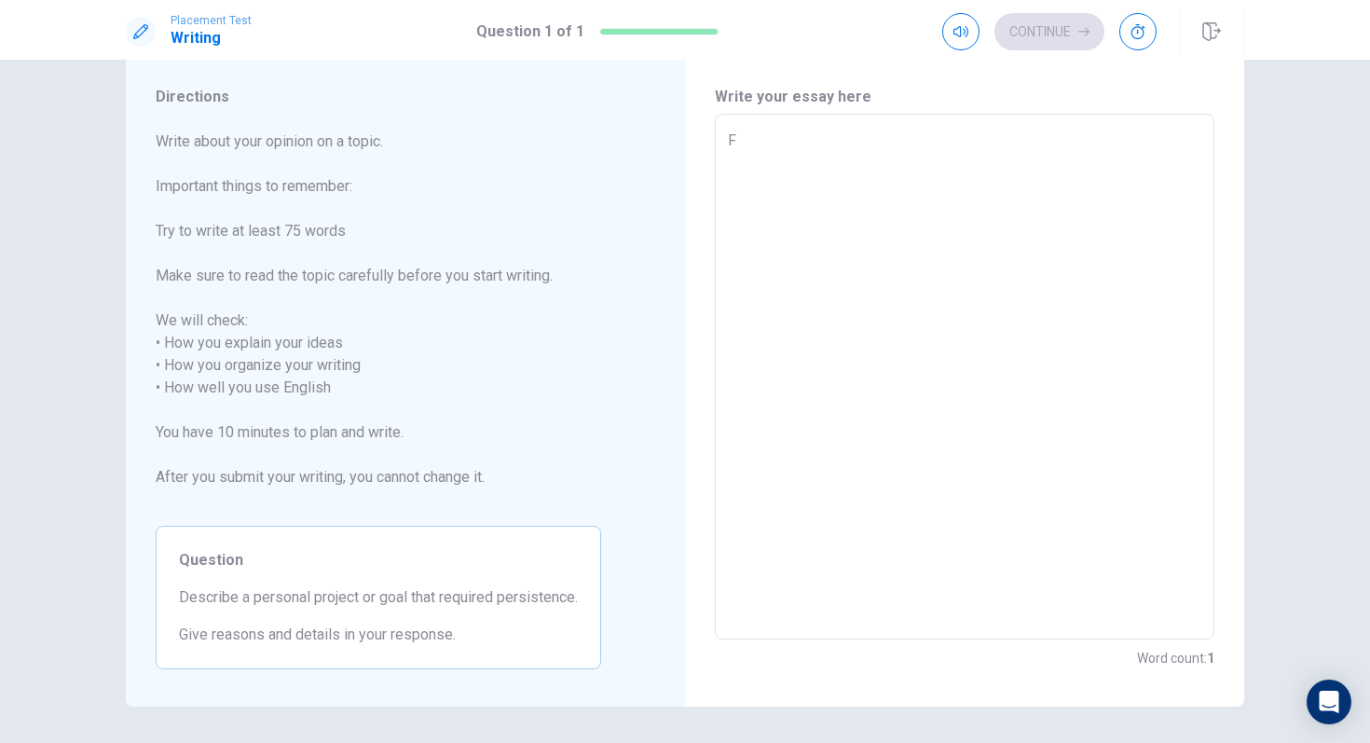
type textarea "x"
type textarea "Fo"
type textarea "x"
type textarea "For"
type textarea "x"
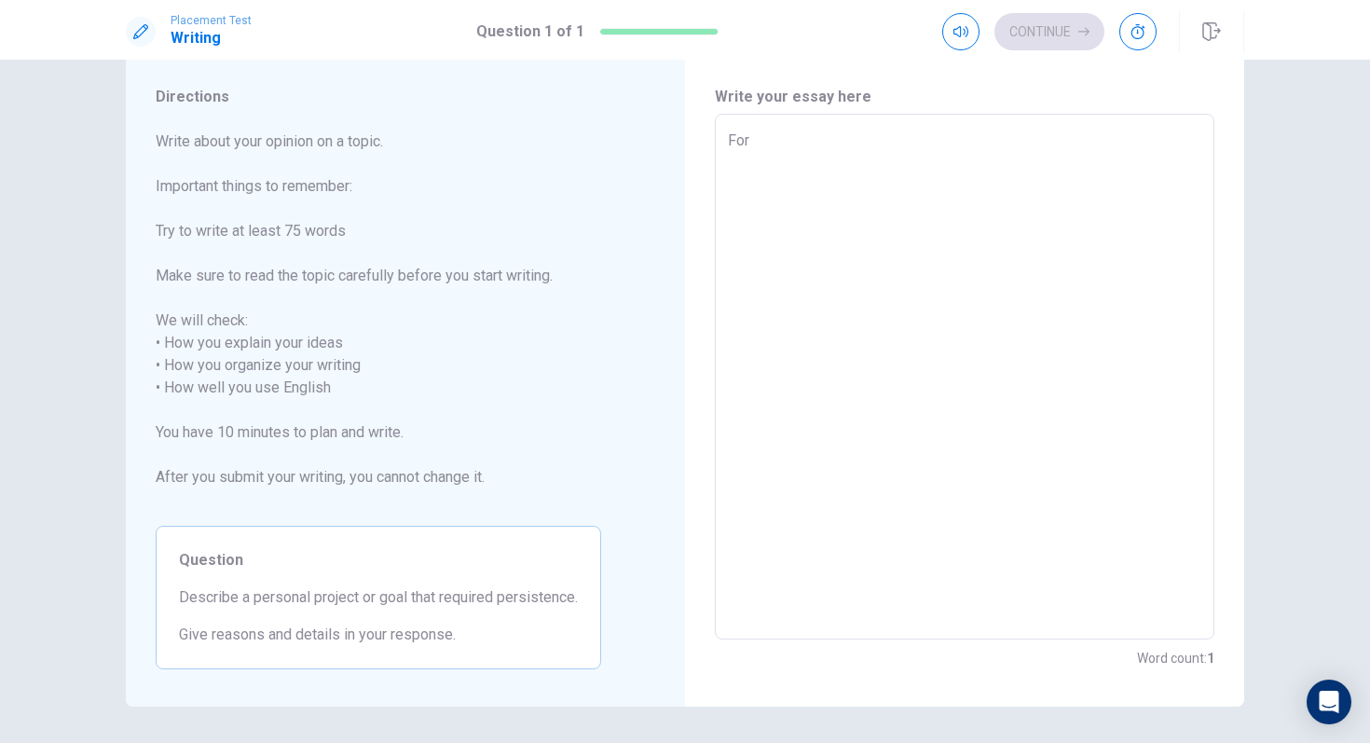
type textarea "For"
type textarea "x"
type textarea "For g"
type textarea "x"
type textarea "For ge"
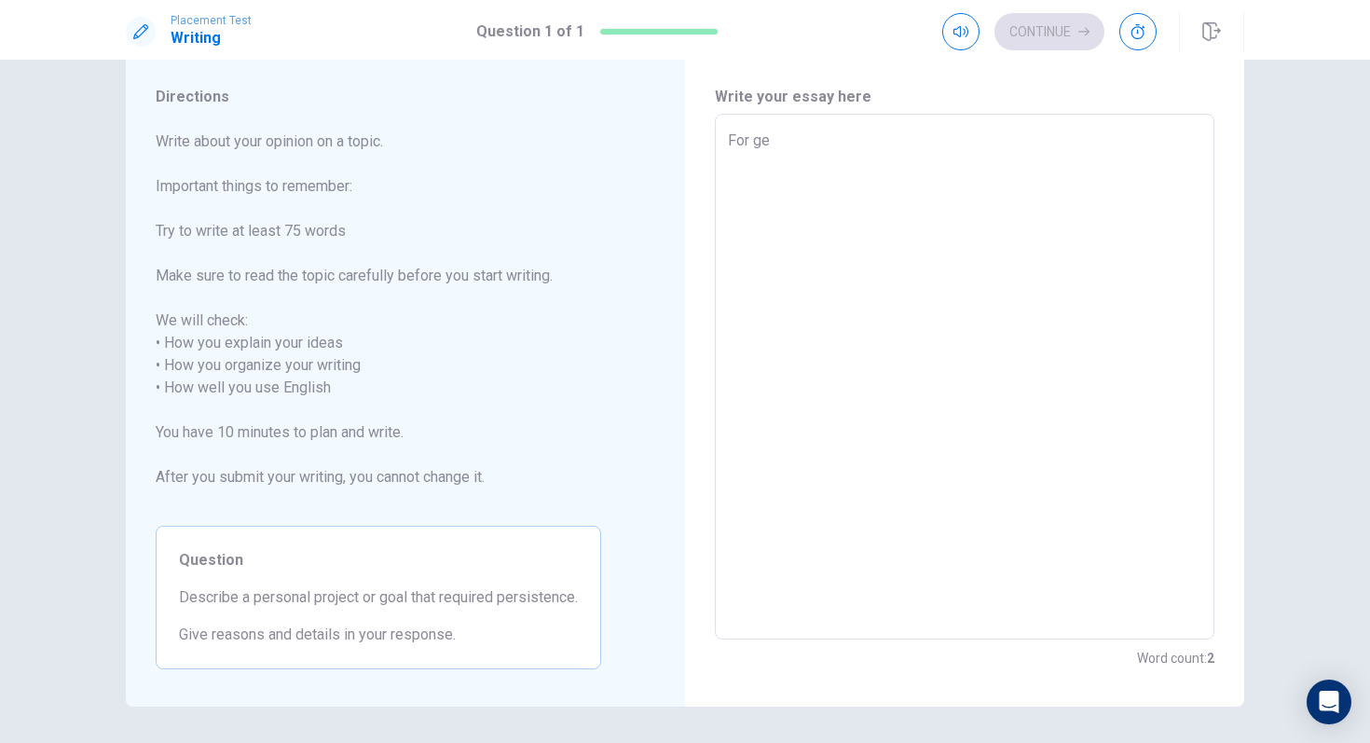
type textarea "x"
type textarea "For get"
type textarea "x"
type textarea "For get"
type textarea "x"
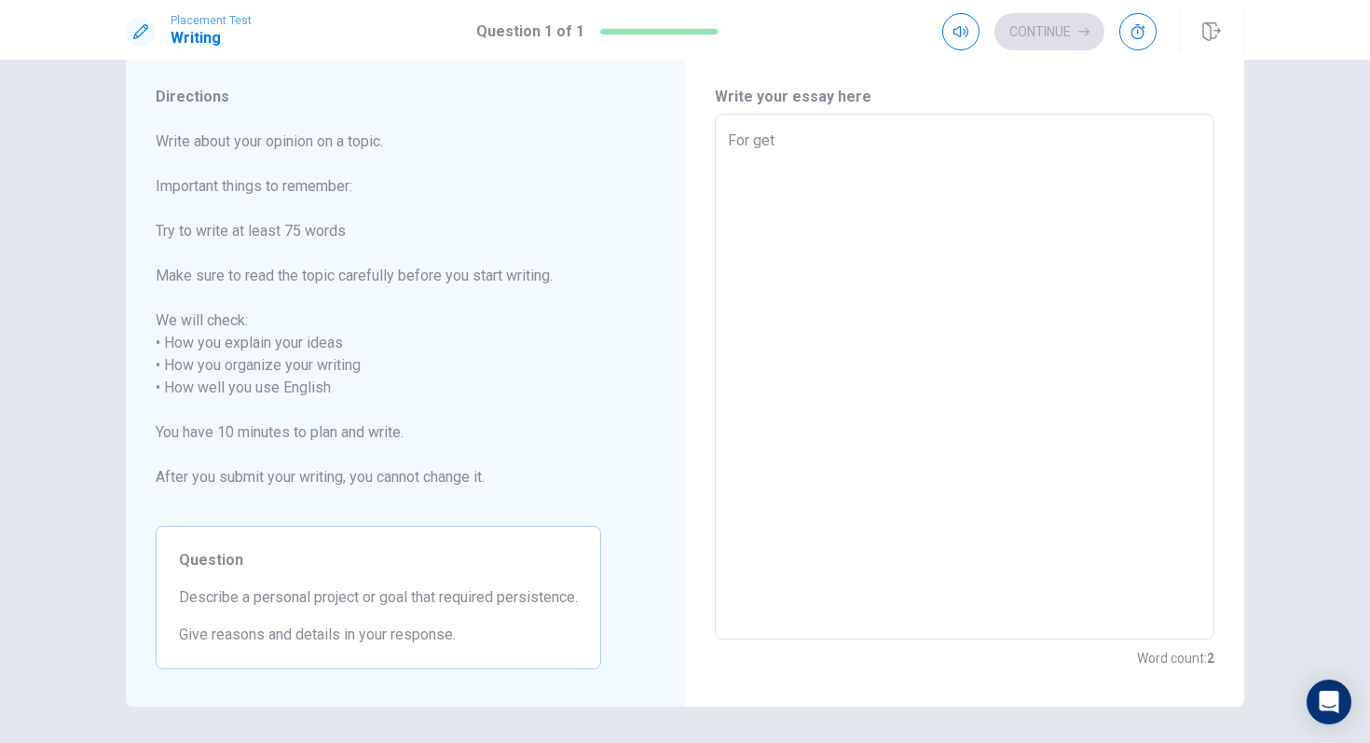
type textarea "For get g"
type textarea "x"
type textarea "For get go"
type textarea "x"
type textarea "For get goo"
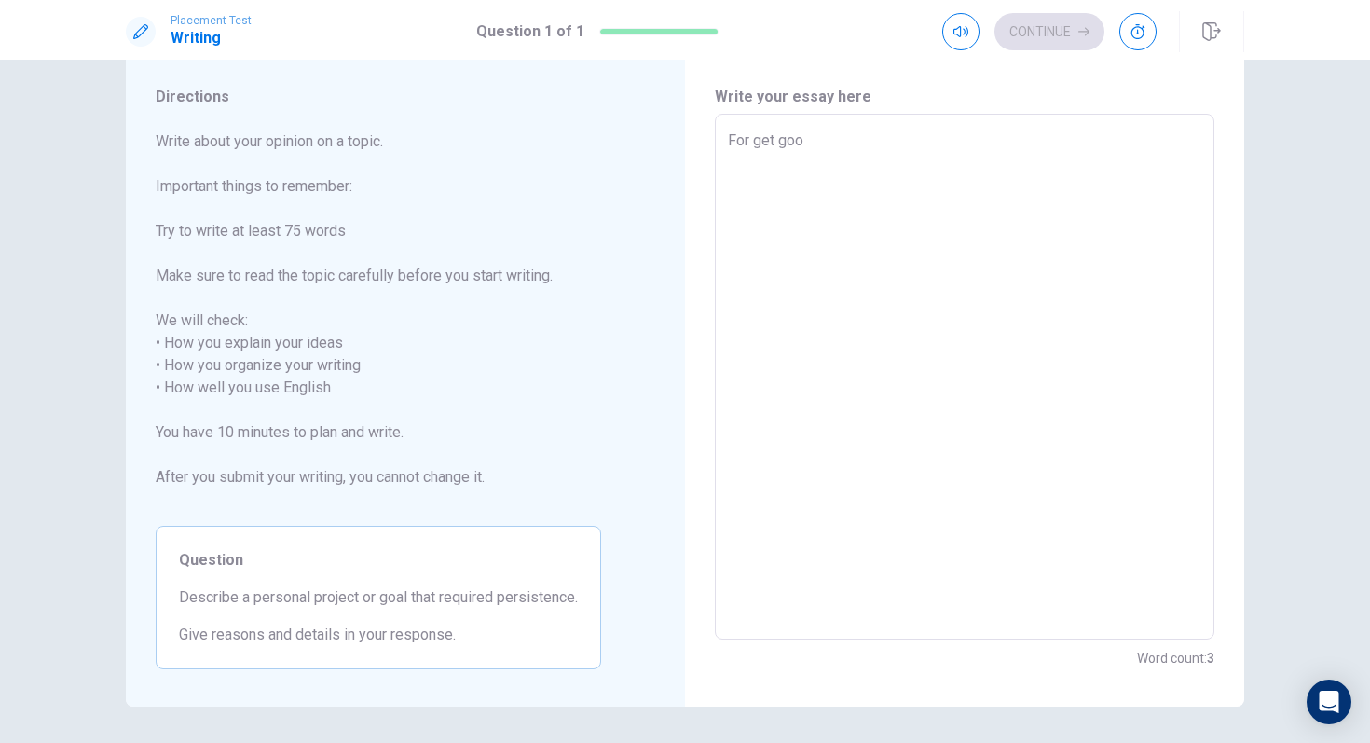
type textarea "x"
type textarea "For get good"
type textarea "x"
type textarea "For get good"
type textarea "x"
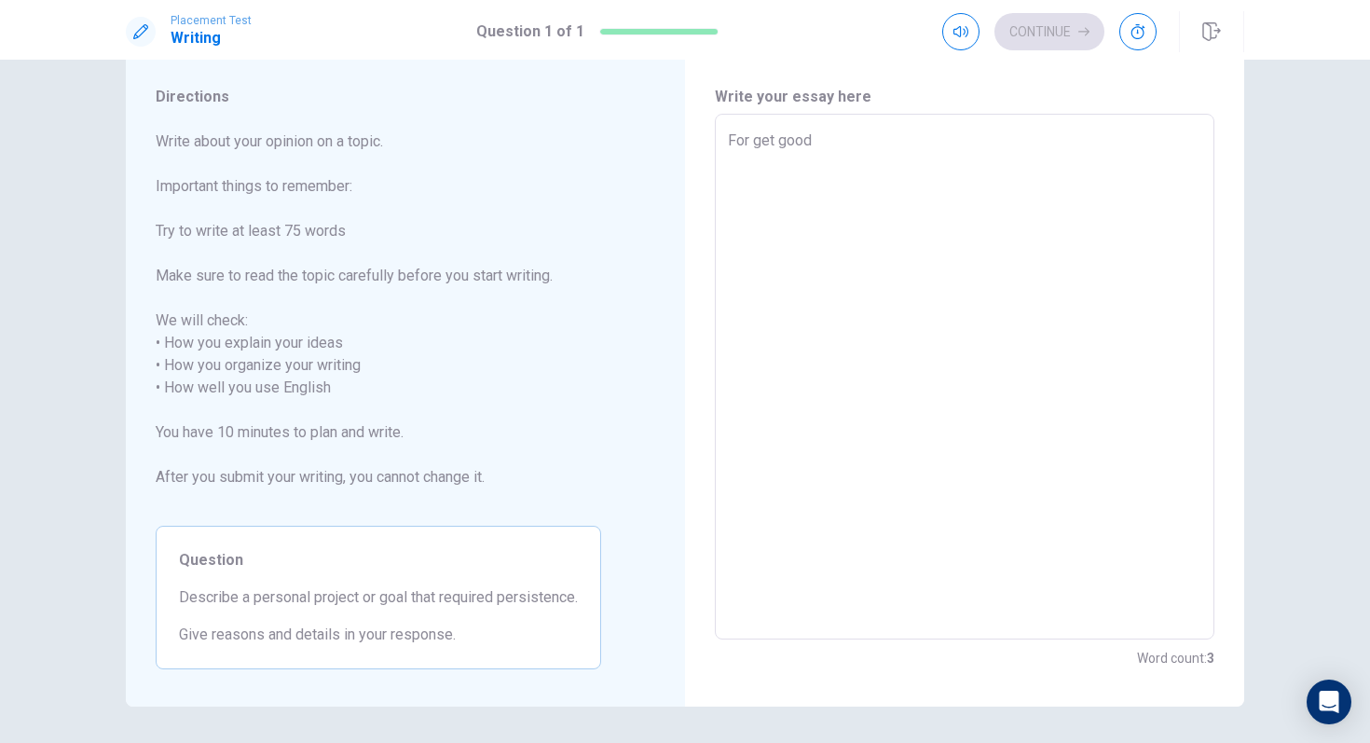
type textarea "For get good g"
type textarea "x"
type textarea "For get good gr"
type textarea "x"
type textarea "For get good gra"
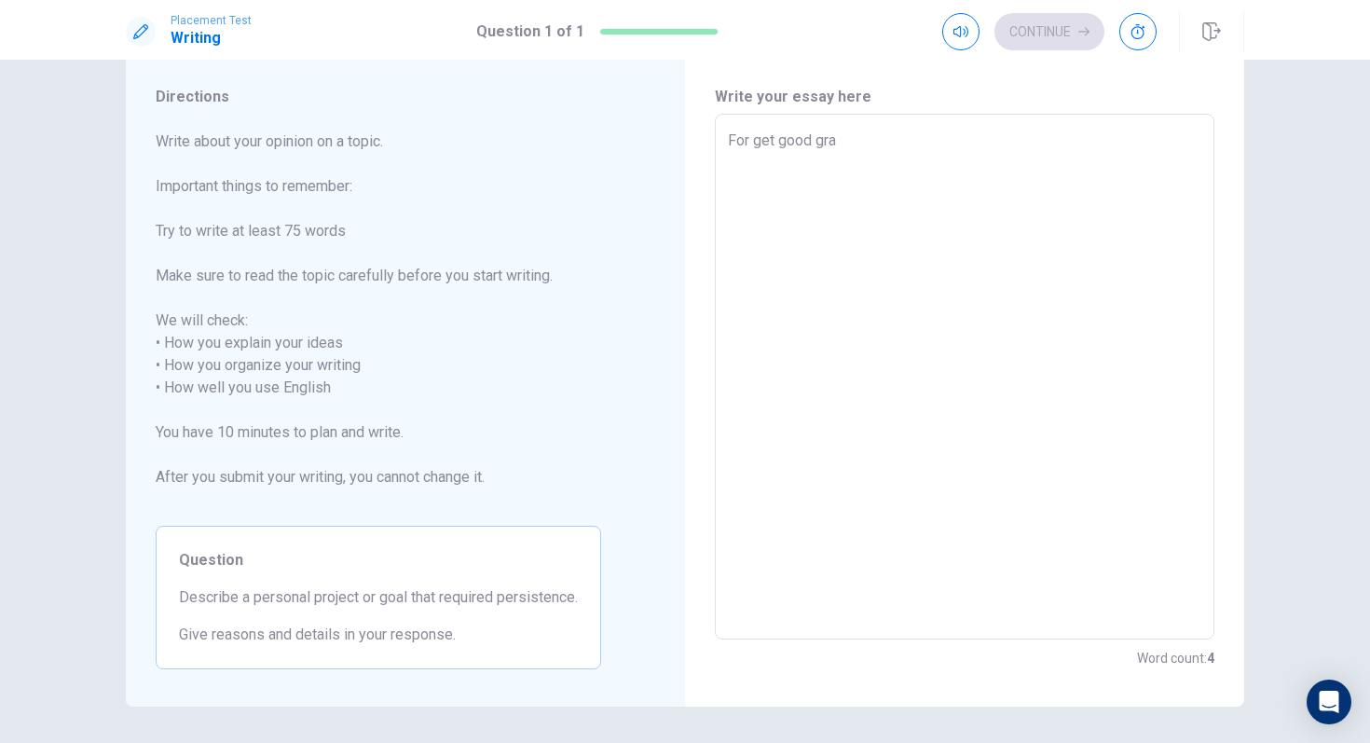
type textarea "x"
type textarea "For get good grad"
type textarea "x"
type textarea "For get good grade"
type textarea "x"
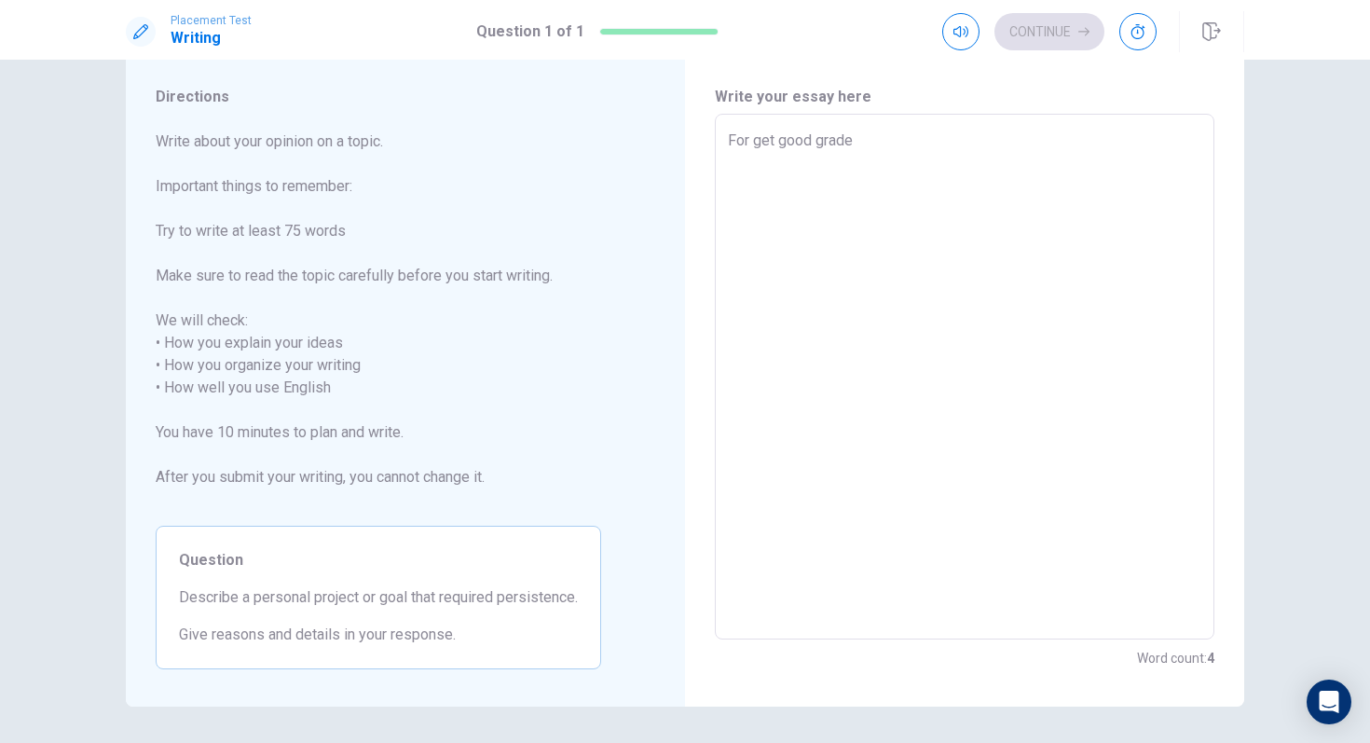
type textarea "For get good grades"
type textarea "x"
type textarea "For get good grades"
type textarea "x"
type textarea "For get good grades i"
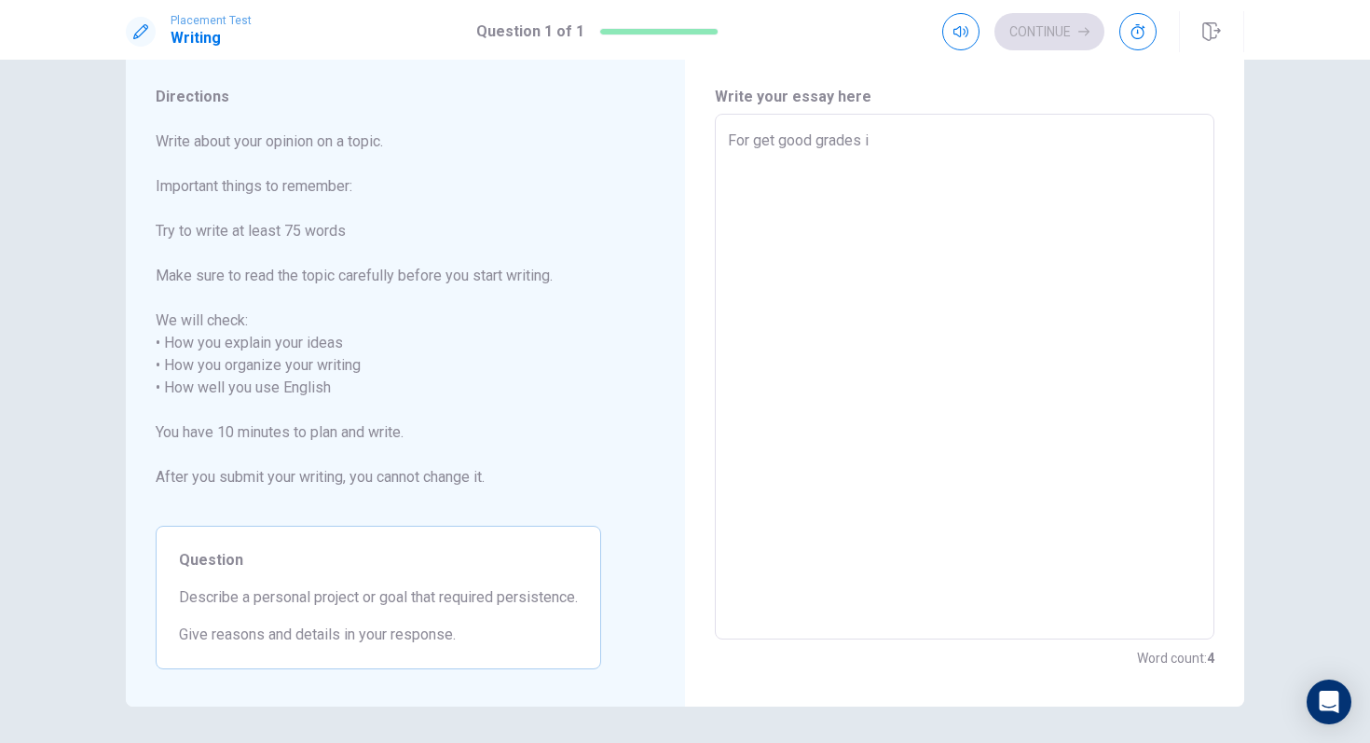
type textarea "x"
type textarea "For get good grades in"
type textarea "x"
type textarea "For get good grades in"
type textarea "x"
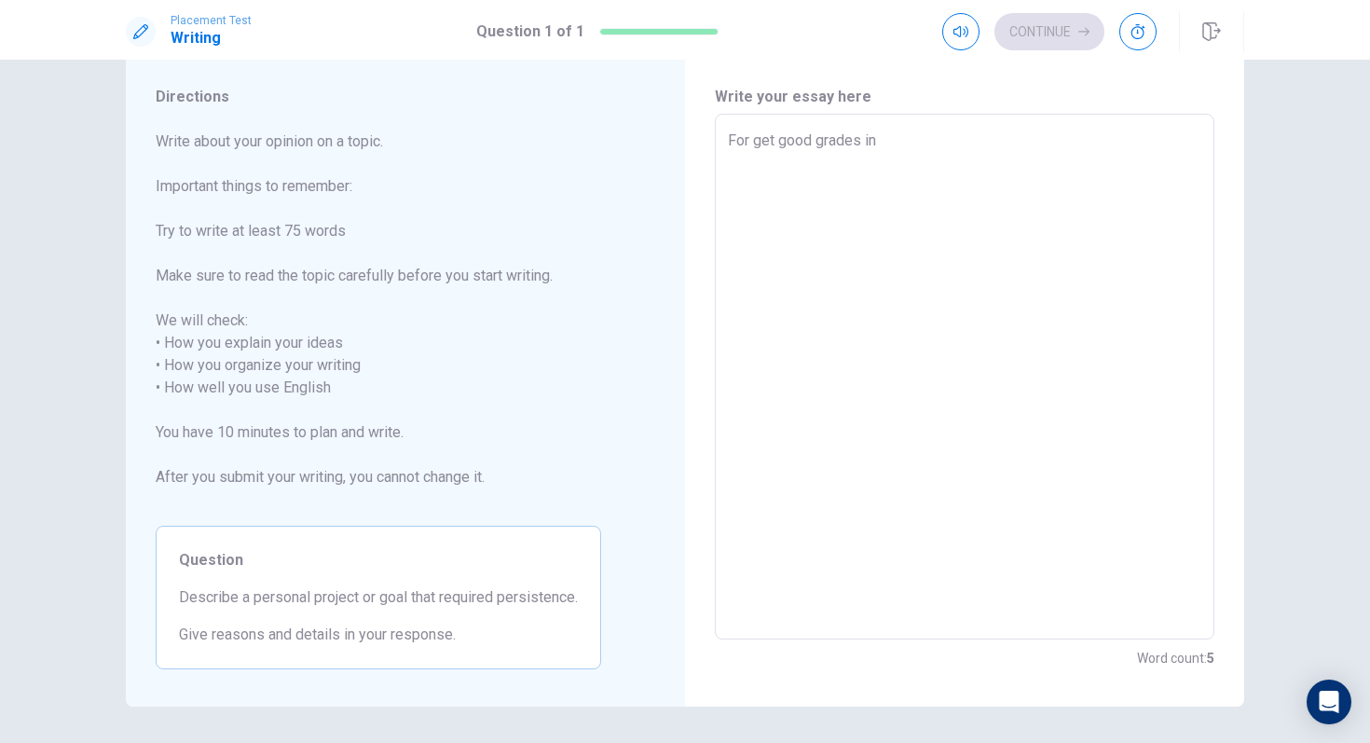
type textarea "For get good grades in t"
type textarea "x"
type textarea "For get good grades in"
type textarea "x"
type textarea "For get good grades in s"
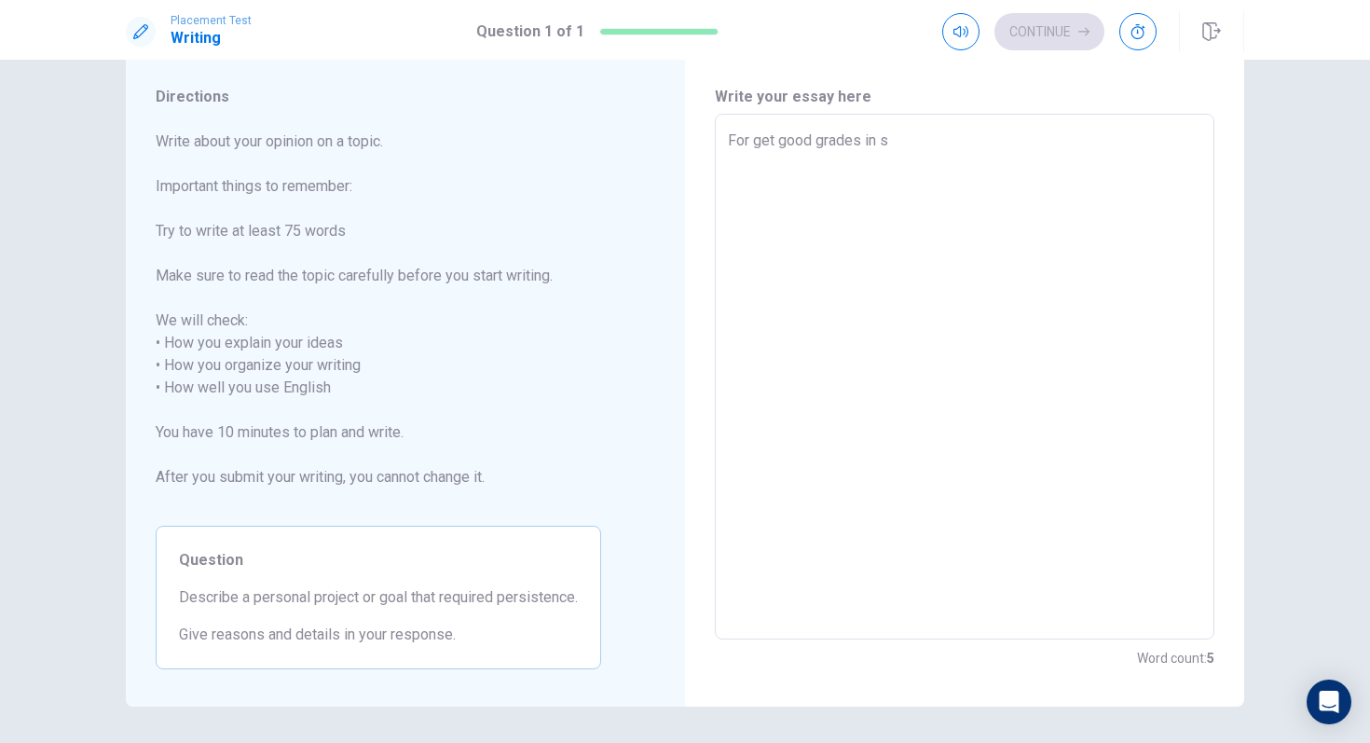
type textarea "x"
type textarea "For get good grades in su"
type textarea "x"
type textarea "For get good grades in sub"
type textarea "x"
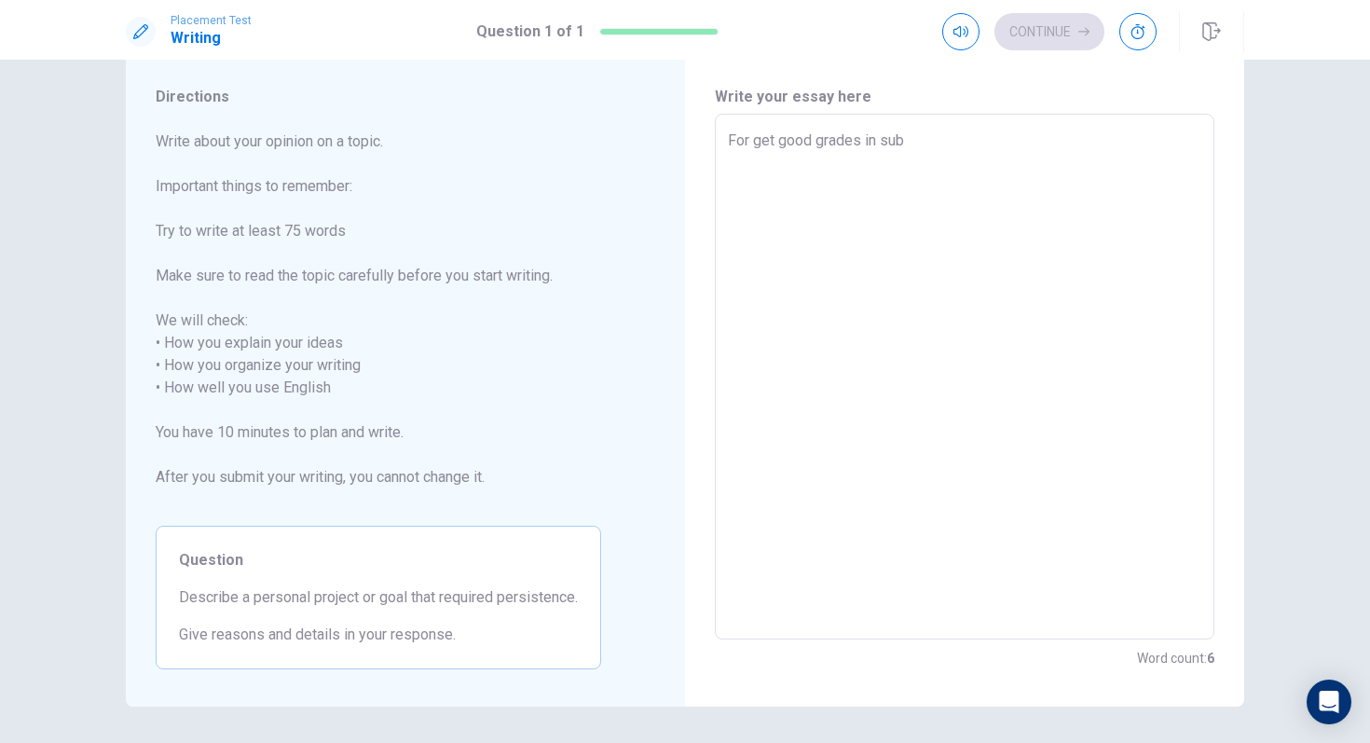
type textarea "For get good grades in subj"
type textarea "x"
type textarea "For get good grades in subje"
type textarea "x"
type textarea "For get good grades in subjec"
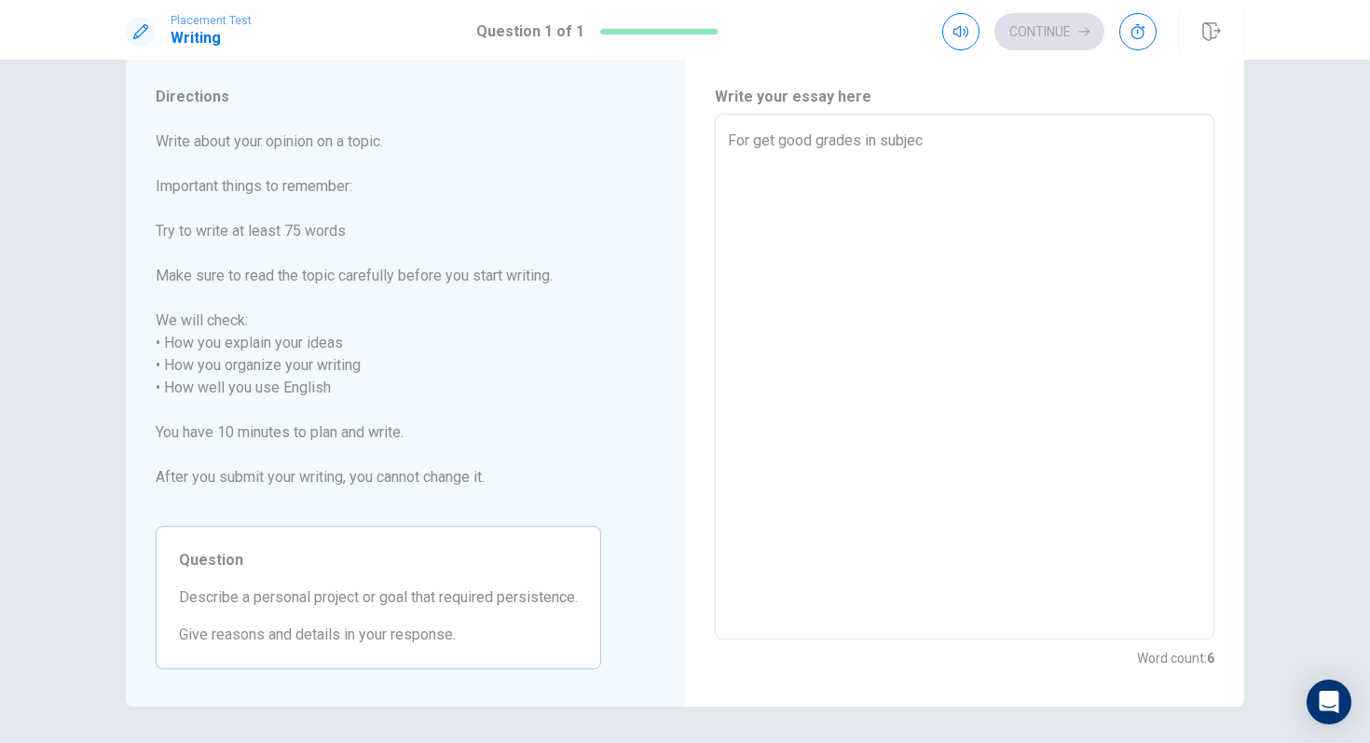
type textarea "x"
type textarea "For get good grades in subject"
type textarea "x"
type textarea "For get good grades in subjects"
type textarea "x"
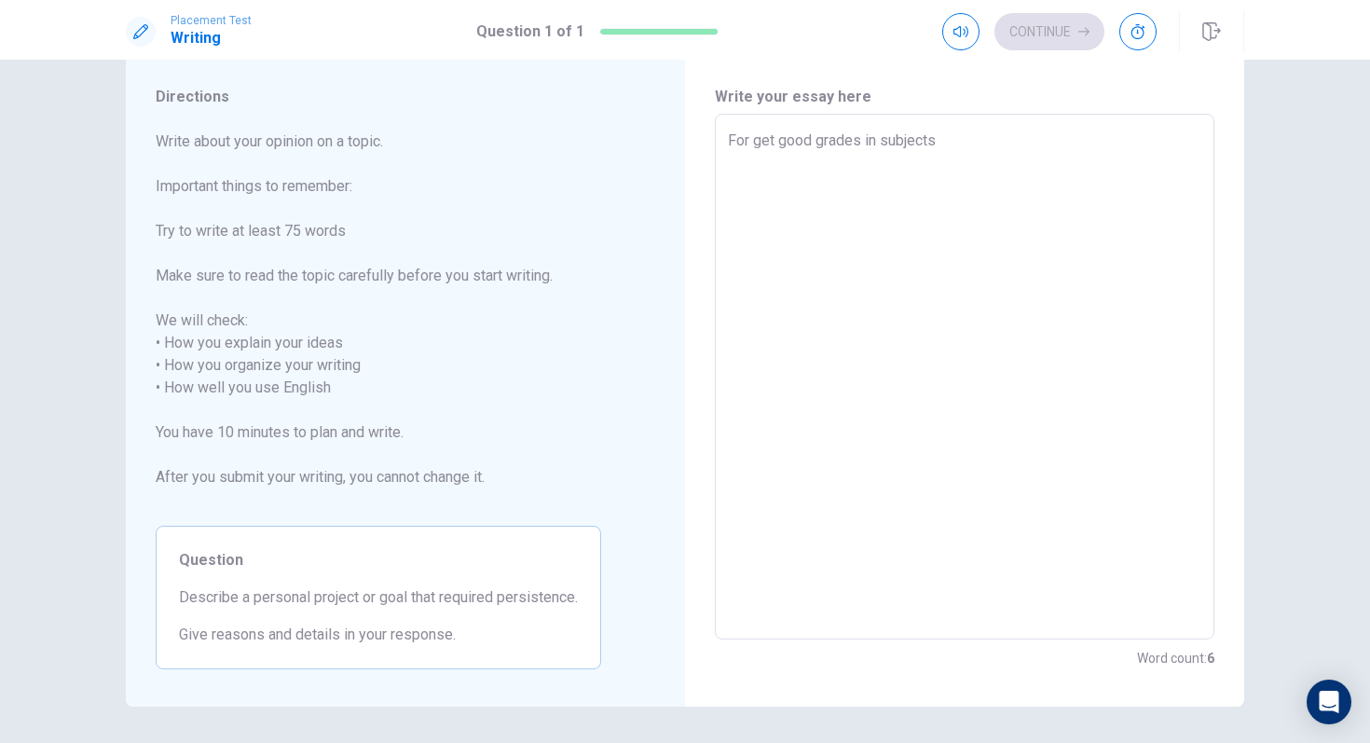
type textarea "For get good grades in subjects"
type textarea "x"
type textarea "For get good grades in subjects a"
type textarea "x"
type textarea "For get good grades in subjects at"
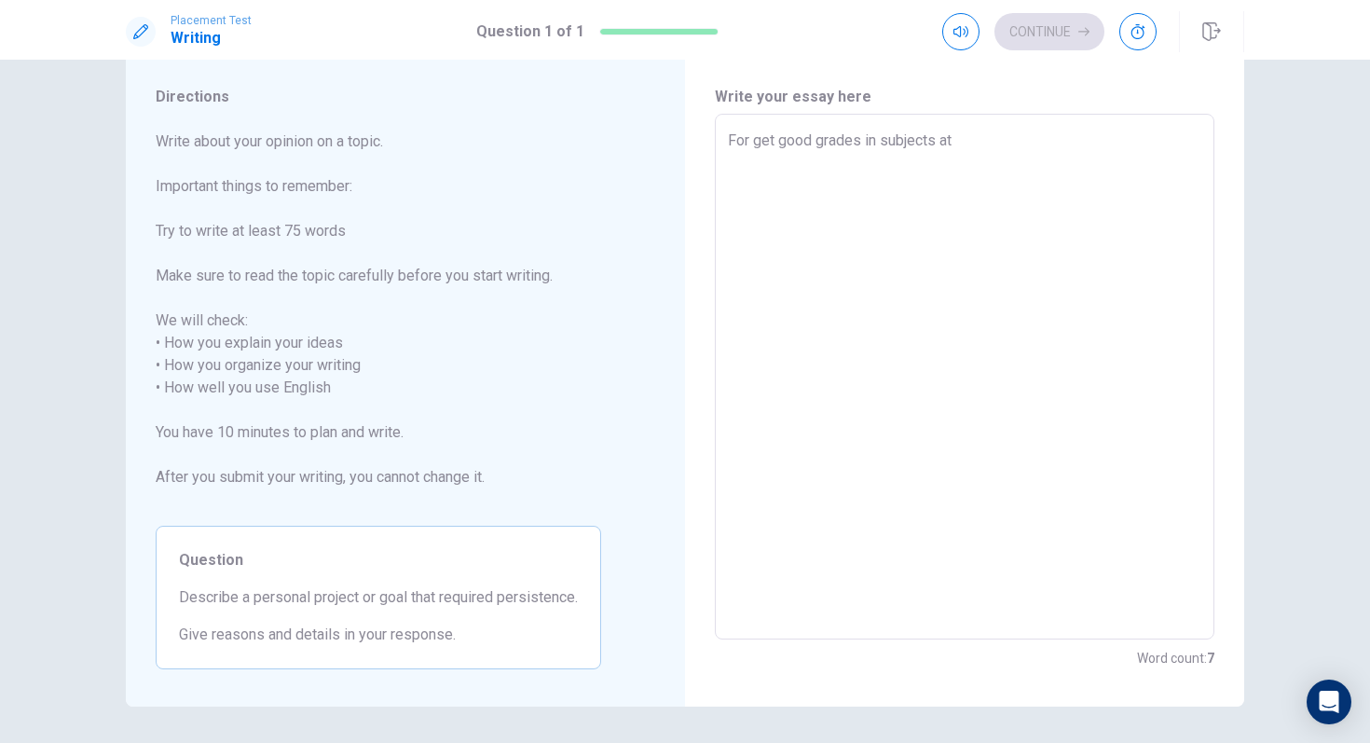
type textarea "x"
type textarea "For get good grades in subjects at"
type textarea "x"
type textarea "For get good grades in subjects at t"
type textarea "x"
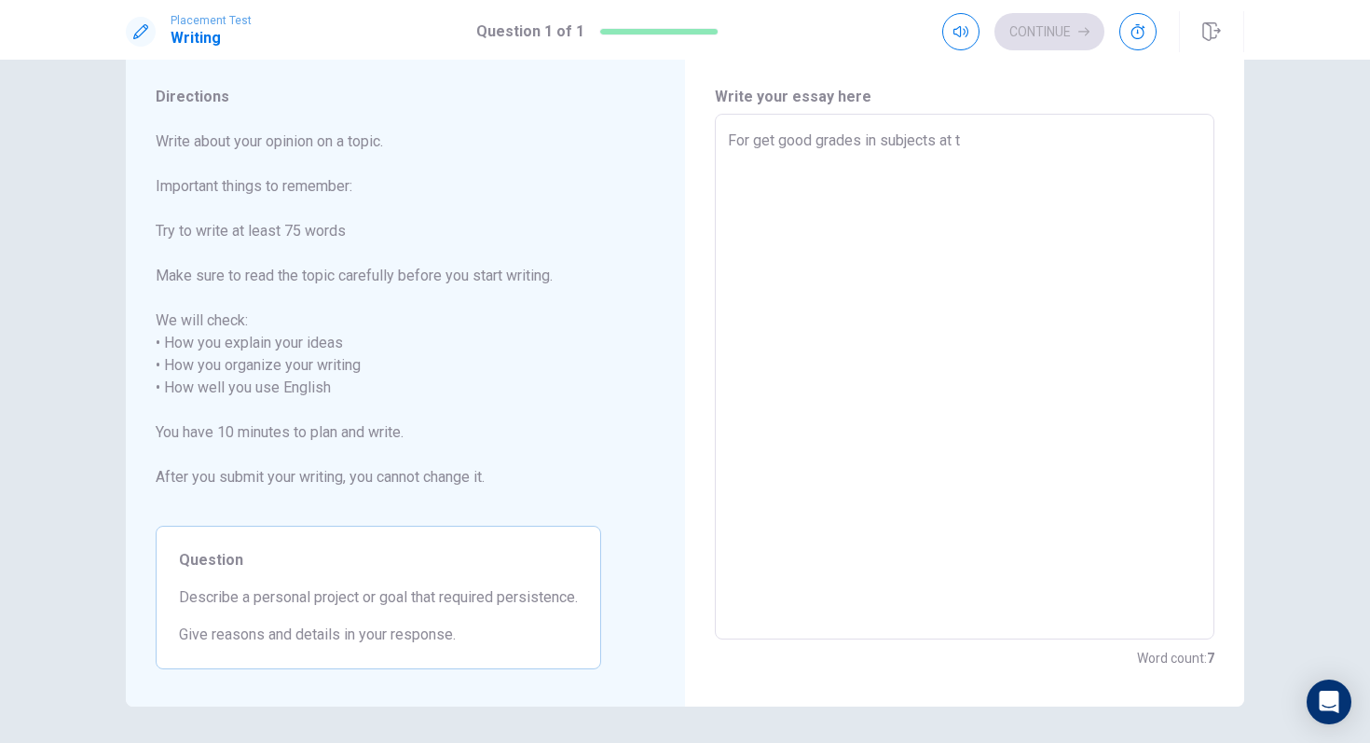
type textarea "For get good grades in subjects at th"
type textarea "x"
type textarea "For get good grades in subjects at the"
type textarea "x"
type textarea "For get good grades in subjects at the"
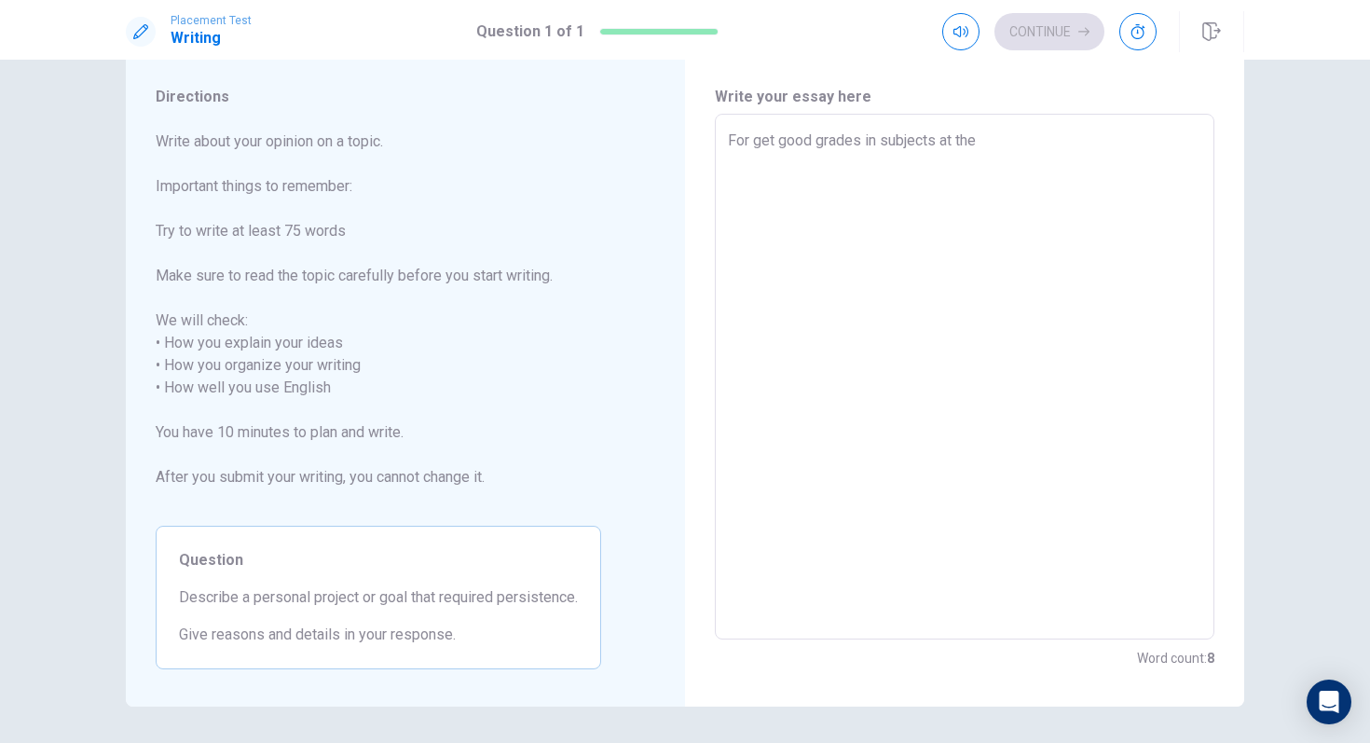
type textarea "x"
type textarea "For get good grades in subjects at the s"
type textarea "x"
type textarea "For get good grades in subjects at the sc"
type textarea "x"
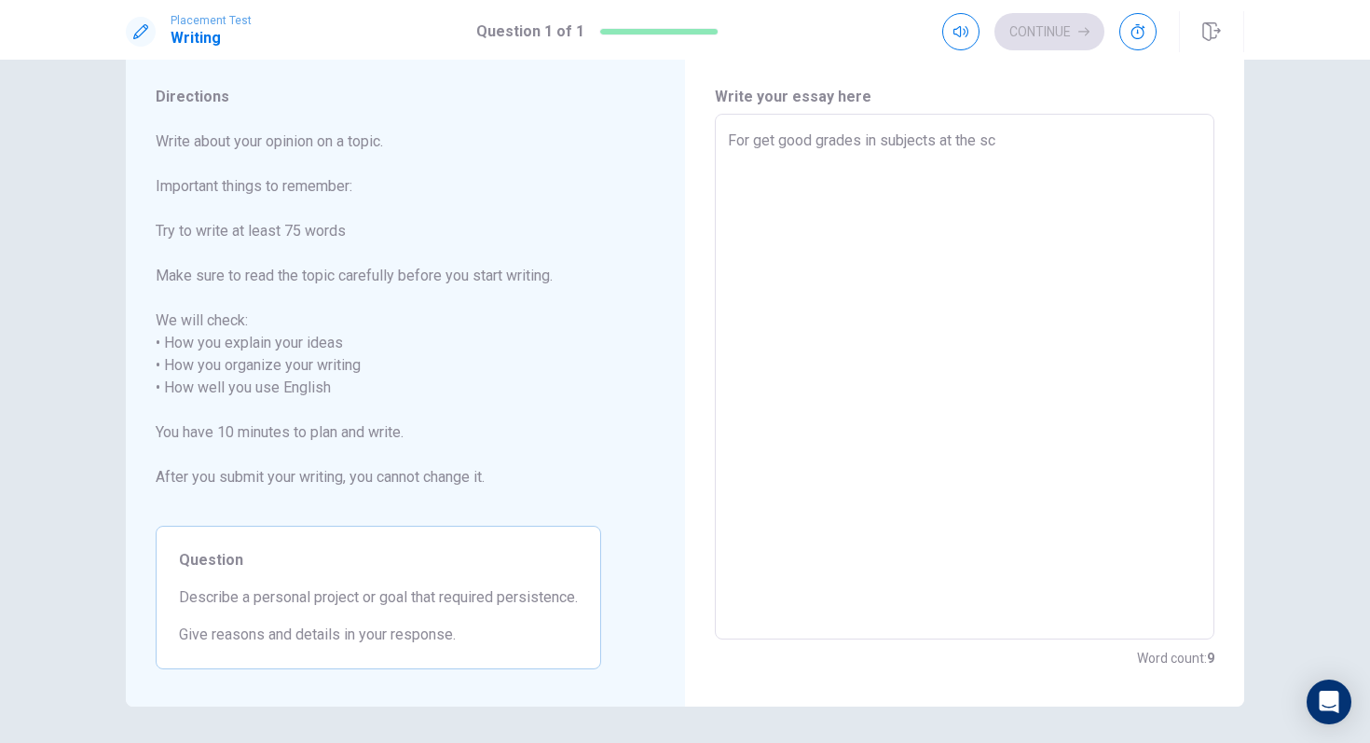
type textarea "For get good grades in subjects at the sch"
type textarea "x"
type textarea "For get good grades in subjects at the scho"
type textarea "x"
type textarea "For get good grades in subjects at the schoo"
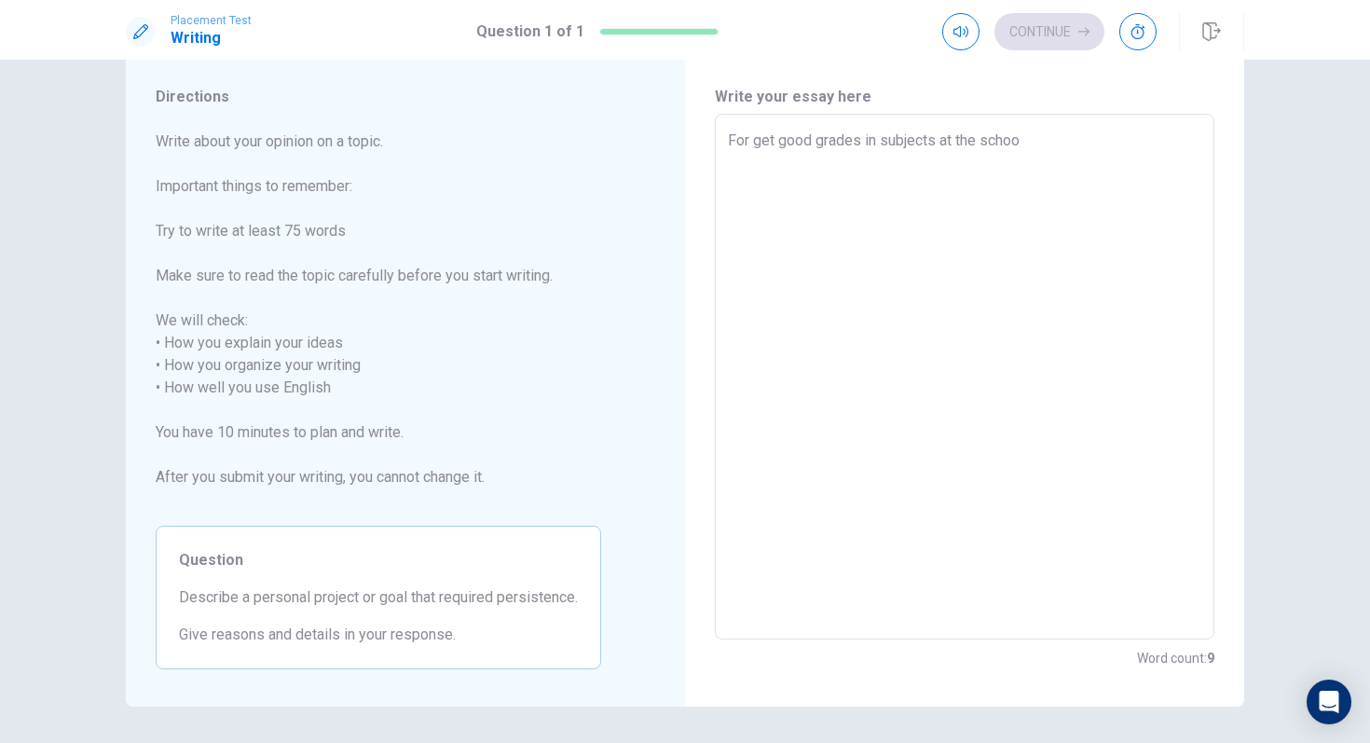
type textarea "x"
type textarea "For get good grades in subjects at the school"
type textarea "x"
type textarea "For get good grades in subjects at the school,"
type textarea "x"
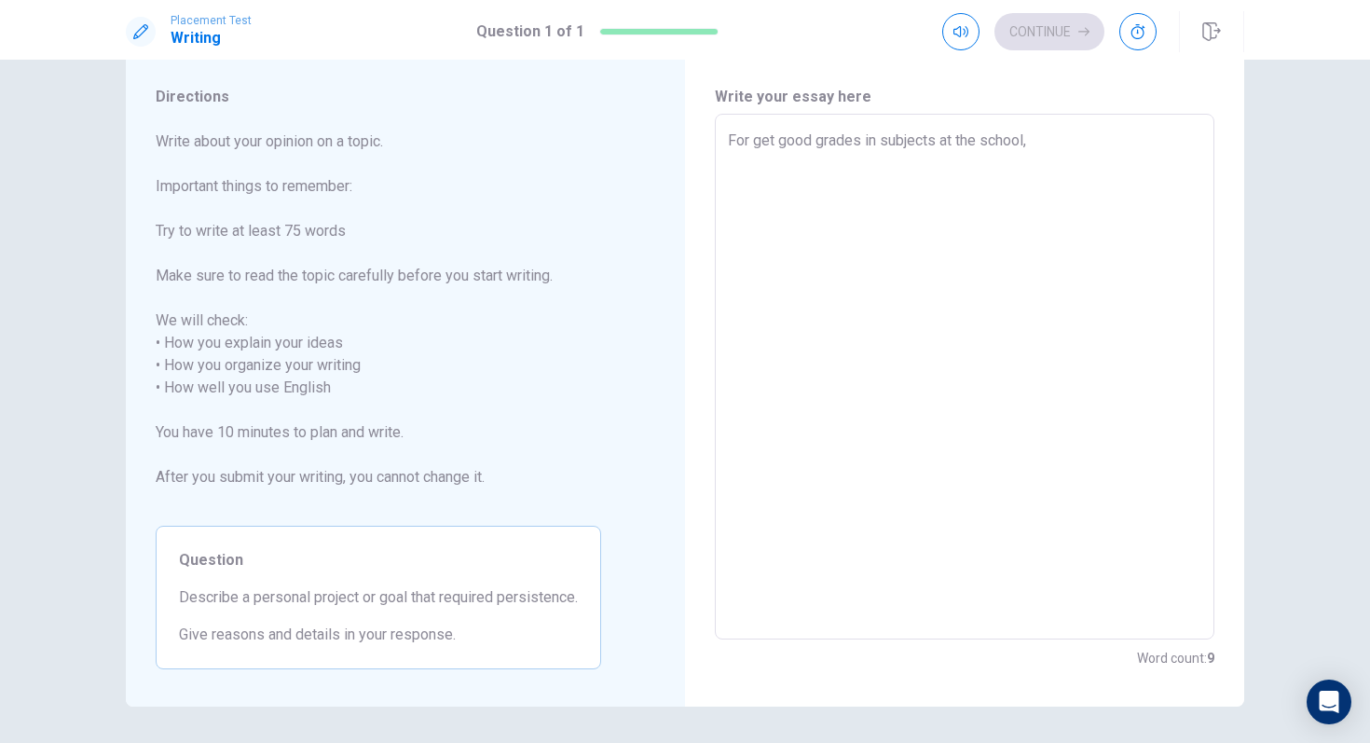
type textarea "For get good grades in subjects at the school,"
type textarea "x"
type textarea "For get good grades in subjects at the school, i"
type textarea "x"
type textarea "For get good grades in subjects at the school, is"
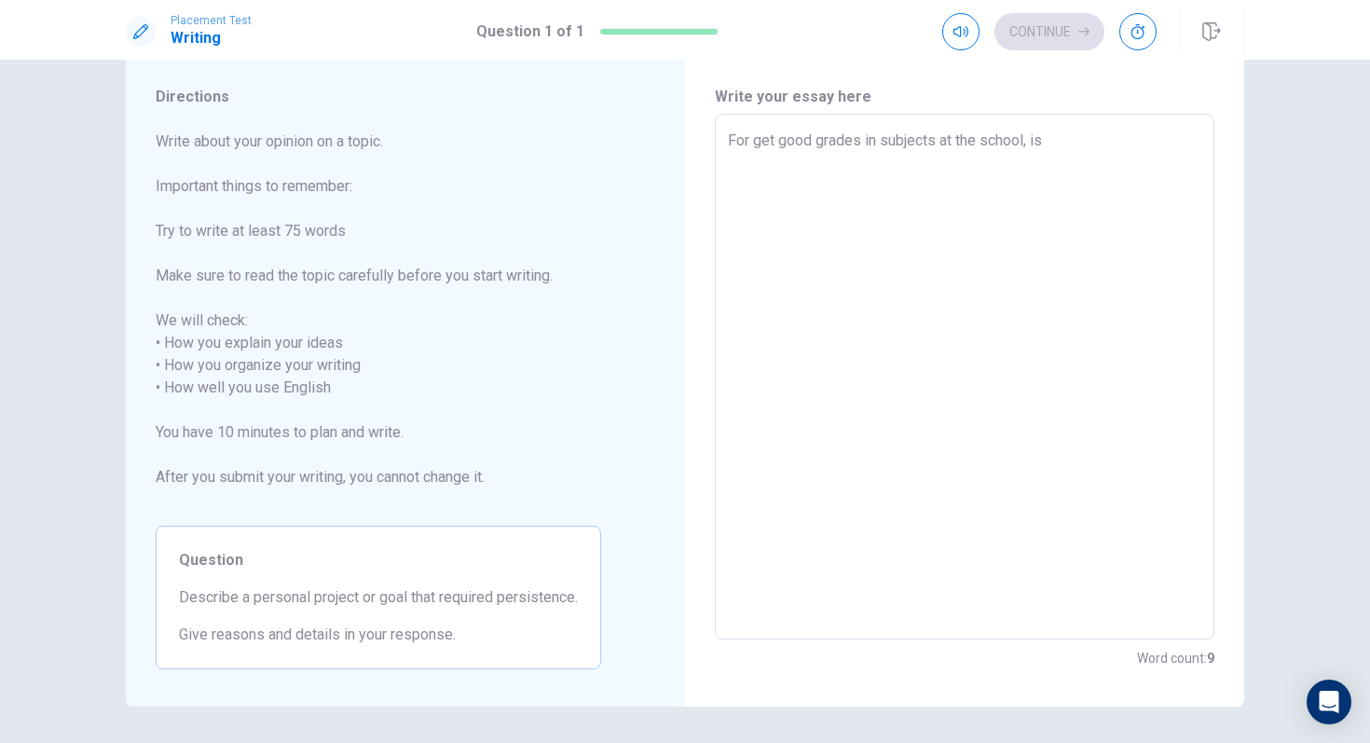
type textarea "x"
type textarea "For get good grades in subjects at the school, is"
type textarea "x"
type textarea "For get good grades in subjects at the school, is n"
type textarea "x"
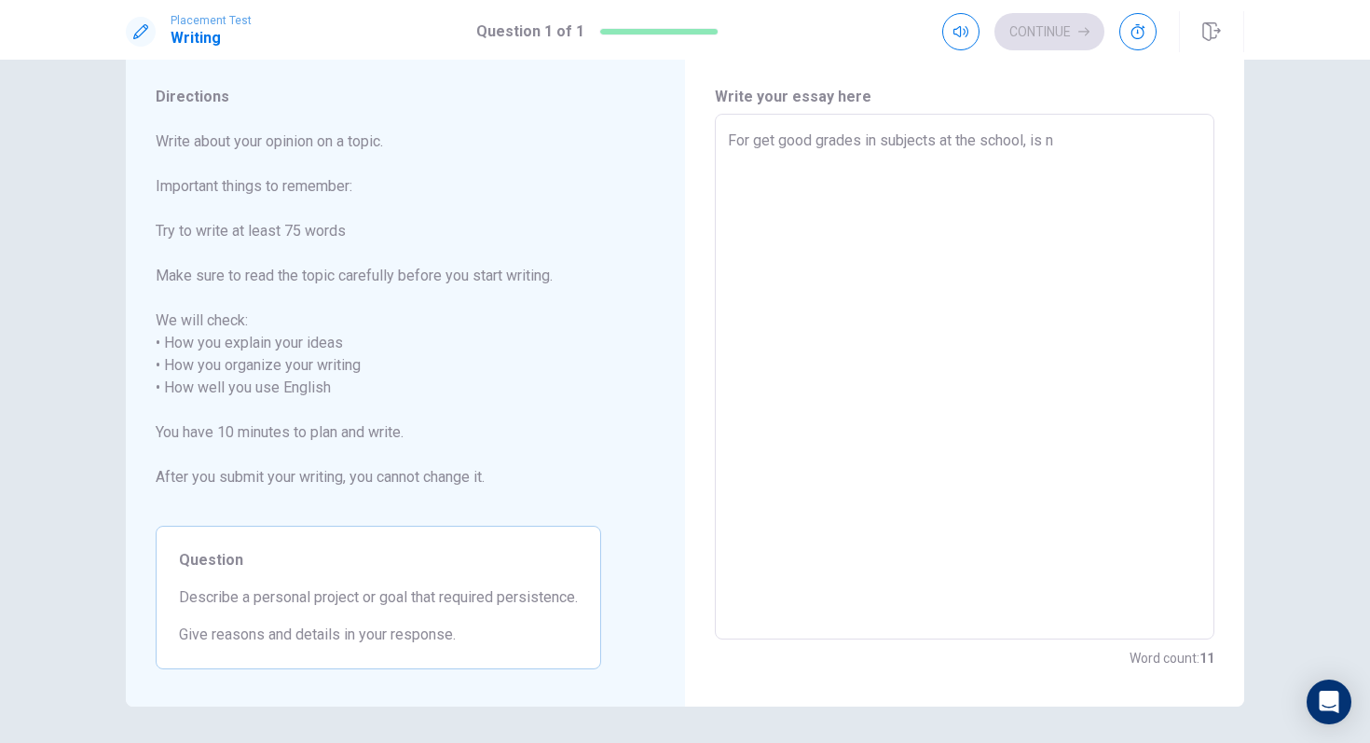
type textarea "For get good grades in subjects at the school, is no"
type textarea "x"
type textarea "For get good grades in subjects at the school, is not"
type textarea "x"
type textarea "For get good grades in subjects at the school, is not"
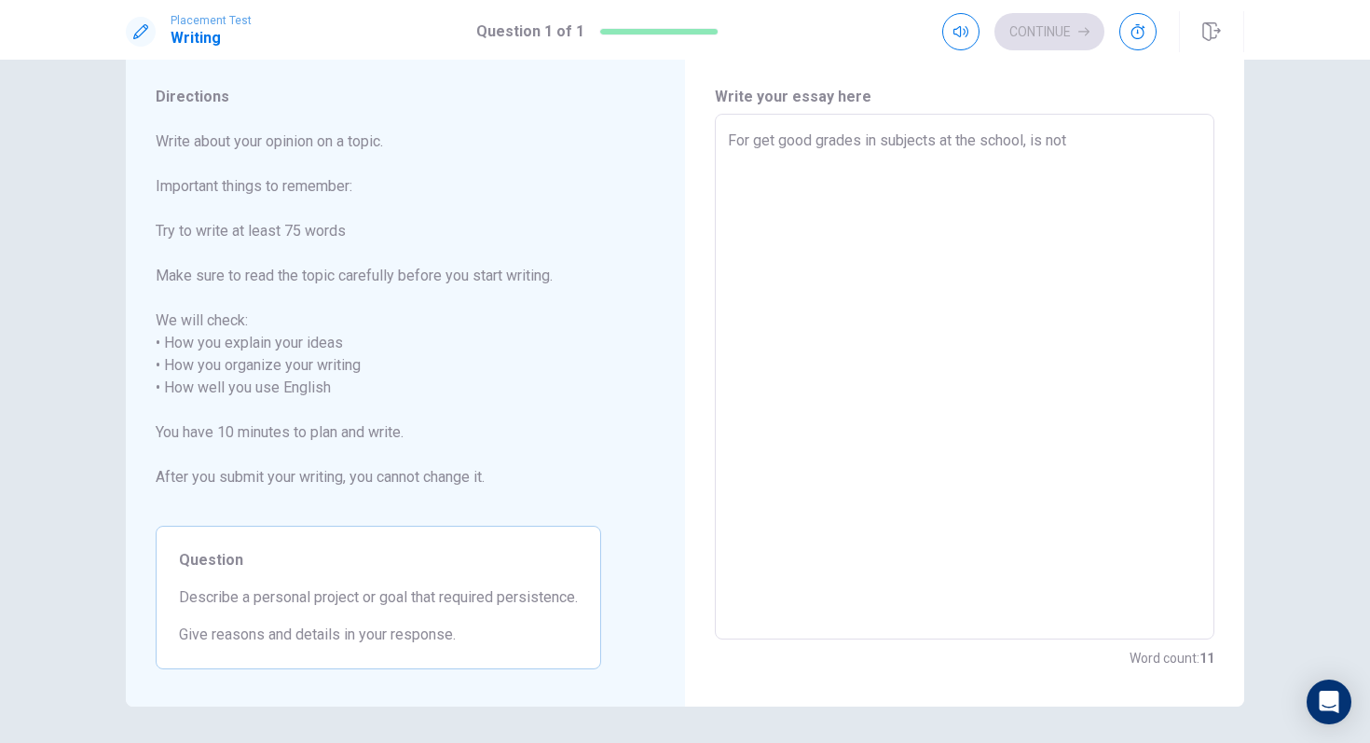
type textarea "x"
type textarea "For get good grades in subjects at the school, is not a"
type textarea "x"
type textarea "For get good grades in subjects at the school, is not a"
type textarea "x"
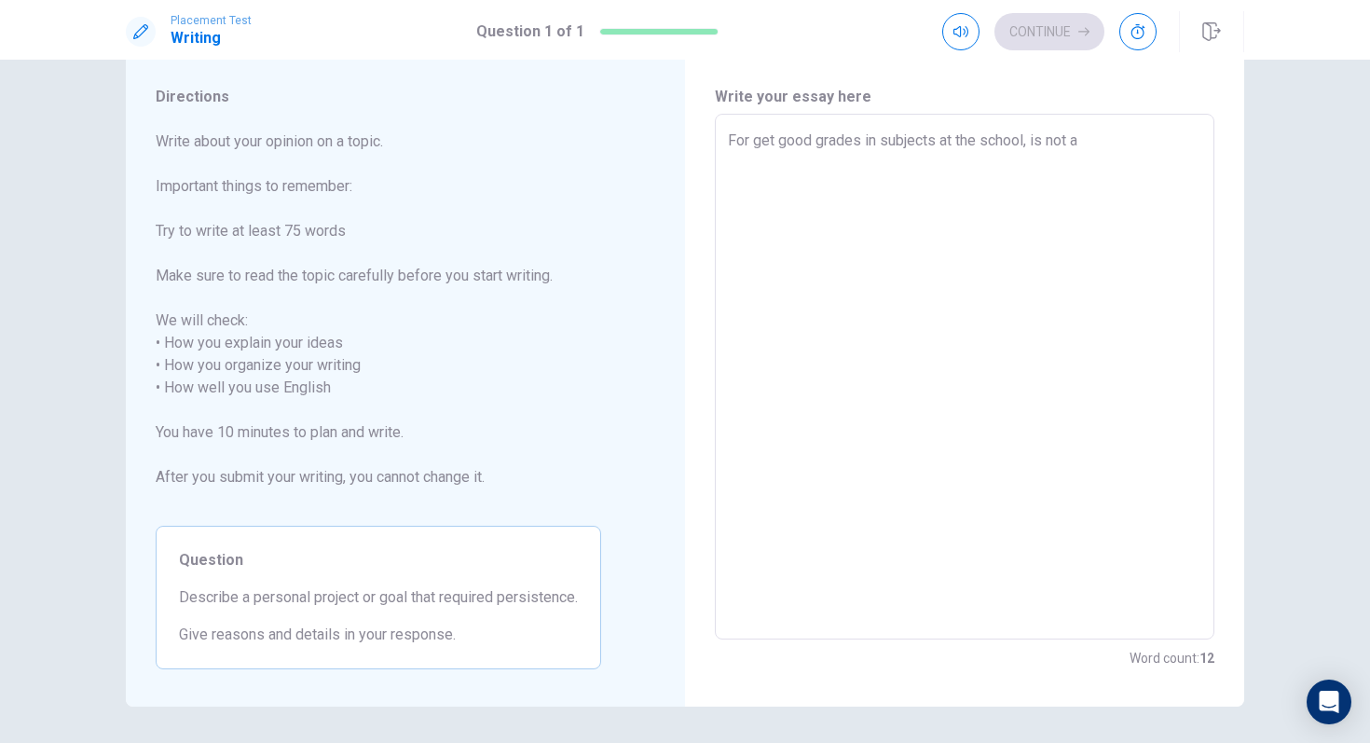
type textarea "For get good grades in subjects at the school, is not a n"
type textarea "x"
type textarea "For get good grades in subjects at the school, is not a n"
type textarea "x"
type textarea "For get good grades in subjects at the school, is not a n e"
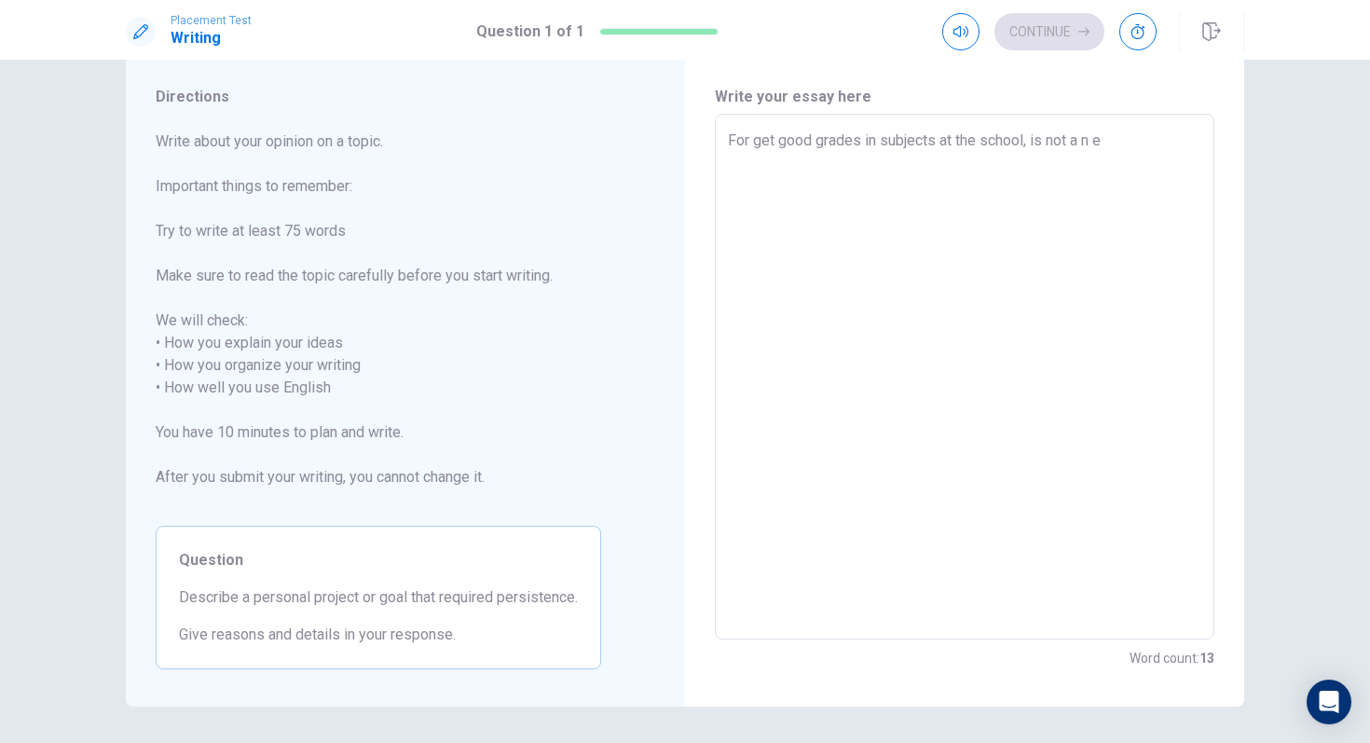
type textarea "x"
type textarea "For get good grades in subjects at the school, is not a n ea"
type textarea "x"
type textarea "For get good grades in subjects at the school, is not a n eas"
type textarea "x"
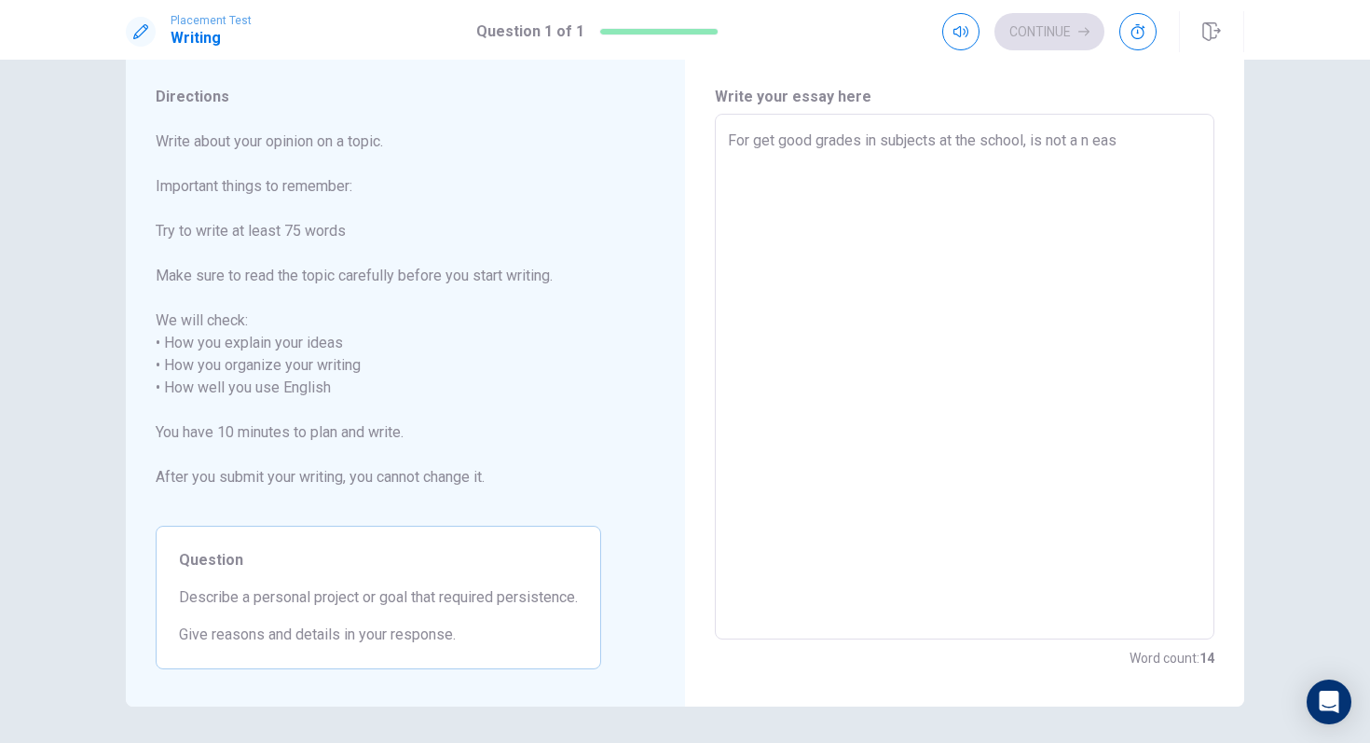
type textarea "For get good grades in subjects at the school, is not a n easy"
type textarea "x"
type textarea "For get good grades in subjects at the school, is not a n easy"
type textarea "x"
type textarea "For get good grades in subjects at the school, is not a n easy w"
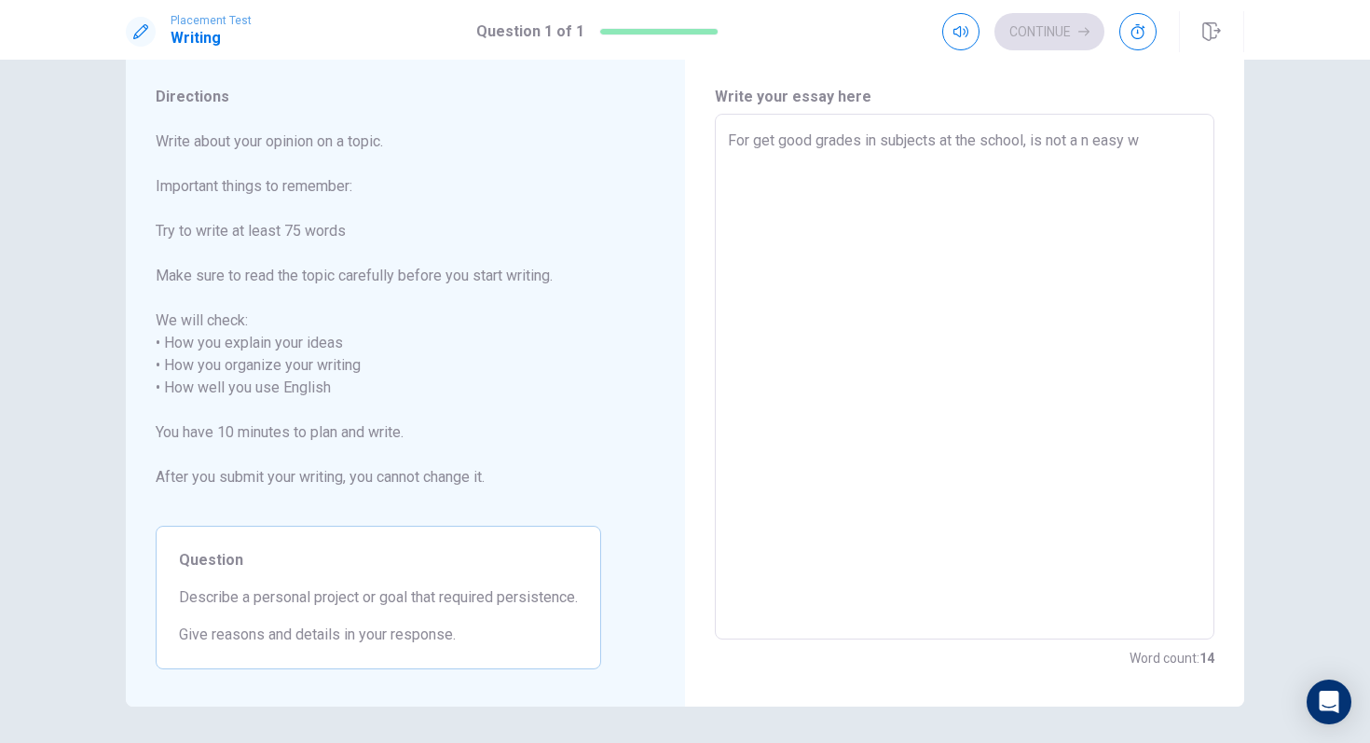
type textarea "x"
type textarea "For get good grades in subjects at the school, is not a n easy wo"
type textarea "x"
type textarea "For get good grades in subjects at the school, is not a n easy wor"
type textarea "x"
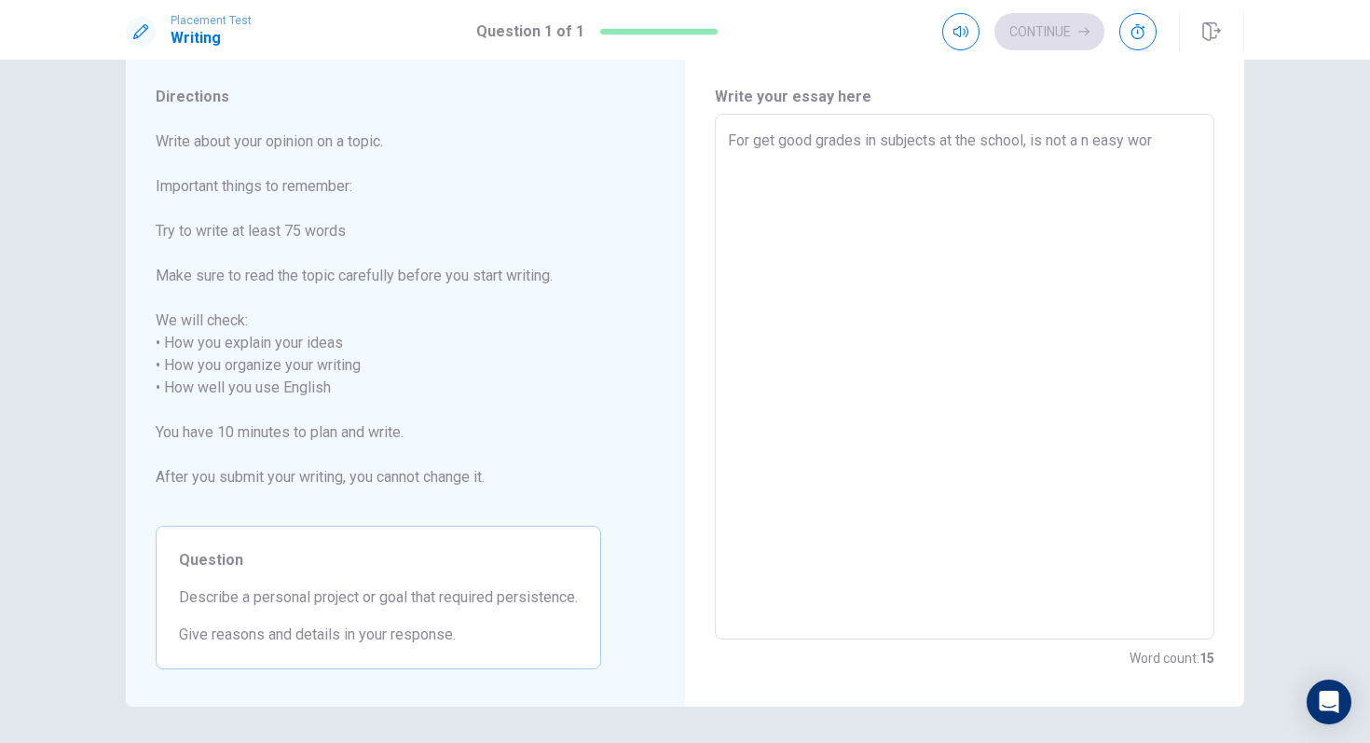
type textarea "For get good grades in subjects at the school, is not a n easy work"
type textarea "x"
type textarea "For get good grades in subjects at the school, is not a n easy work."
type textarea "x"
type textarea "For get good grades in subjects at the school, is not a n easy work."
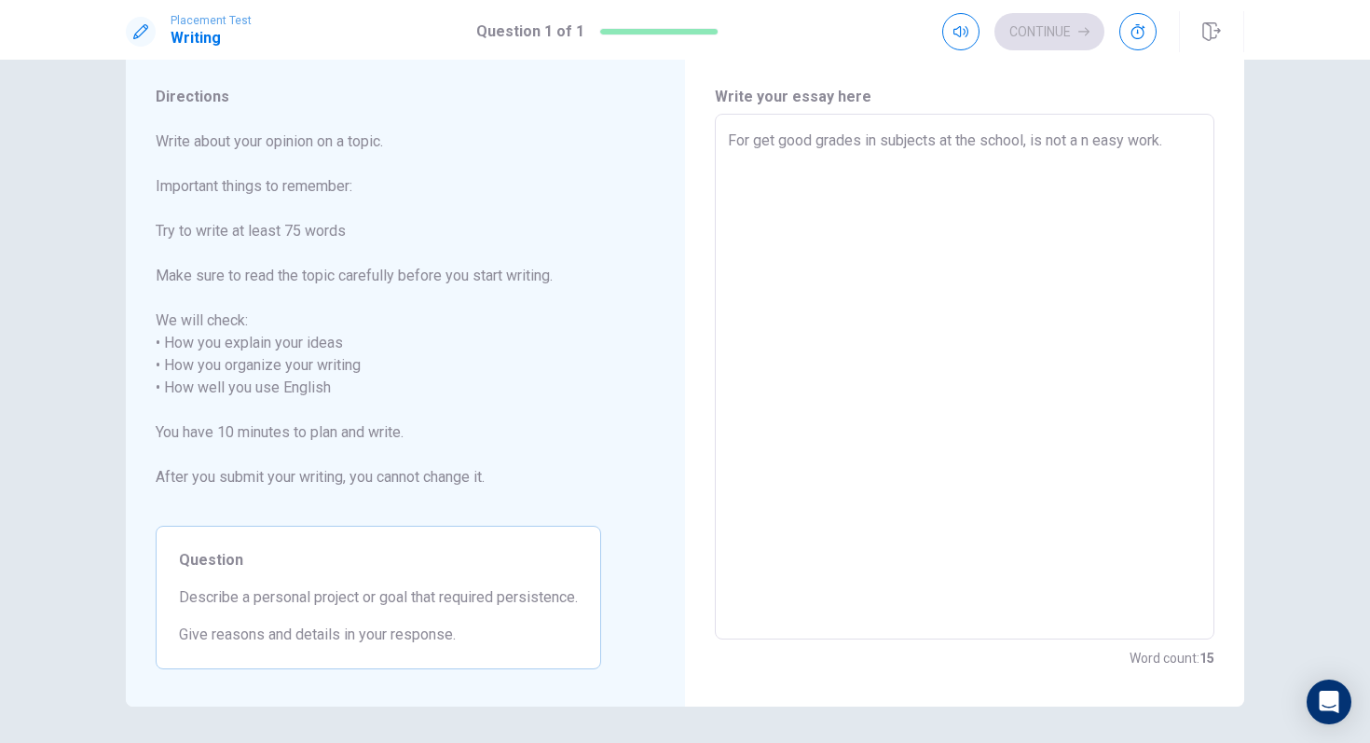
type textarea "x"
type textarea "For get good grades in subjects at the school, is not a n easy work. y"
type textarea "x"
type textarea "For get good grades in subjects at the school, is not a n easy work. yO"
type textarea "x"
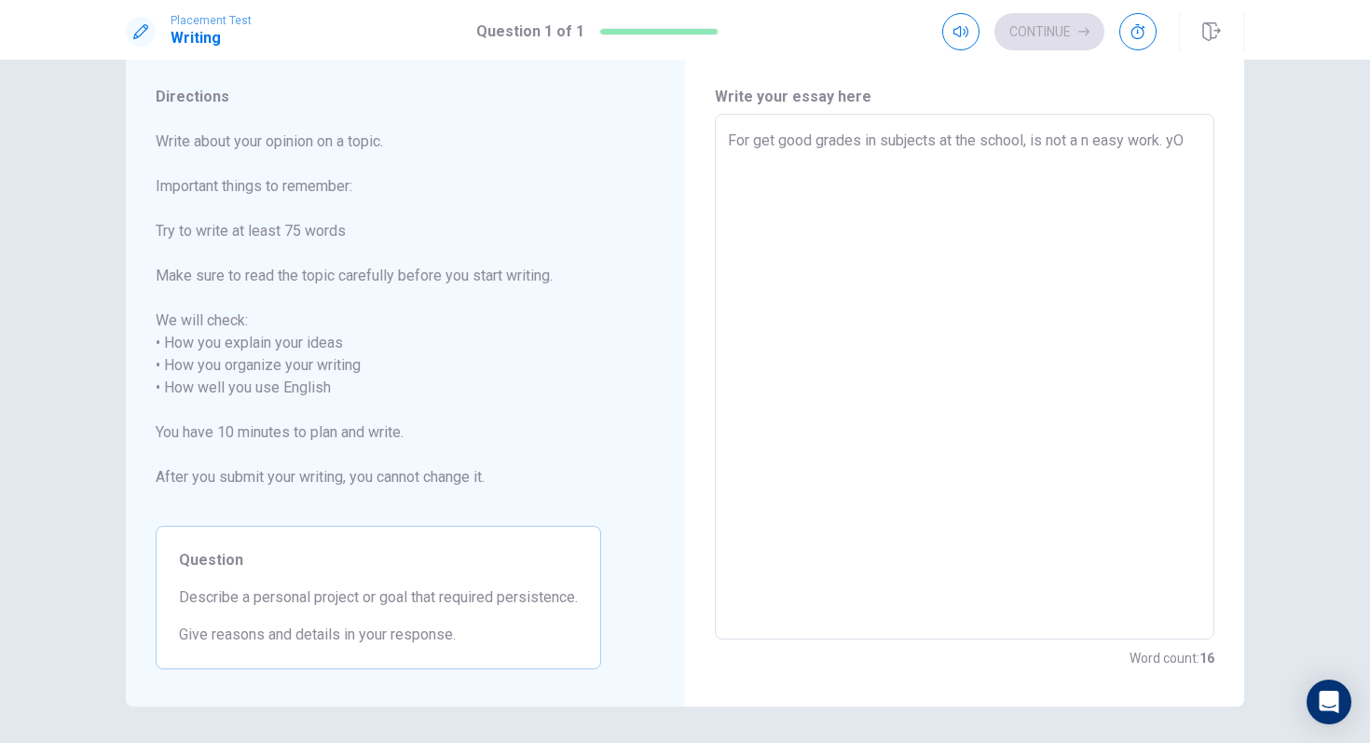
type textarea "For get good grades in subjects at the school, is not a n easy work. y"
type textarea "x"
type textarea "For get good grades in subjects at the school, is not a n easy work."
type textarea "x"
type textarea "For get good grades in subjects at the school, is not a n easy work. u"
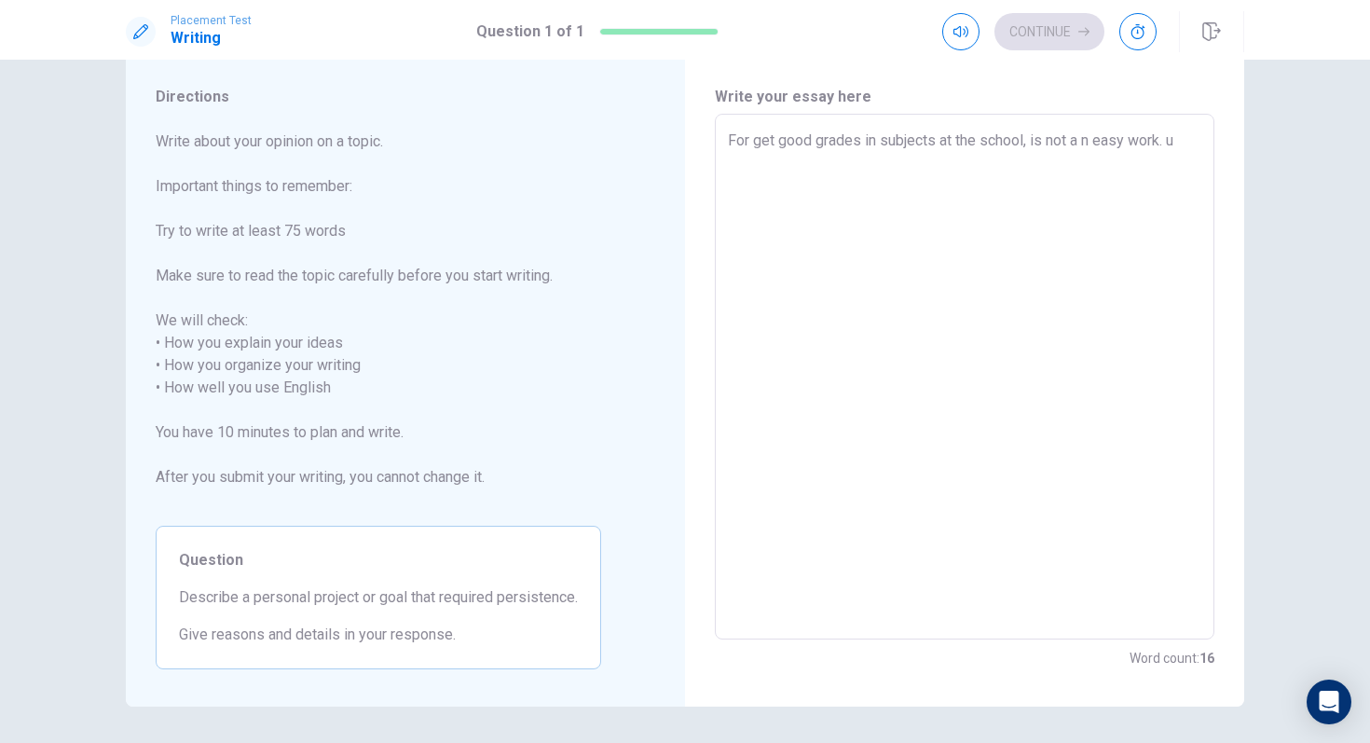
type textarea "x"
type textarea "For get good grades in subjects at the school, is not a n easy work. uO"
type textarea "x"
type textarea "For get good grades in subjects at the school, is not a n easy work. u"
type textarea "x"
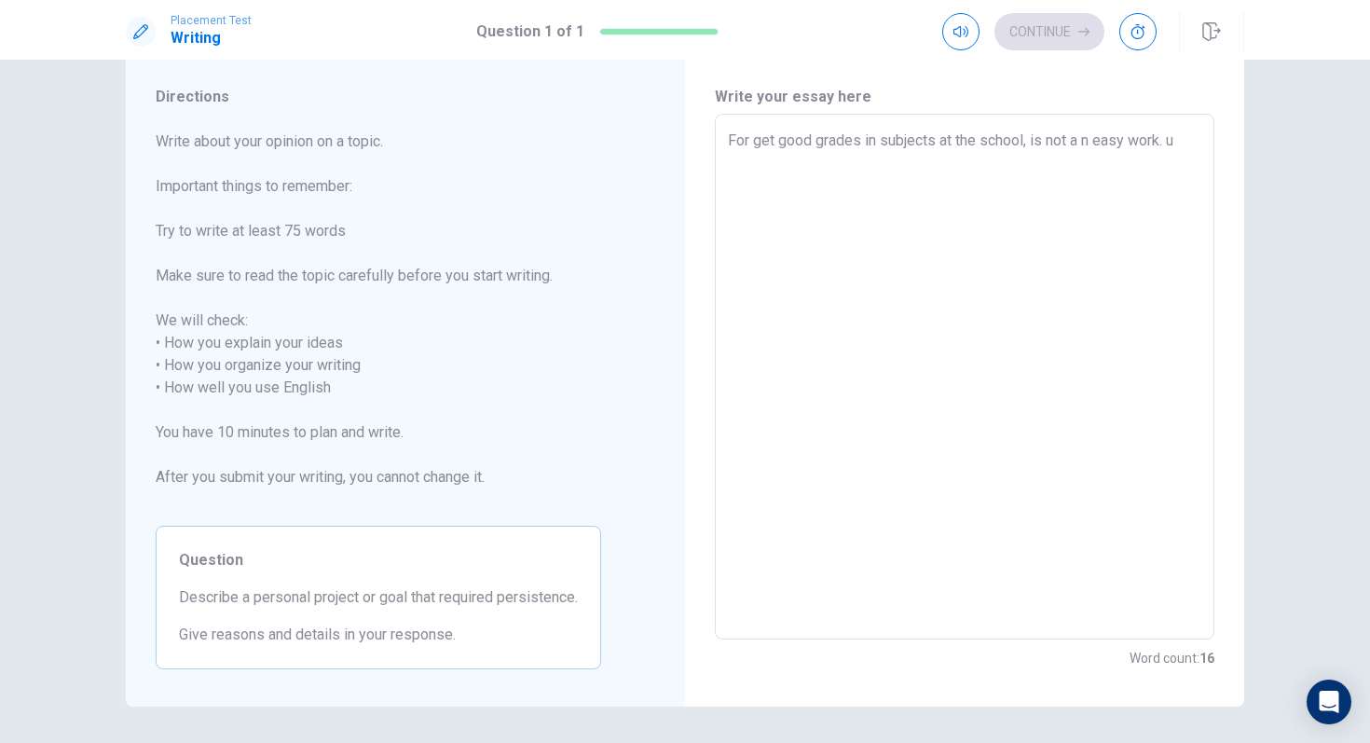
type textarea "For get good grades in subjects at the school, is not a n easy work. uY"
type textarea "x"
type textarea "For get good grades in subjects at the school, is not a n easy work. u"
type textarea "x"
type textarea "For get good grades in subjects at the school, is not a n easy work."
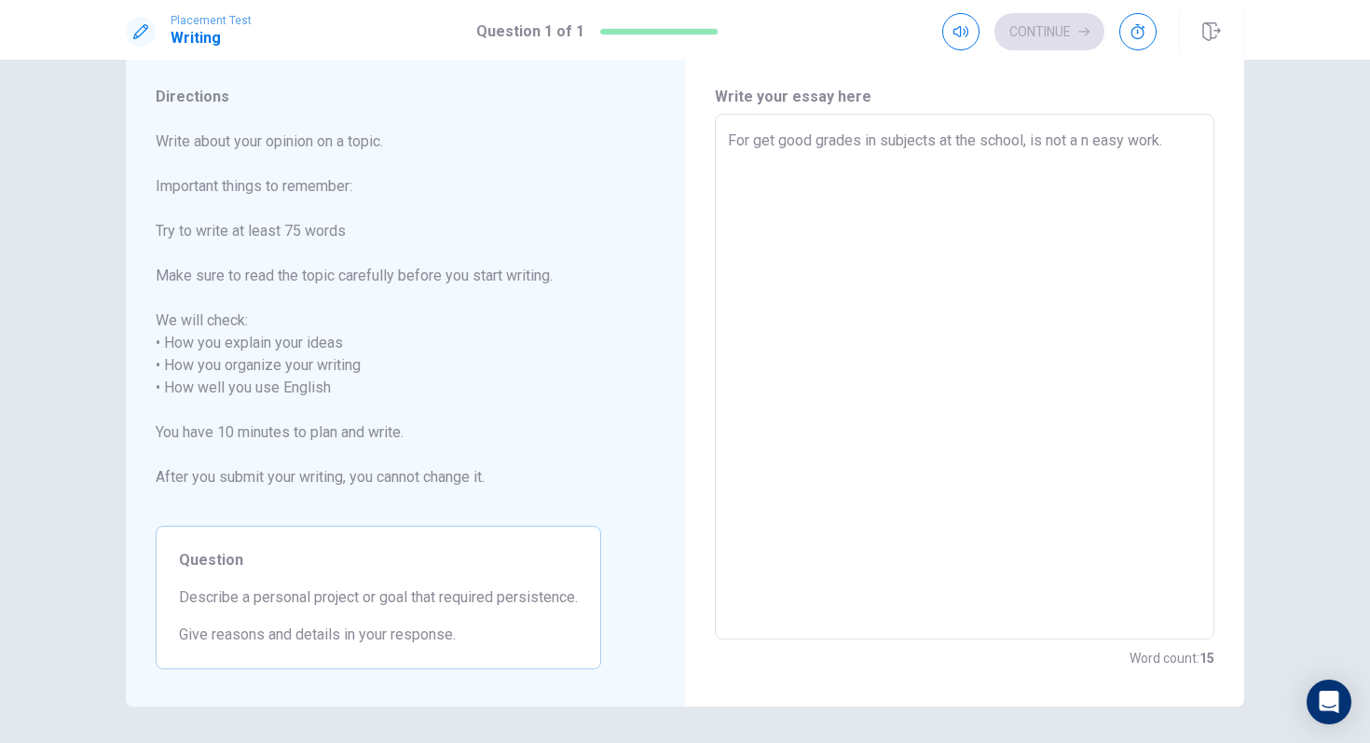
type textarea "x"
type textarea "For get good grades in subjects at the school, is not a n easy work. Y"
type textarea "x"
type textarea "For get good grades in subjects at the school, is not a n easy work. Yo"
type textarea "x"
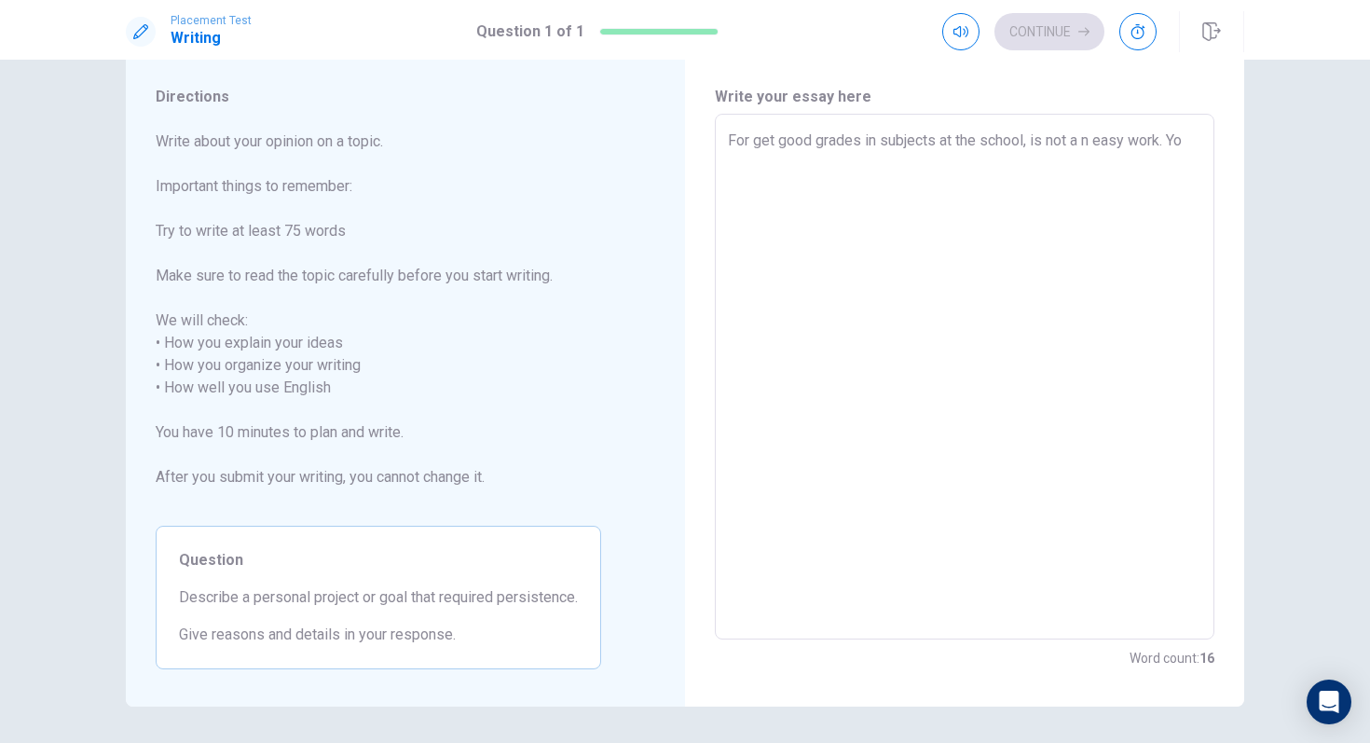
type textarea "For get good grades in subjects at the school, is not a n easy work. You"
type textarea "x"
type textarea "For get good grades in subjects at the school, is not a n easy work. You"
type textarea "x"
type textarea "For get good grades in subjects at the school, is not a n easy work. You c"
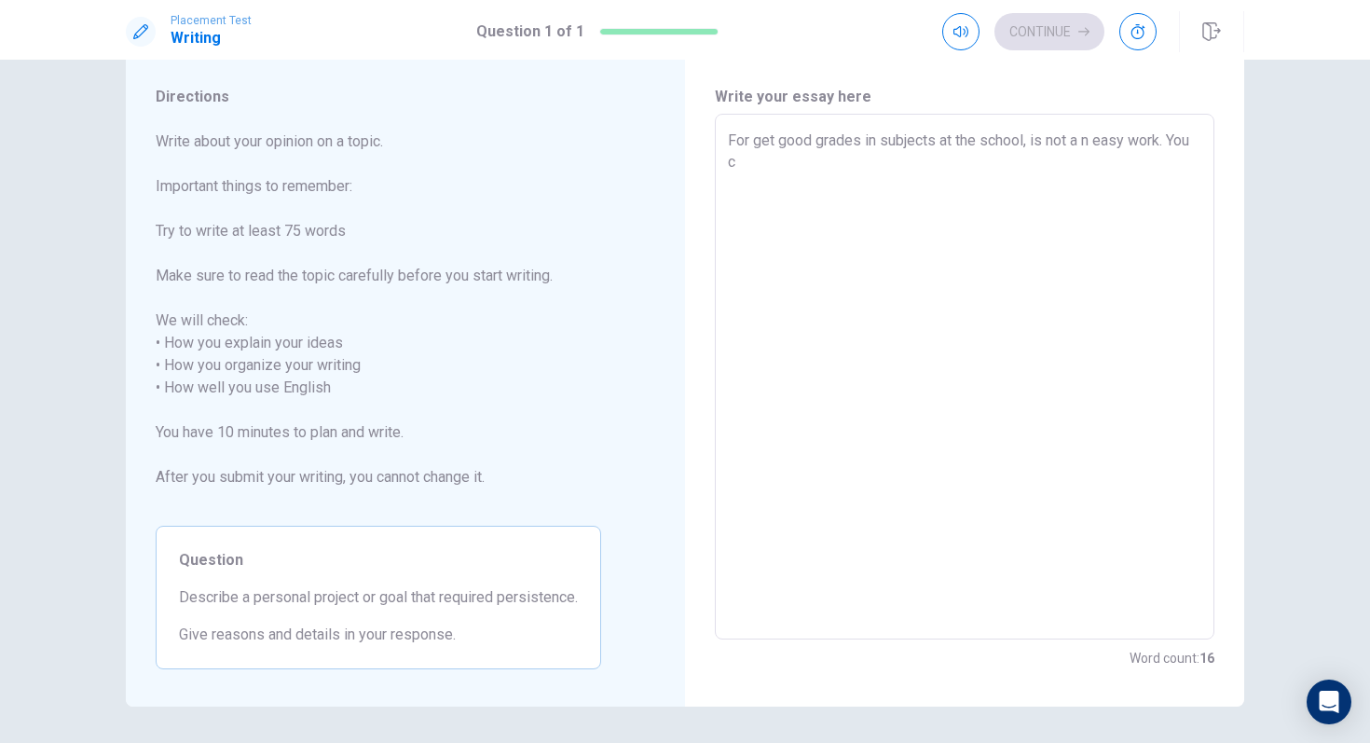
type textarea "x"
type textarea "For get good grades in subjects at the school, is not a n easy work. You ca"
type textarea "x"
type textarea "For get good grades in subjects at the school, is not a n easy work. You can"
type textarea "x"
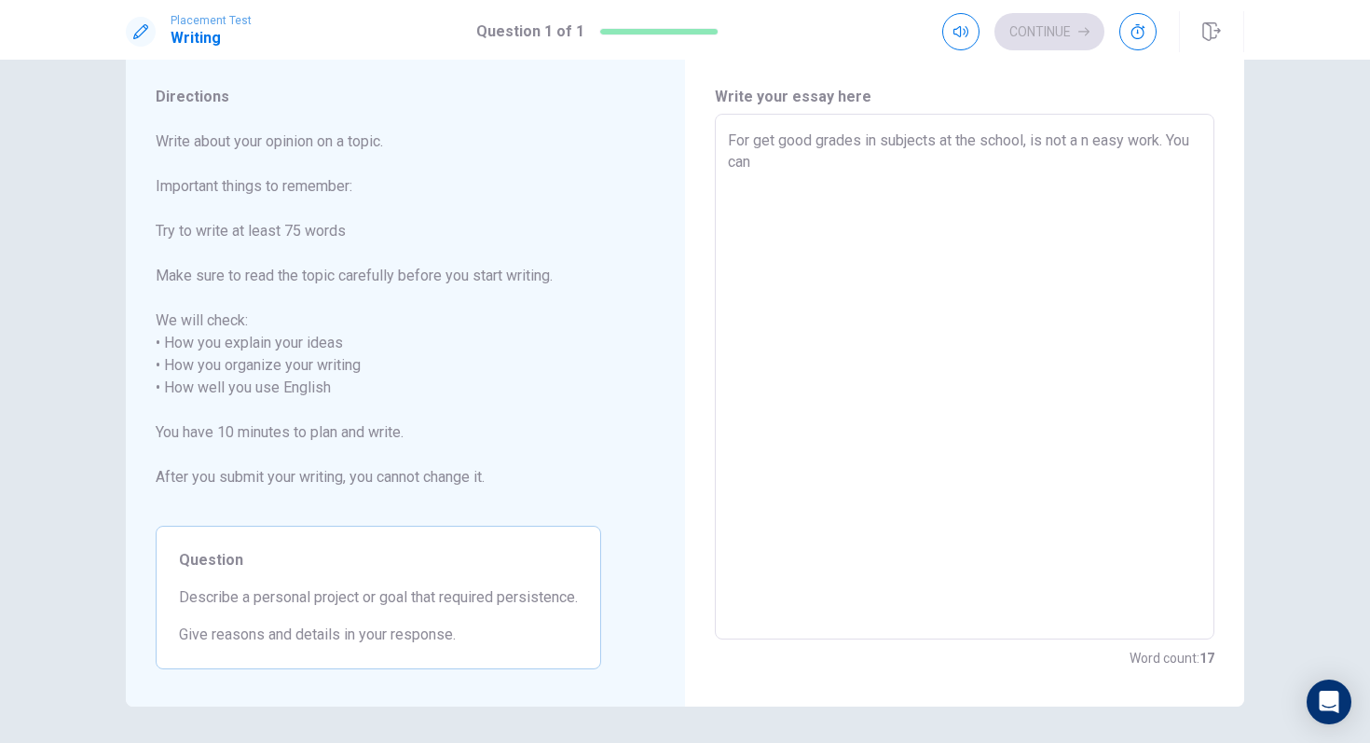
type textarea "For get good grades in subjects at the school, is not a n easy work. You [PERSO…"
type textarea "x"
type textarea "For get good grades in subjects at the school, is not a n easy work. You canno"
type textarea "x"
type textarea "For get good grades in subjects at the school, is not a n easy work. You cannot"
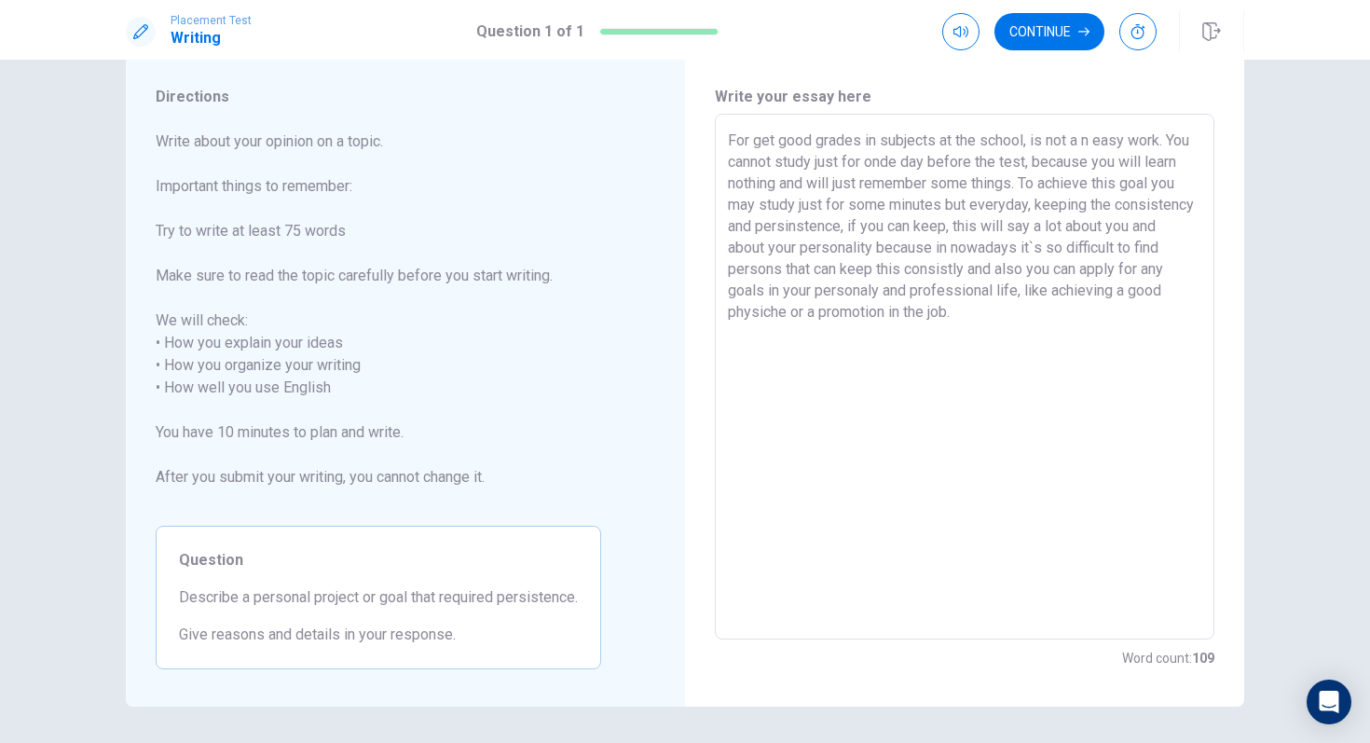
click at [1081, 146] on textarea "For get good grades in subjects at the school, is not a n easy work. You cannot…" at bounding box center [964, 377] width 473 height 495
click at [1048, 29] on button "Continue" at bounding box center [1049, 31] width 110 height 37
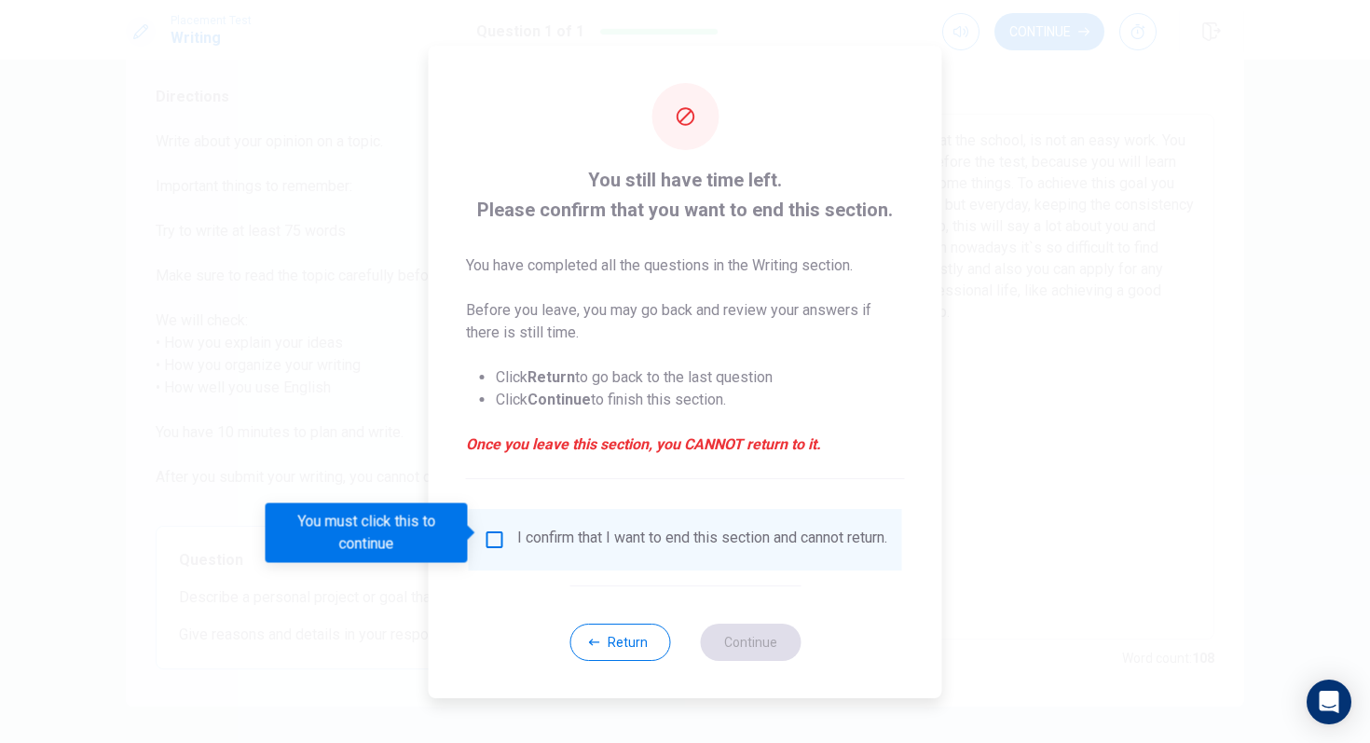
click at [513, 516] on div "I confirm that I want to end this section and cannot return." at bounding box center [685, 540] width 433 height 62
click at [501, 538] on input "You must click this to continue" at bounding box center [495, 539] width 22 height 22
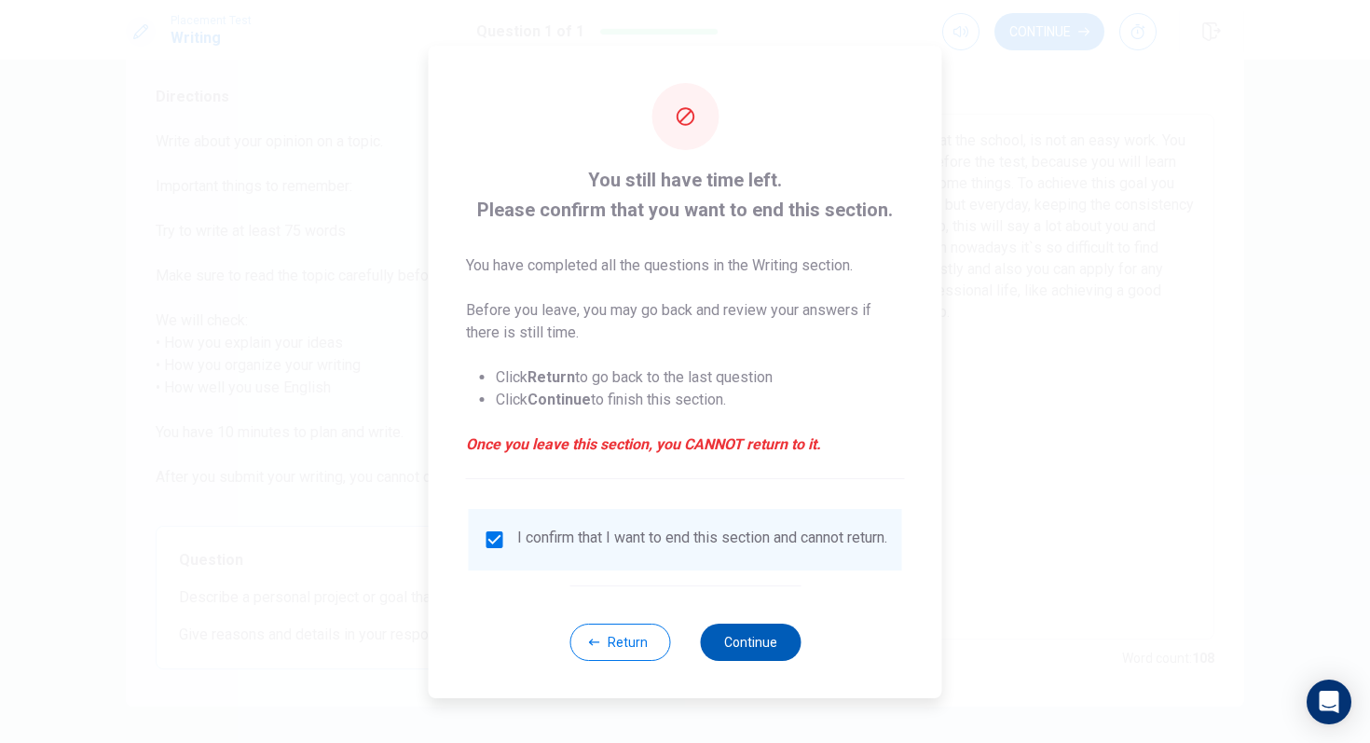
click at [757, 622] on button "Continue" at bounding box center [750, 641] width 101 height 37
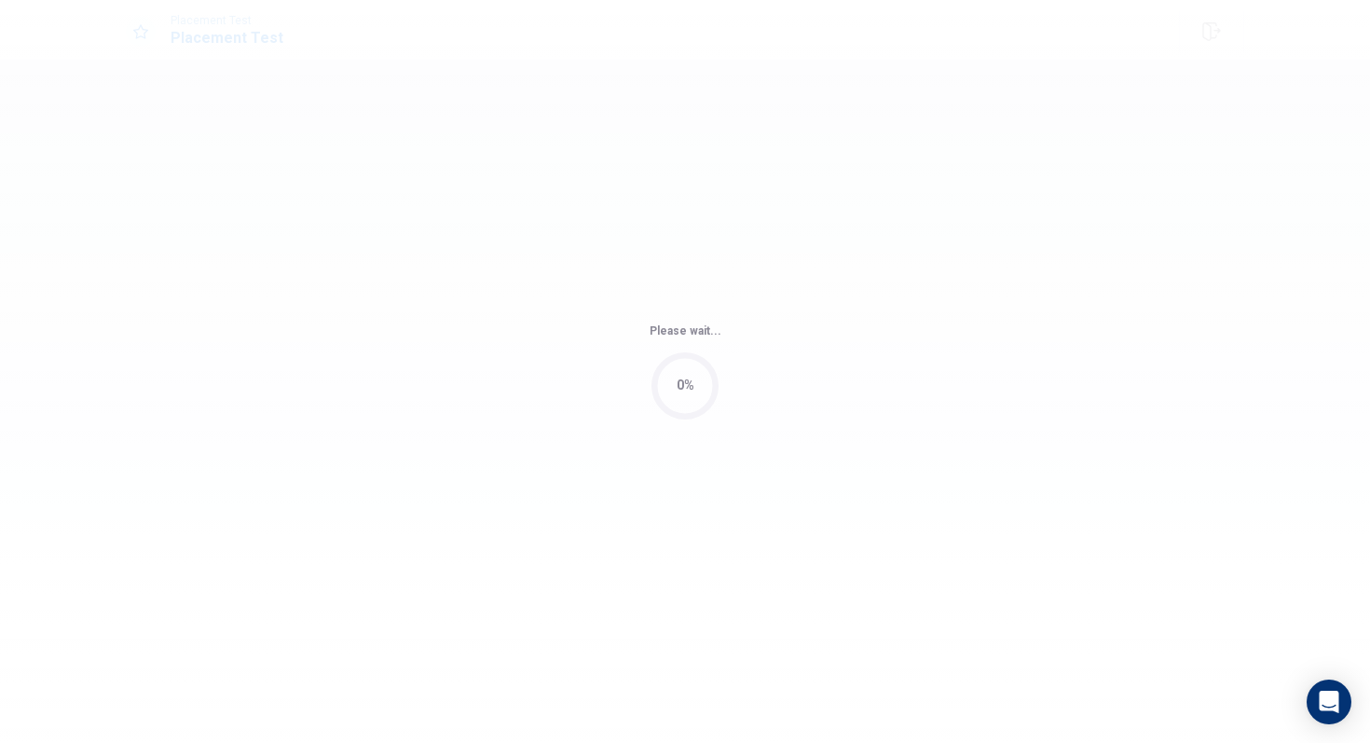
scroll to position [0, 0]
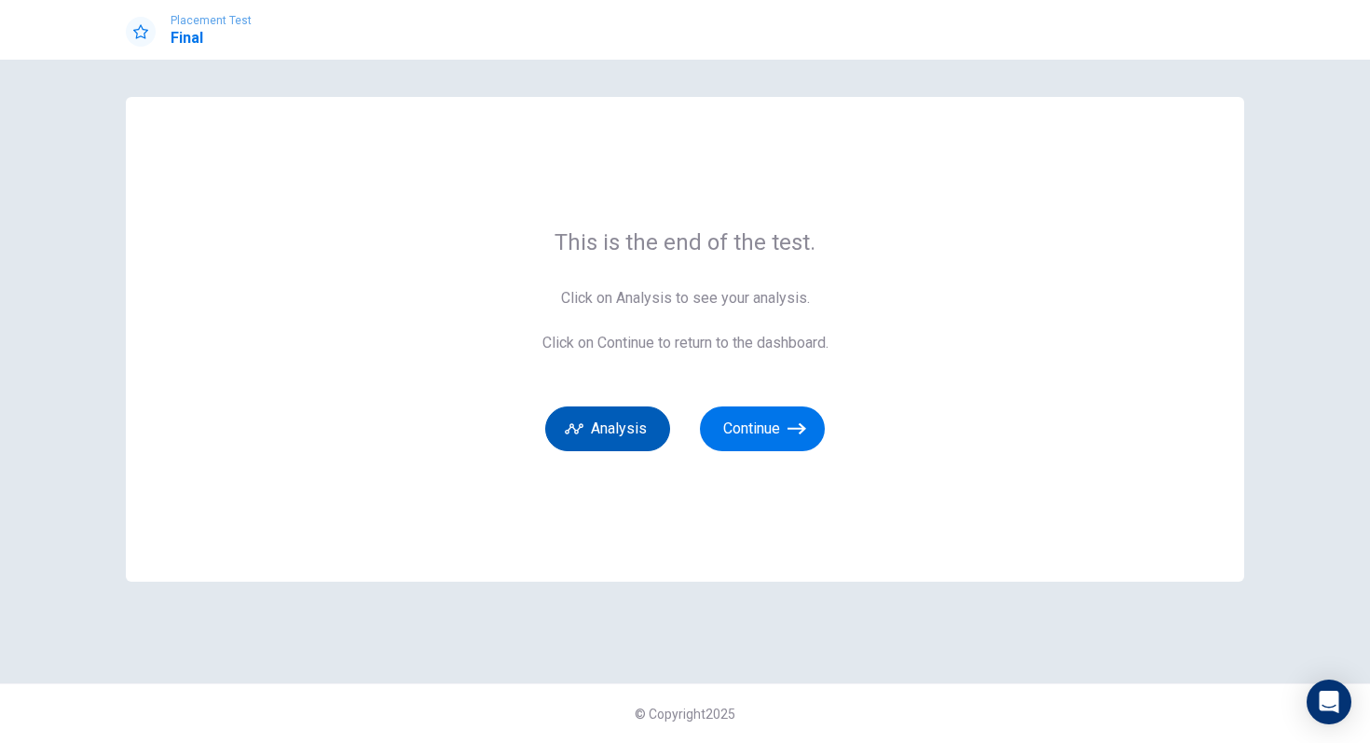
click at [599, 435] on button "Analysis" at bounding box center [607, 428] width 125 height 45
